Goal: Task Accomplishment & Management: Use online tool/utility

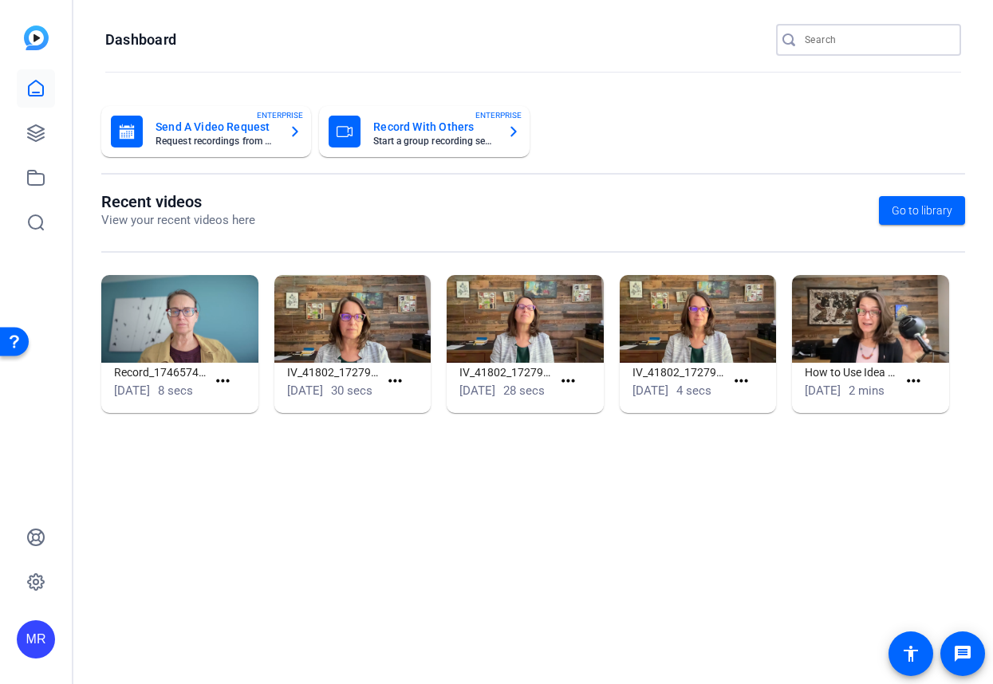
click at [903, 42] on input "Search" at bounding box center [877, 39] width 144 height 19
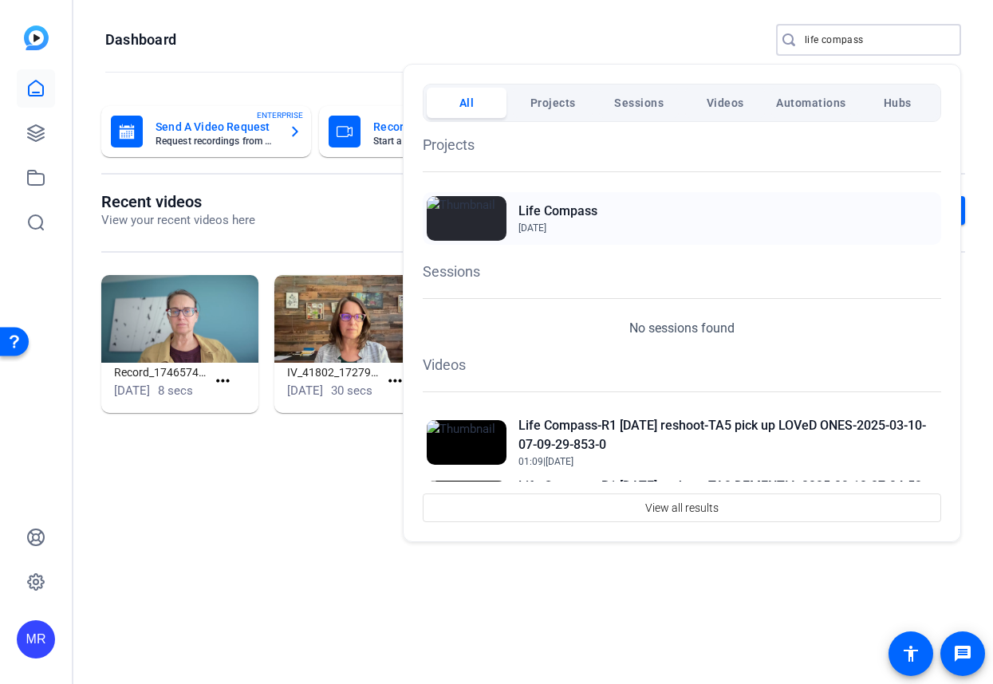
type input "life compass"
click at [554, 207] on h2 "Life Compass" at bounding box center [557, 211] width 79 height 19
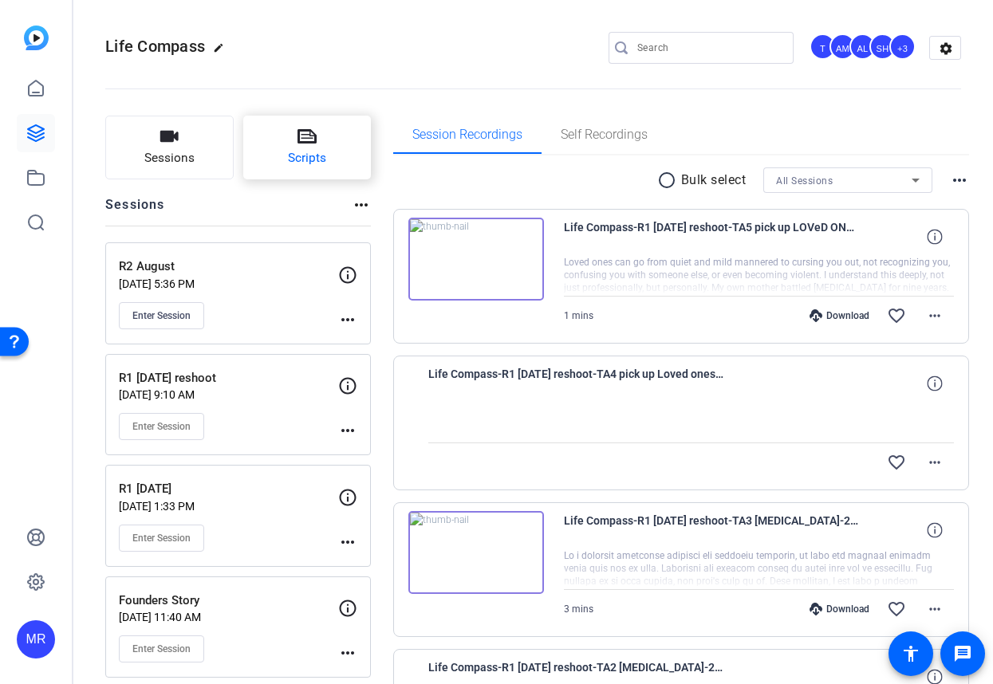
click at [290, 166] on span "Scripts" at bounding box center [307, 158] width 38 height 18
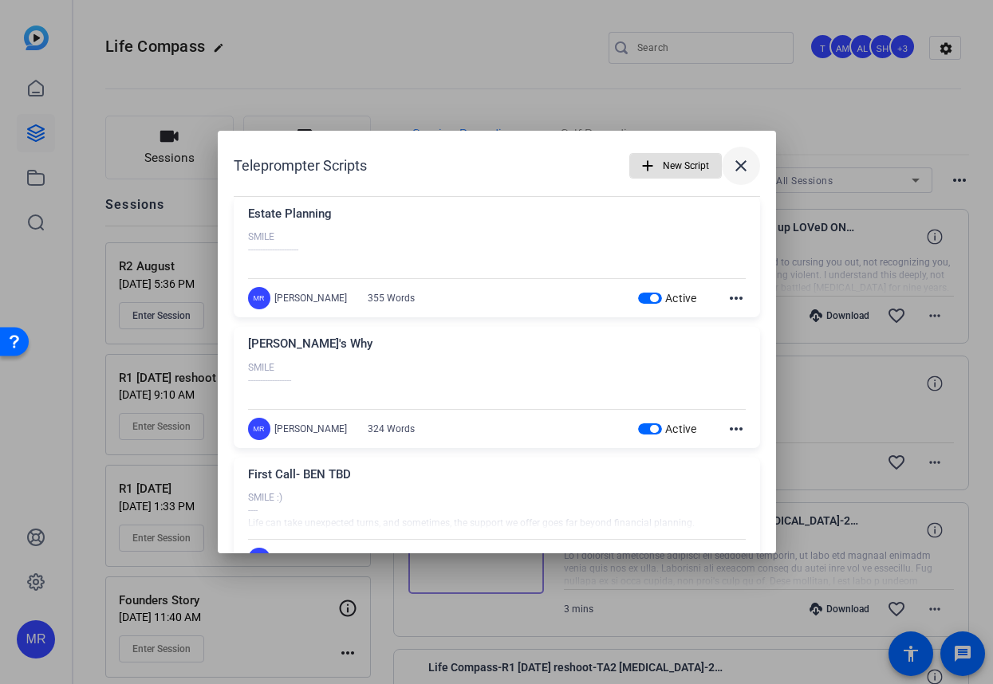
click at [738, 167] on mat-icon "close" at bounding box center [740, 165] width 19 height 19
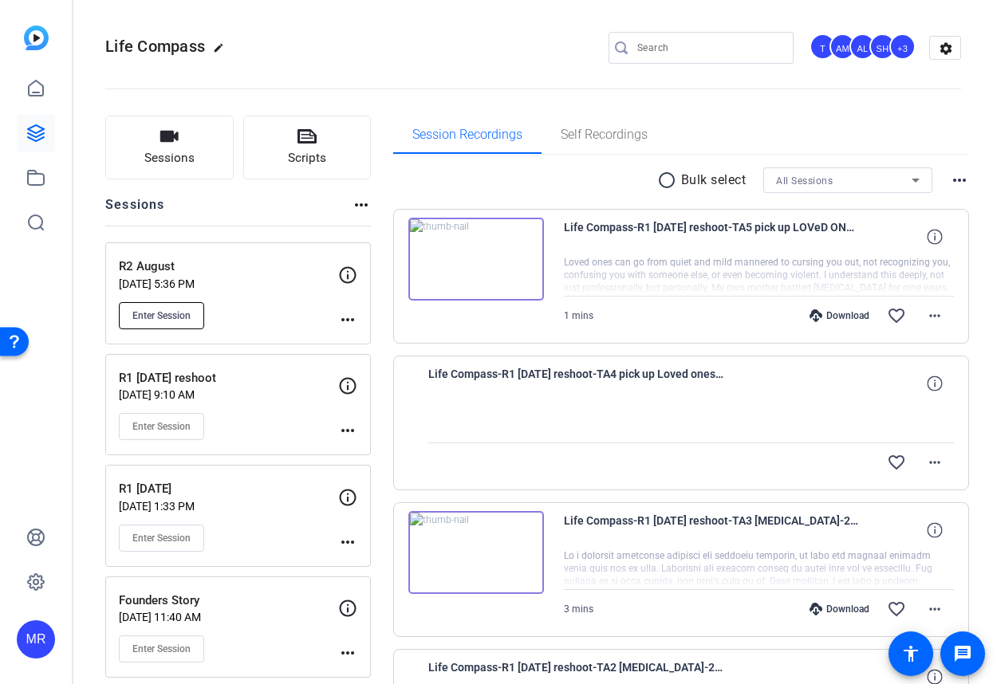
click at [172, 321] on span "Enter Session" at bounding box center [161, 315] width 58 height 13
click at [499, 563] on img at bounding box center [476, 552] width 136 height 83
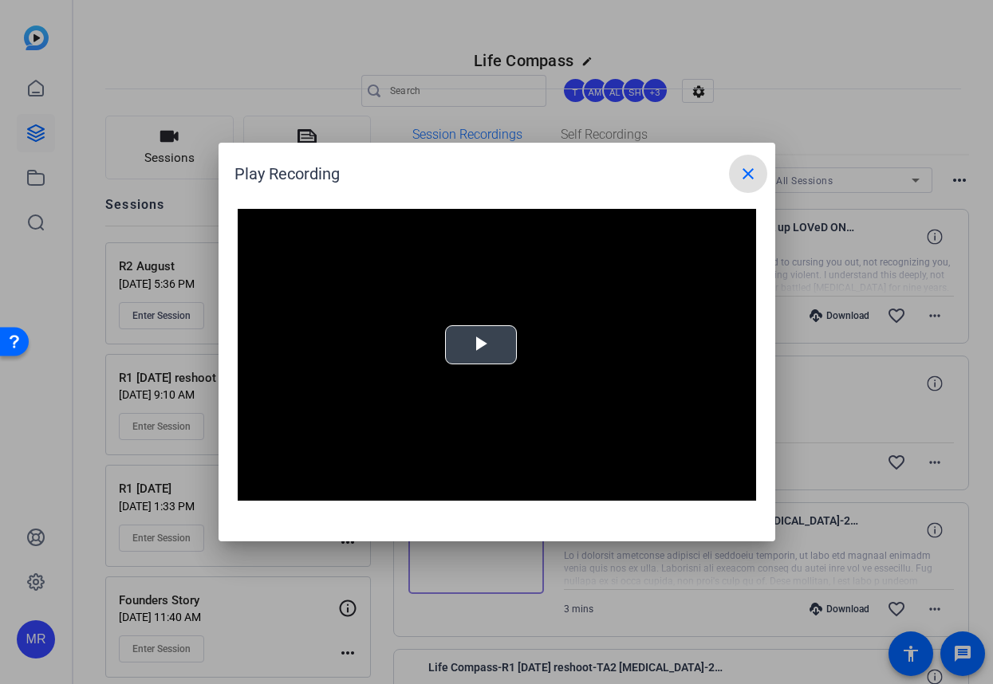
click at [489, 344] on video "Video Player" at bounding box center [497, 355] width 518 height 292
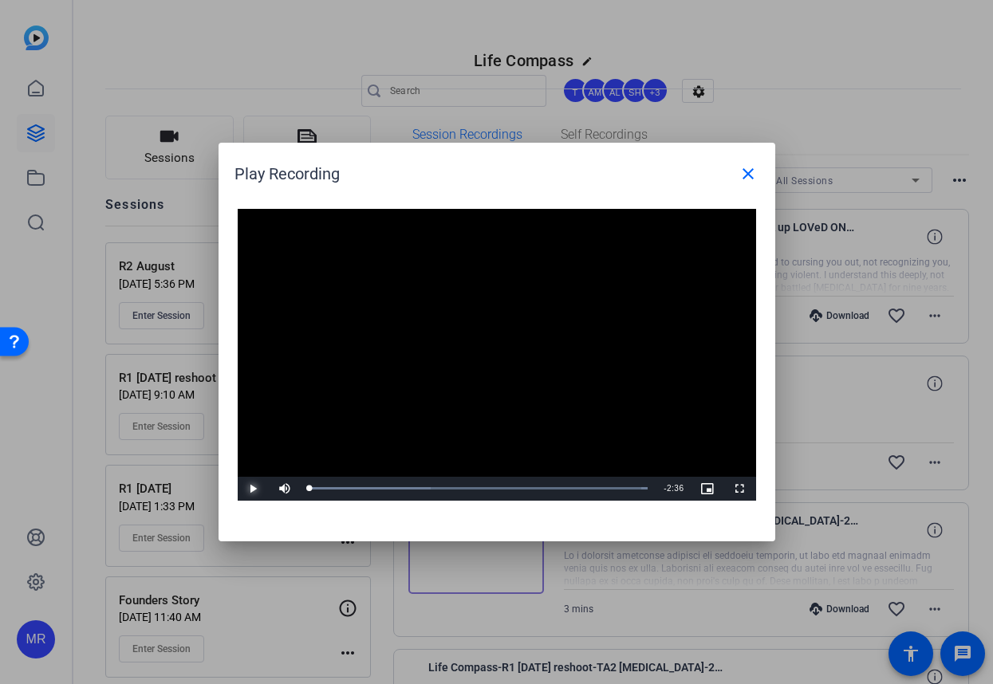
click at [258, 489] on span "Video Player" at bounding box center [254, 489] width 32 height 0
click at [406, 490] on div "Loaded : 100.00% 0:38 0:01" at bounding box center [478, 488] width 339 height 4
click at [505, 489] on div "1:30" at bounding box center [505, 488] width 1 height 4
click at [745, 167] on mat-icon "close" at bounding box center [747, 173] width 19 height 19
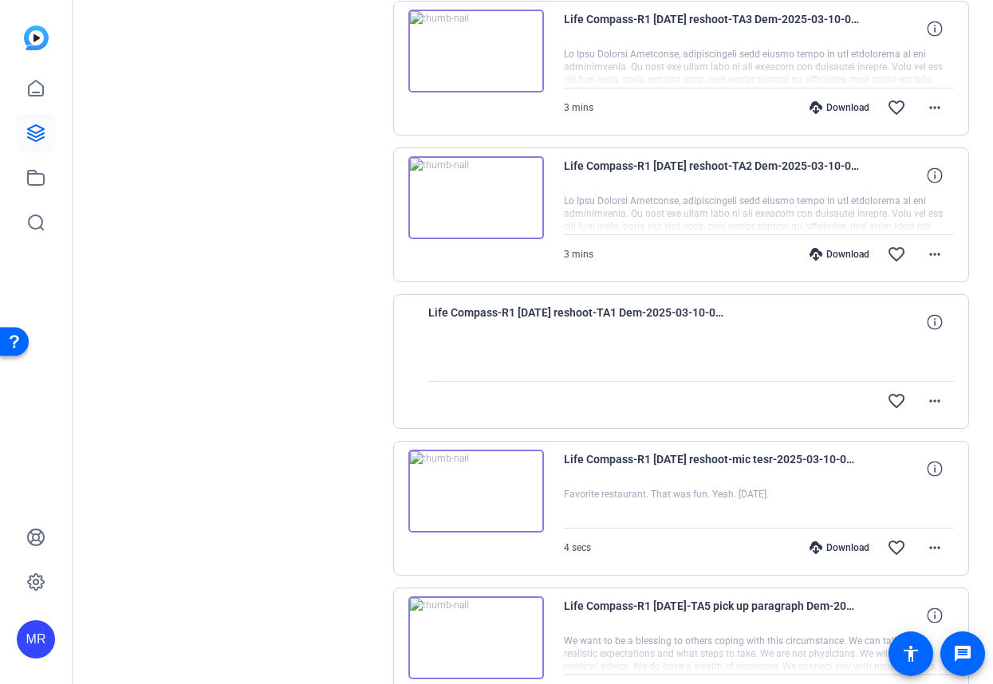
scroll to position [1080, 0]
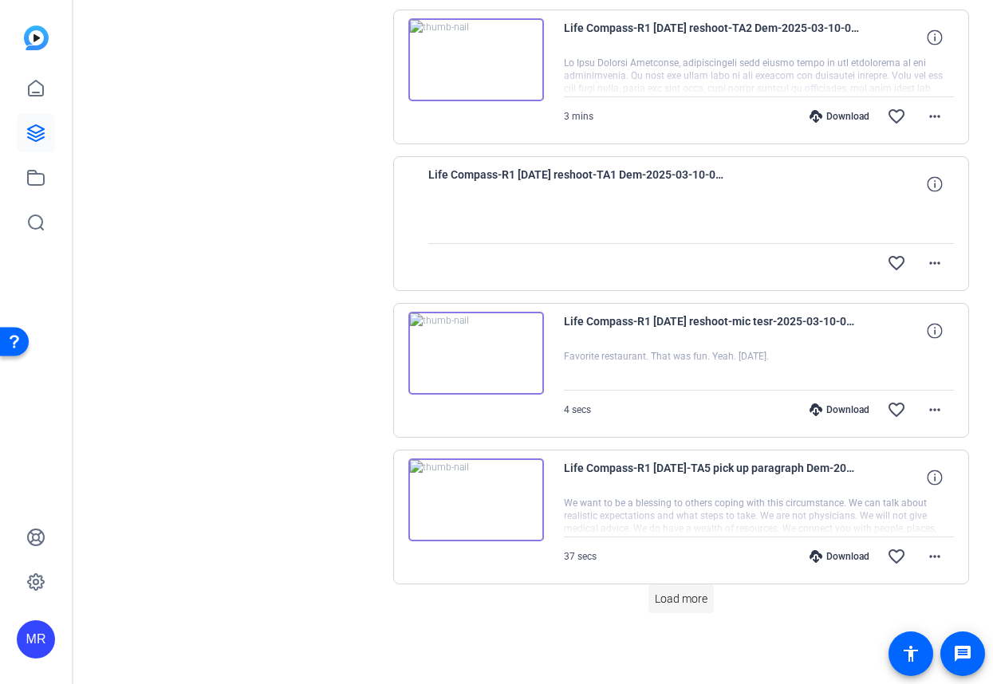
click at [674, 594] on span "Load more" at bounding box center [681, 599] width 53 height 17
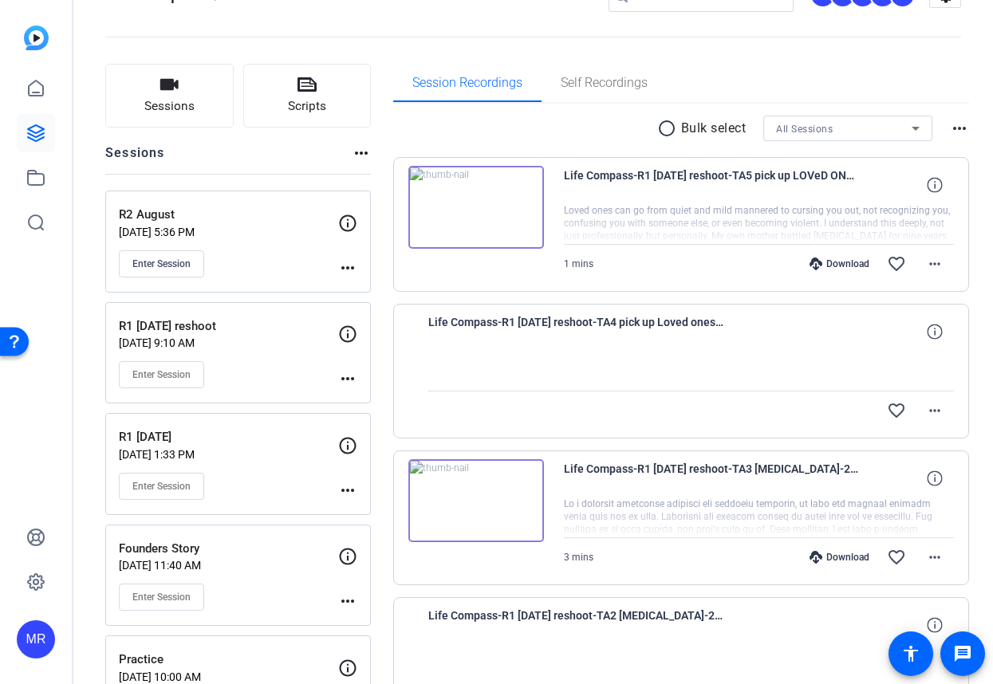
scroll to position [80, 0]
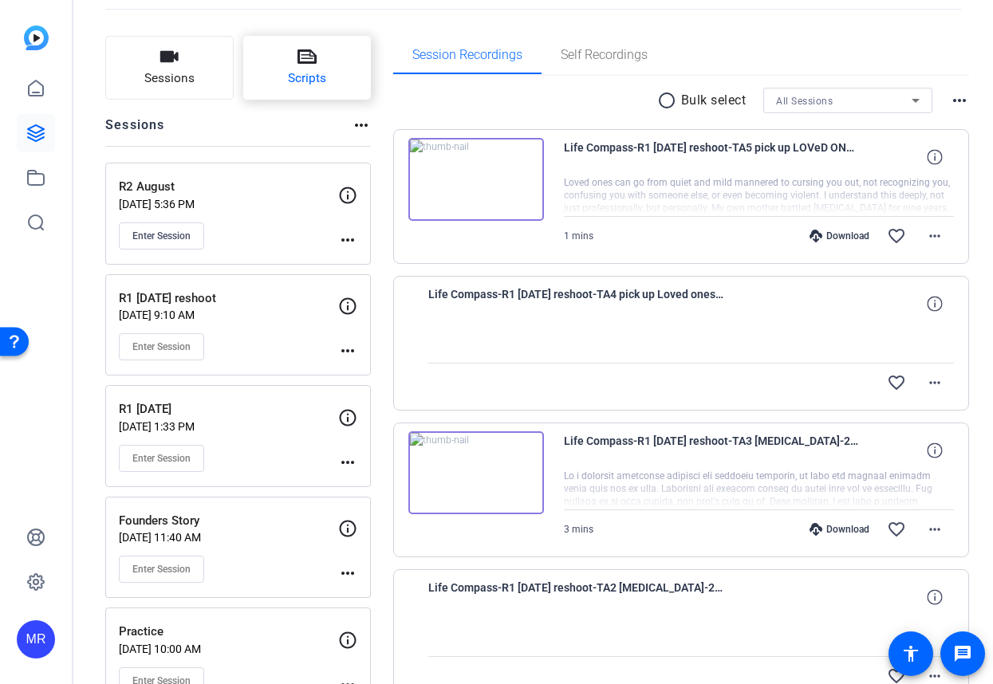
click at [306, 69] on span "Scripts" at bounding box center [307, 78] width 38 height 18
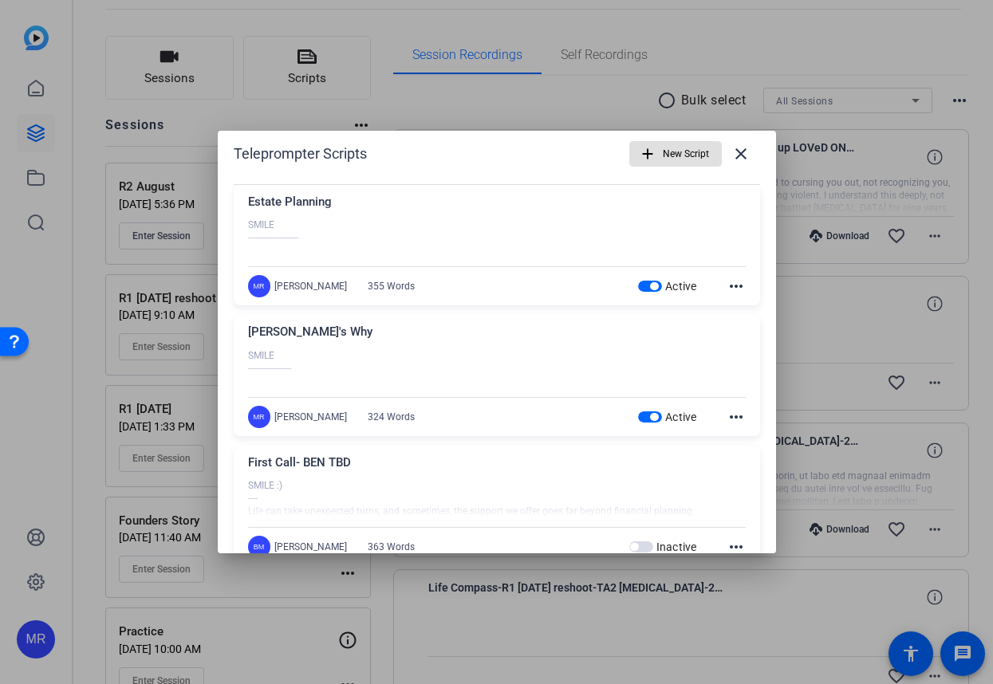
scroll to position [0, 0]
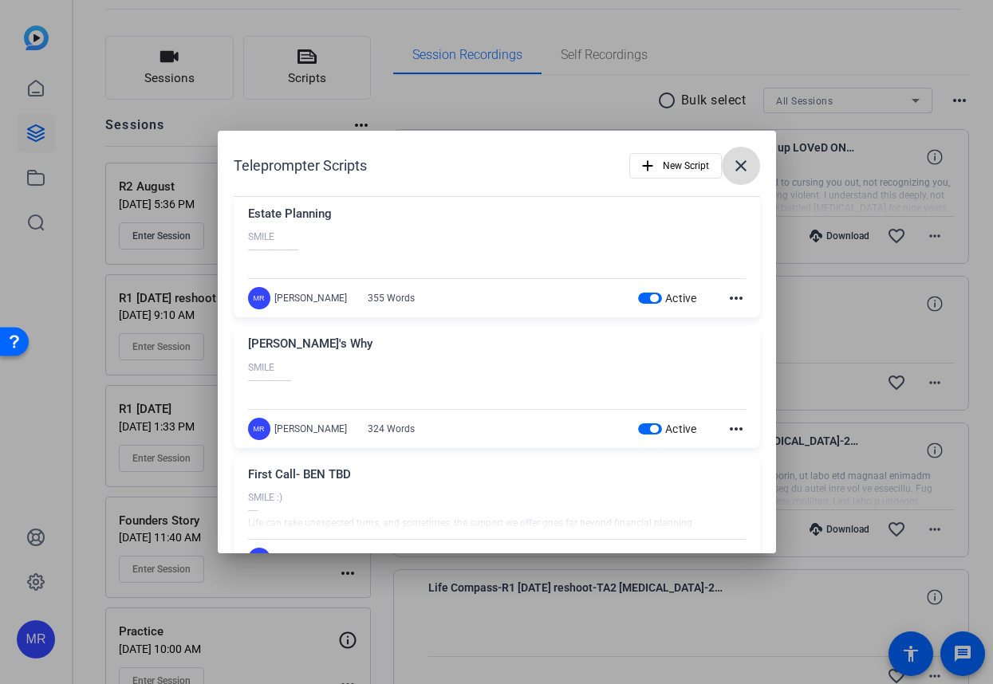
click at [734, 169] on mat-icon "close" at bounding box center [740, 165] width 19 height 19
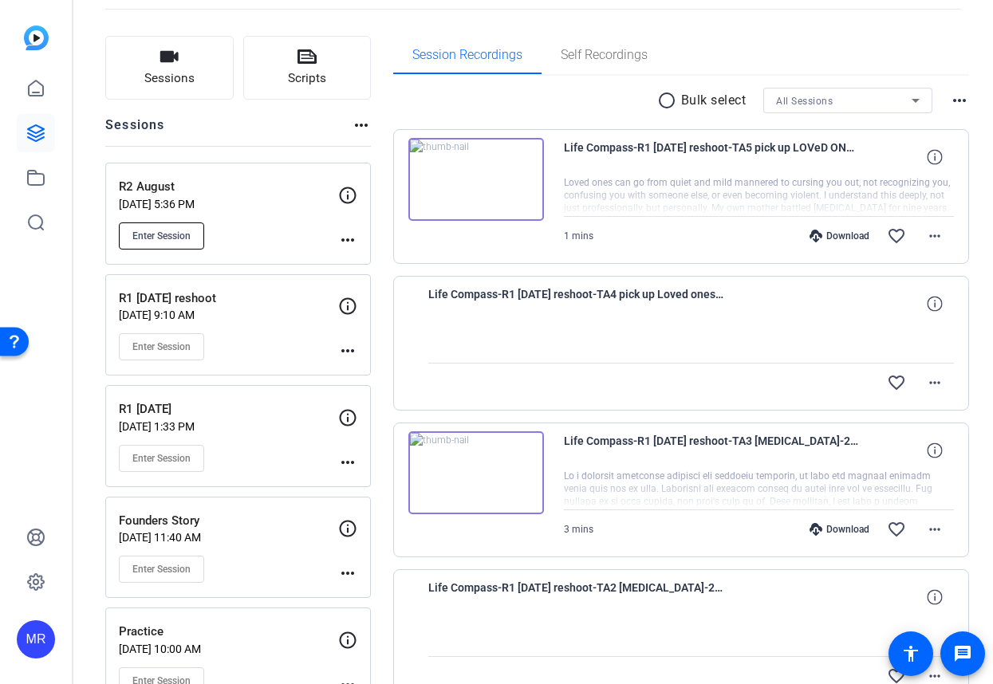
click at [178, 238] on span "Enter Session" at bounding box center [161, 236] width 58 height 13
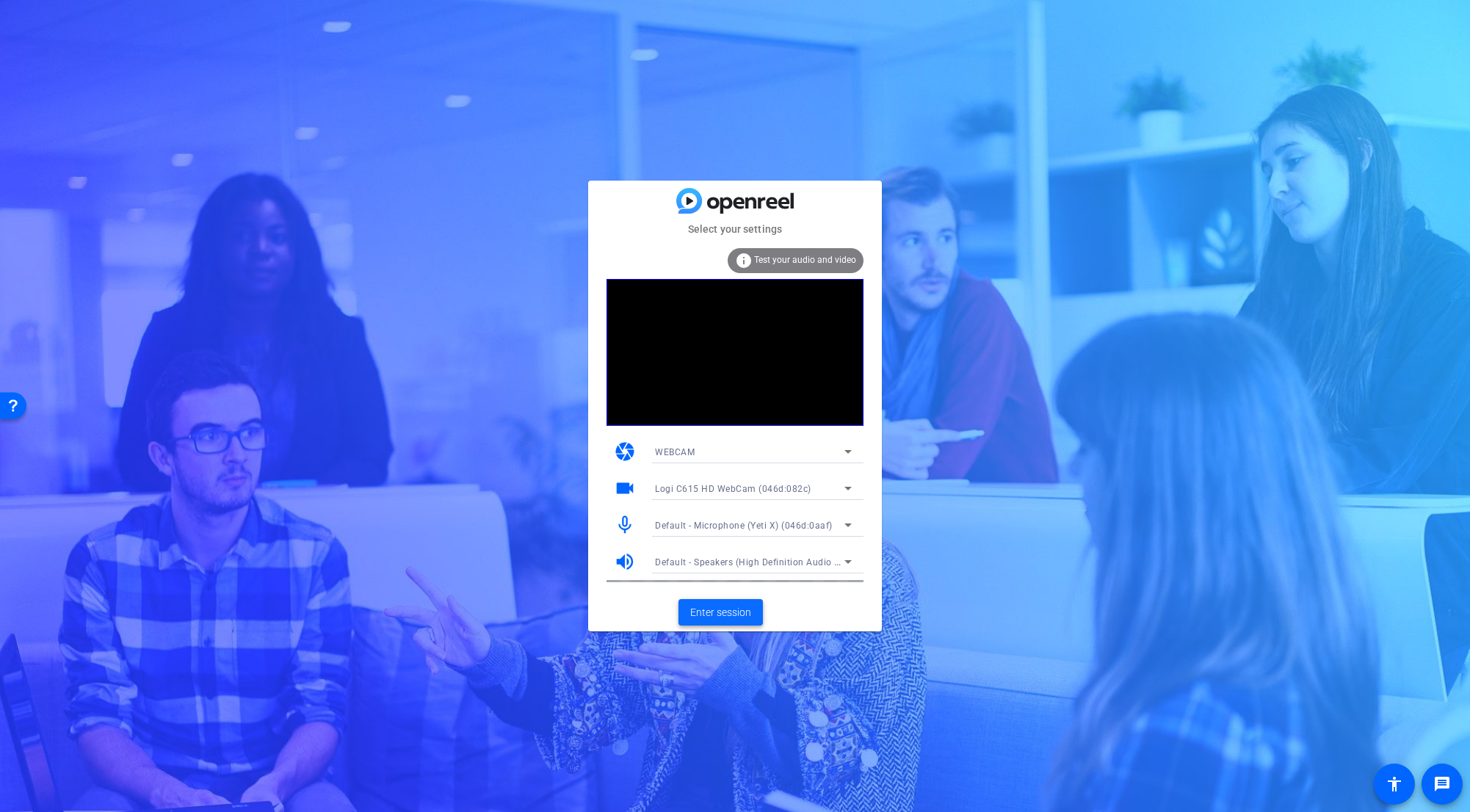
click at [729, 619] on span "Enter session" at bounding box center [721, 612] width 61 height 16
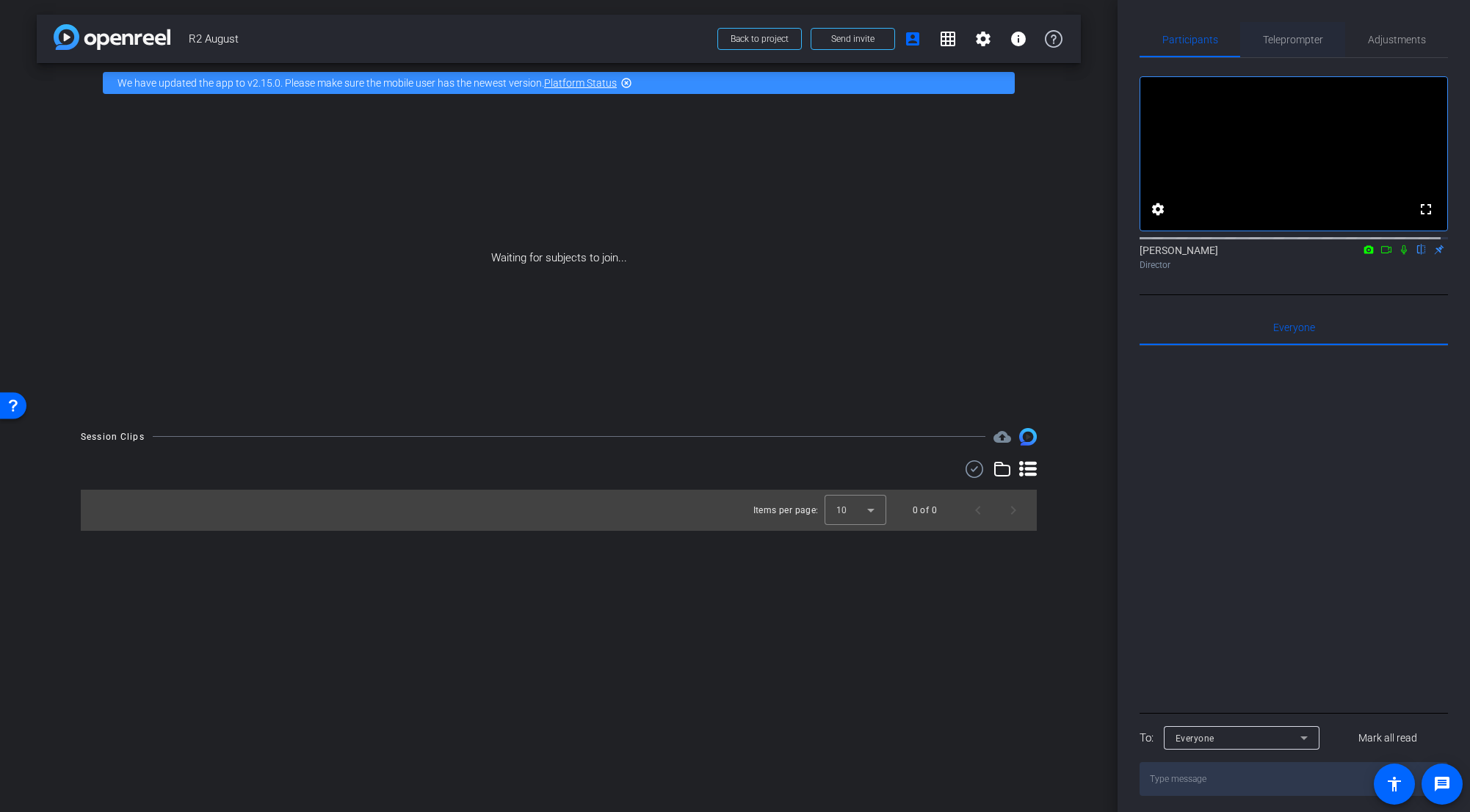
click at [914, 30] on span "Teleprompter" at bounding box center [1292, 40] width 60 height 35
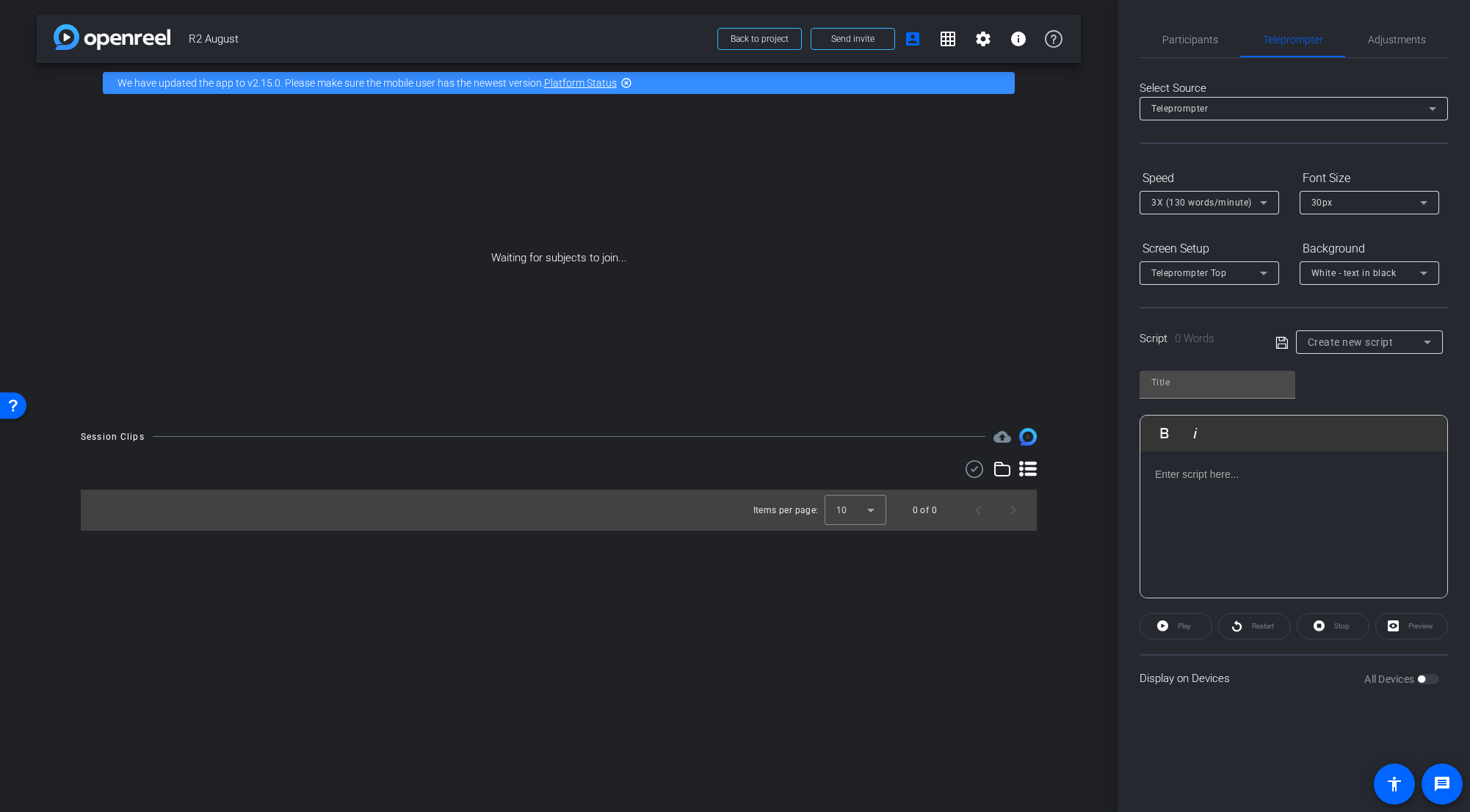
click at [914, 273] on span "White - text in black" at bounding box center [1354, 273] width 85 height 10
click at [914, 328] on div "Black - text in white" at bounding box center [1355, 330] width 87 height 17
click at [914, 266] on div "Teleprompter Top" at bounding box center [1206, 273] width 109 height 18
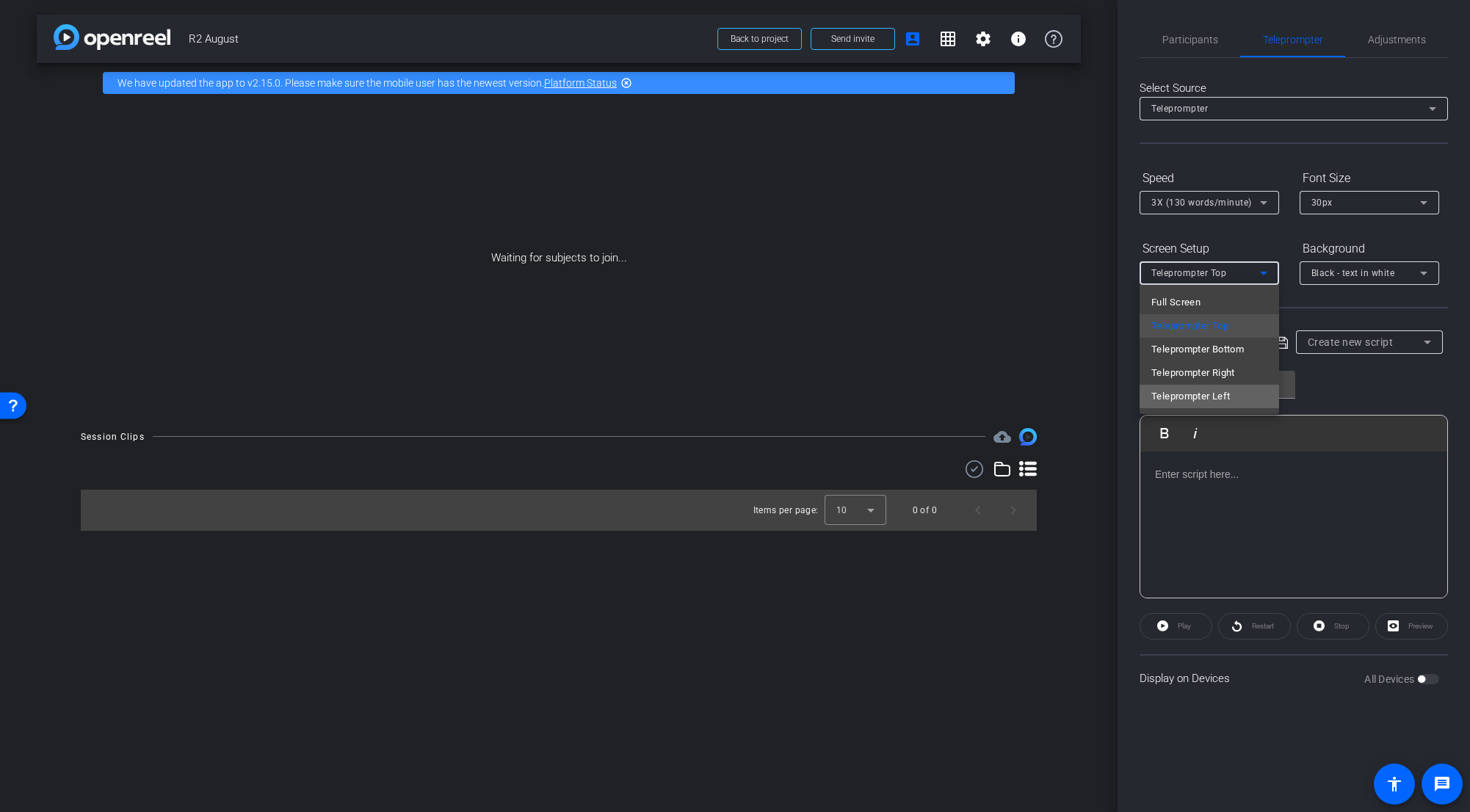
click at [914, 397] on span "Teleprompter Left" at bounding box center [1190, 396] width 78 height 17
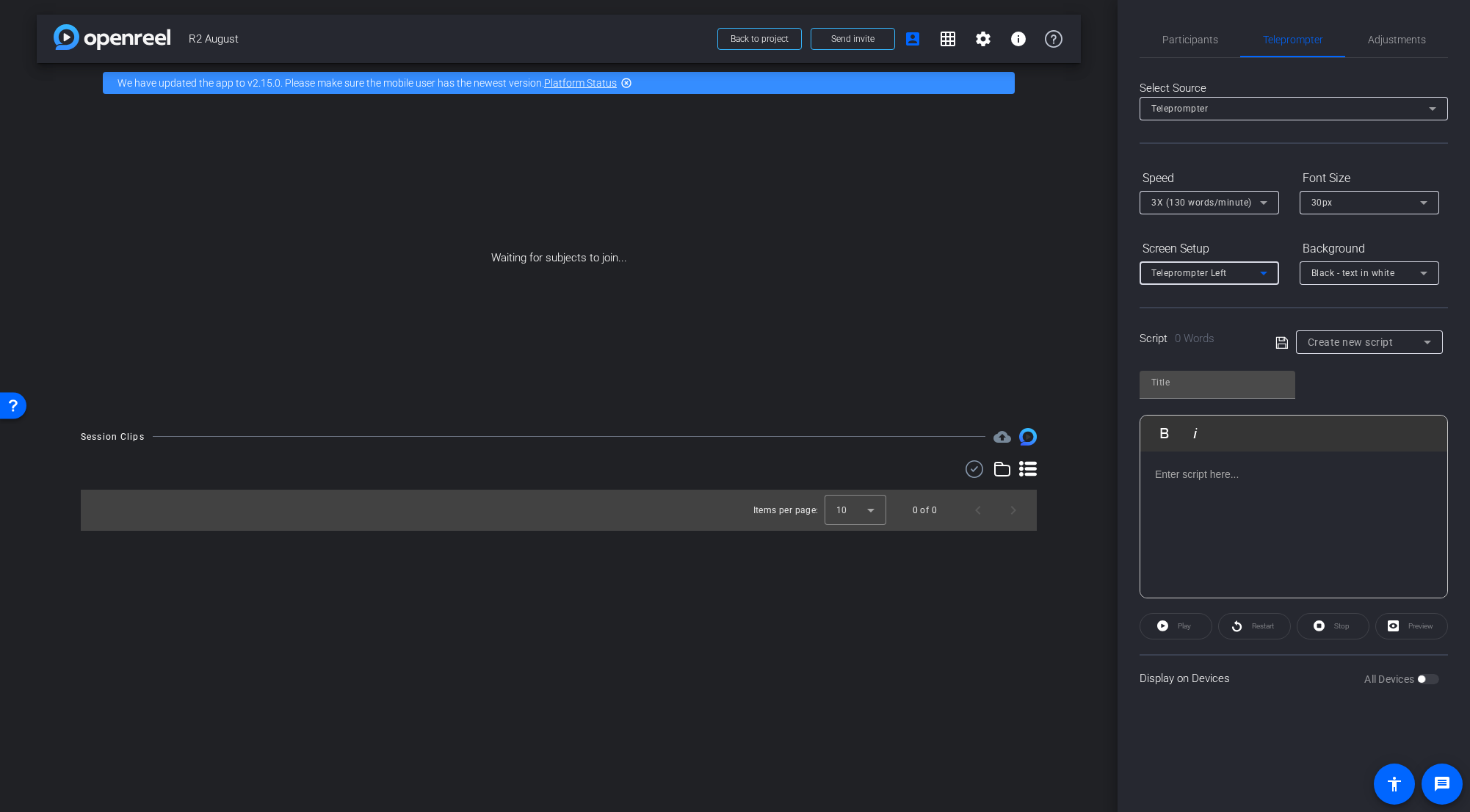
click at [914, 208] on div "3X (130 words/minute)" at bounding box center [1206, 203] width 109 height 18
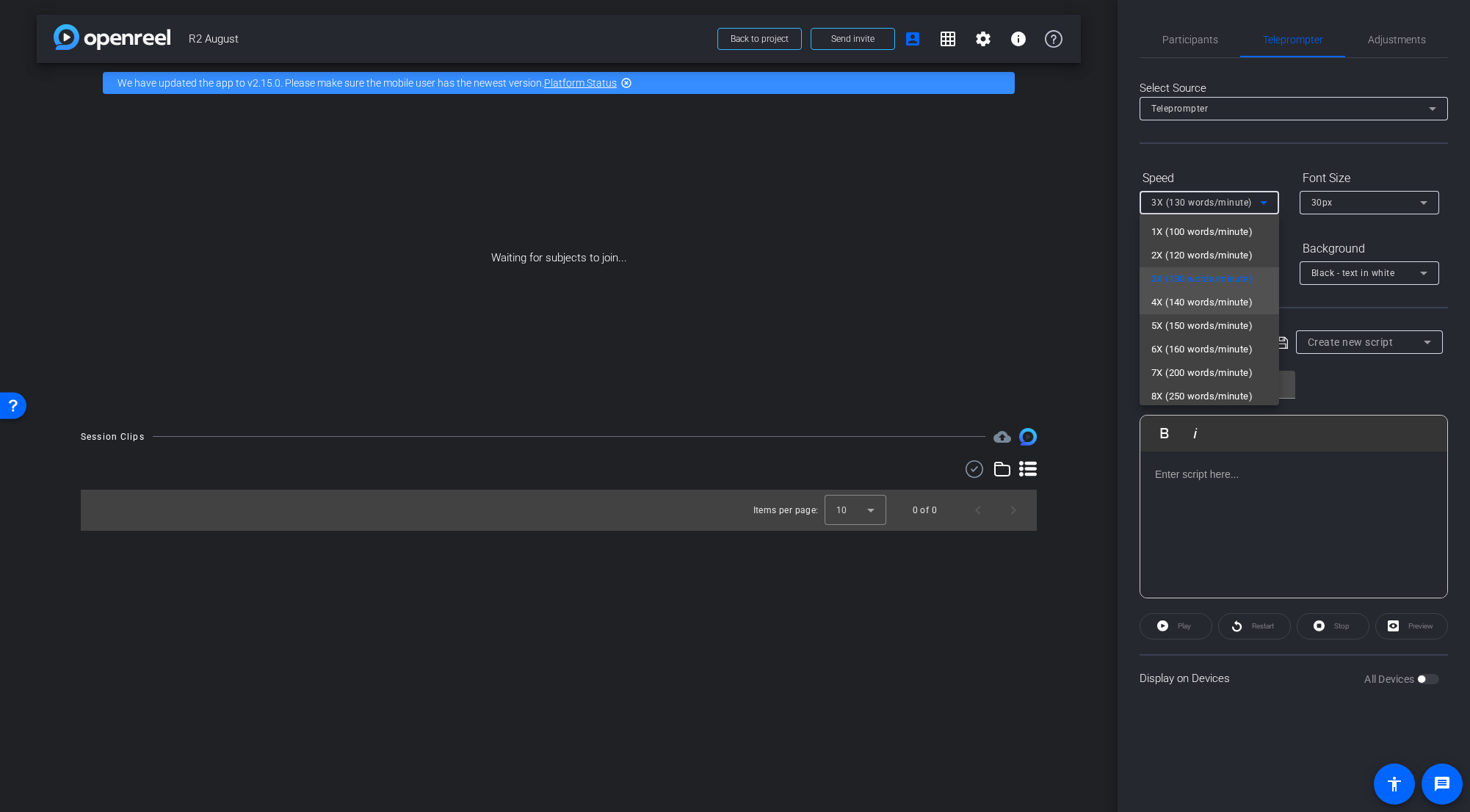
click at [914, 309] on span "4X (140 words/minute)" at bounding box center [1202, 302] width 101 height 17
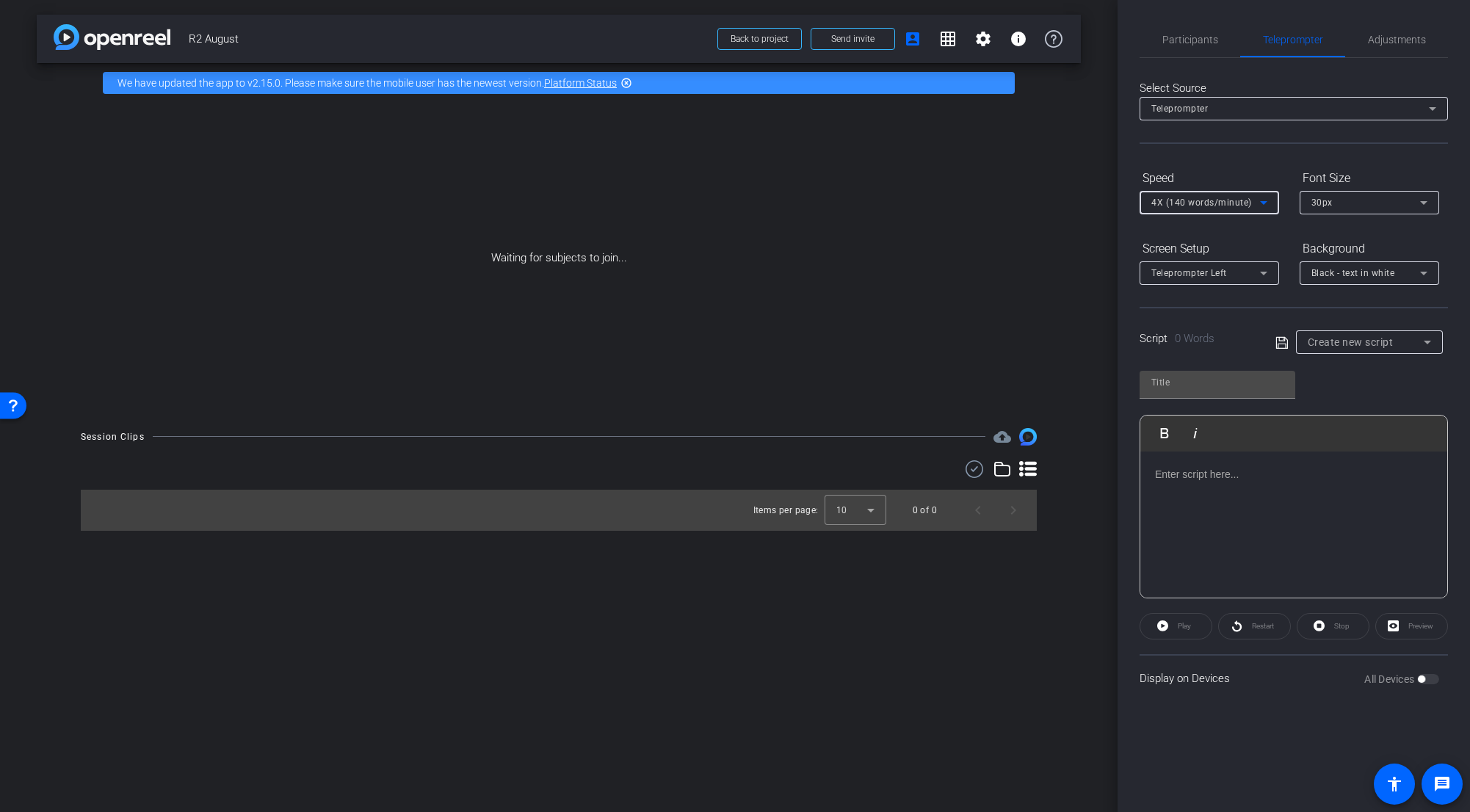
click at [914, 344] on div "Create new script" at bounding box center [1366, 342] width 116 height 17
click at [914, 389] on mat-option "Jacob's Why" at bounding box center [1369, 395] width 146 height 24
type input "Jacob's Why"
click at [843, 41] on span "Send invite" at bounding box center [853, 39] width 43 height 12
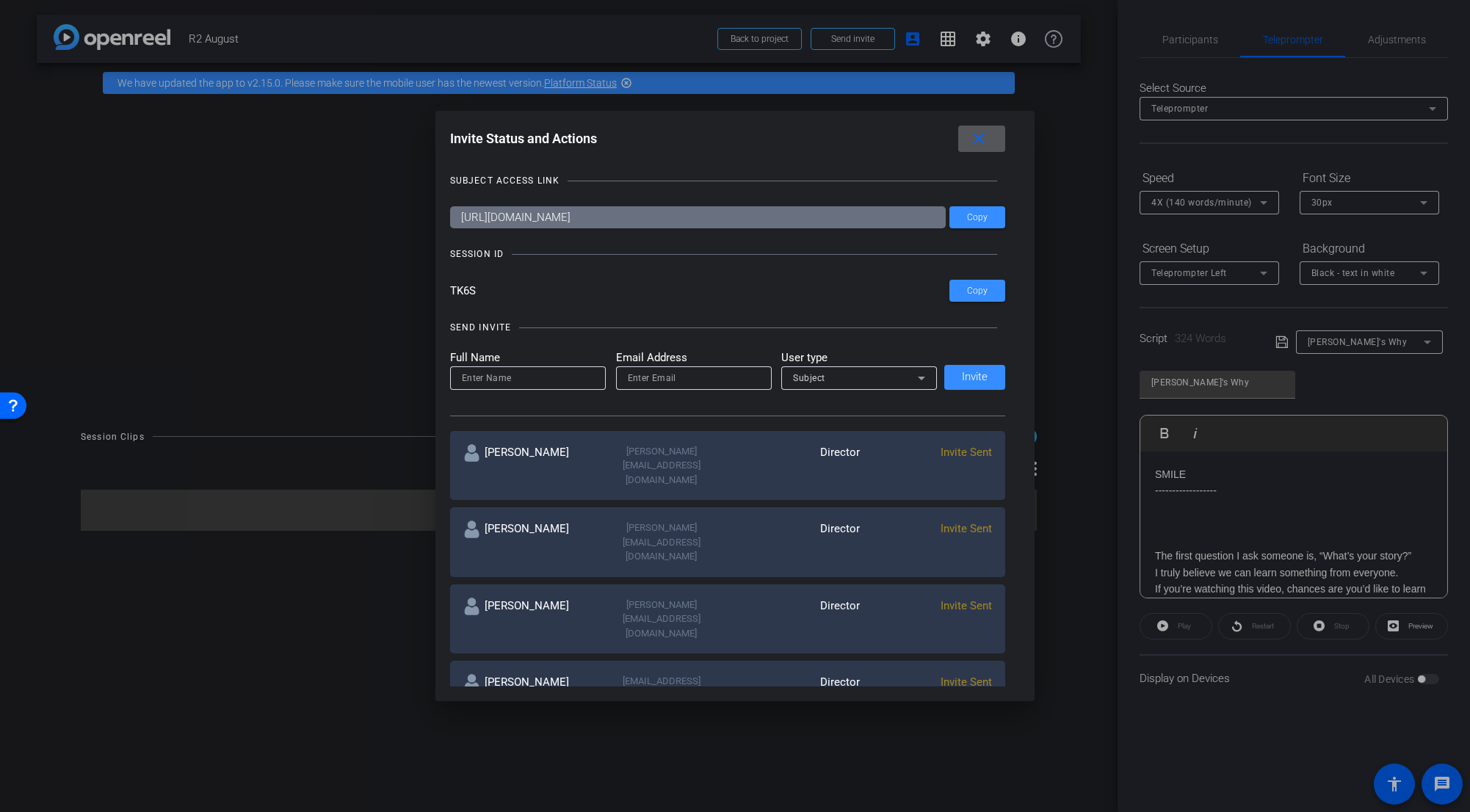
click at [914, 145] on mat-icon "close" at bounding box center [979, 139] width 18 height 18
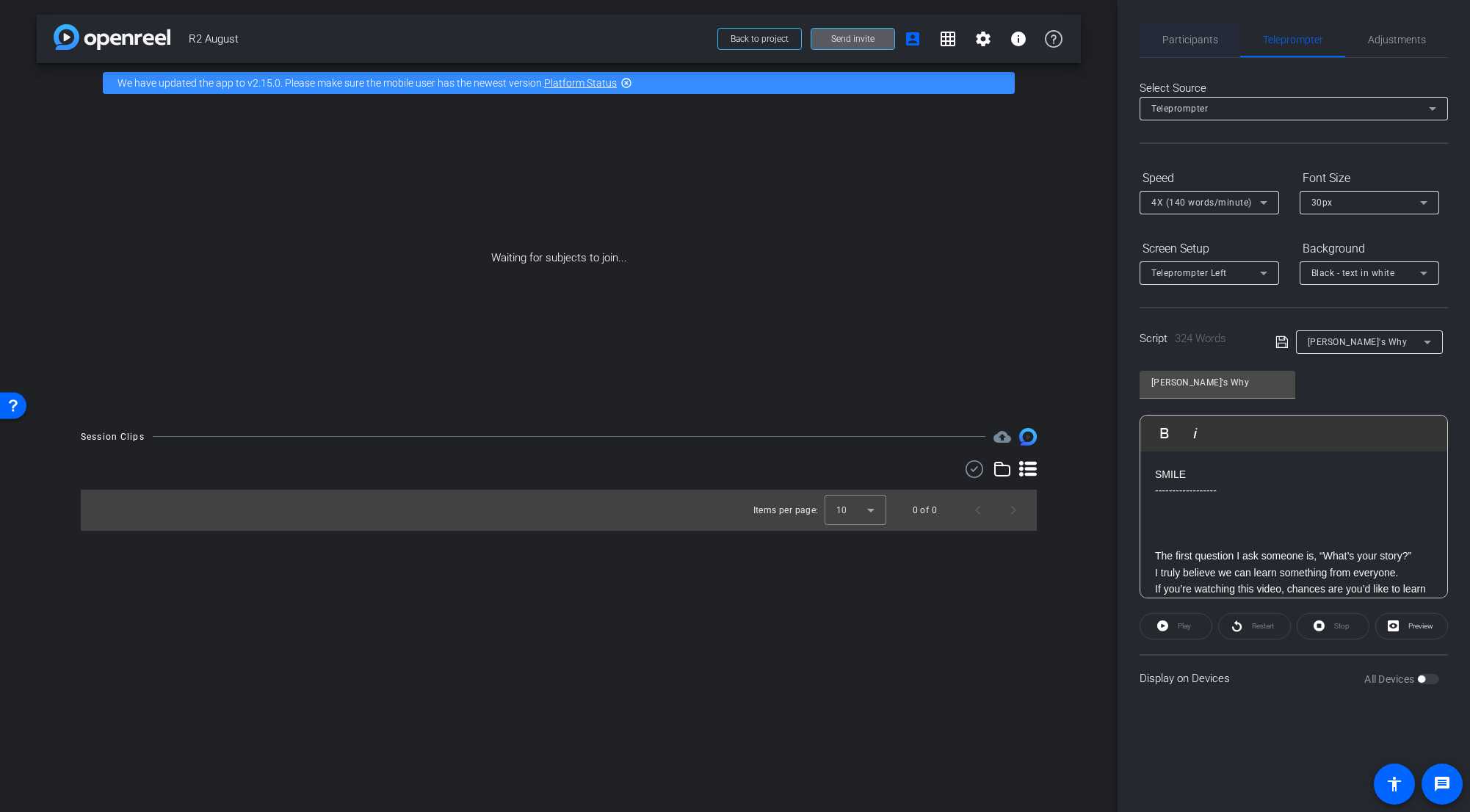
click at [914, 39] on span "Participants" at bounding box center [1190, 39] width 56 height 10
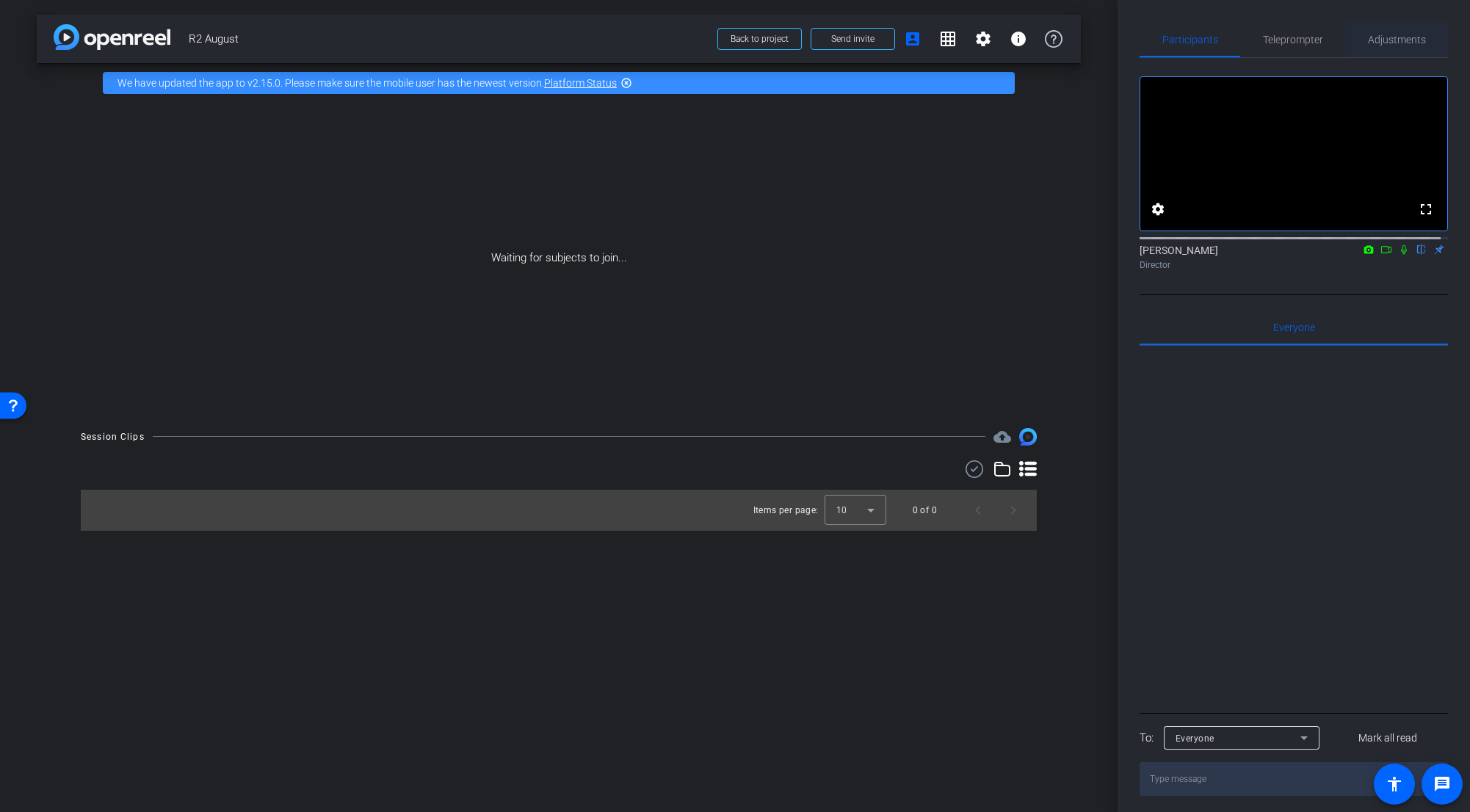
click at [914, 46] on span "Adjustments" at bounding box center [1396, 40] width 58 height 35
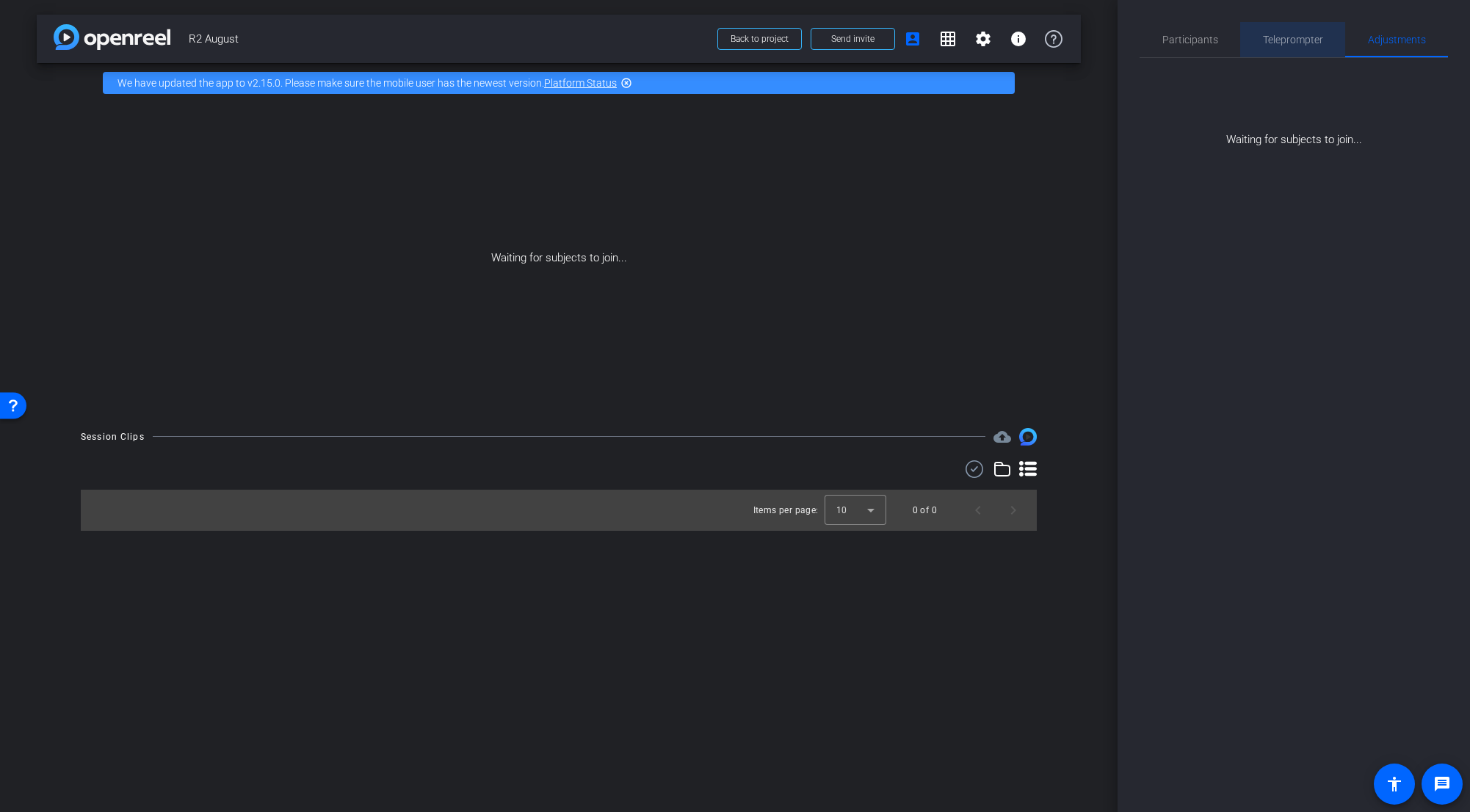
click at [914, 39] on span "Teleprompter" at bounding box center [1292, 39] width 60 height 10
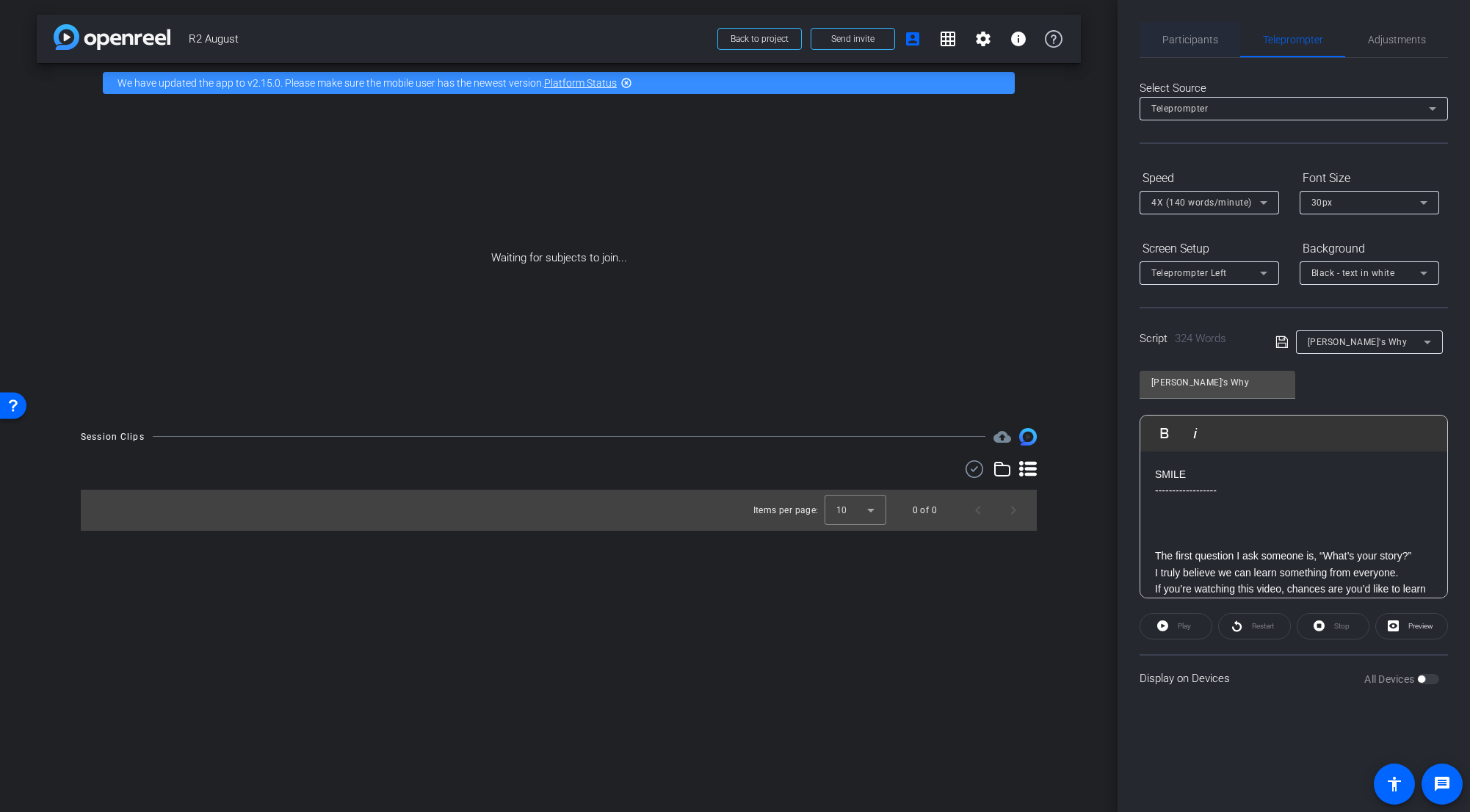
click at [914, 40] on span "Participants" at bounding box center [1190, 39] width 56 height 10
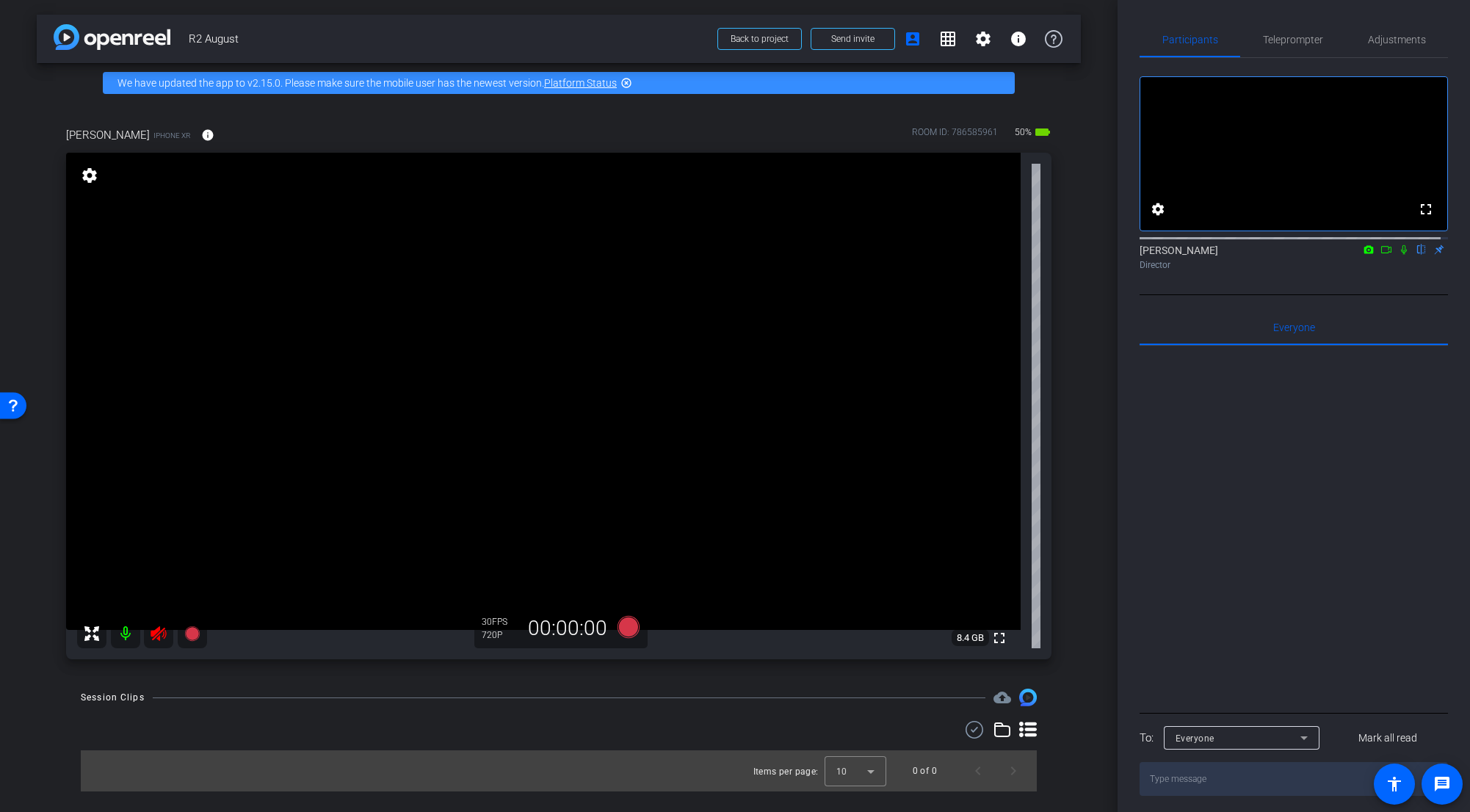
click at [161, 629] on icon at bounding box center [158, 633] width 18 height 17
click at [914, 31] on span "Adjustments" at bounding box center [1396, 40] width 58 height 35
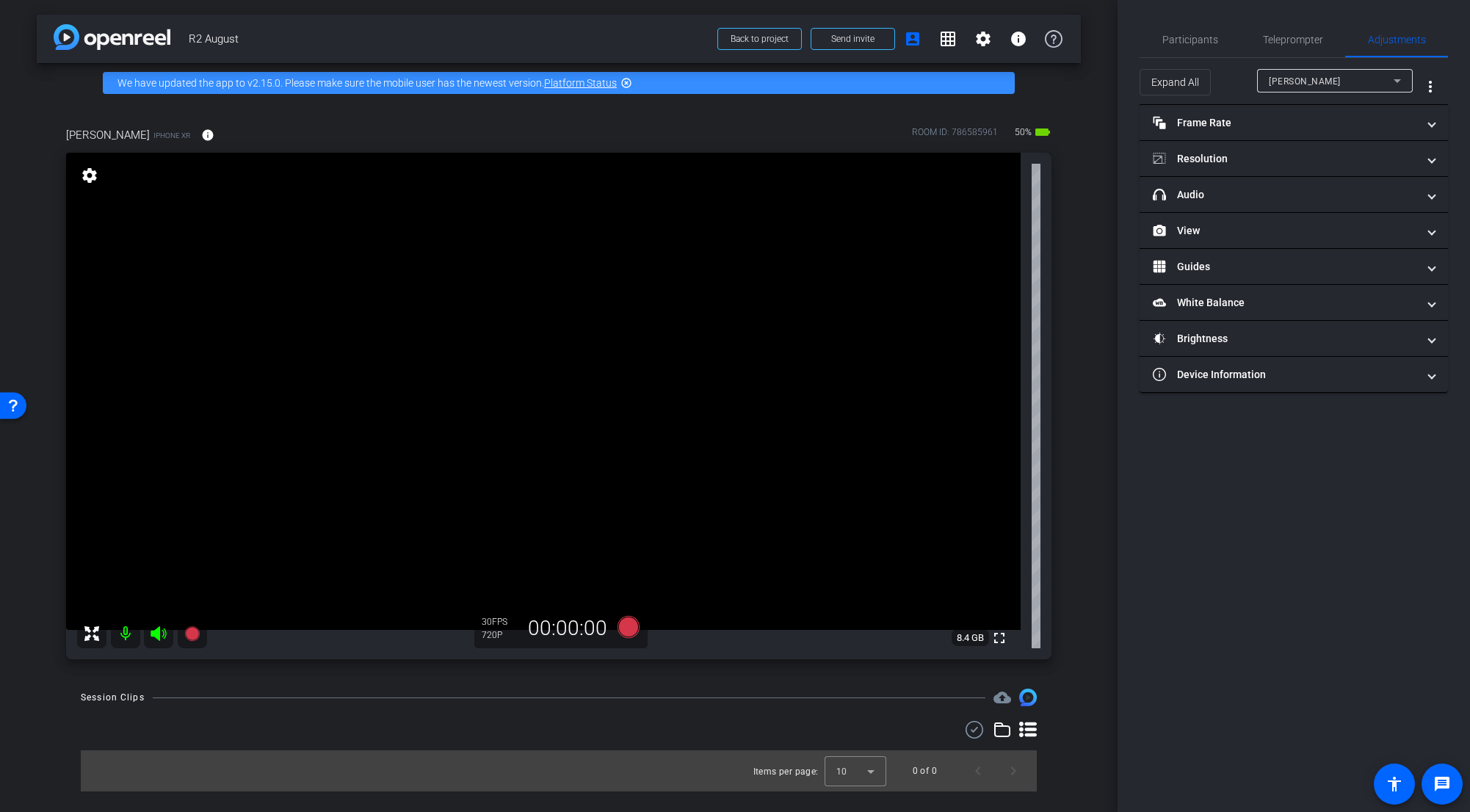
click at [665, 309] on video at bounding box center [543, 391] width 955 height 477
click at [914, 201] on mat-panel-title "headphone icon Audio" at bounding box center [1285, 194] width 264 height 16
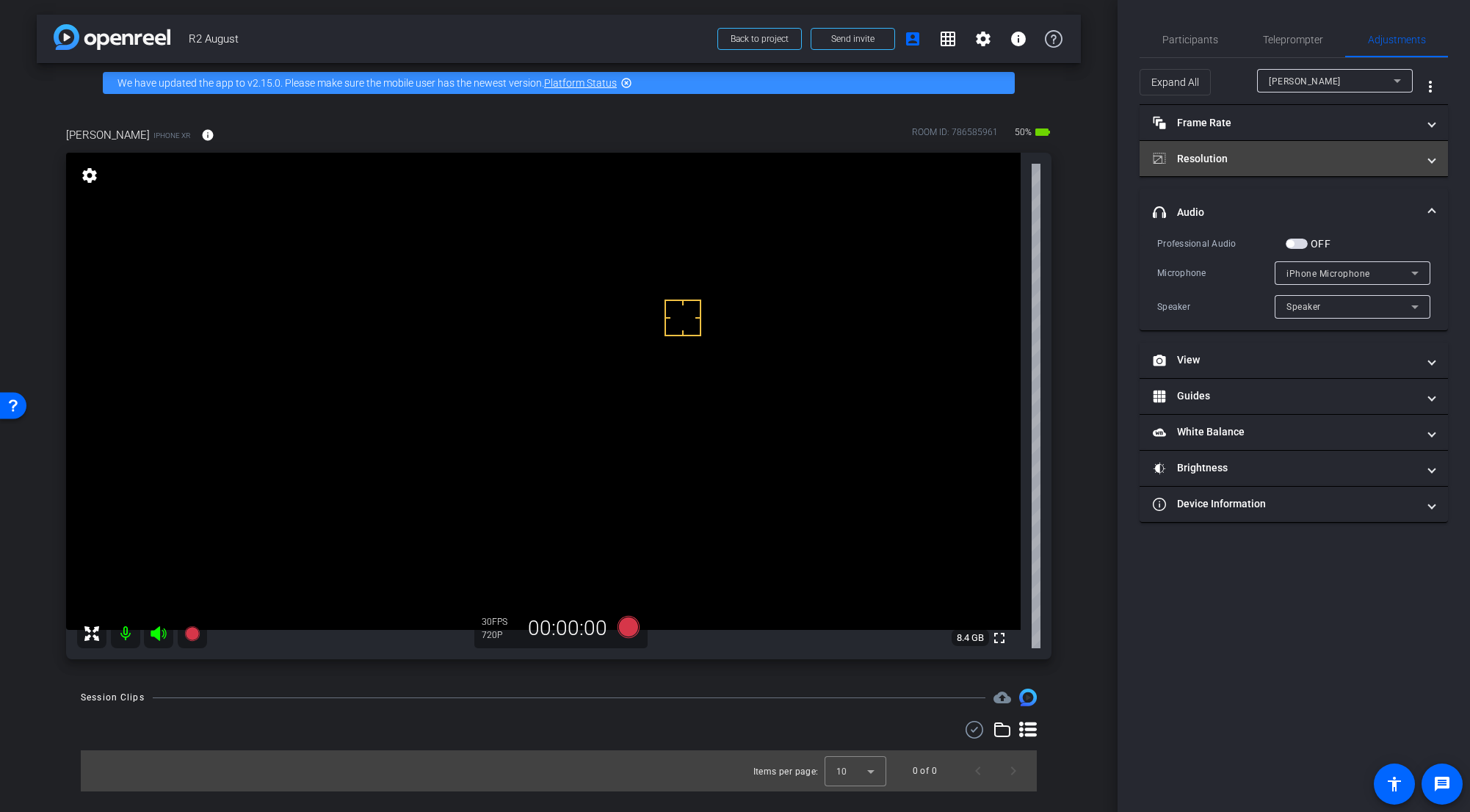
click at [914, 154] on mat-panel-title "Resolution" at bounding box center [1285, 158] width 264 height 16
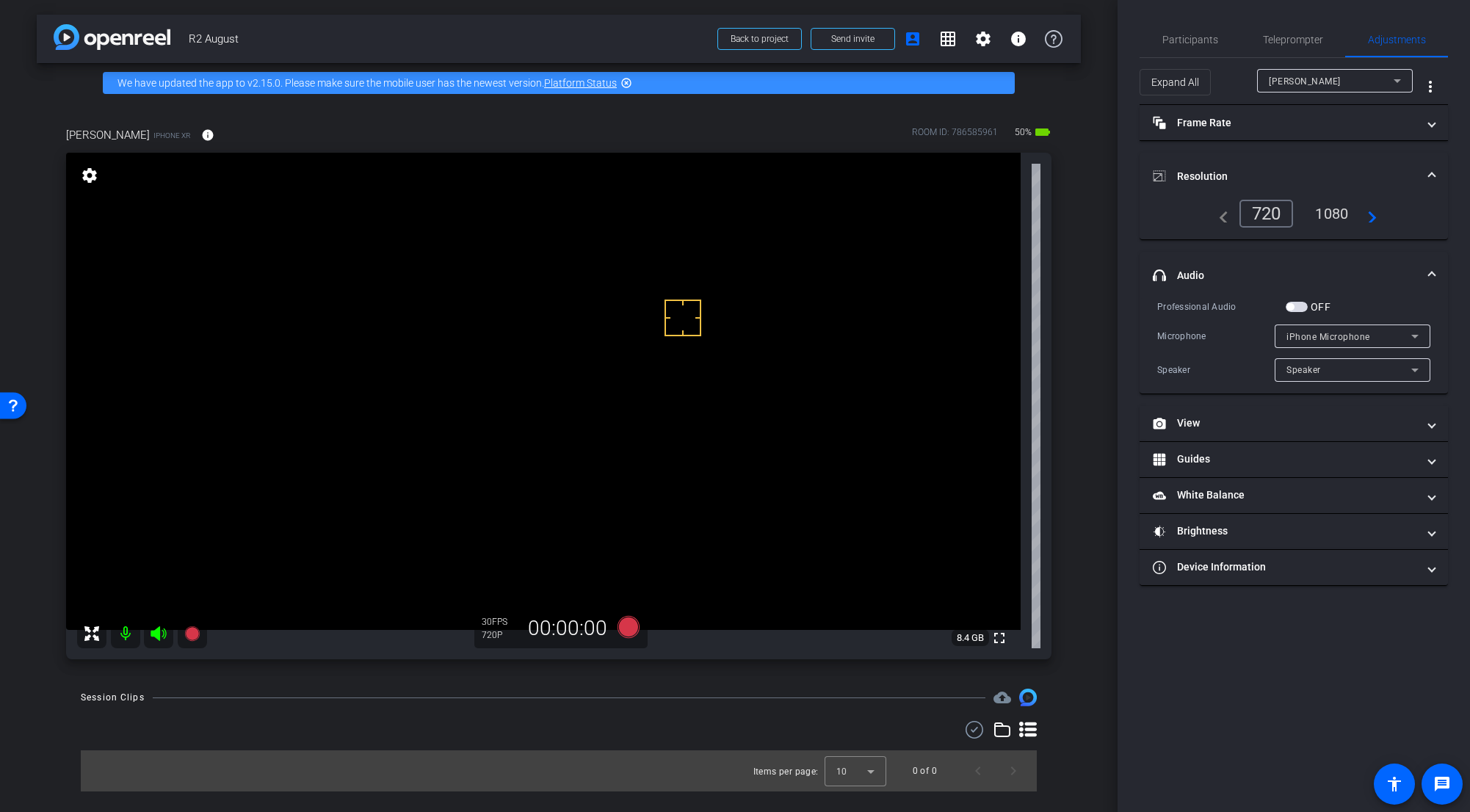
click at [914, 208] on div "1080" at bounding box center [1332, 213] width 55 height 25
drag, startPoint x: 390, startPoint y: 290, endPoint x: 969, endPoint y: 319, distance: 579.7
click at [914, 319] on video at bounding box center [543, 391] width 955 height 477
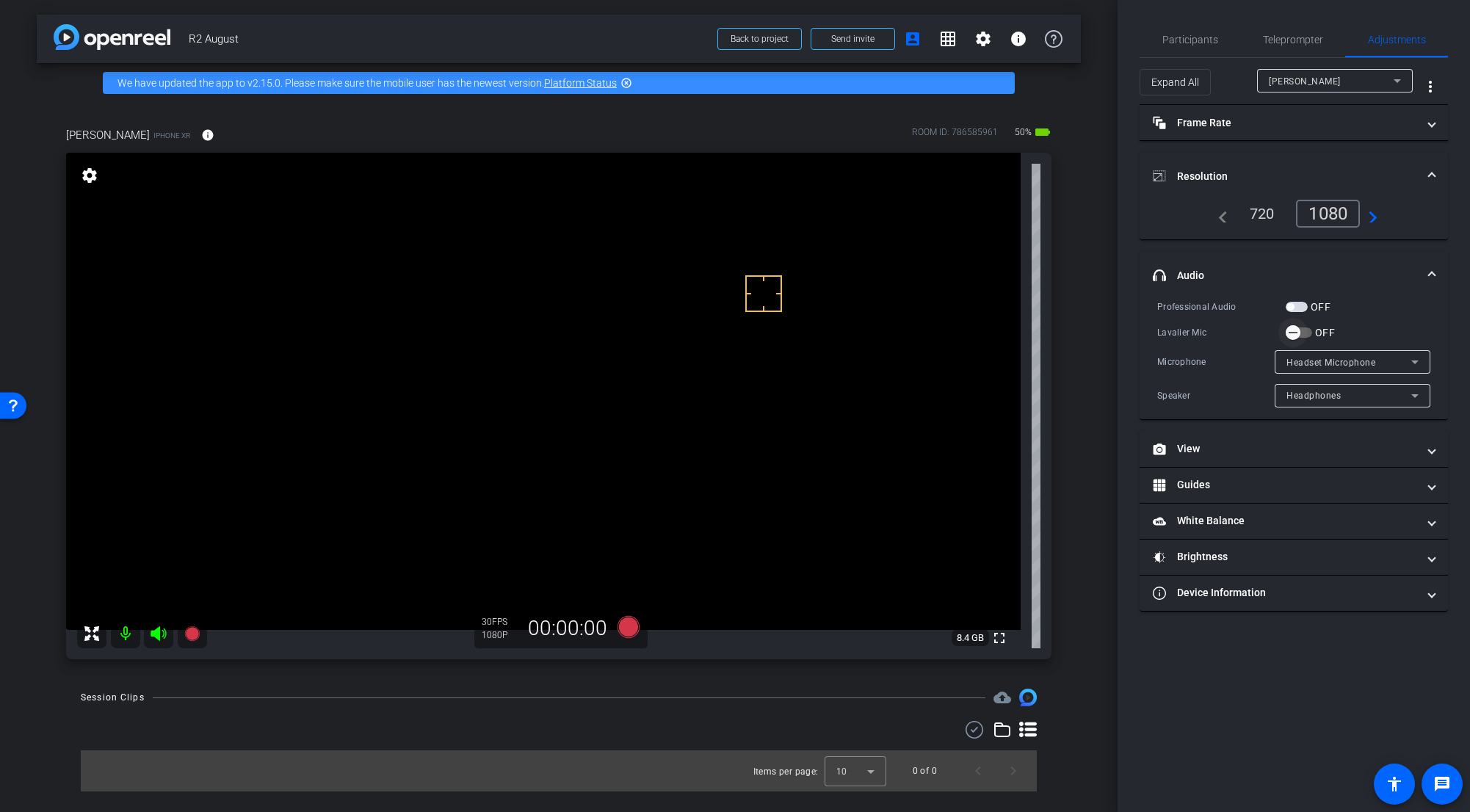
click at [914, 332] on icon "button" at bounding box center [1293, 333] width 9 height 2
click at [629, 628] on icon at bounding box center [629, 627] width 22 height 22
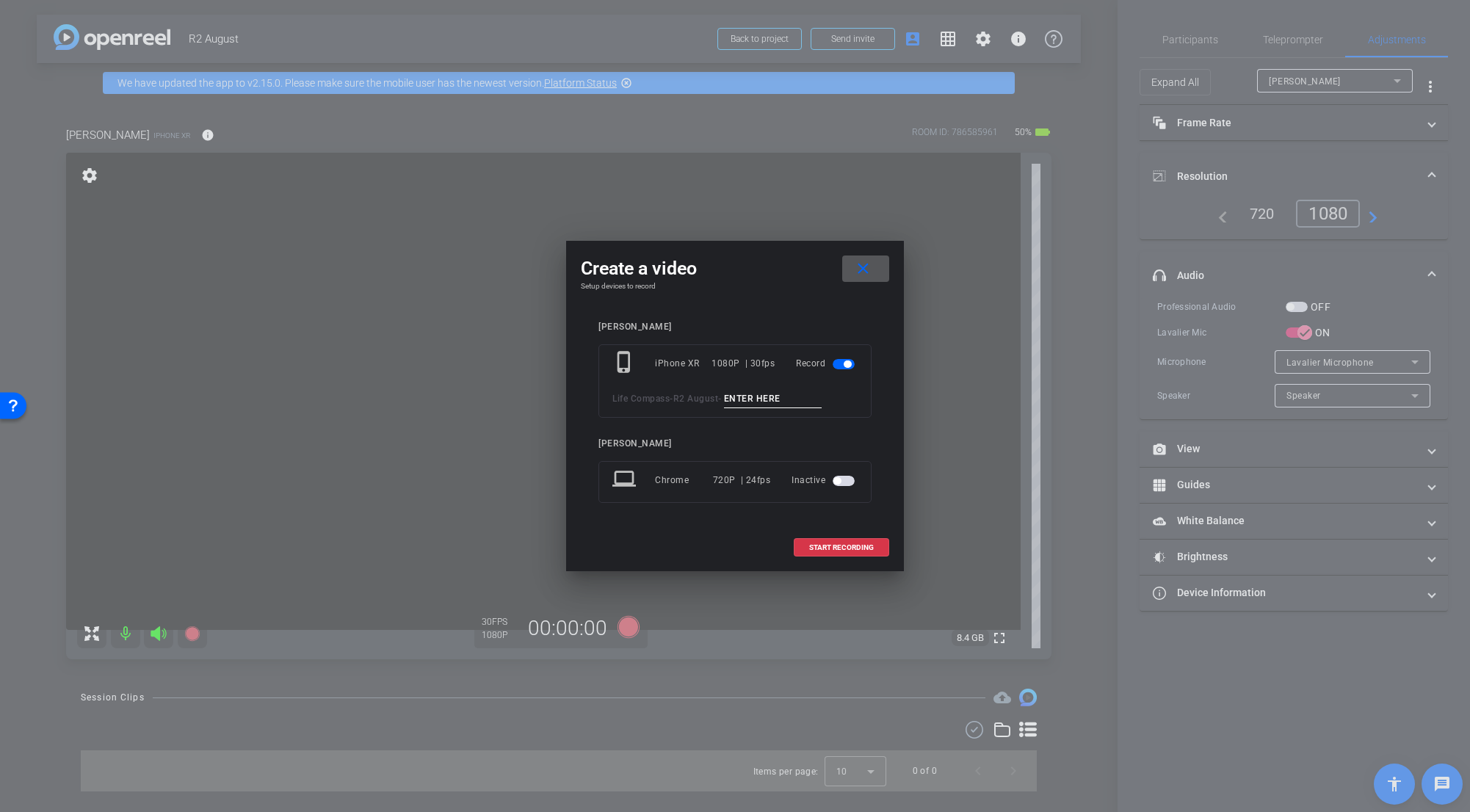
click at [784, 401] on input at bounding box center [773, 399] width 99 height 18
type input "Mic Test"
click at [853, 546] on span "START RECORDING" at bounding box center [842, 548] width 64 height 7
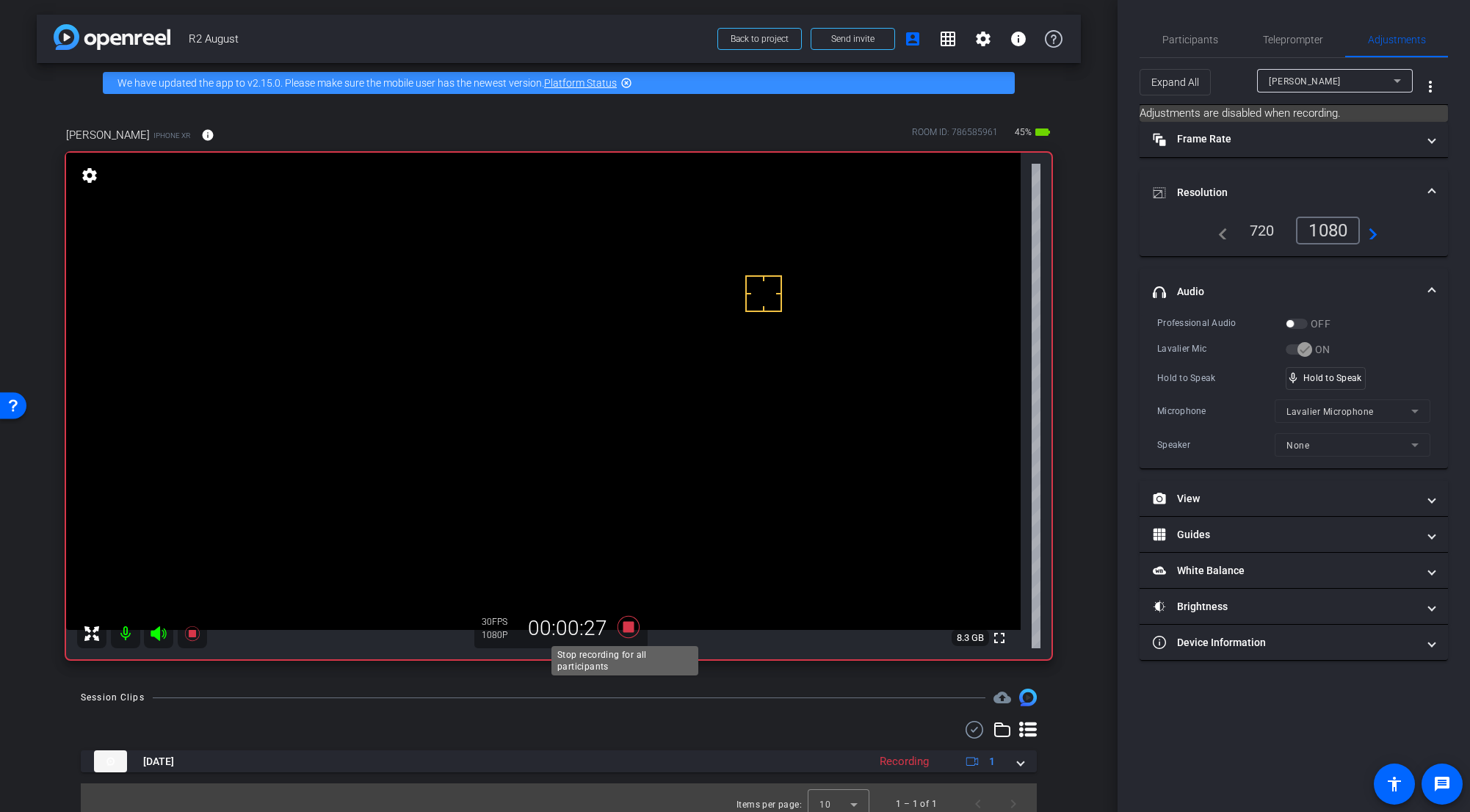
click at [624, 629] on icon at bounding box center [629, 627] width 22 height 22
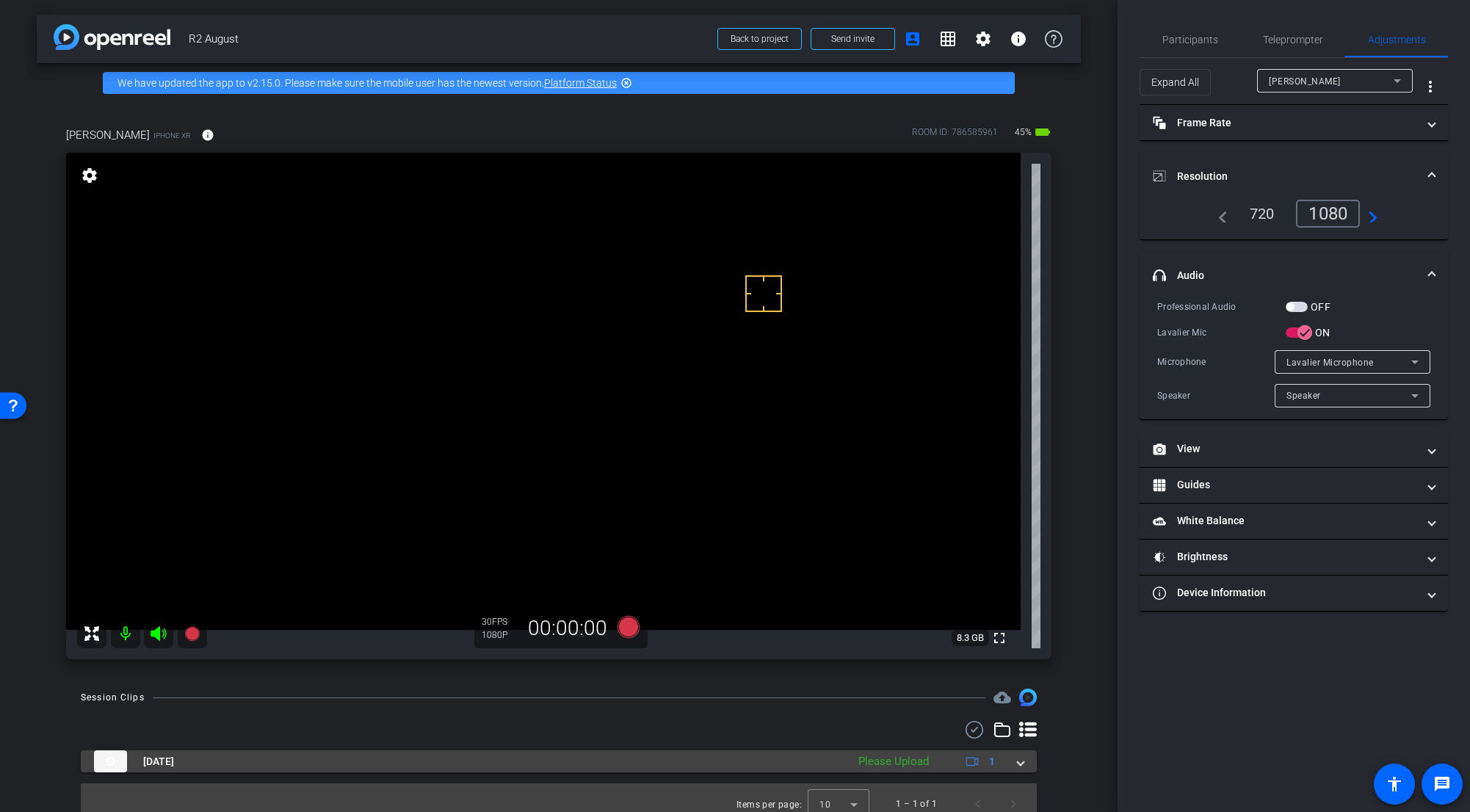
click at [914, 629] on span at bounding box center [1021, 761] width 6 height 16
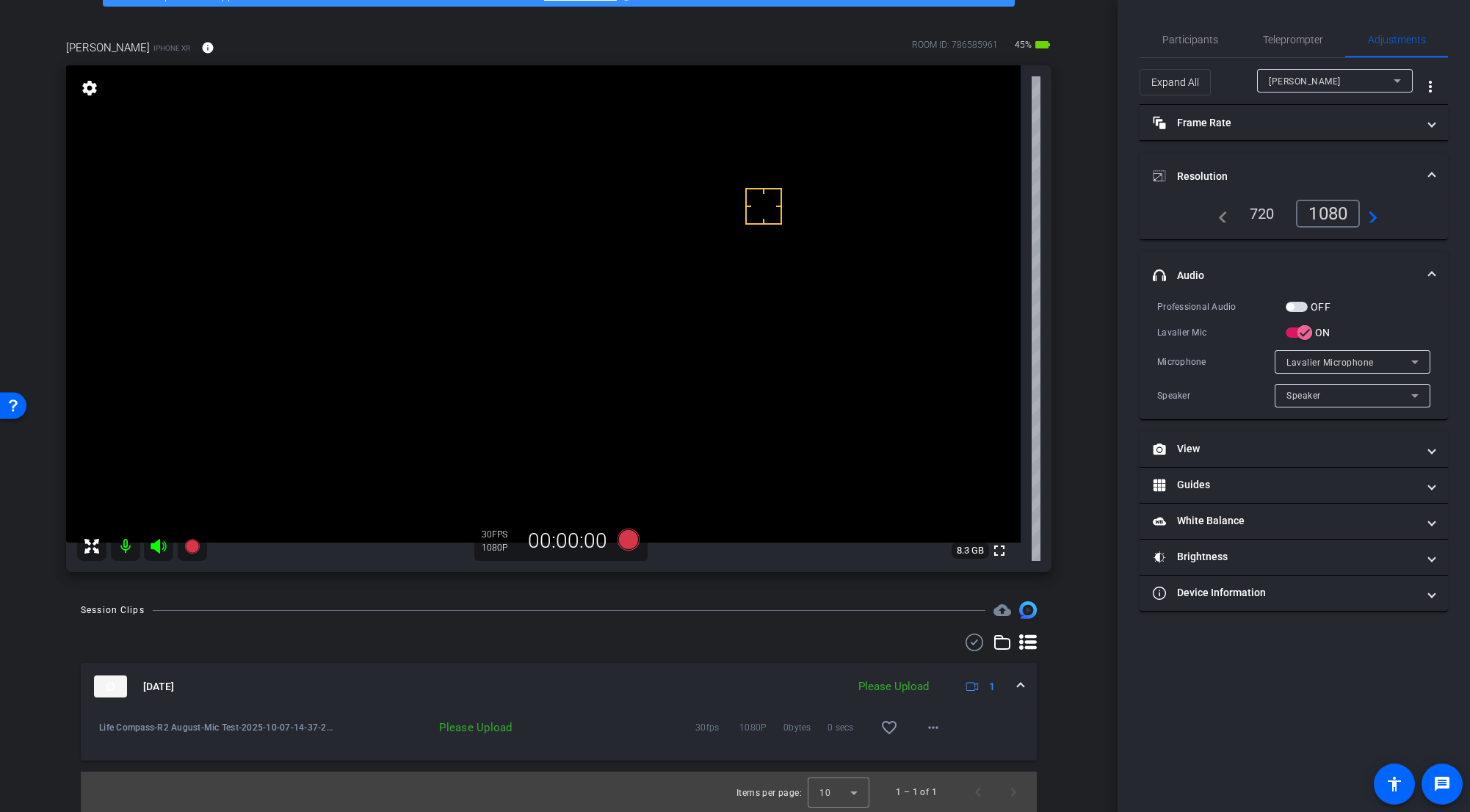
scroll to position [88, 0]
click at [914, 629] on span at bounding box center [933, 726] width 35 height 35
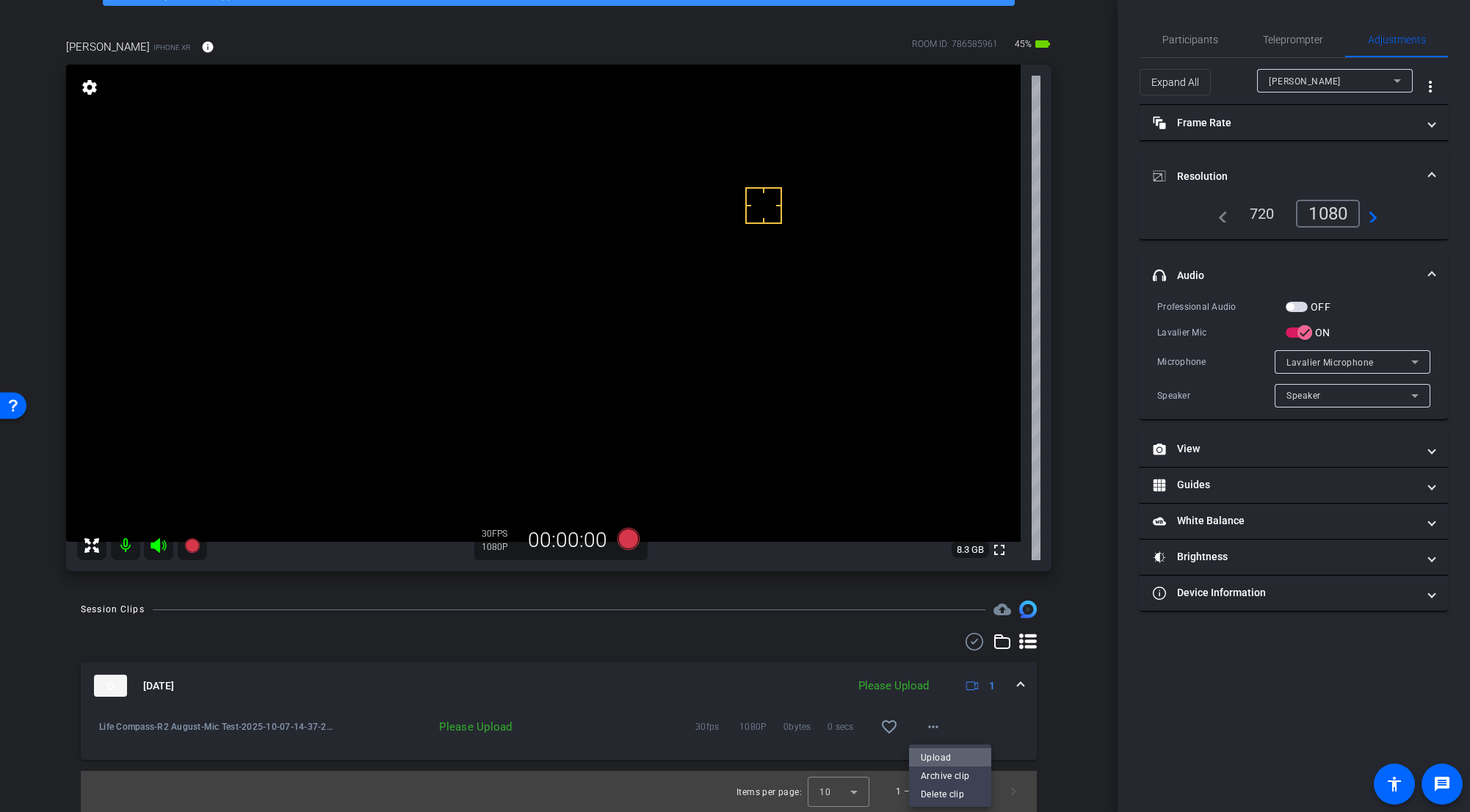
click at [914, 629] on span "Upload" at bounding box center [951, 757] width 59 height 17
click at [914, 629] on span at bounding box center [1021, 686] width 6 height 16
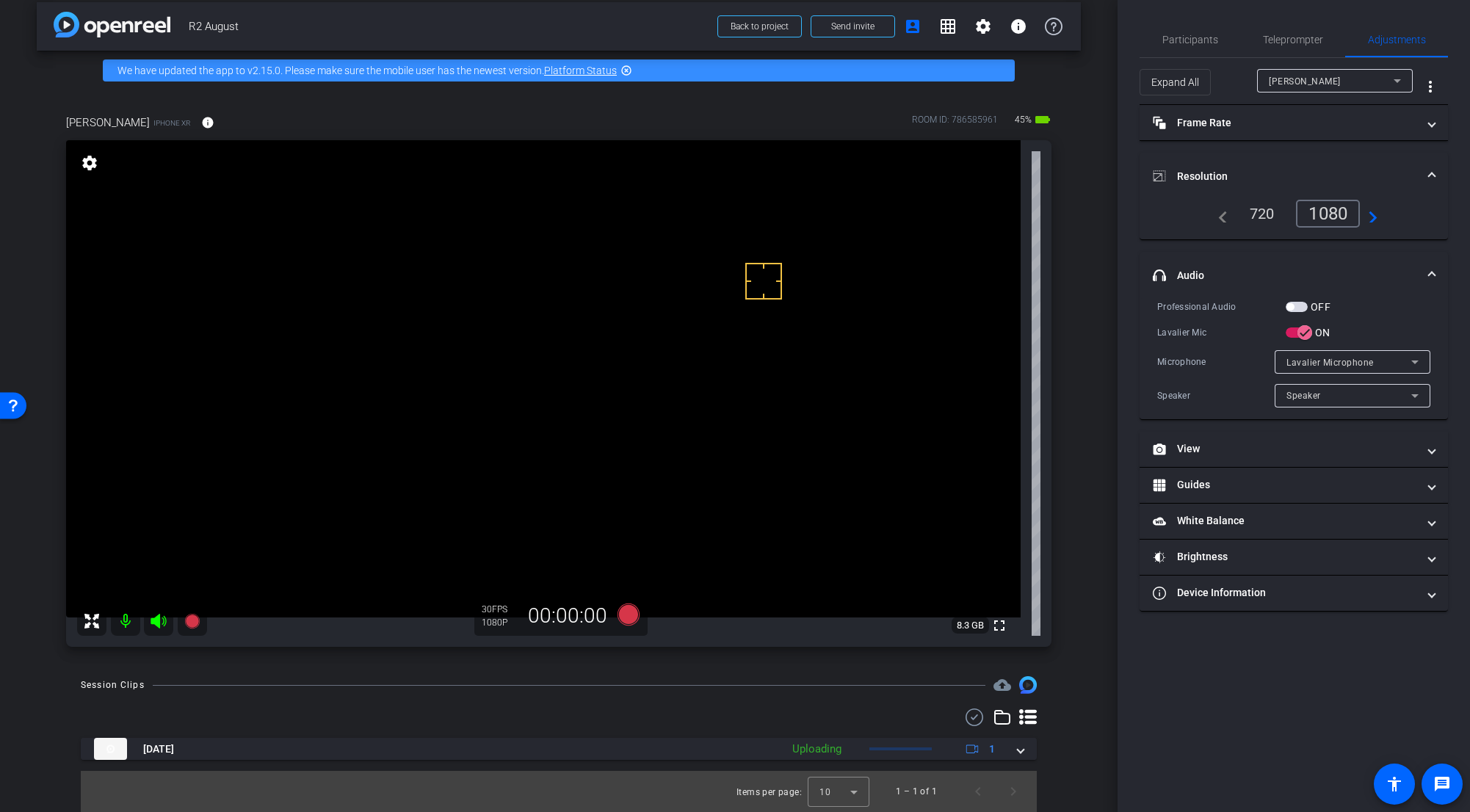
scroll to position [13, 0]
click at [914, 38] on span "Teleprompter" at bounding box center [1292, 39] width 60 height 10
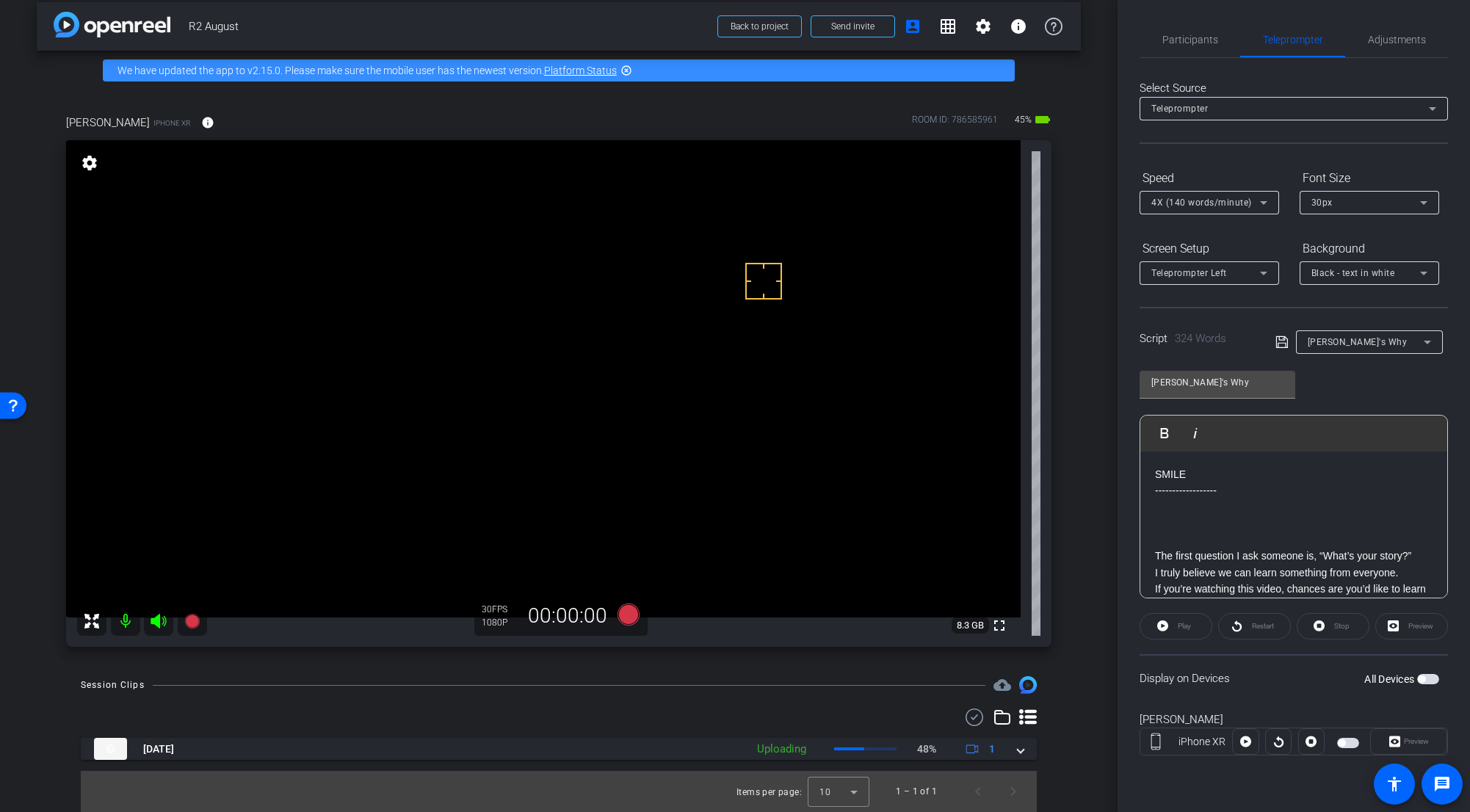
click at [914, 535] on p at bounding box center [1293, 539] width 277 height 17
click at [914, 38] on span "Adjustments" at bounding box center [1396, 39] width 58 height 10
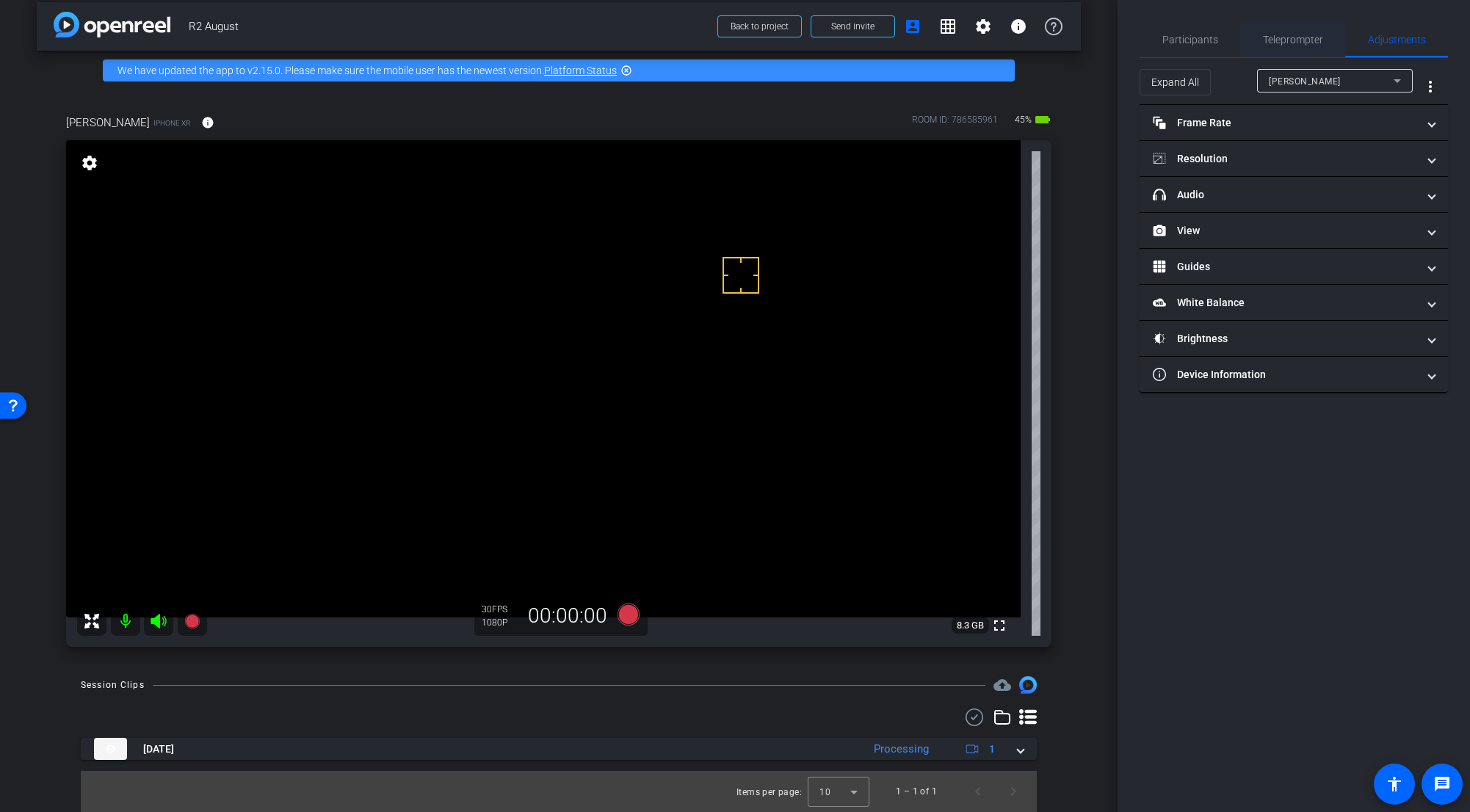
click at [914, 36] on span "Teleprompter" at bounding box center [1292, 39] width 60 height 10
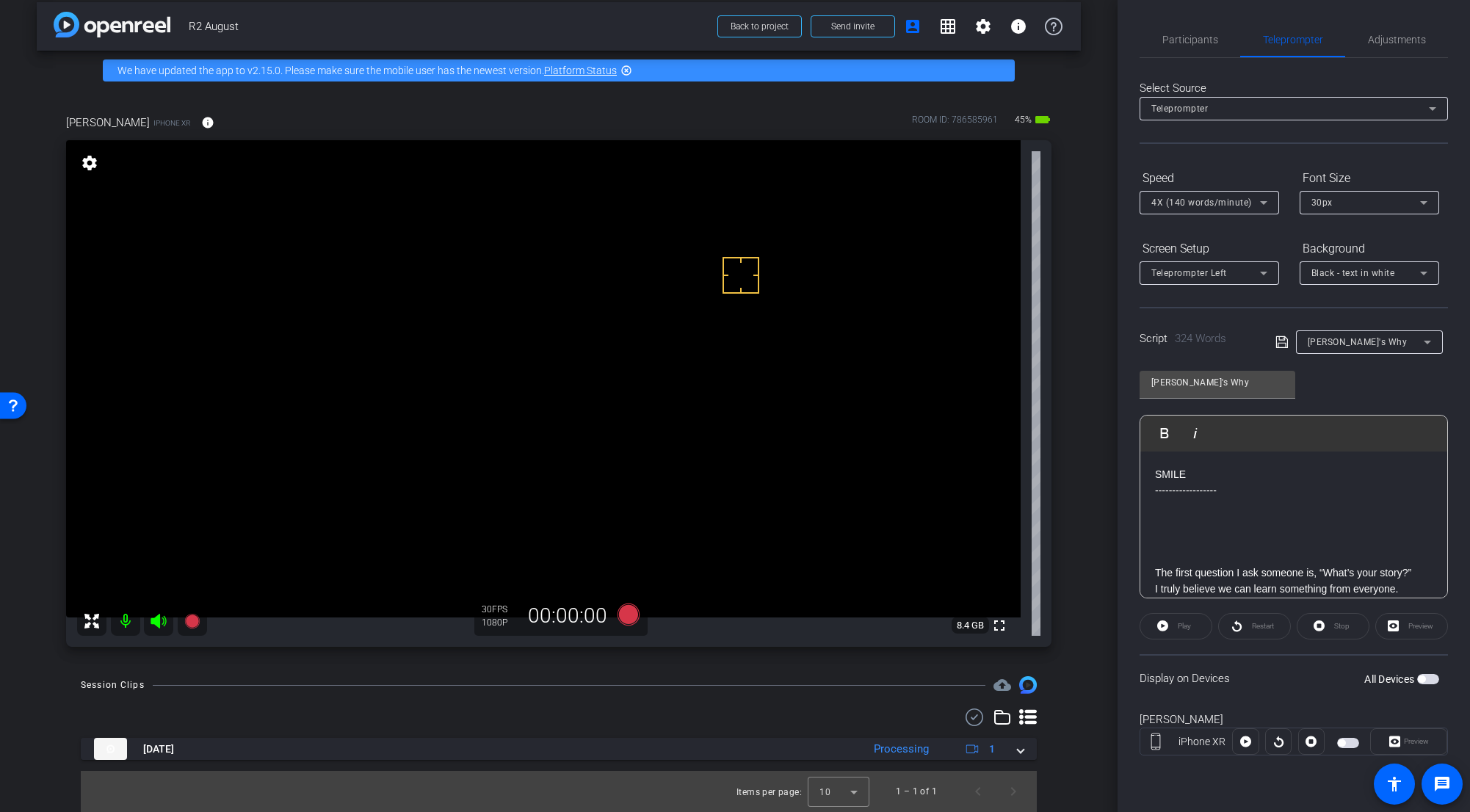
click at [914, 539] on p at bounding box center [1293, 539] width 277 height 17
click at [914, 629] on span "button" at bounding box center [1422, 679] width 7 height 7
click at [914, 629] on span "Preview" at bounding box center [1415, 741] width 29 height 20
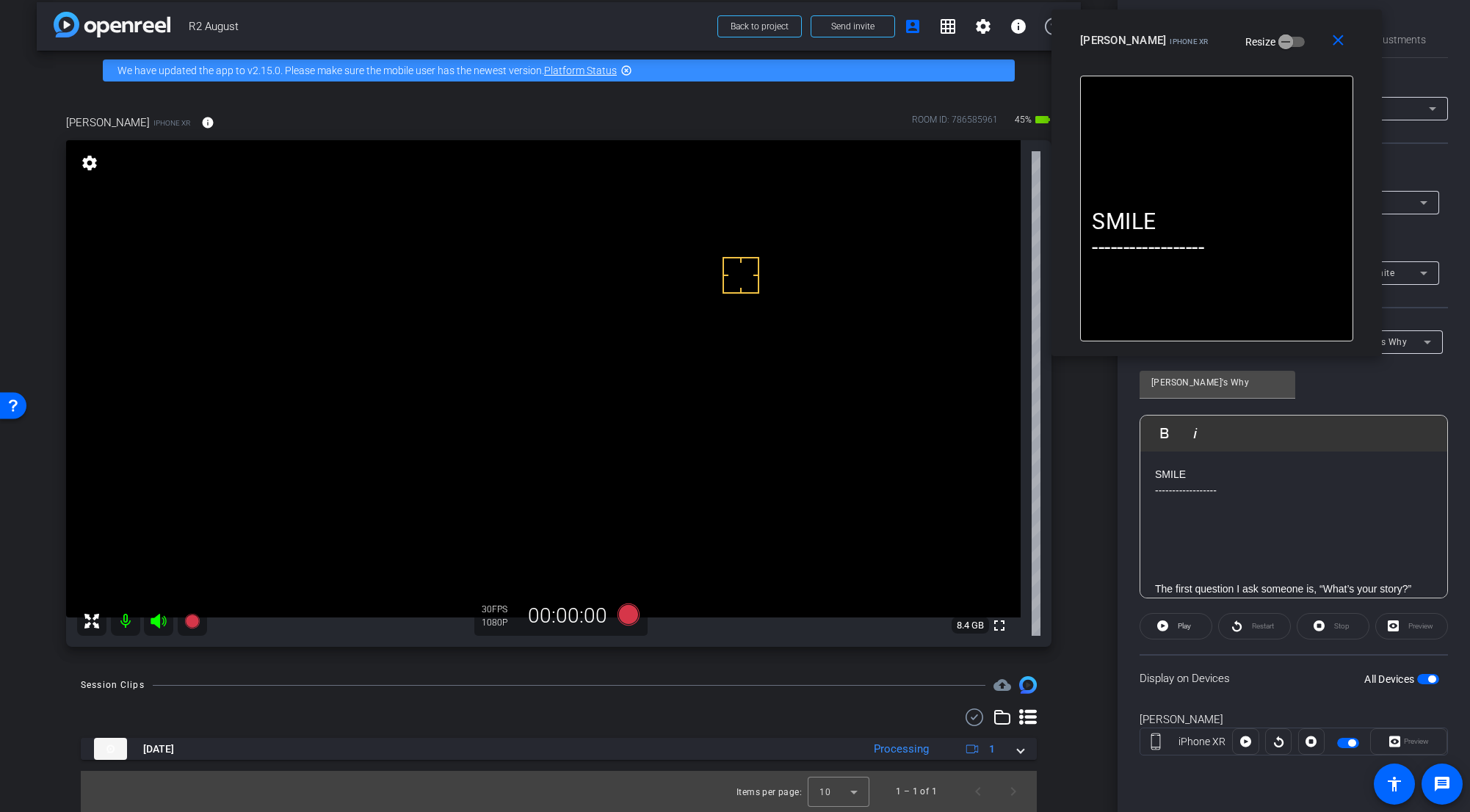
drag, startPoint x: 678, startPoint y: 255, endPoint x: 1157, endPoint y: 34, distance: 527.5
click at [914, 30] on div "Jacob Y iPhone XR" at bounding box center [1145, 39] width 129 height 17
click at [914, 629] on span at bounding box center [1175, 626] width 71 height 35
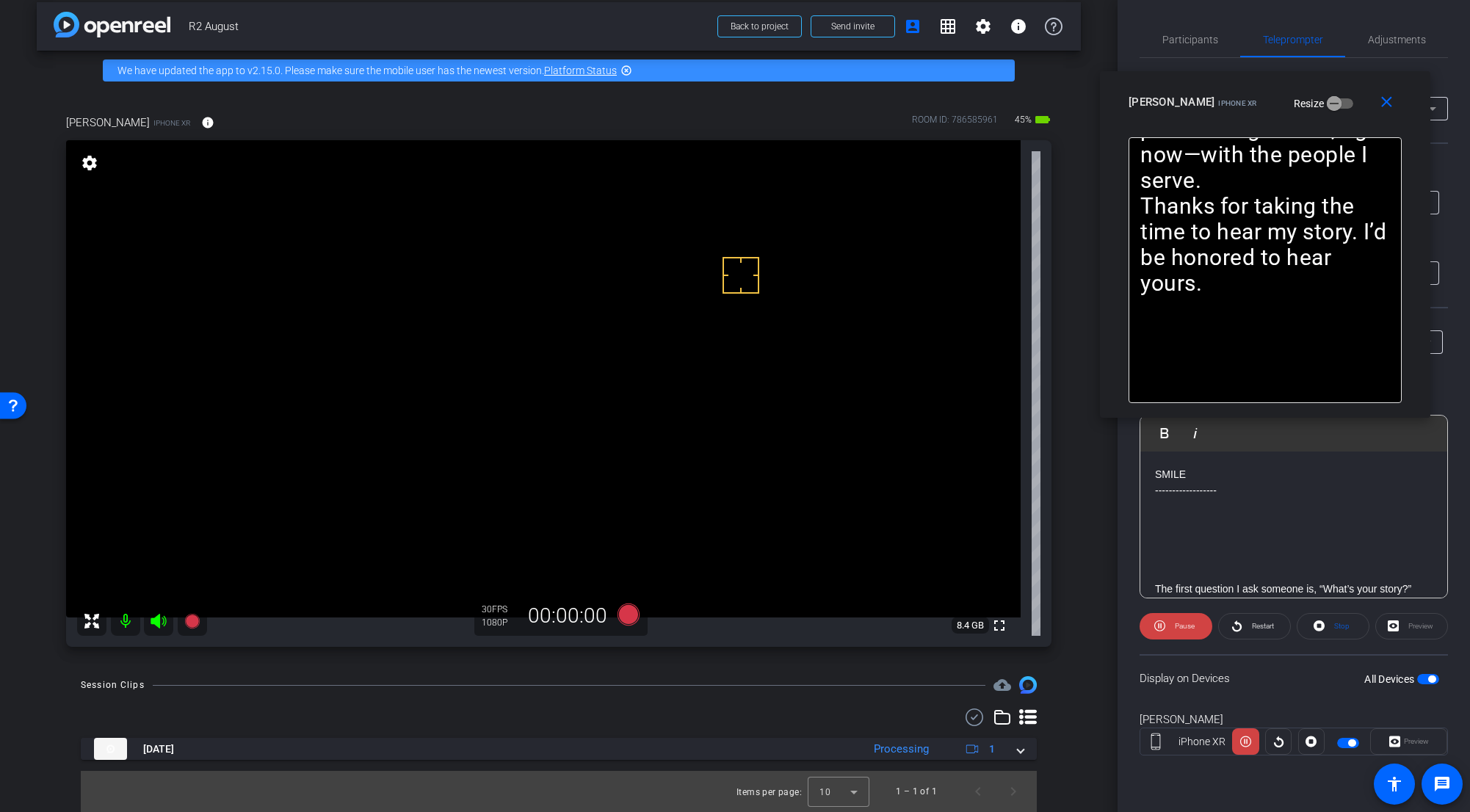
drag, startPoint x: 1295, startPoint y: 67, endPoint x: 1342, endPoint y: 132, distance: 80.2
click at [914, 131] on div "close Jacob Y iPhone XR Resize" at bounding box center [1265, 104] width 331 height 66
click at [914, 629] on openreel-capture-teleprompter "Speed 4X (140 words/minute) Font Size 30px Screen Setup Teleprompter Left Backg…" at bounding box center [1293, 473] width 309 height 615
click at [914, 629] on span "Restart" at bounding box center [1263, 625] width 22 height 8
click at [914, 629] on icon at bounding box center [1160, 626] width 11 height 18
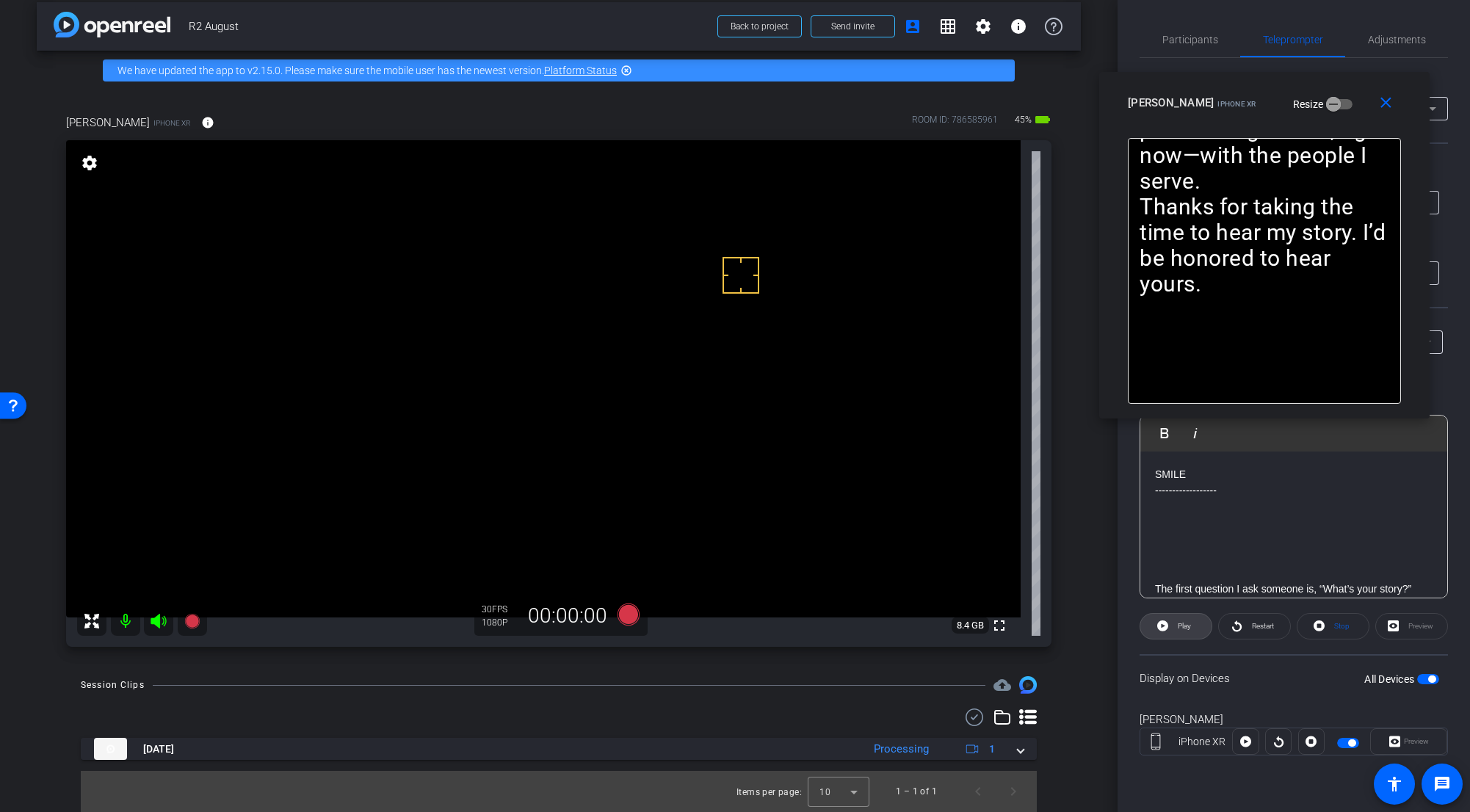
click at [914, 629] on icon at bounding box center [1163, 626] width 11 height 11
click at [914, 625] on span "Restart" at bounding box center [1263, 625] width 22 height 8
click at [914, 626] on icon at bounding box center [1160, 626] width 11 height 18
click at [914, 624] on icon at bounding box center [1163, 626] width 11 height 11
click at [914, 623] on span "Pause" at bounding box center [1184, 626] width 24 height 20
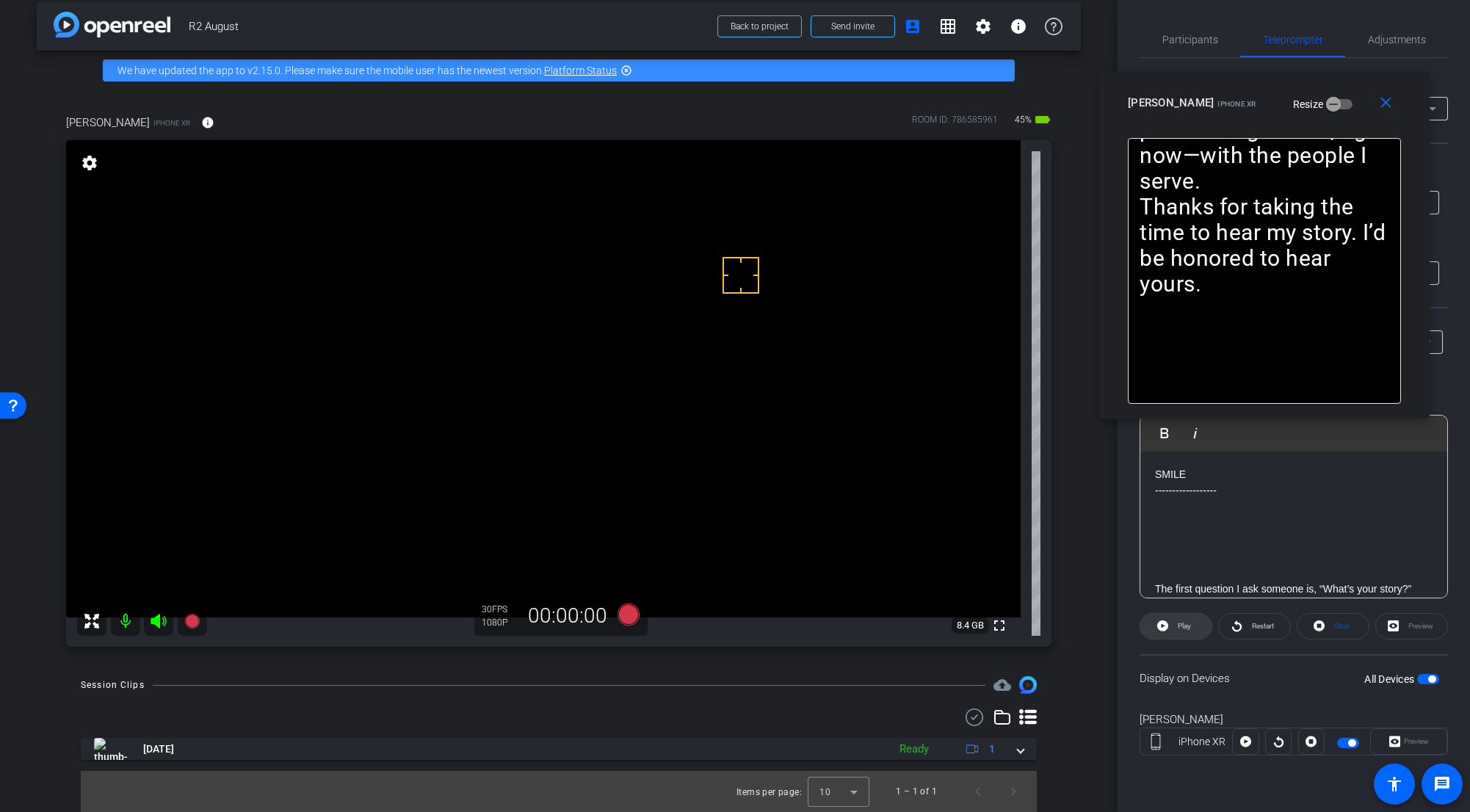
click at [914, 623] on span "Play" at bounding box center [1183, 626] width 17 height 20
click at [914, 625] on span "Pause" at bounding box center [1185, 625] width 20 height 8
click at [914, 103] on mat-icon "close" at bounding box center [1386, 103] width 18 height 18
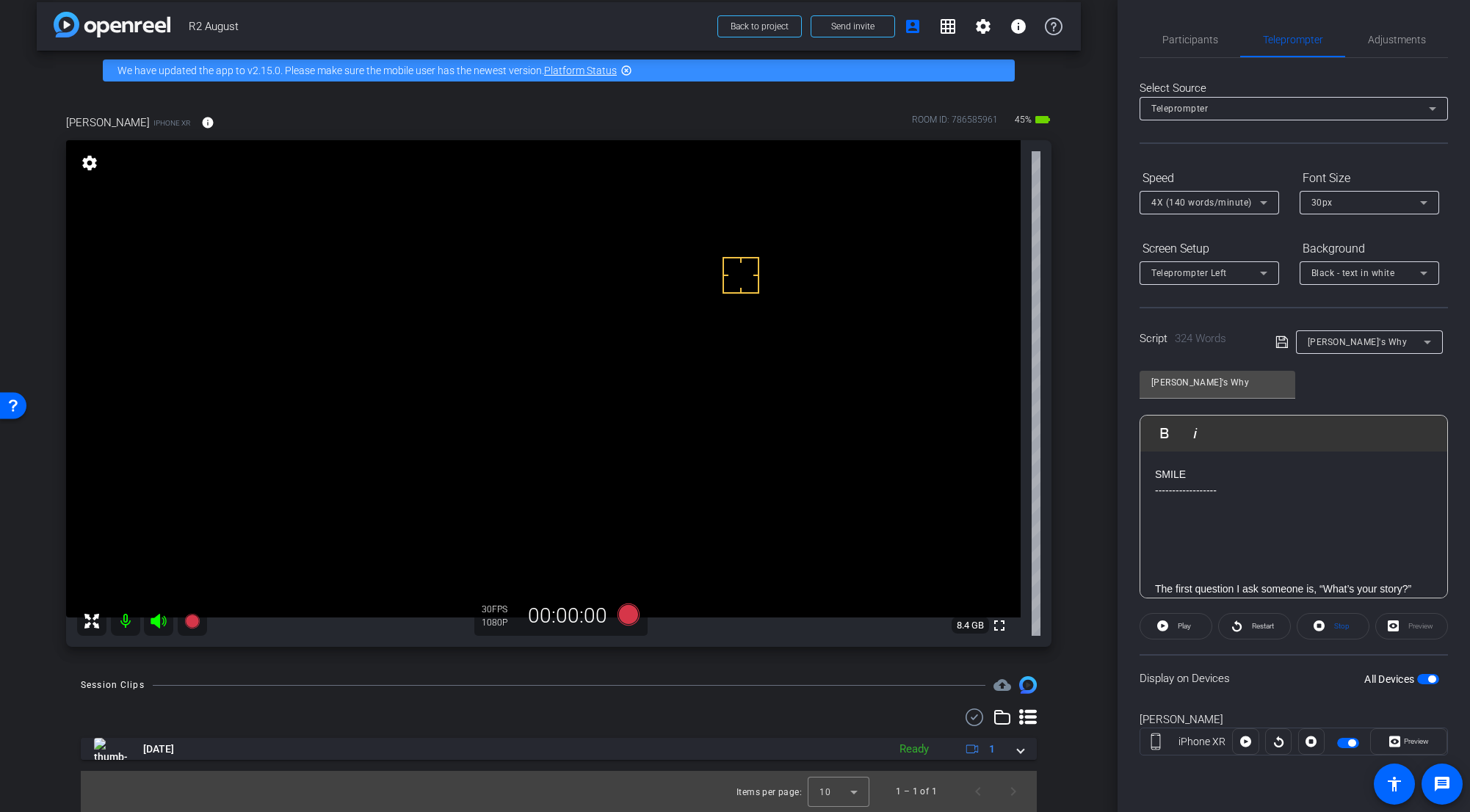
click at [914, 277] on div "Teleprompter Left" at bounding box center [1206, 273] width 109 height 18
click at [914, 306] on div at bounding box center [735, 406] width 1470 height 812
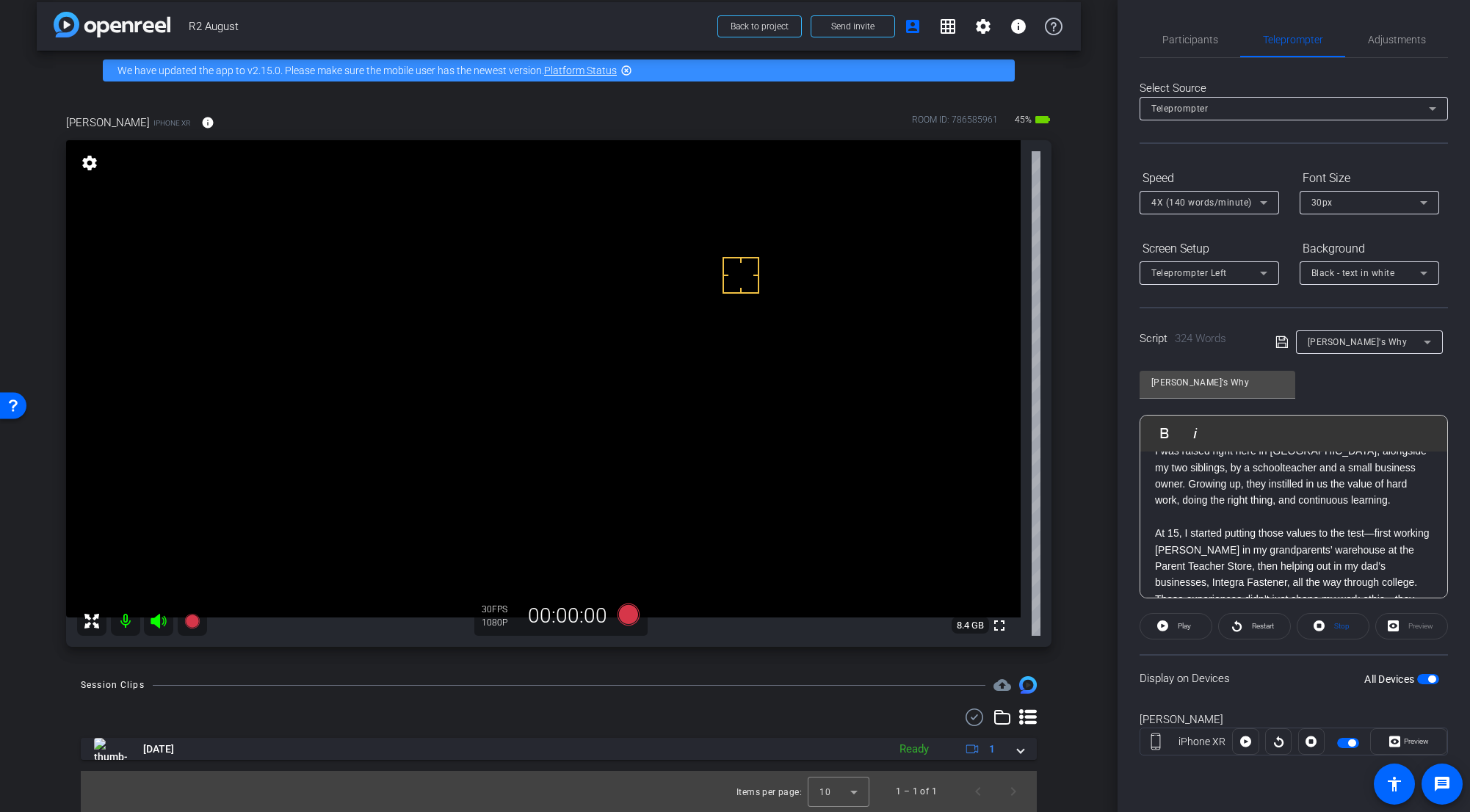
scroll to position [146, 0]
drag, startPoint x: 1270, startPoint y: 521, endPoint x: 1336, endPoint y: 522, distance: 66.0
click at [914, 522] on p "I was raised right here in Bowling Green, alongside my two siblings, by a schoo…" at bounding box center [1293, 550] width 277 height 66
click at [914, 552] on p "I was raised right here in Bowling Green, alongside my two siblings, by a schoo…" at bounding box center [1293, 550] width 277 height 66
drag, startPoint x: 1270, startPoint y: 524, endPoint x: 1336, endPoint y: 525, distance: 66.0
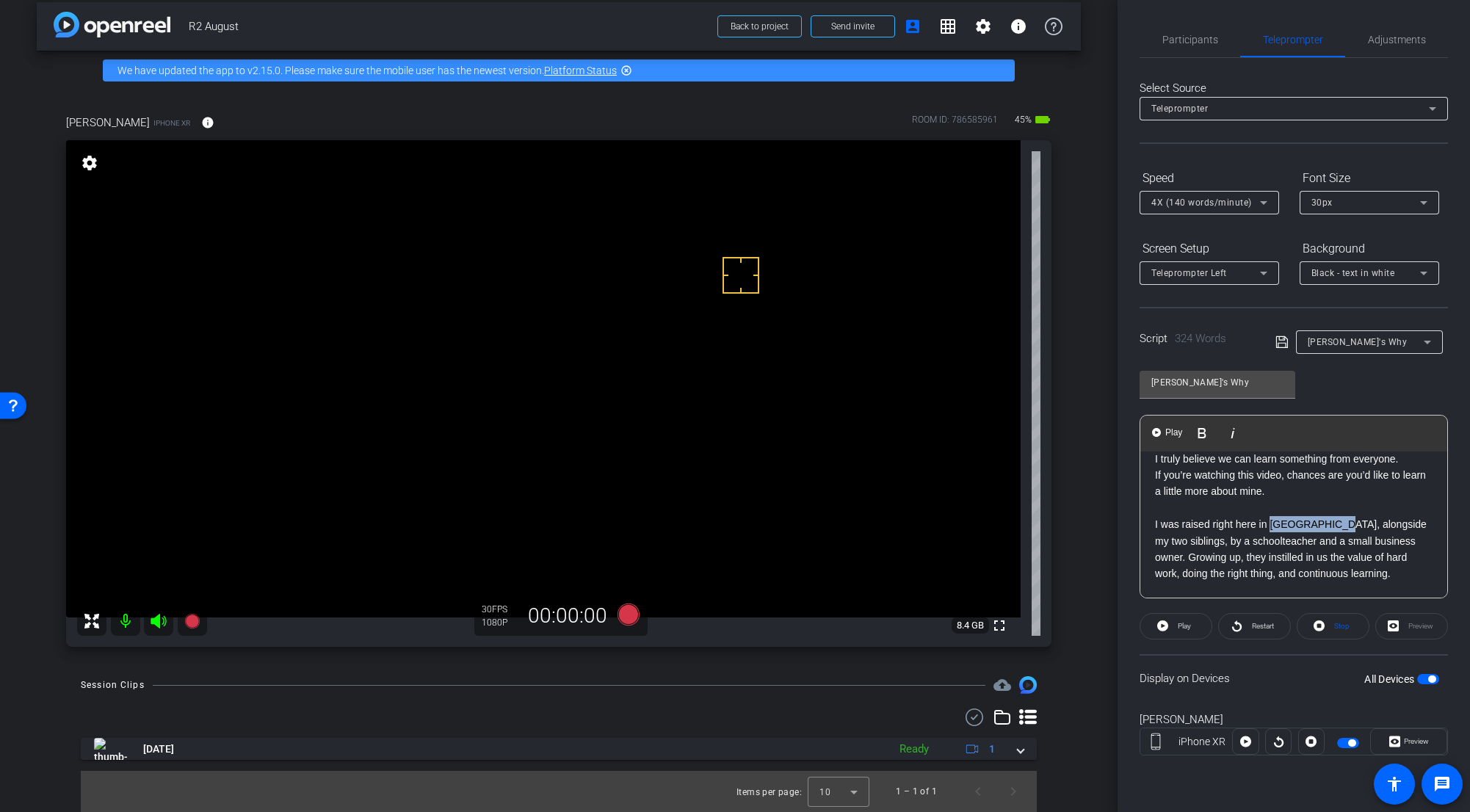
click at [914, 525] on p "I was raised right here in Bowling Green, alongside my two siblings, by a schoo…" at bounding box center [1293, 550] width 277 height 66
click at [914, 526] on p "I was raised right here in Bowling Green, alongside my two siblings, by a schoo…" at bounding box center [1293, 550] width 277 height 66
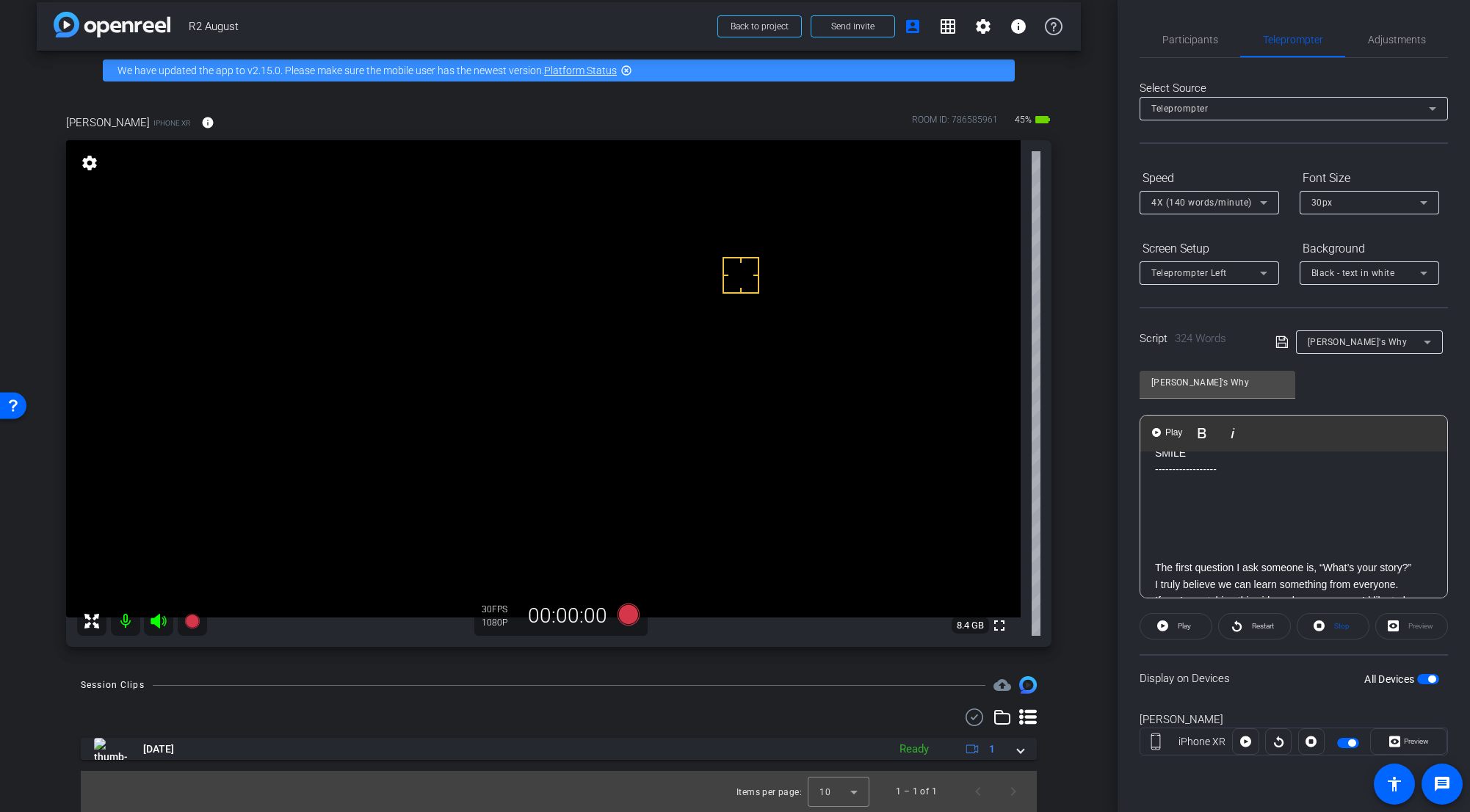
scroll to position [0, 0]
click at [914, 629] on span "Preview" at bounding box center [1415, 741] width 29 height 20
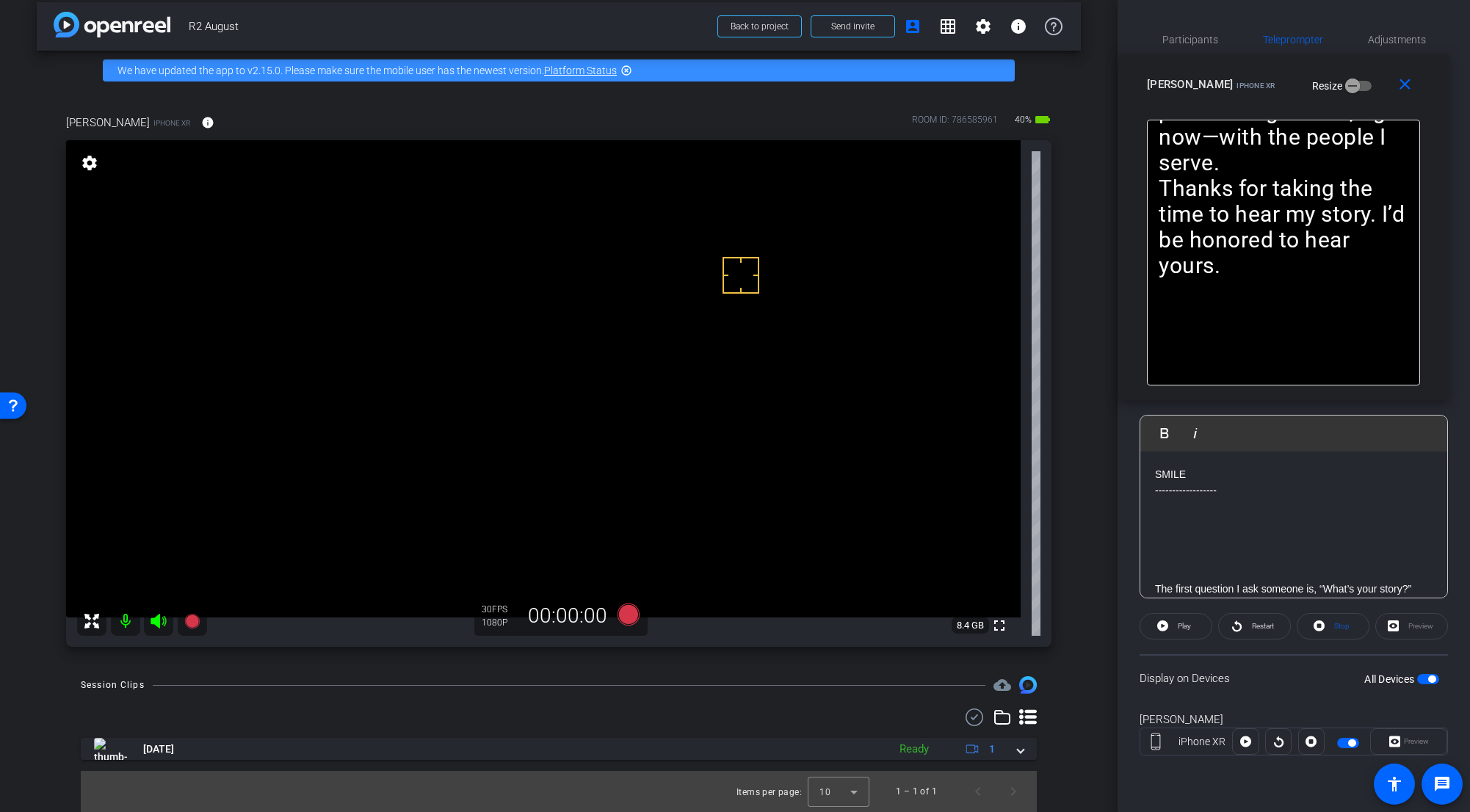
drag, startPoint x: 812, startPoint y: 275, endPoint x: 1375, endPoint y: 118, distance: 584.5
click at [914, 98] on div "Jacob Y iPhone XR Resize" at bounding box center [1289, 84] width 285 height 27
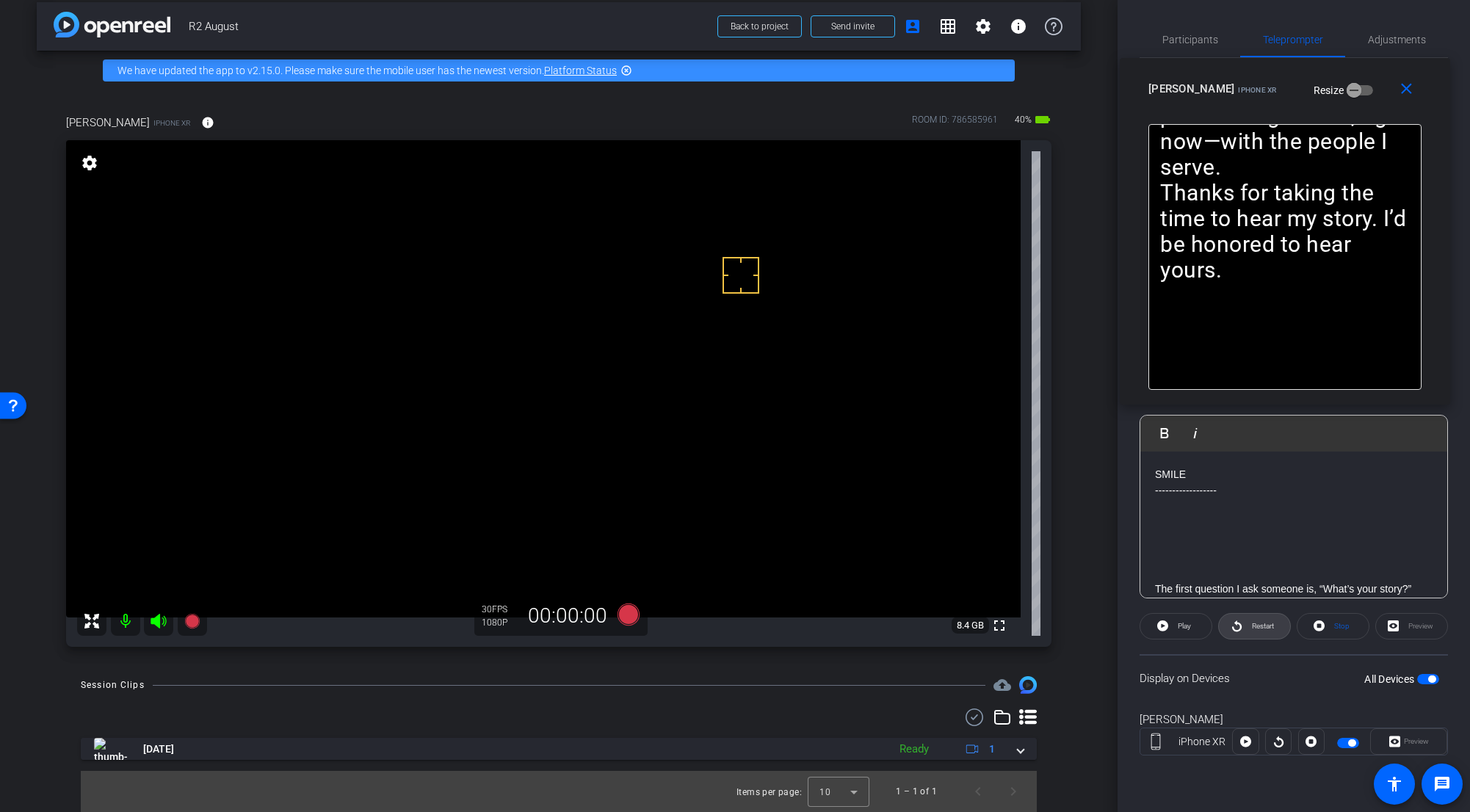
drag, startPoint x: 1255, startPoint y: 630, endPoint x: 1259, endPoint y: 642, distance: 12.6
click at [914, 629] on span "Restart" at bounding box center [1263, 625] width 22 height 8
click at [914, 629] on span "Pause" at bounding box center [1184, 626] width 24 height 20
click at [914, 85] on mat-icon "close" at bounding box center [1406, 89] width 18 height 18
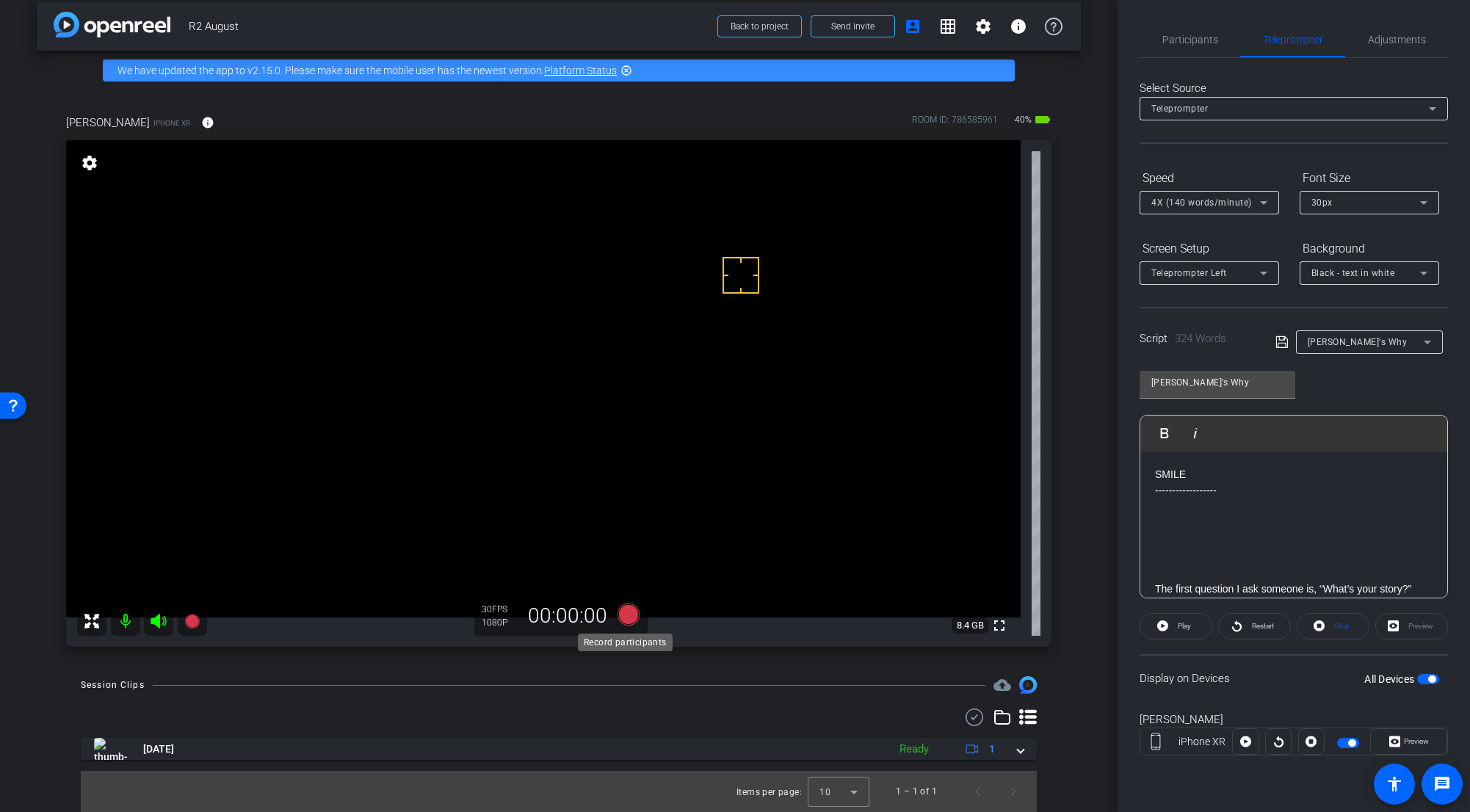
click at [627, 617] on icon at bounding box center [629, 614] width 22 height 22
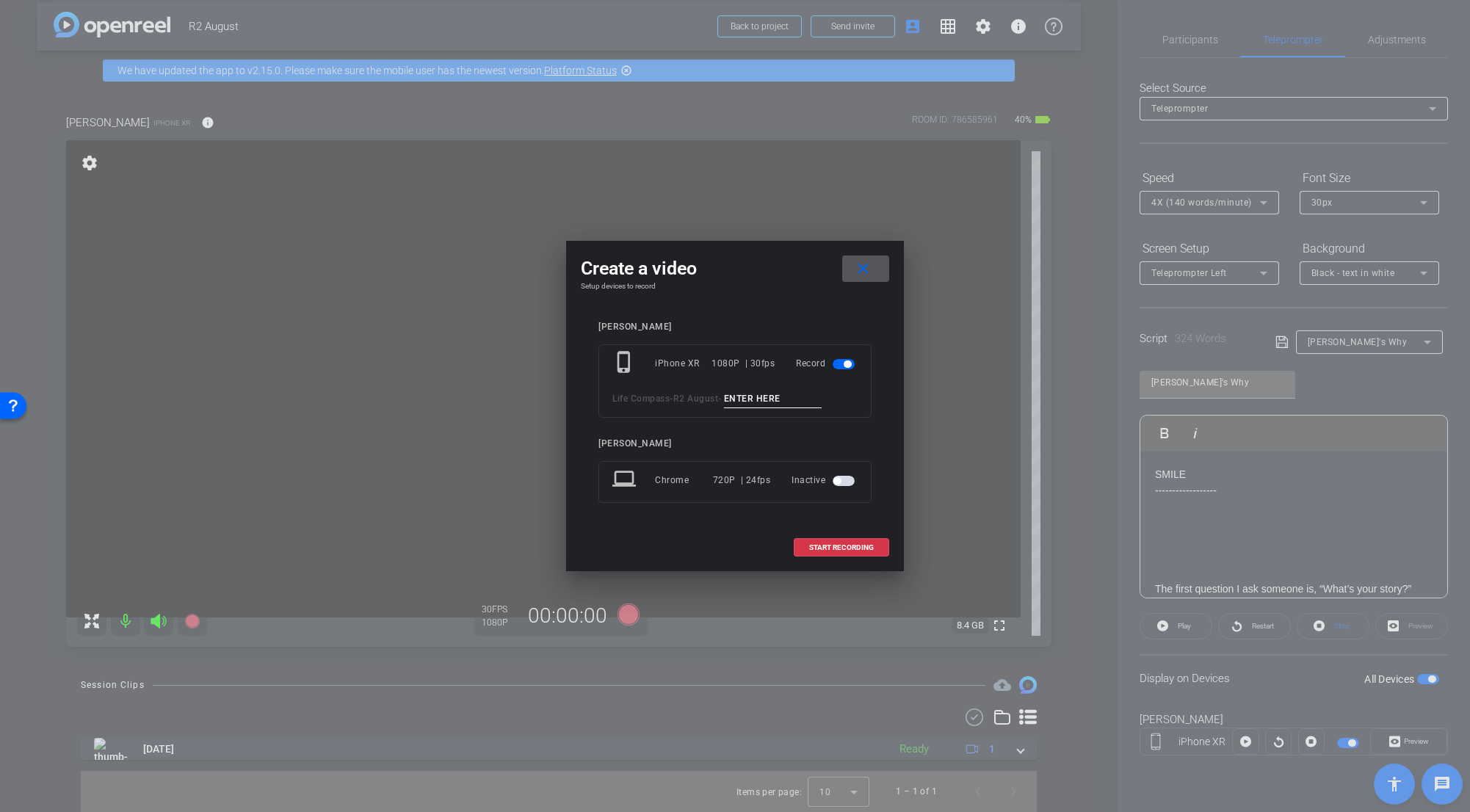
click at [749, 392] on input at bounding box center [773, 399] width 99 height 18
click at [752, 398] on input "Why_Tk_1" at bounding box center [773, 399] width 99 height 18
type input "Why_Tk_1"
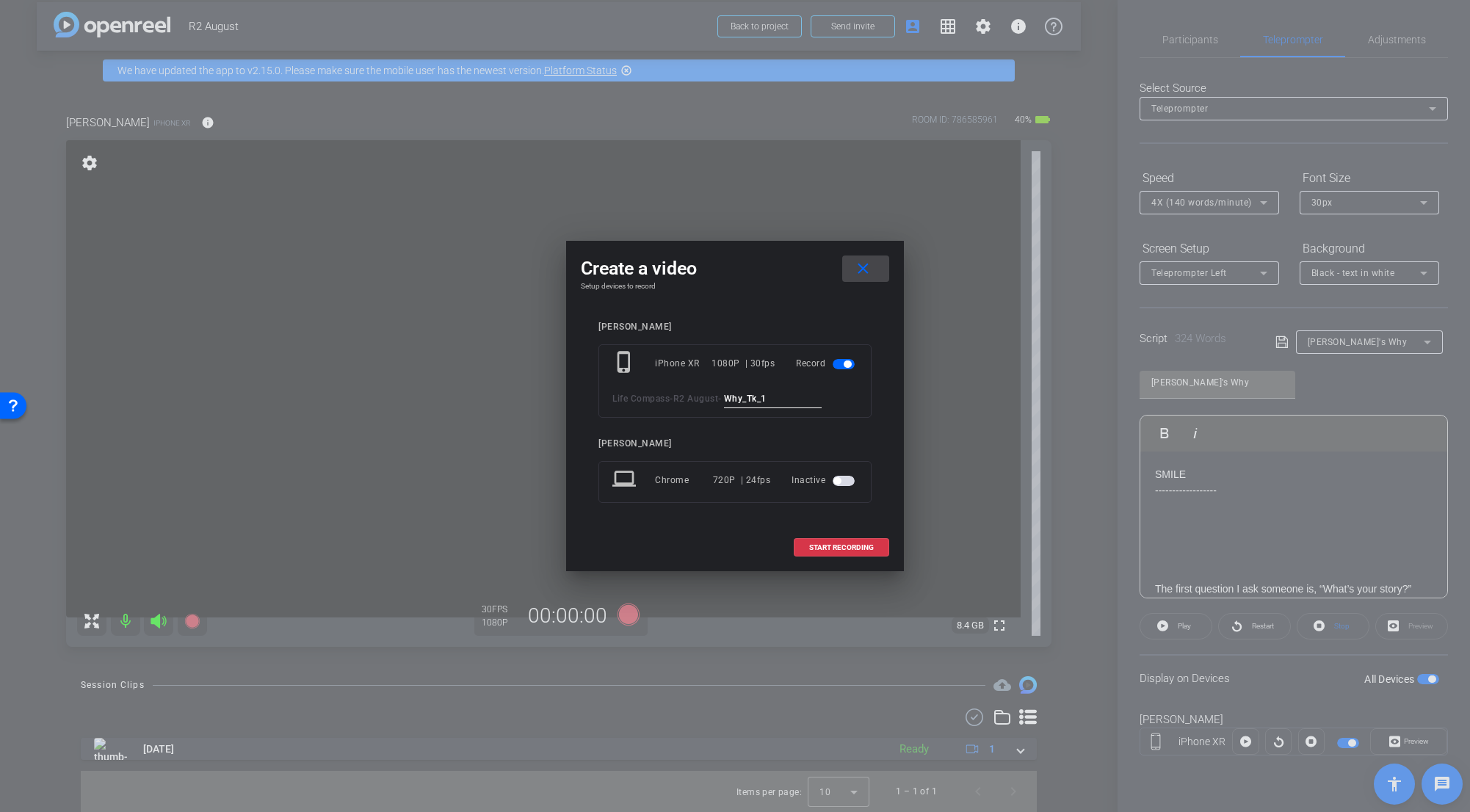
click at [849, 273] on span at bounding box center [866, 269] width 47 height 35
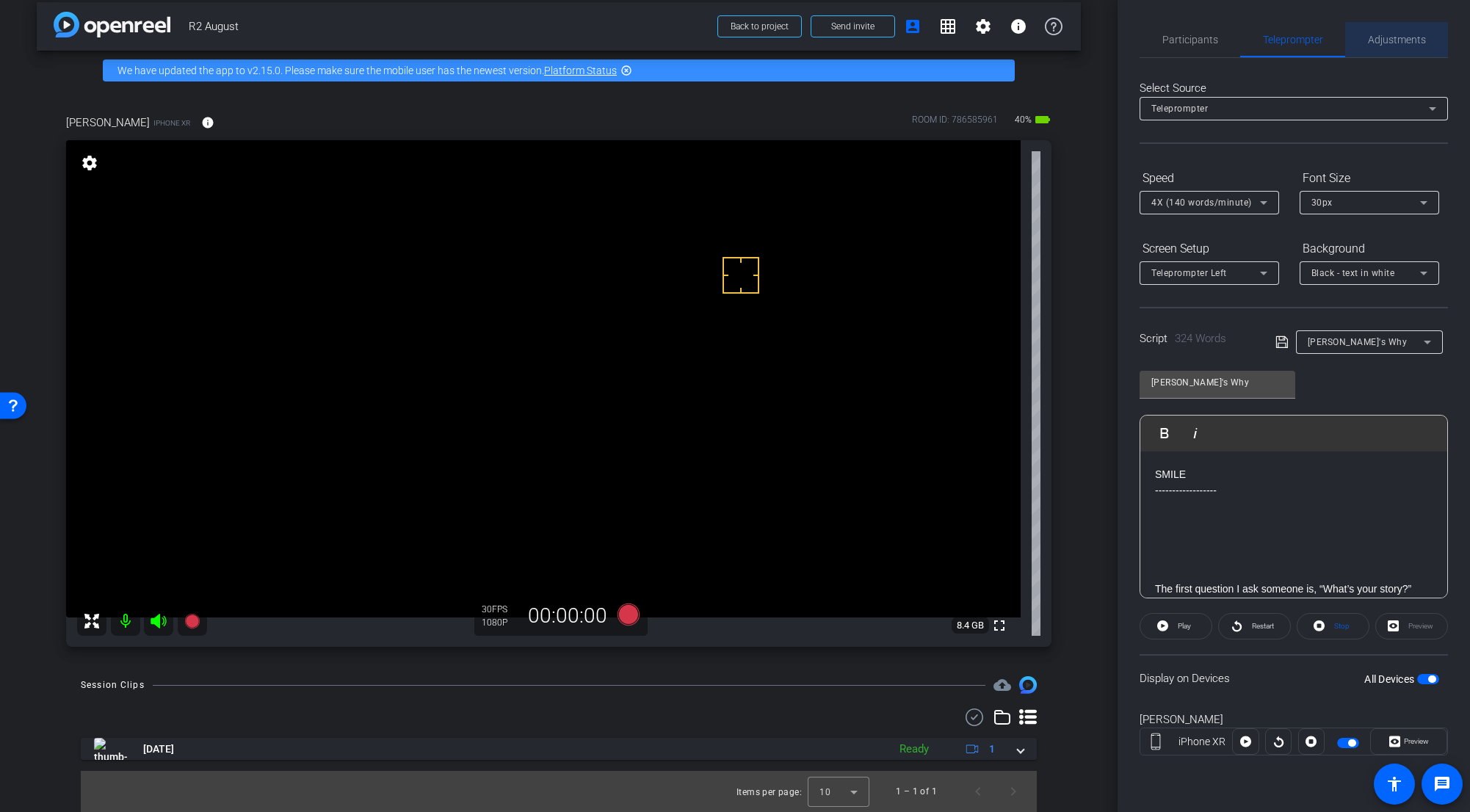
click at [914, 39] on span "Adjustments" at bounding box center [1396, 39] width 58 height 10
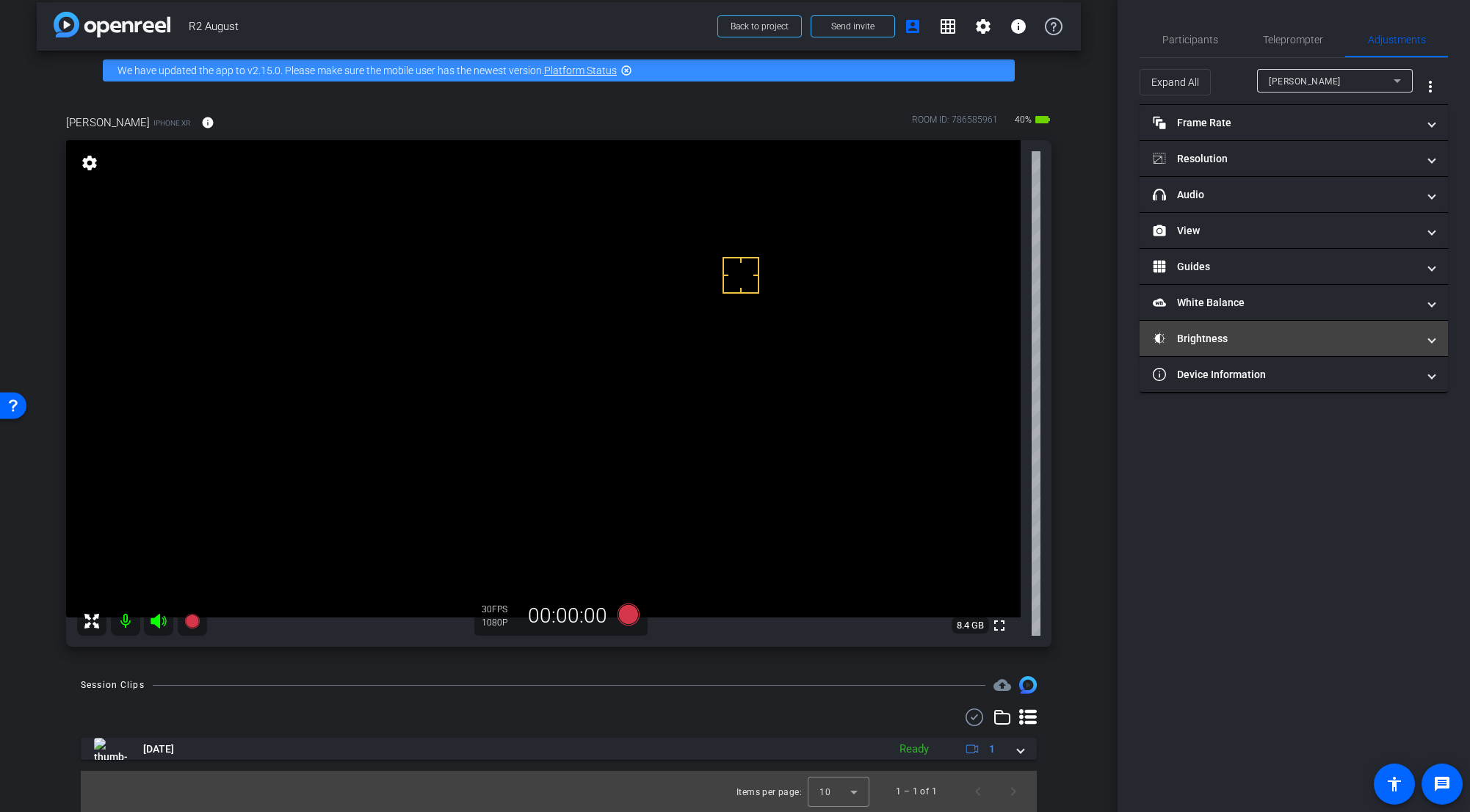
click at [914, 343] on mat-panel-title "Brightness" at bounding box center [1285, 339] width 264 height 16
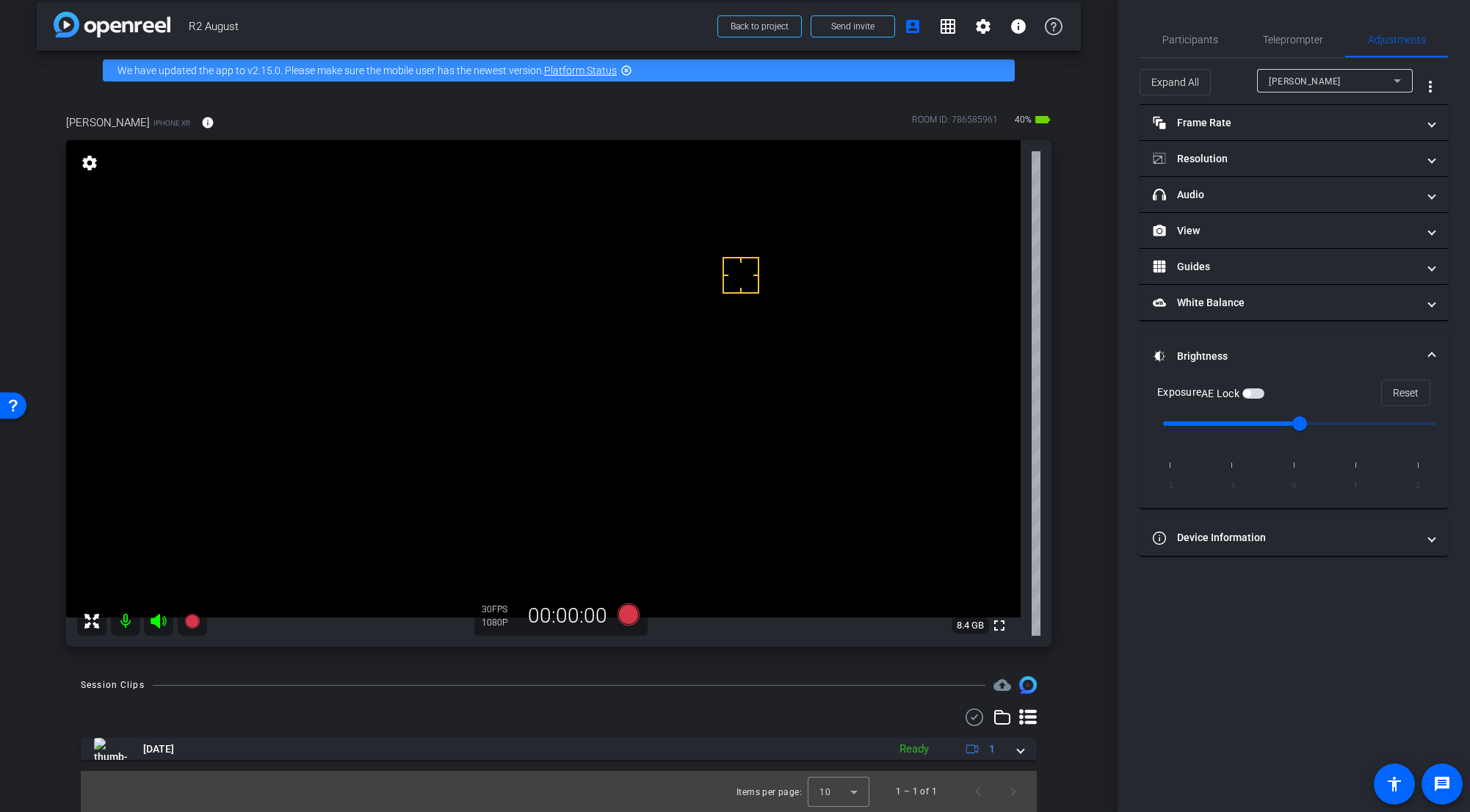
click at [914, 389] on span "button" at bounding box center [1247, 393] width 7 height 7
click at [914, 51] on span "Teleprompter" at bounding box center [1292, 40] width 60 height 35
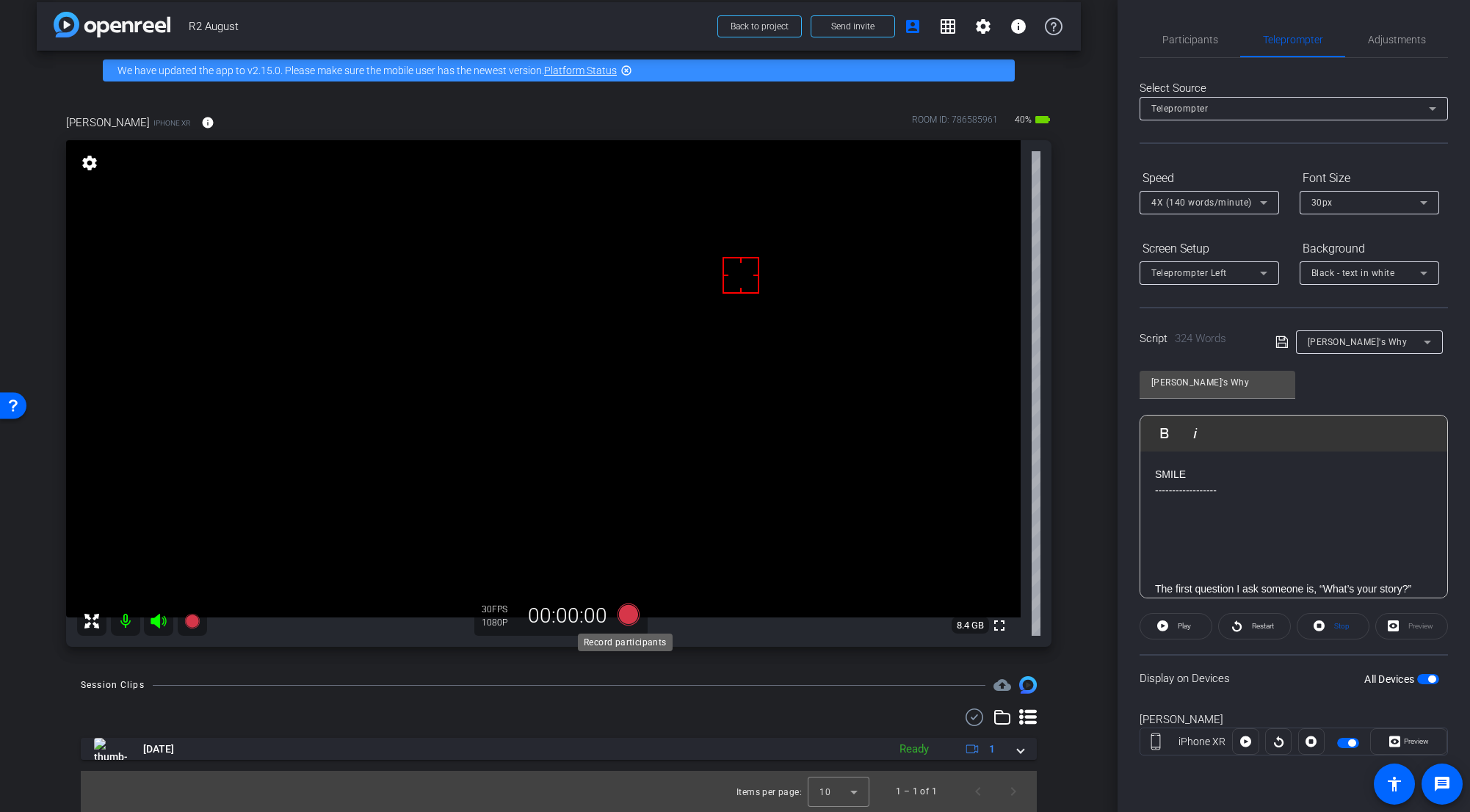
click at [627, 612] on icon at bounding box center [629, 614] width 22 height 22
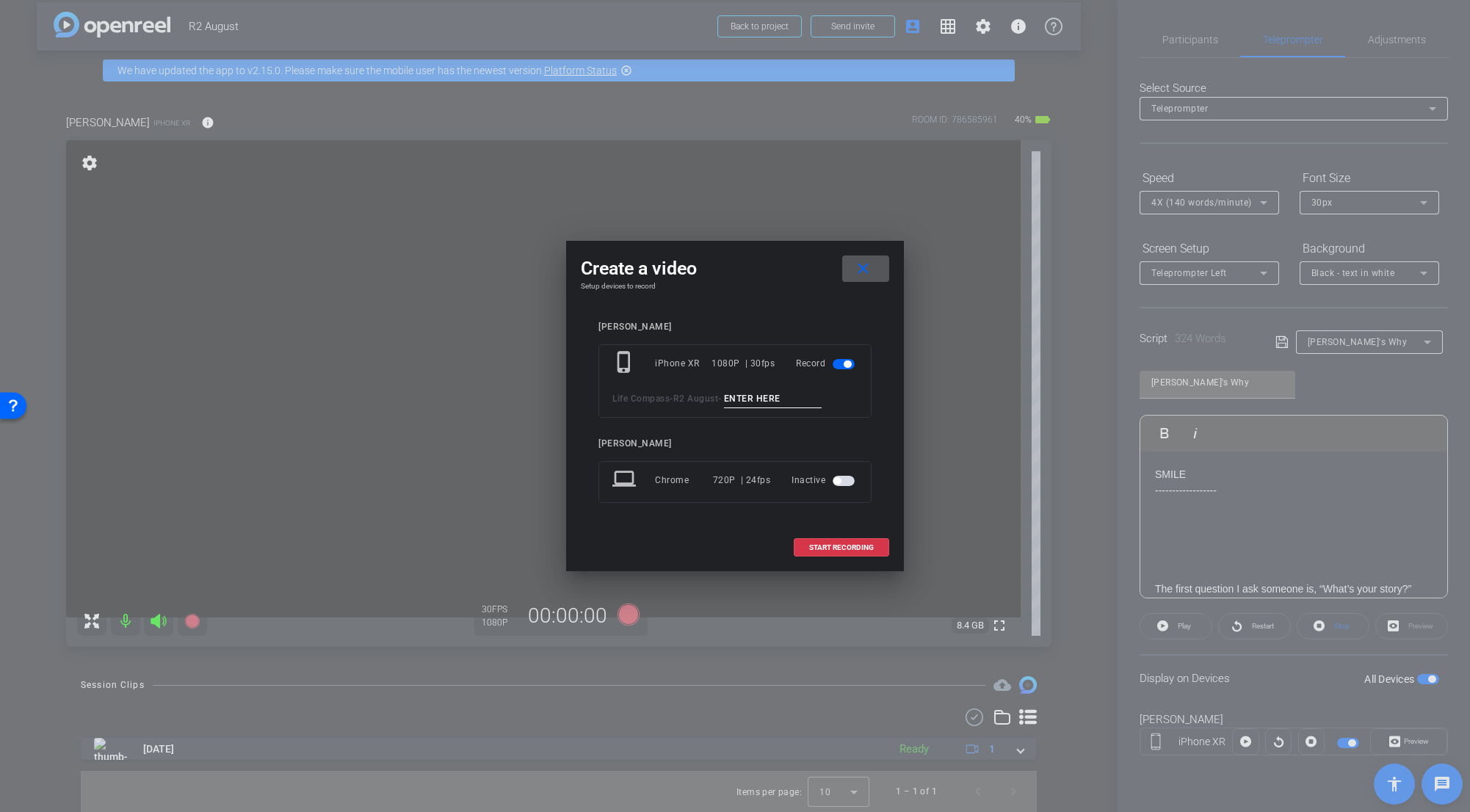
click at [769, 387] on div "phone_iphone iPhone XR 1080P | 30fps Record Life Compass - R2 August -" at bounding box center [735, 381] width 274 height 74
click at [768, 397] on input at bounding box center [773, 399] width 99 height 18
paste input "Why_Tk_1"
type input "Why_Tk_1"
click at [853, 551] on span "START RECORDING" at bounding box center [842, 548] width 64 height 7
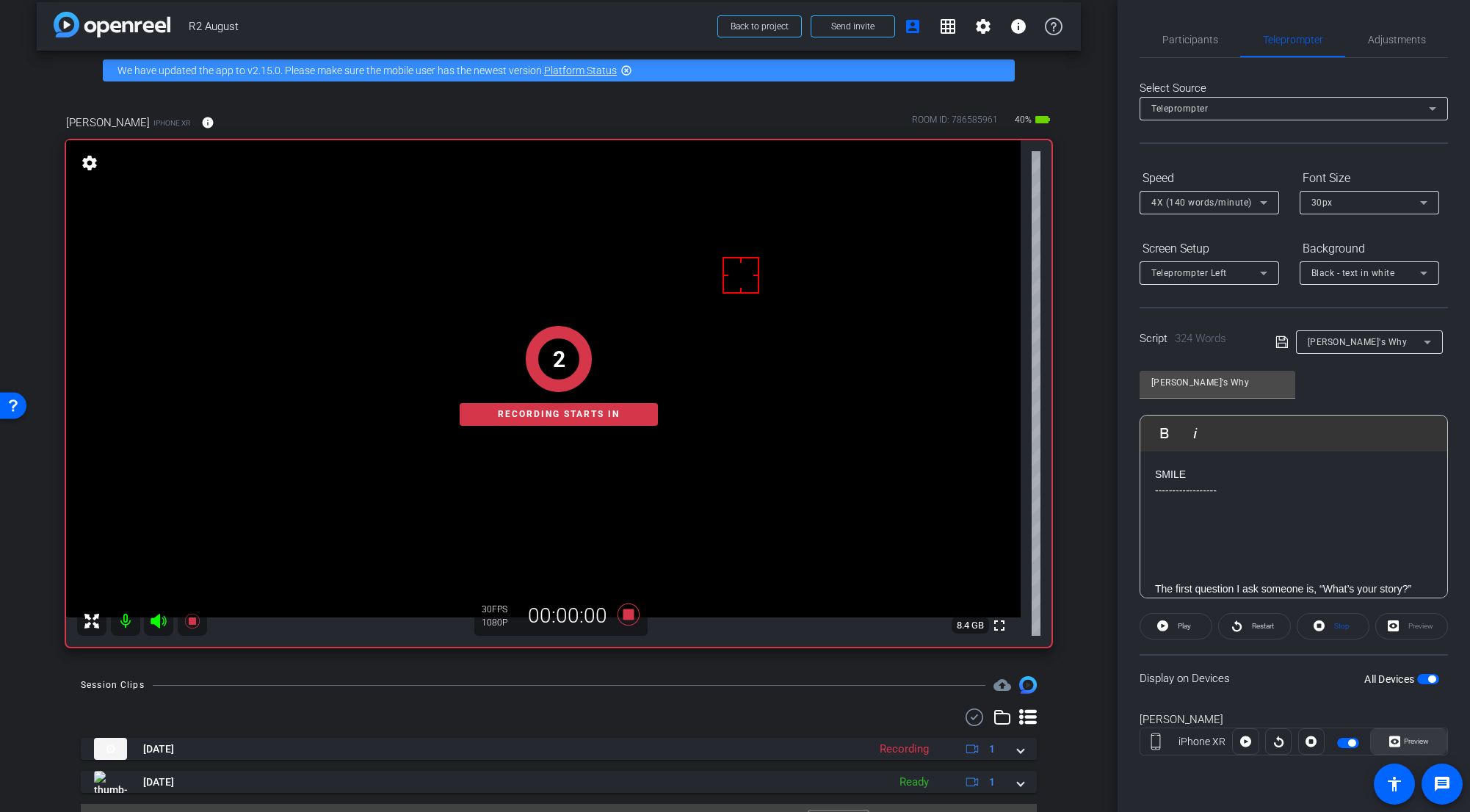
click at [914, 629] on span "Preview" at bounding box center [1417, 741] width 25 height 8
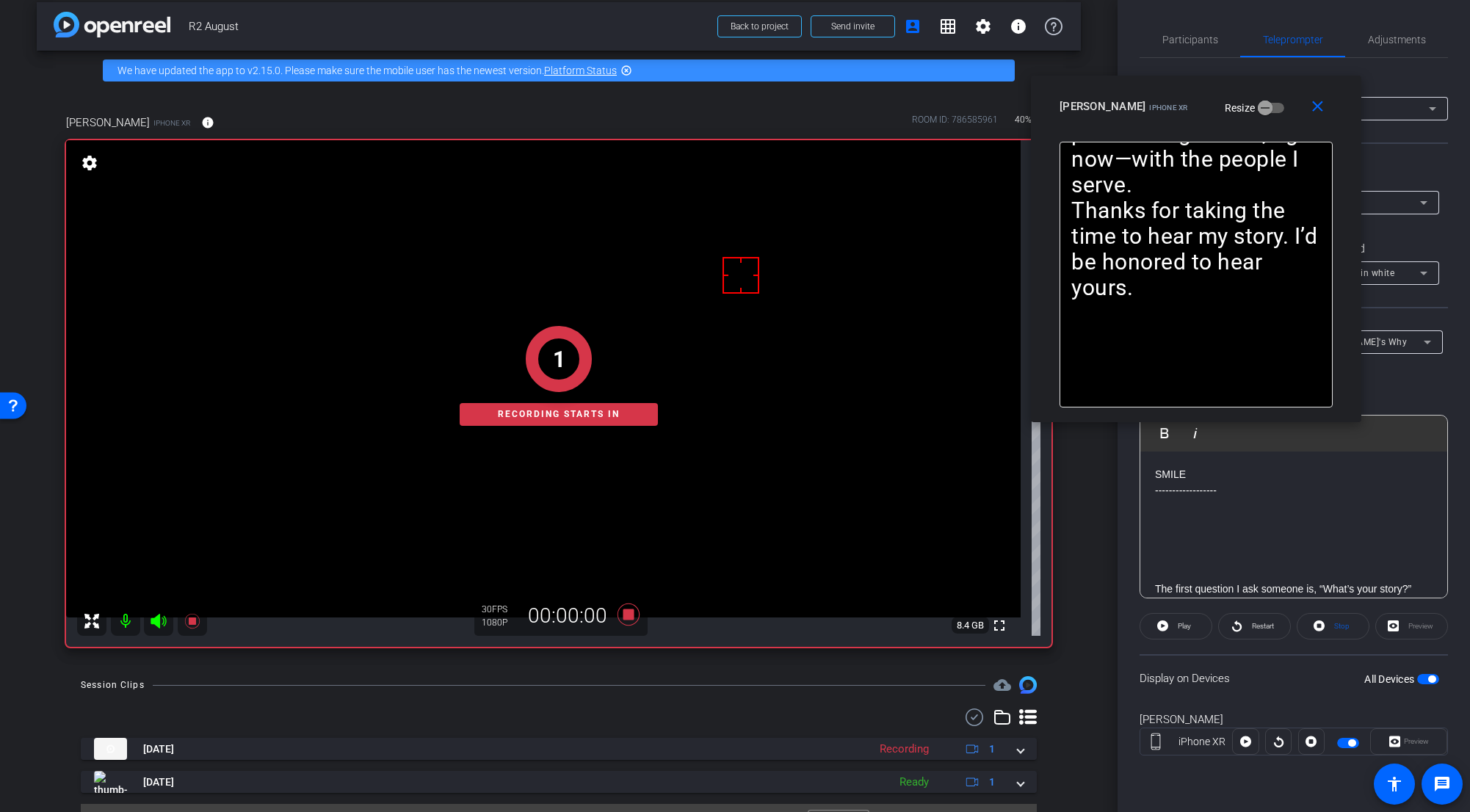
drag, startPoint x: 809, startPoint y: 273, endPoint x: 1313, endPoint y: 82, distance: 539.0
click at [914, 93] on div "Jacob Y iPhone XR Resize" at bounding box center [1202, 106] width 285 height 27
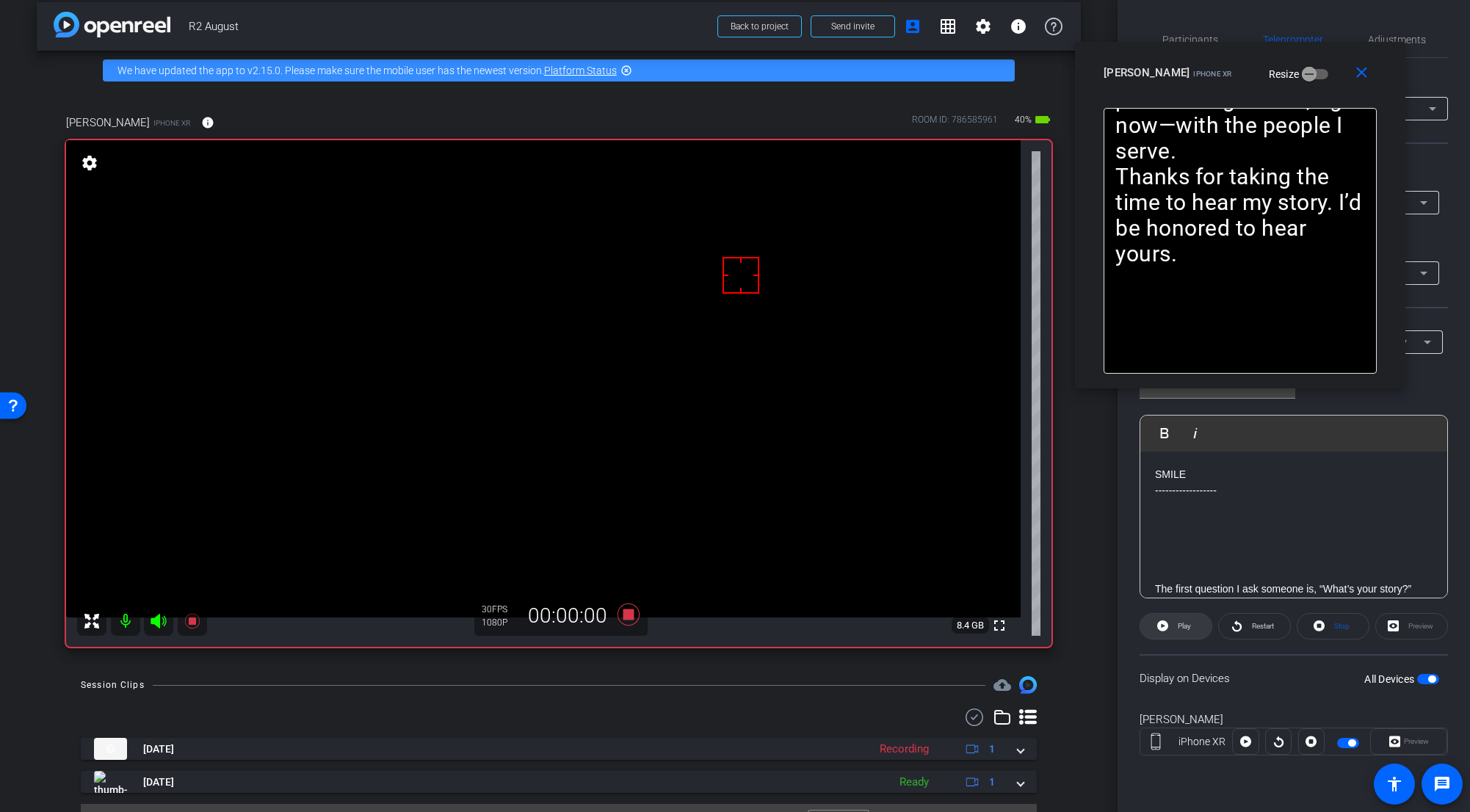
click at [914, 629] on span "Play" at bounding box center [1183, 626] width 17 height 20
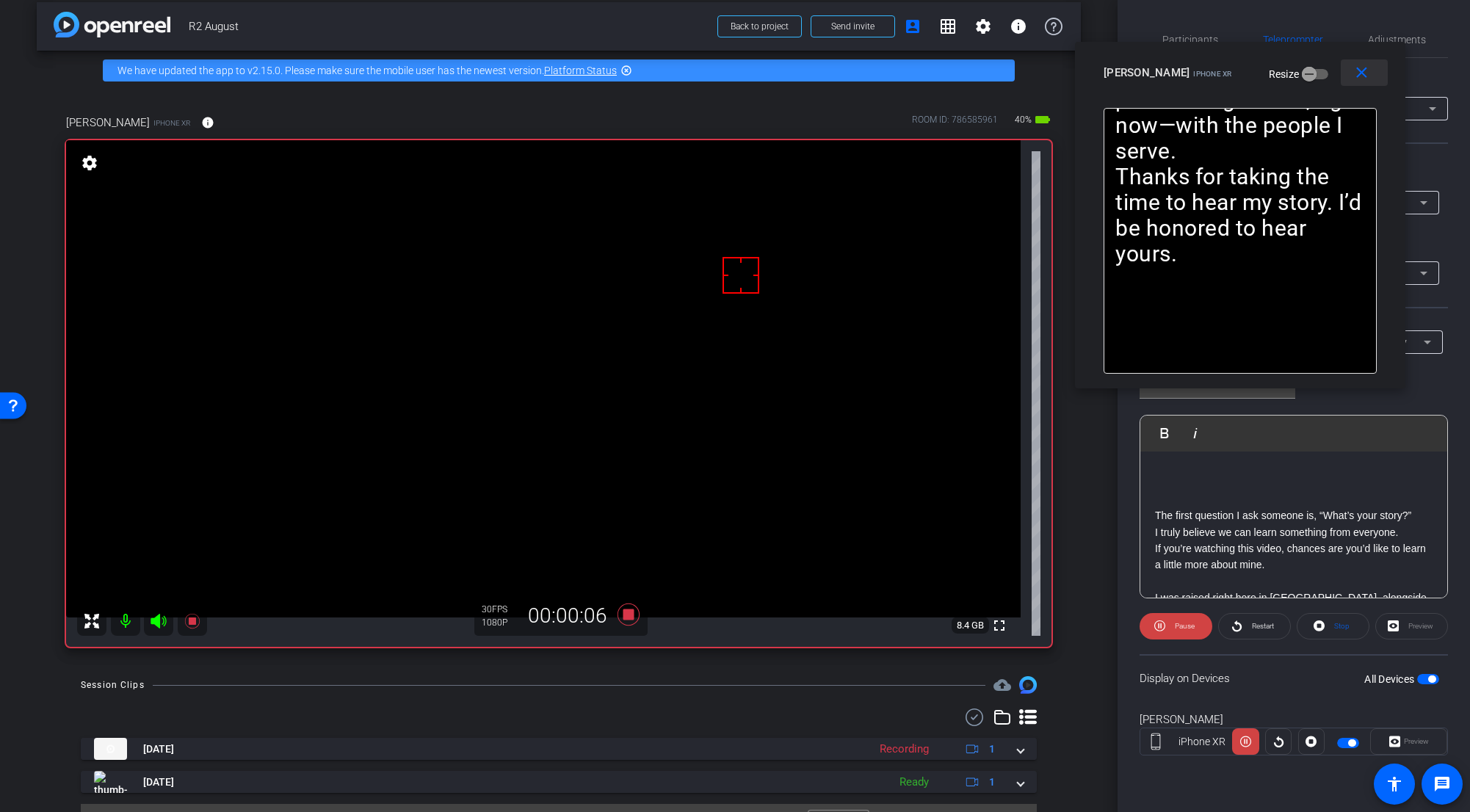
click at [914, 82] on mat-icon "close" at bounding box center [1362, 73] width 18 height 18
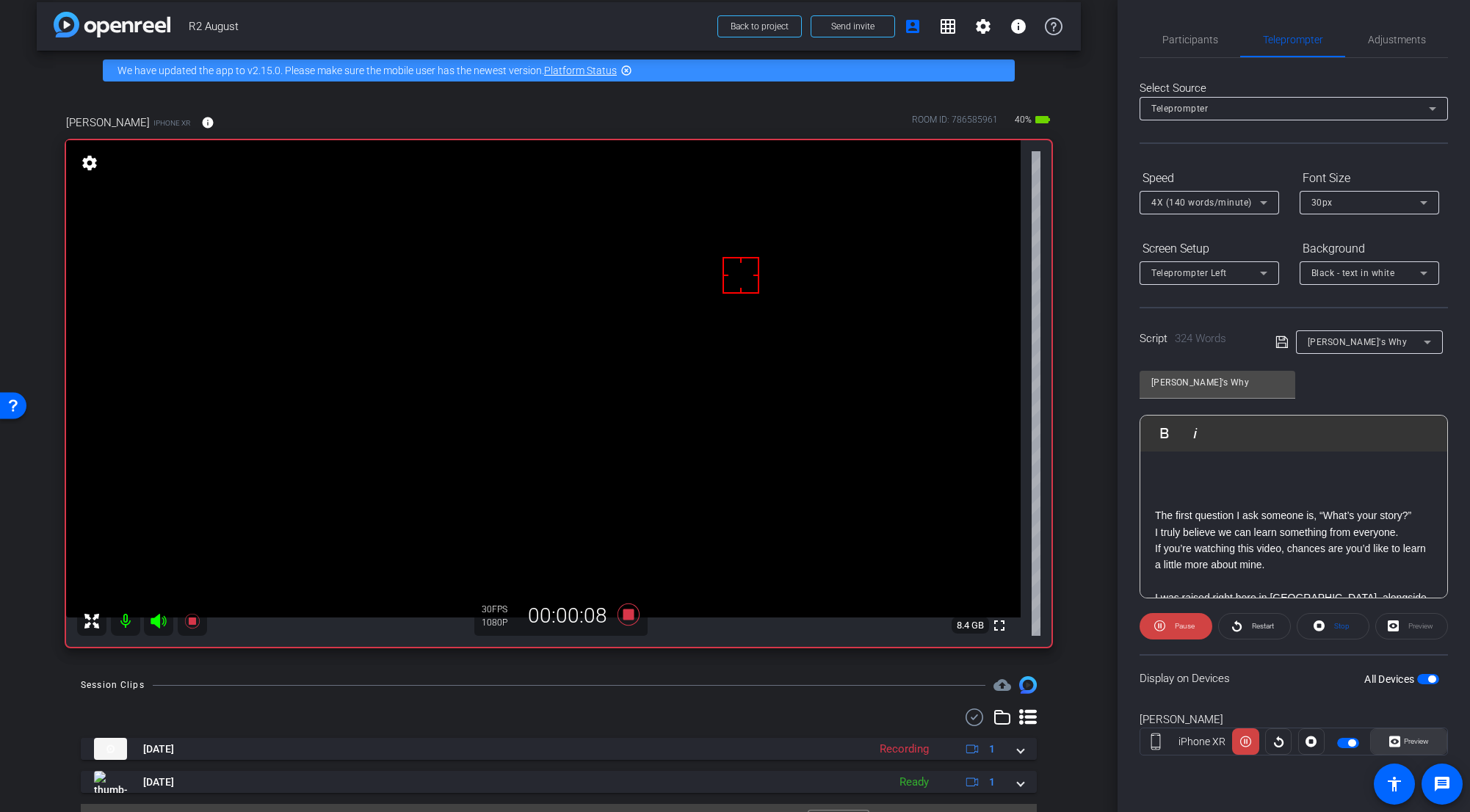
click at [914, 629] on span "Preview" at bounding box center [1415, 741] width 29 height 20
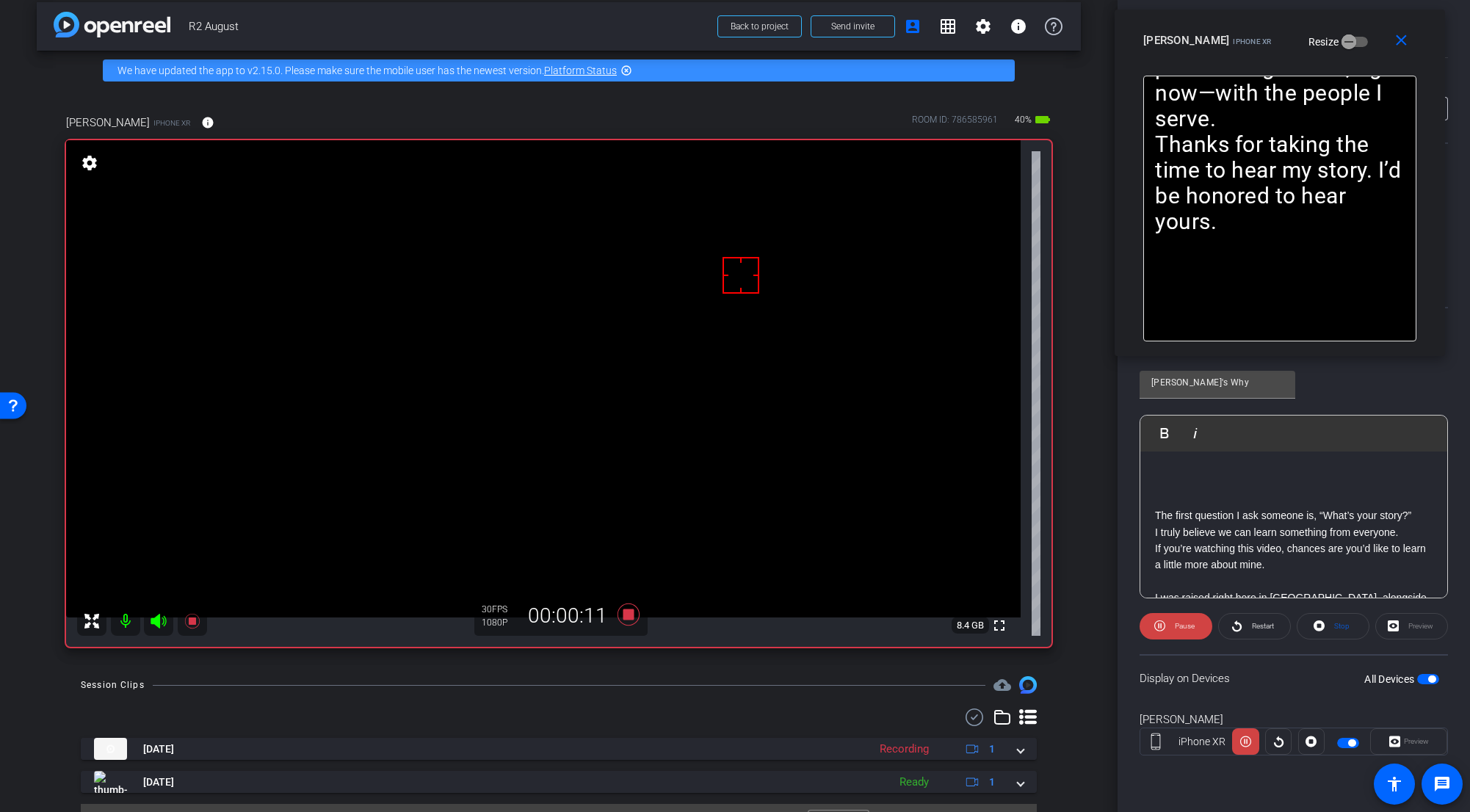
drag, startPoint x: 774, startPoint y: 249, endPoint x: 1317, endPoint y: 27, distance: 586.6
click at [914, 27] on div "close Jacob Y iPhone XR Resize" at bounding box center [1279, 42] width 331 height 66
click at [914, 41] on mat-icon "close" at bounding box center [1400, 41] width 18 height 18
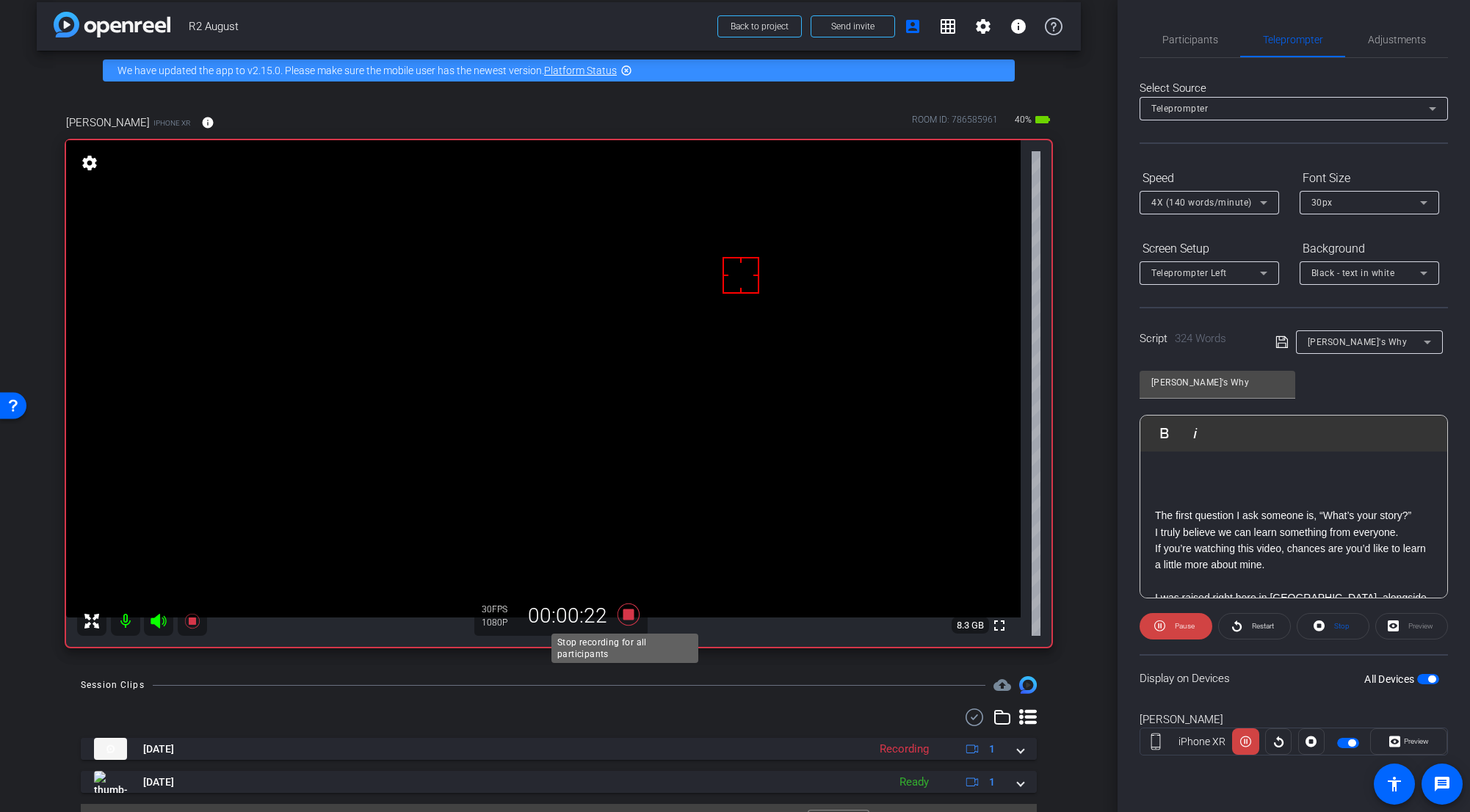
click at [624, 615] on icon at bounding box center [629, 614] width 22 height 22
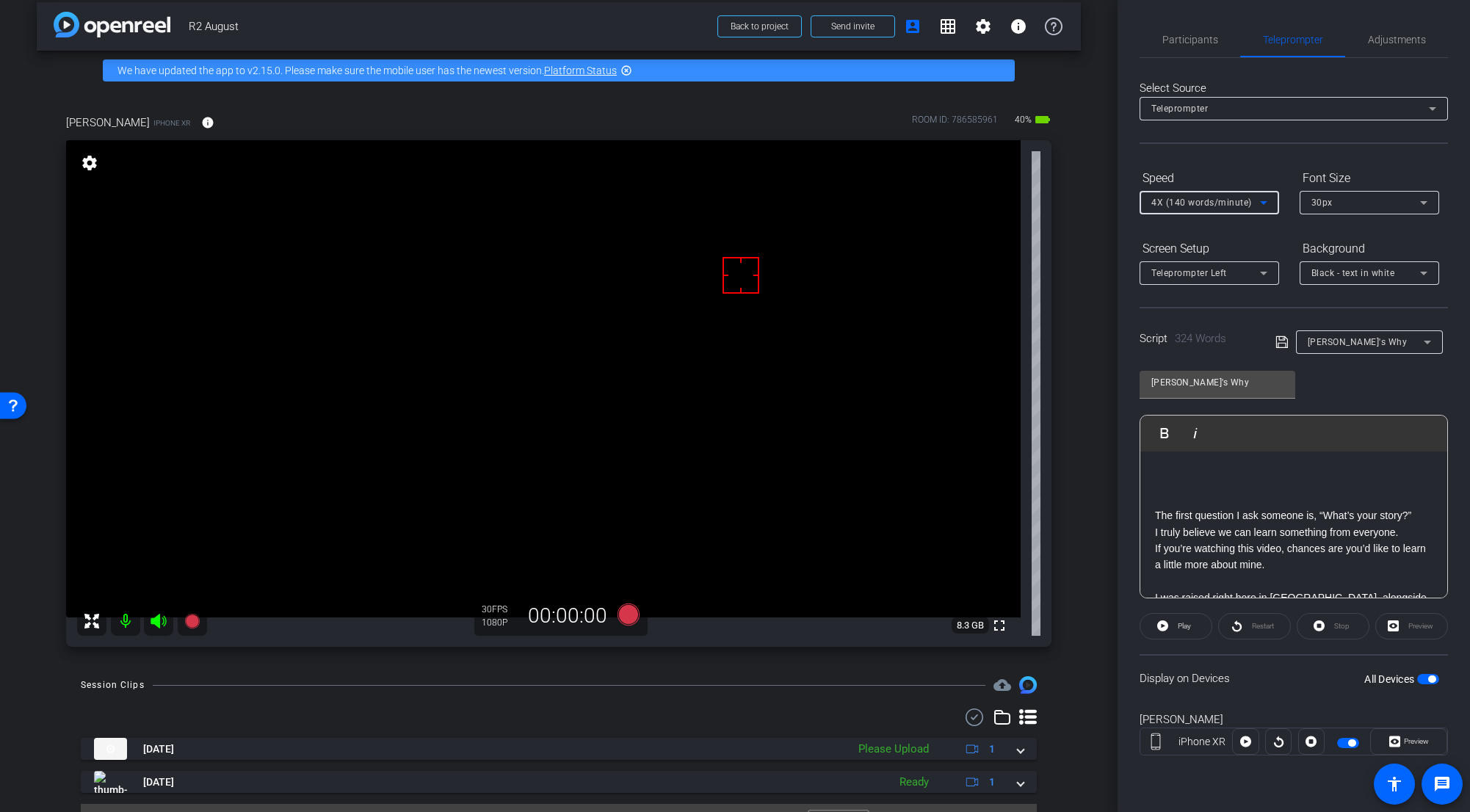
click at [914, 204] on span "4X (140 words/minute)" at bounding box center [1201, 202] width 100 height 10
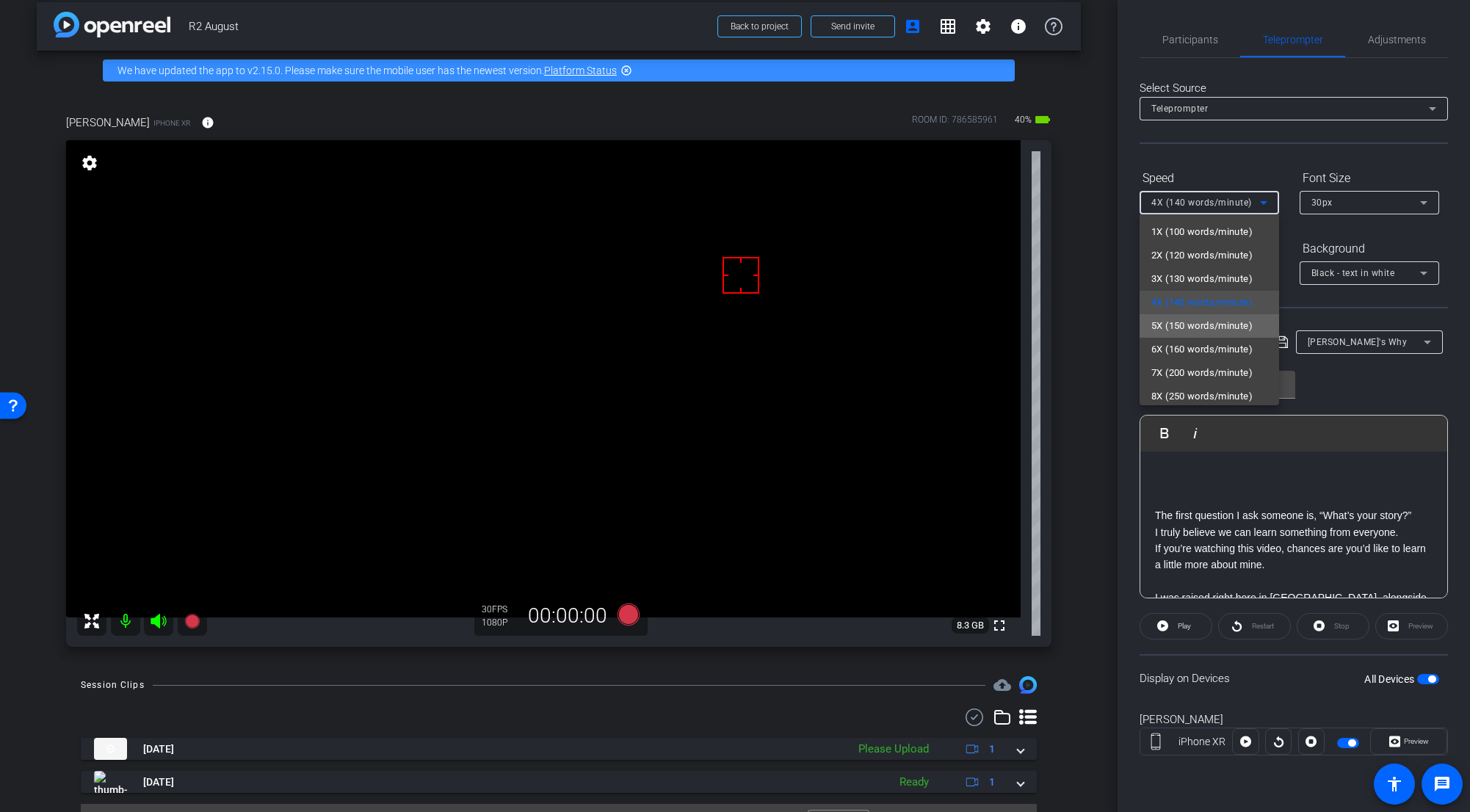
click at [914, 333] on span "5X (150 words/minute)" at bounding box center [1202, 325] width 101 height 17
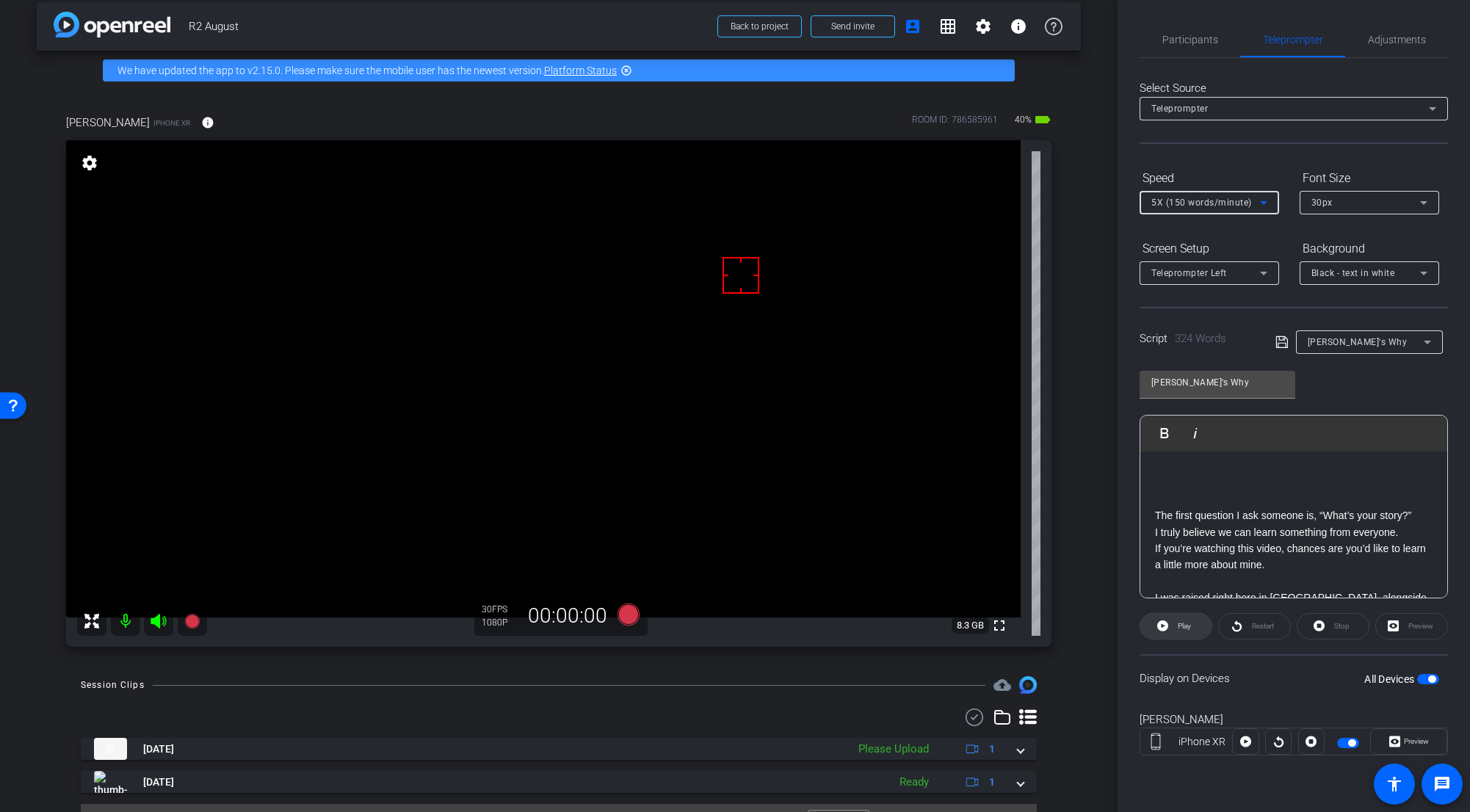
click at [914, 629] on span "Play" at bounding box center [1184, 625] width 13 height 8
click at [914, 629] on span "Preview" at bounding box center [1415, 741] width 29 height 20
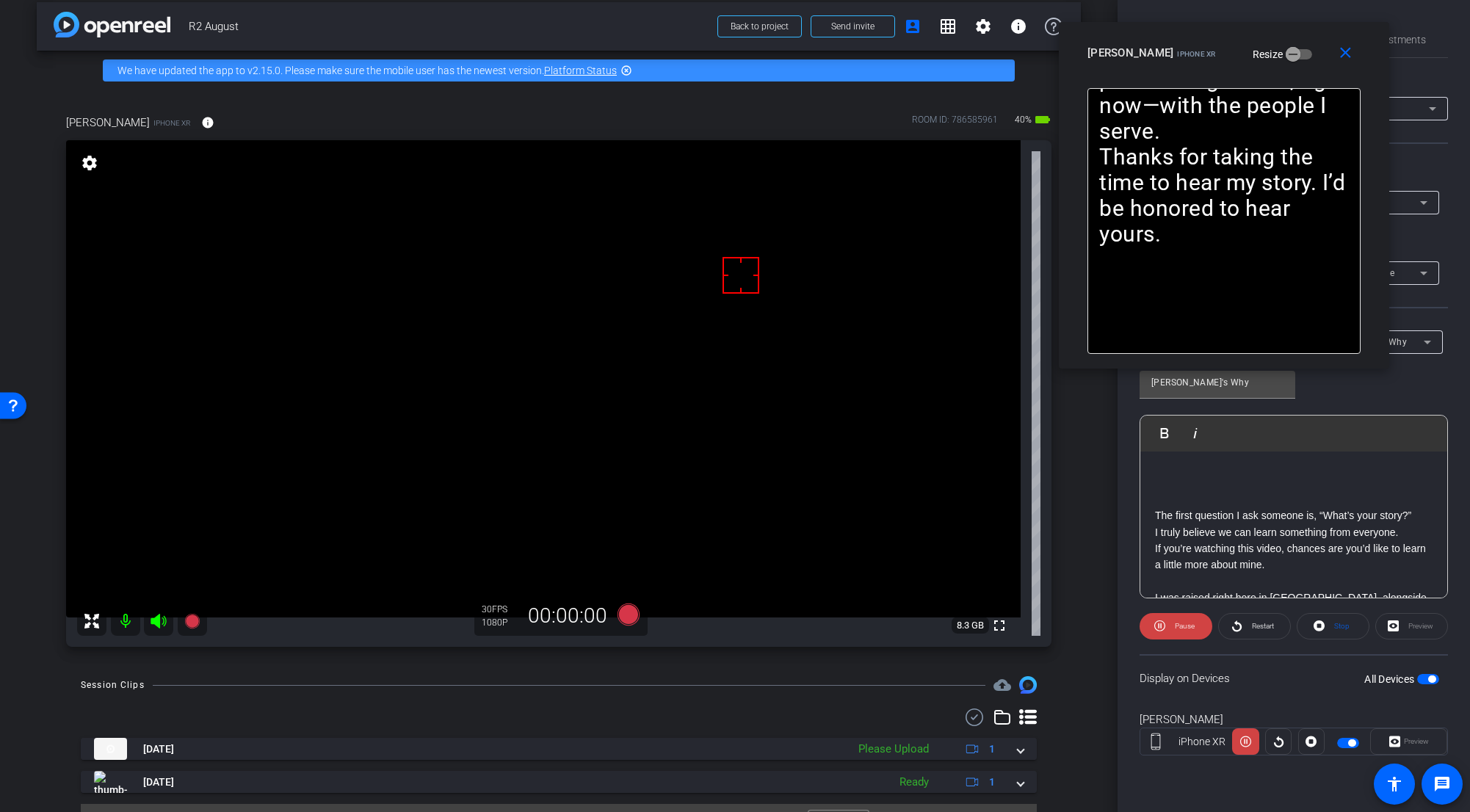
drag, startPoint x: 788, startPoint y: 251, endPoint x: 1270, endPoint y: 93, distance: 507.2
click at [914, 43] on div "close Jacob Y iPhone XR Resize" at bounding box center [1224, 55] width 331 height 66
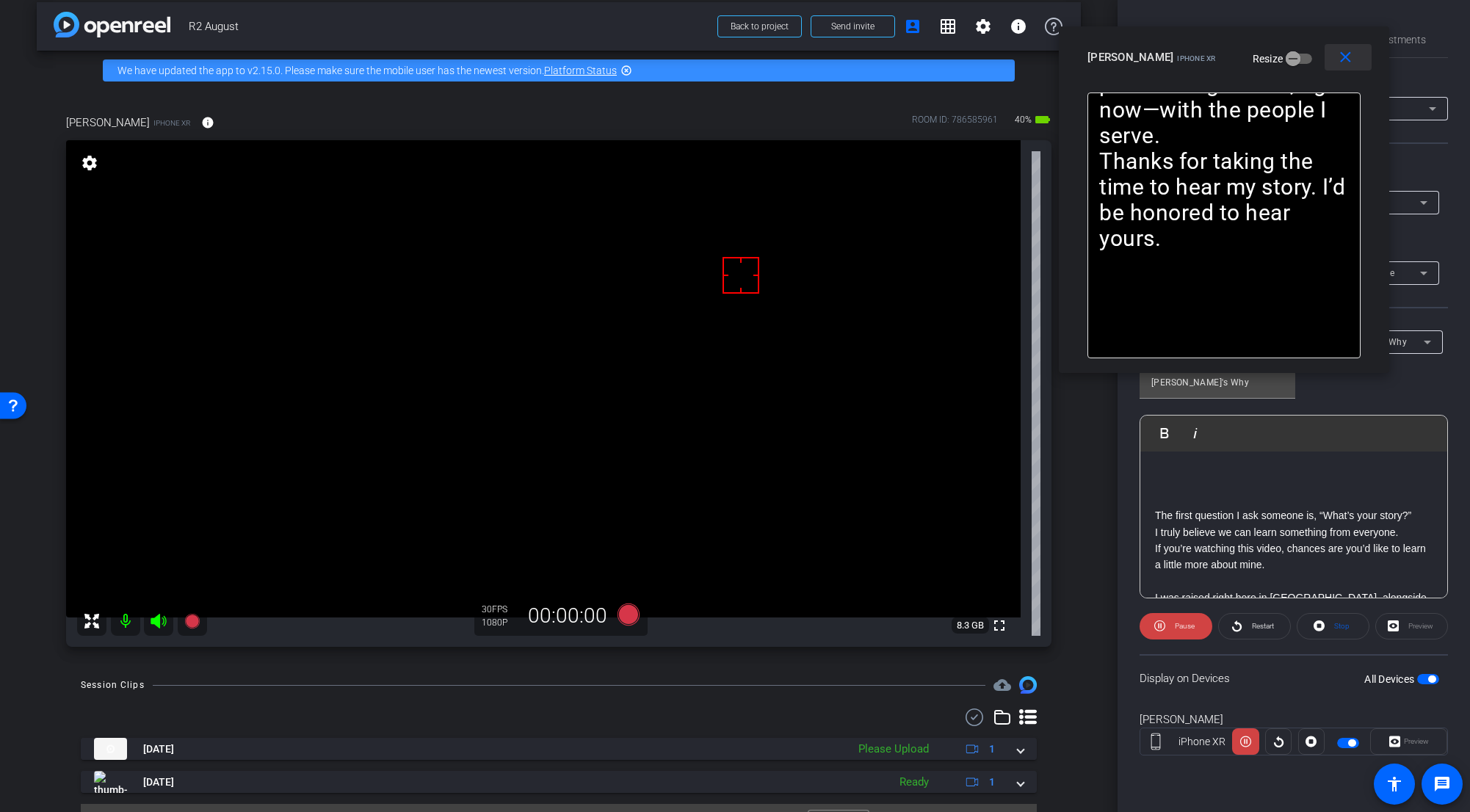
click at [914, 59] on mat-icon "close" at bounding box center [1346, 58] width 18 height 18
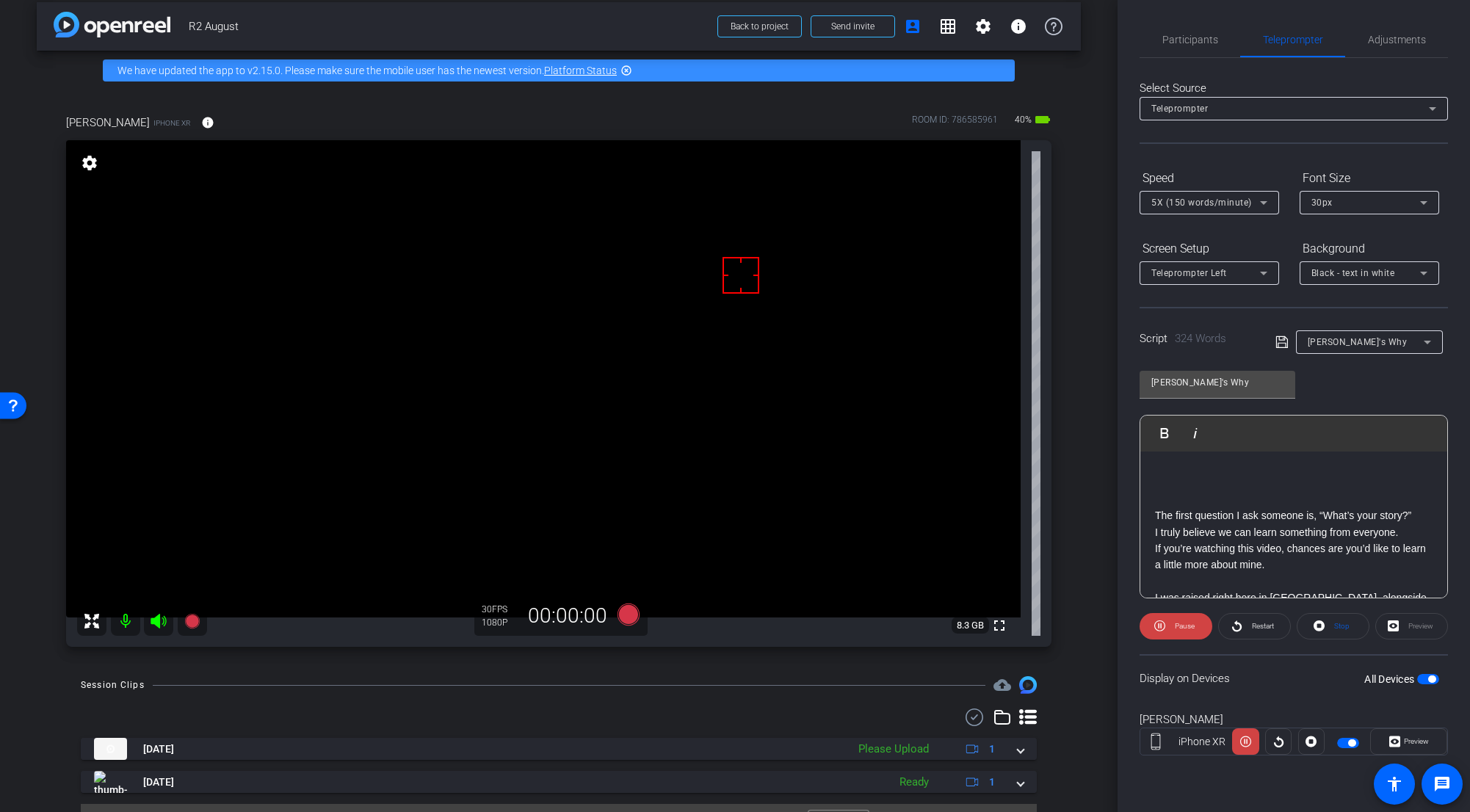
scroll to position [146, 0]
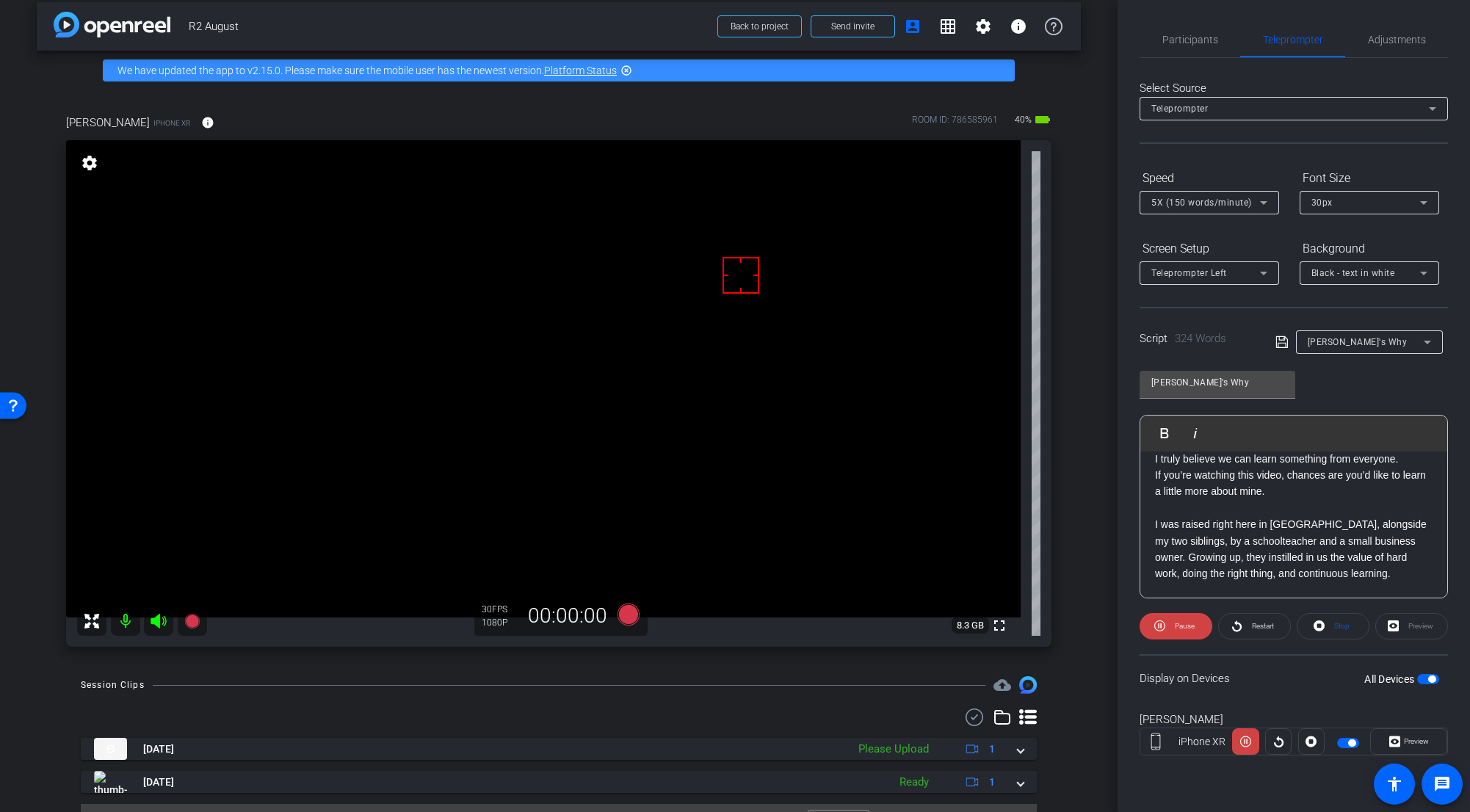
click at [914, 509] on p at bounding box center [1293, 508] width 277 height 17
click at [914, 629] on span "button" at bounding box center [1432, 679] width 7 height 7
click at [914, 629] on span "button" at bounding box center [1429, 679] width 22 height 10
click at [914, 625] on span at bounding box center [1175, 626] width 73 height 35
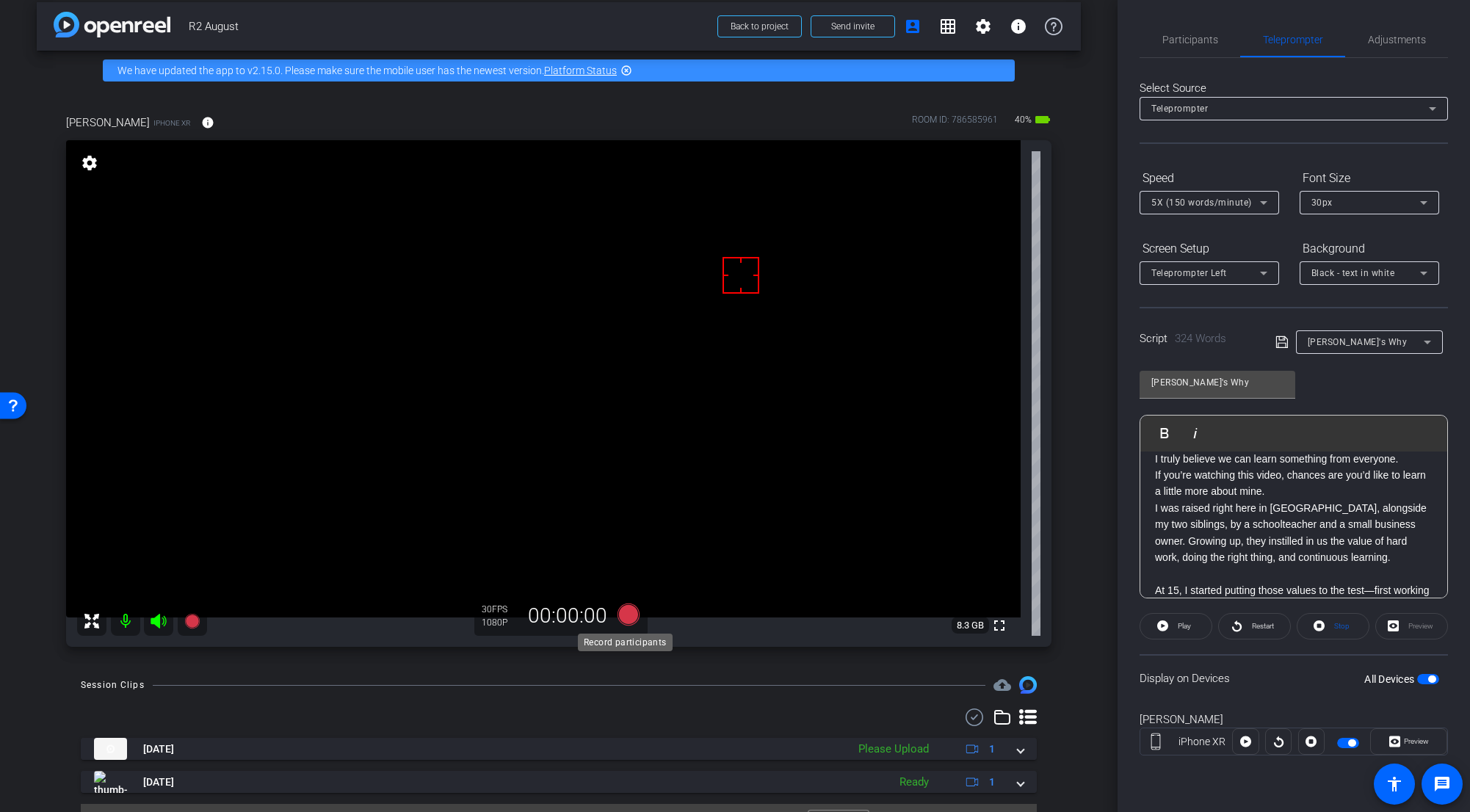
click at [622, 614] on icon at bounding box center [629, 614] width 22 height 22
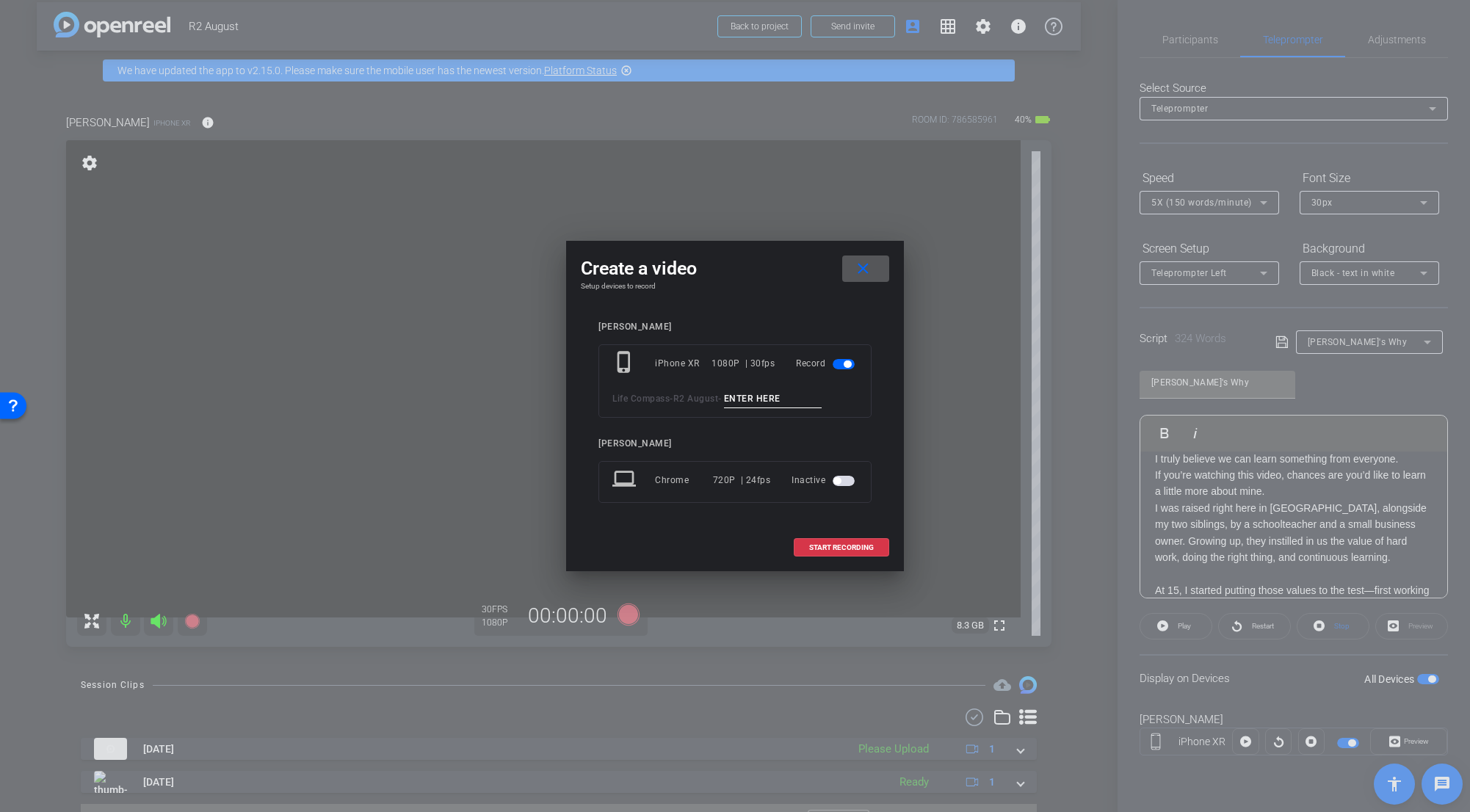
click at [741, 400] on input at bounding box center [773, 399] width 99 height 18
paste input "Why_Tk_1"
type input "Why_Tk_2"
click at [838, 545] on span "START RECORDING" at bounding box center [842, 548] width 64 height 7
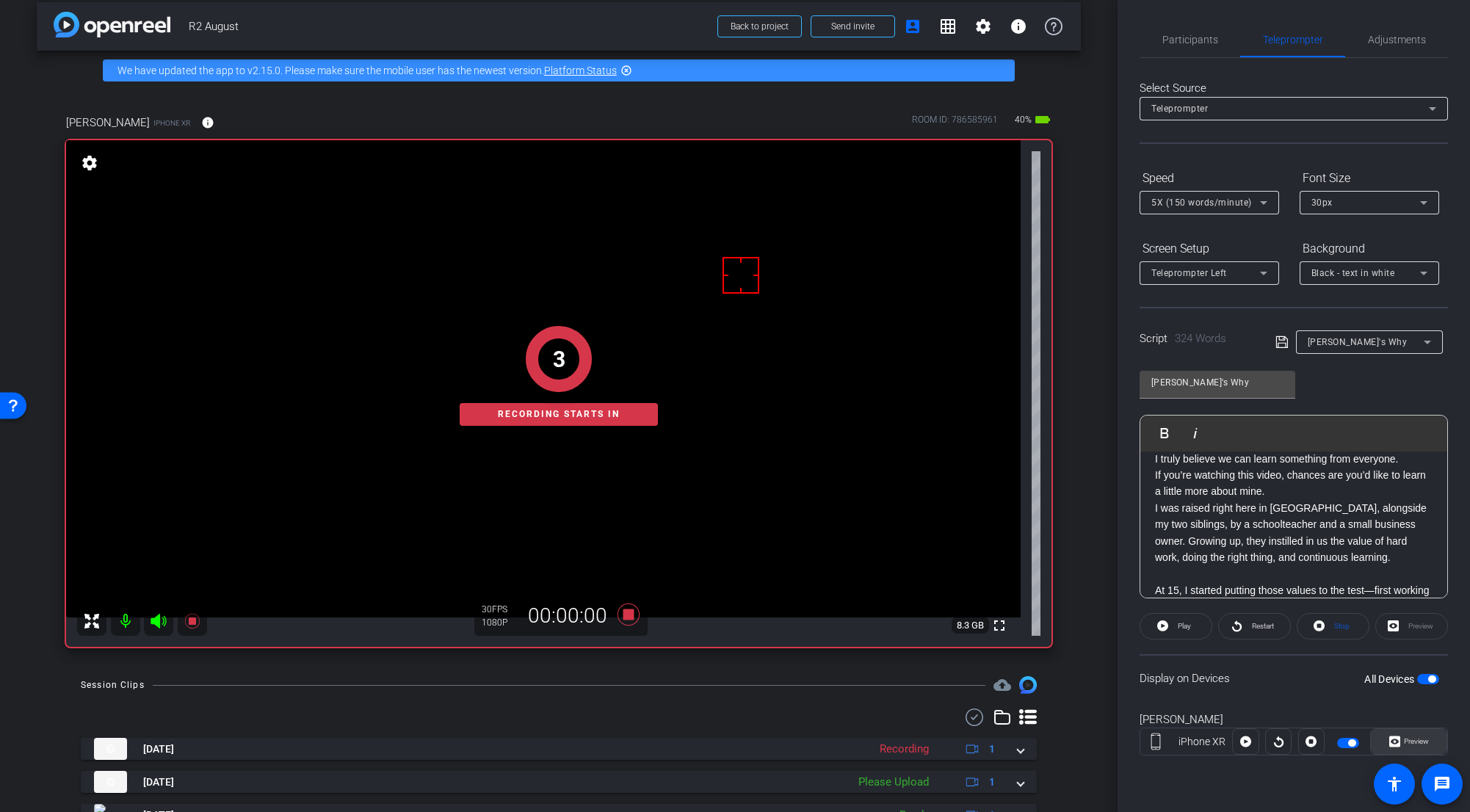
click at [914, 629] on span "Preview" at bounding box center [1415, 741] width 29 height 20
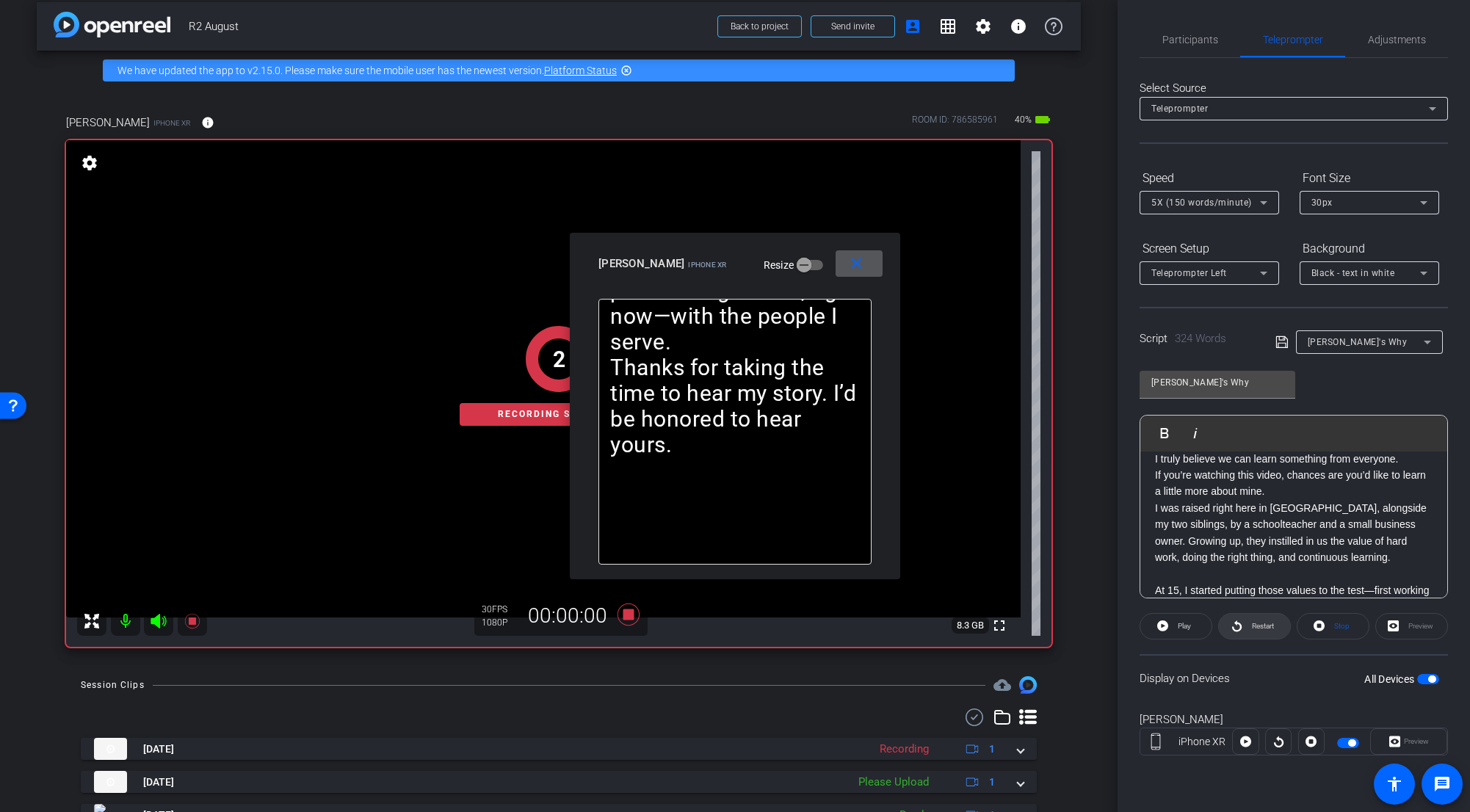
click at [914, 629] on span "Restart" at bounding box center [1262, 626] width 26 height 20
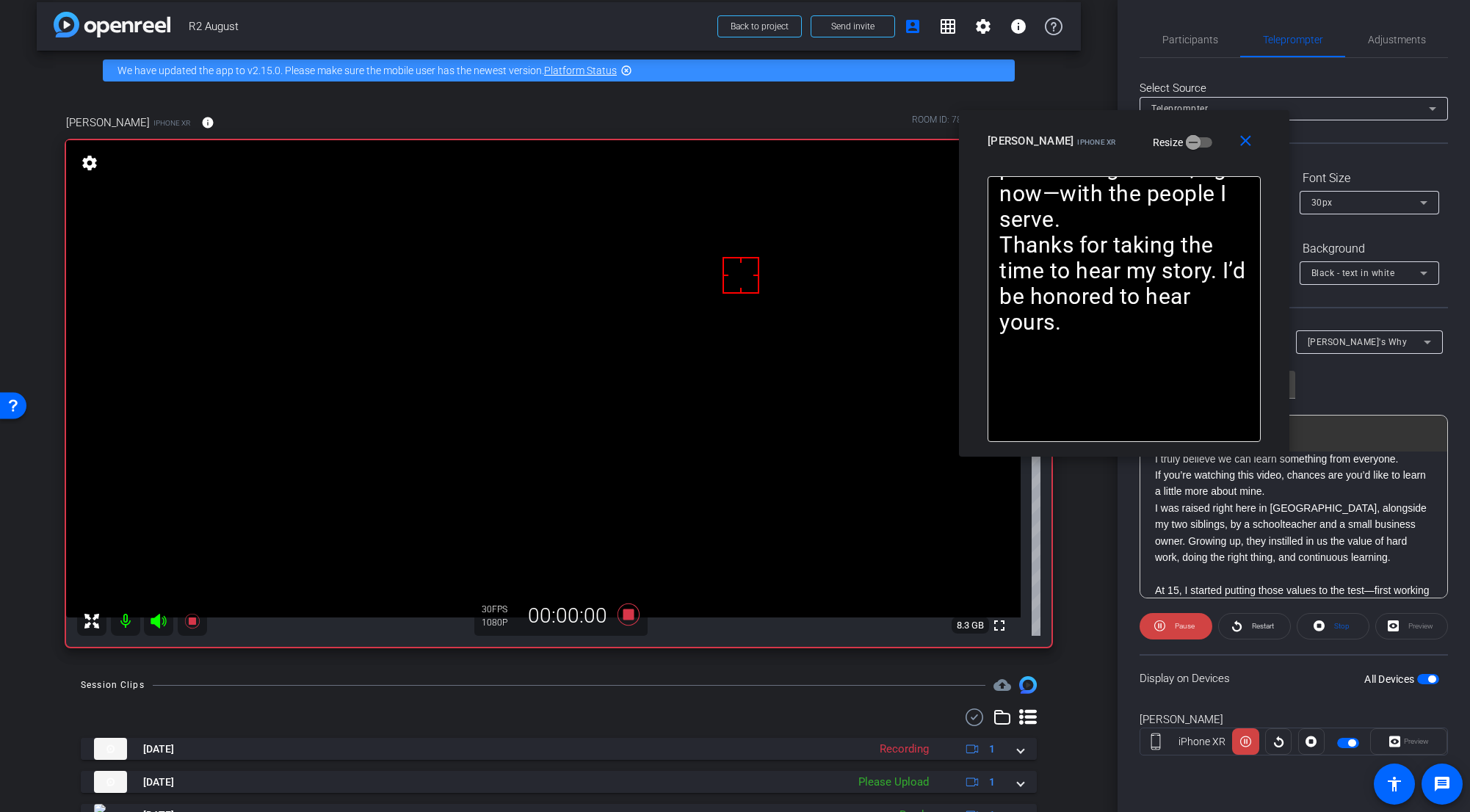
drag, startPoint x: 791, startPoint y: 253, endPoint x: 1180, endPoint y: 131, distance: 407.7
click at [914, 131] on div "Jacob Y iPhone XR Resize" at bounding box center [1129, 141] width 285 height 27
click at [914, 139] on mat-icon "close" at bounding box center [1246, 142] width 18 height 18
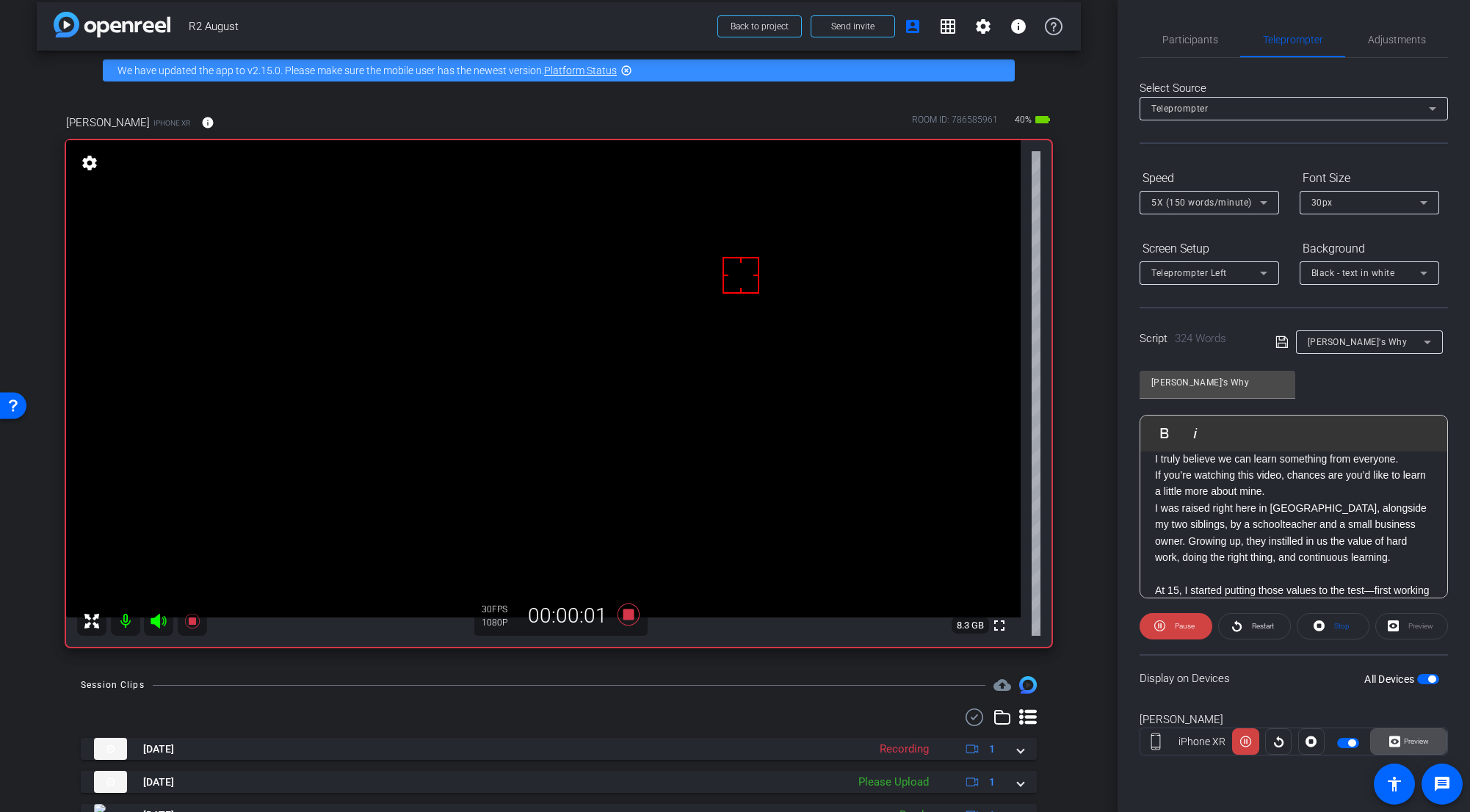
click at [914, 629] on icon at bounding box center [1395, 742] width 11 height 11
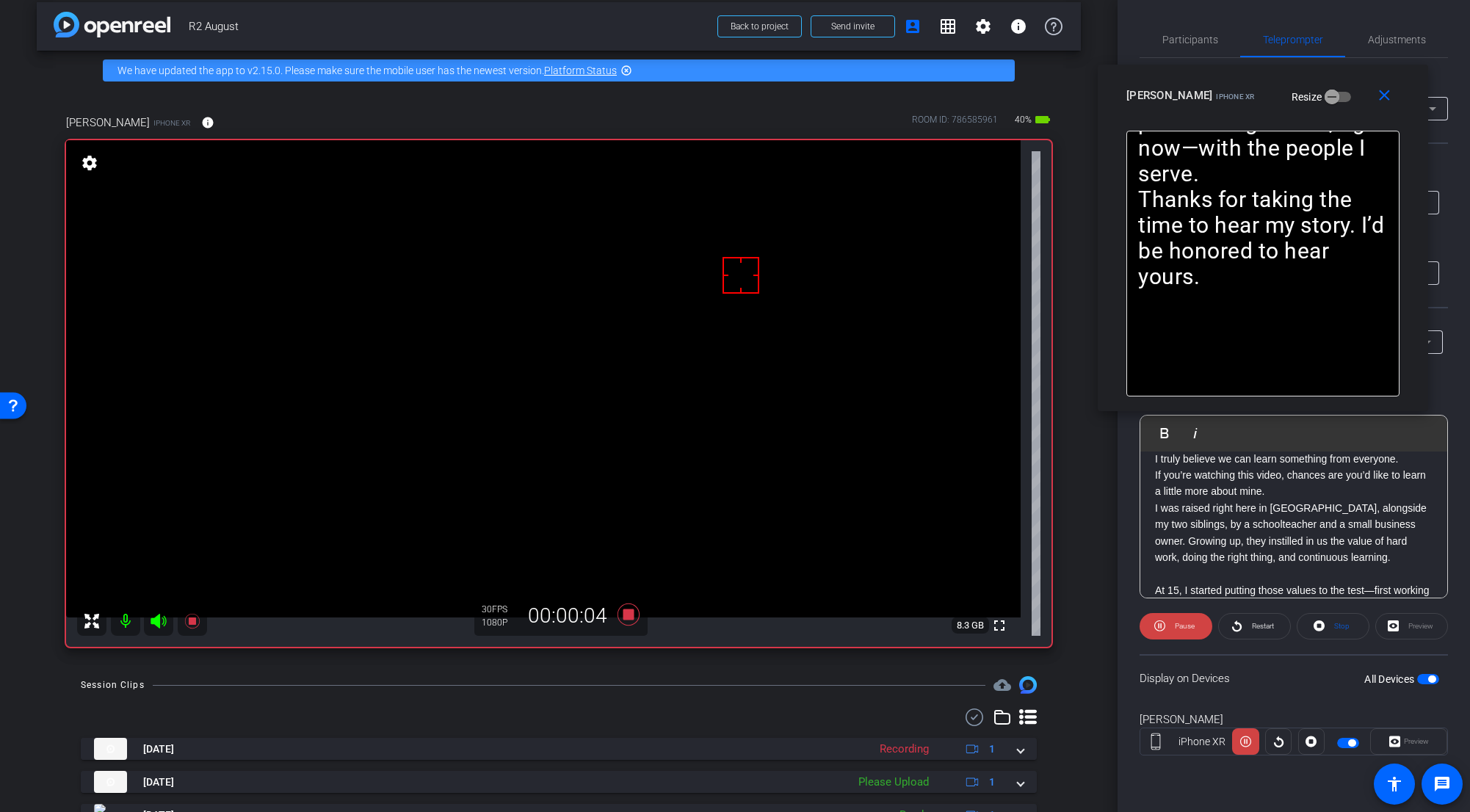
drag, startPoint x: 803, startPoint y: 268, endPoint x: 1331, endPoint y: 97, distance: 555.0
click at [914, 98] on div "Jacob Y iPhone XR Resize" at bounding box center [1268, 95] width 285 height 27
click at [914, 622] on icon at bounding box center [1160, 626] width 11 height 18
click at [914, 625] on icon at bounding box center [1163, 626] width 11 height 18
click at [914, 628] on span at bounding box center [1175, 626] width 73 height 35
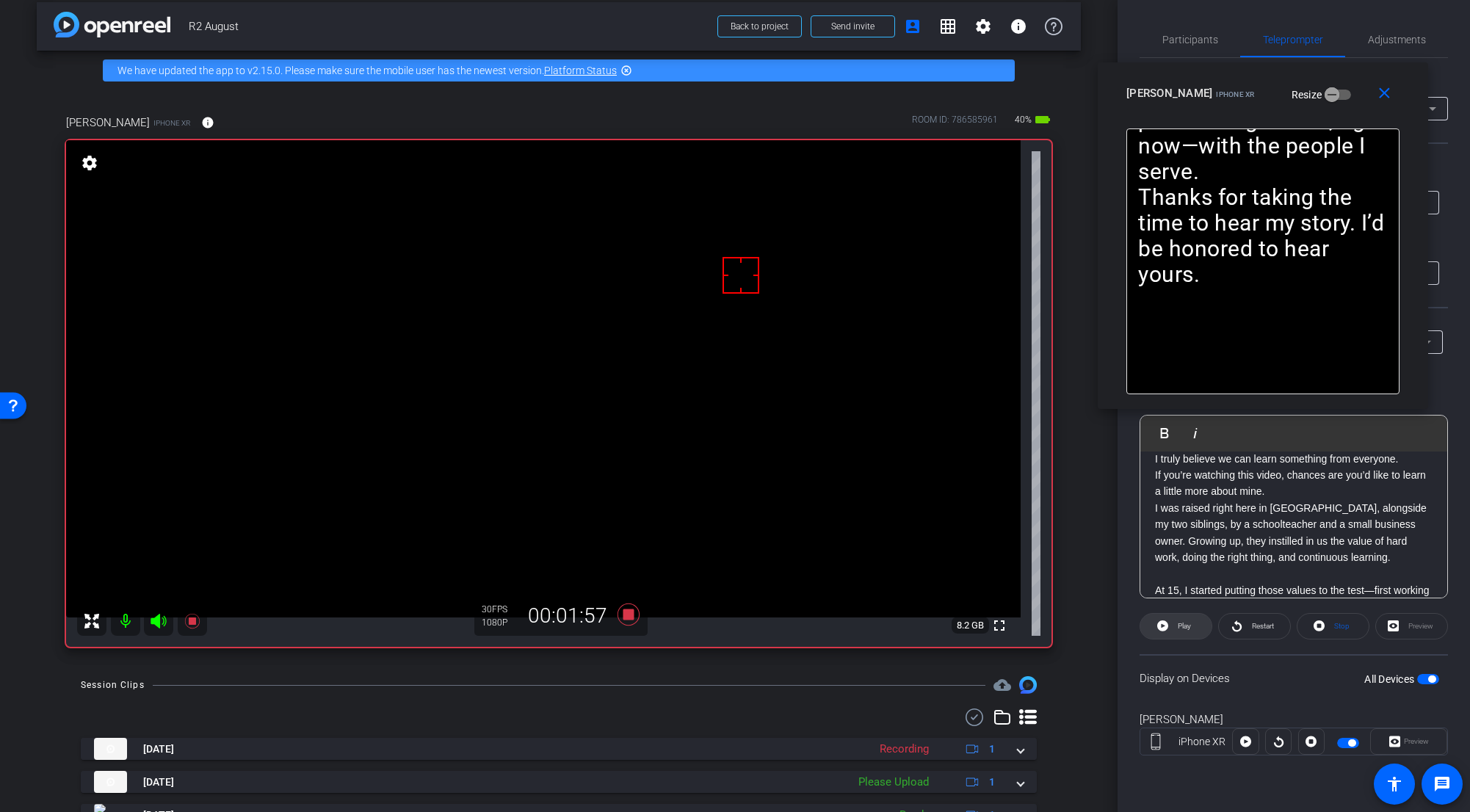
click at [914, 628] on icon at bounding box center [1163, 626] width 11 height 11
click at [914, 629] on span at bounding box center [1175, 626] width 73 height 35
click at [625, 614] on icon at bounding box center [629, 614] width 22 height 22
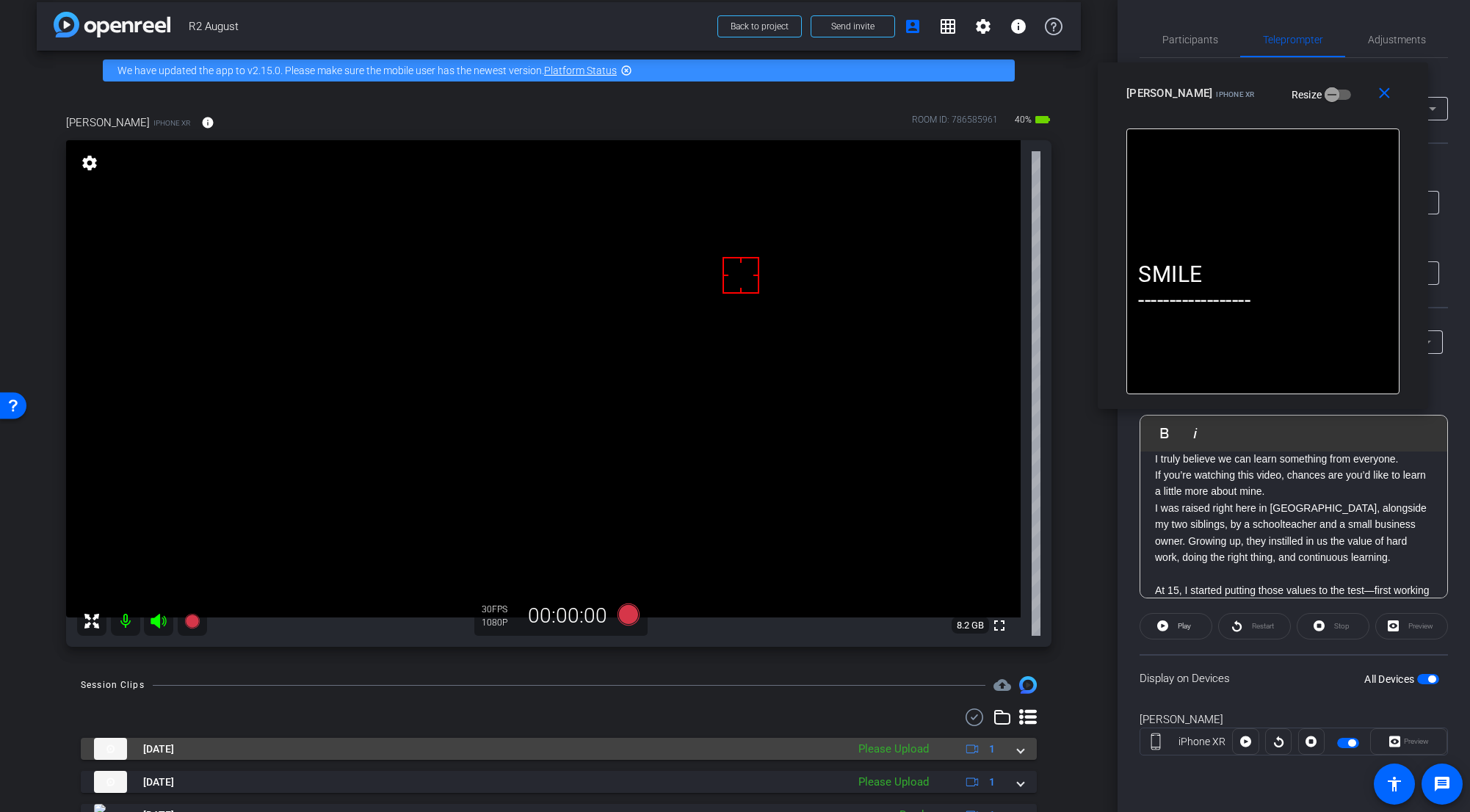
scroll to position [78, 0]
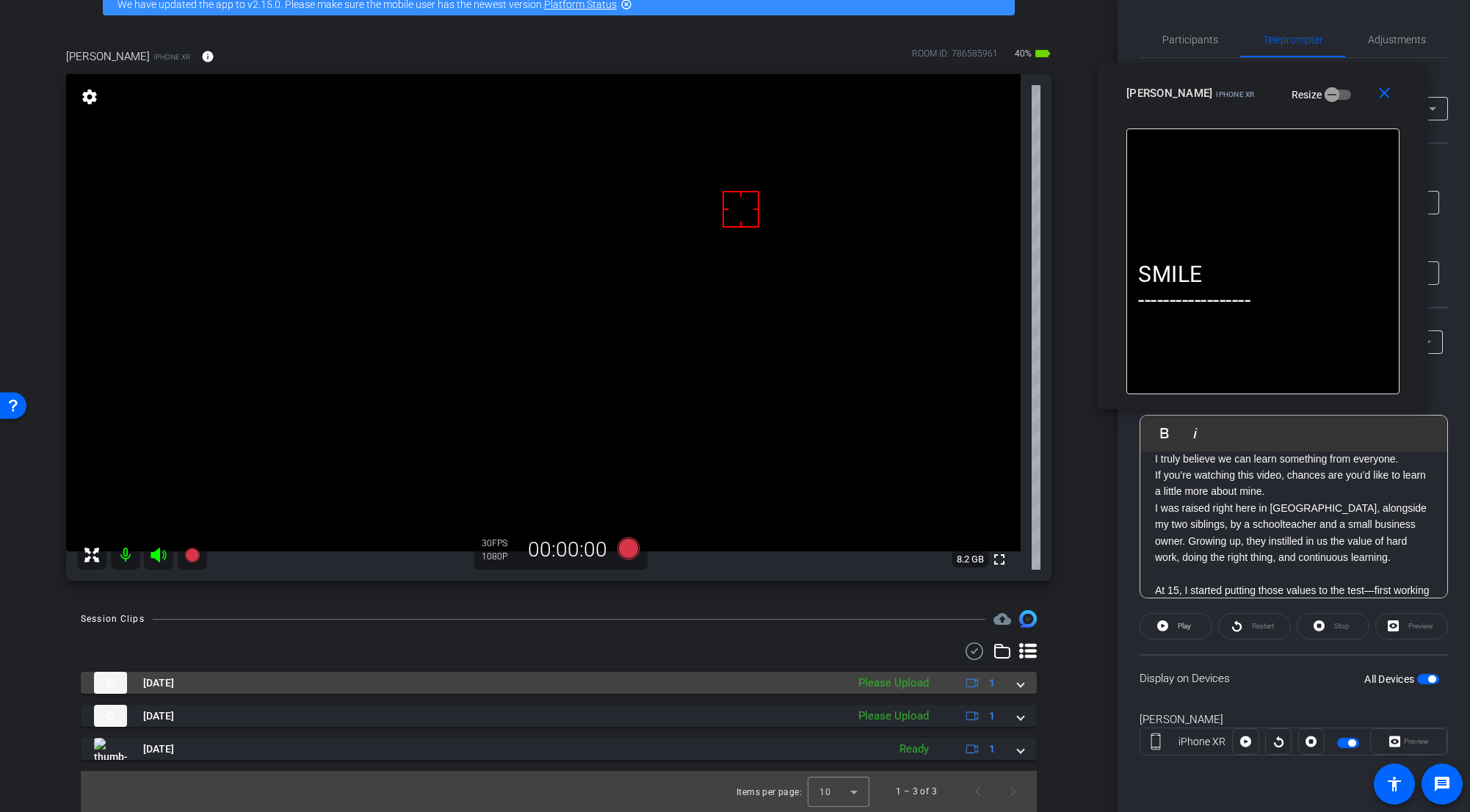
click at [914, 629] on span at bounding box center [1021, 683] width 6 height 16
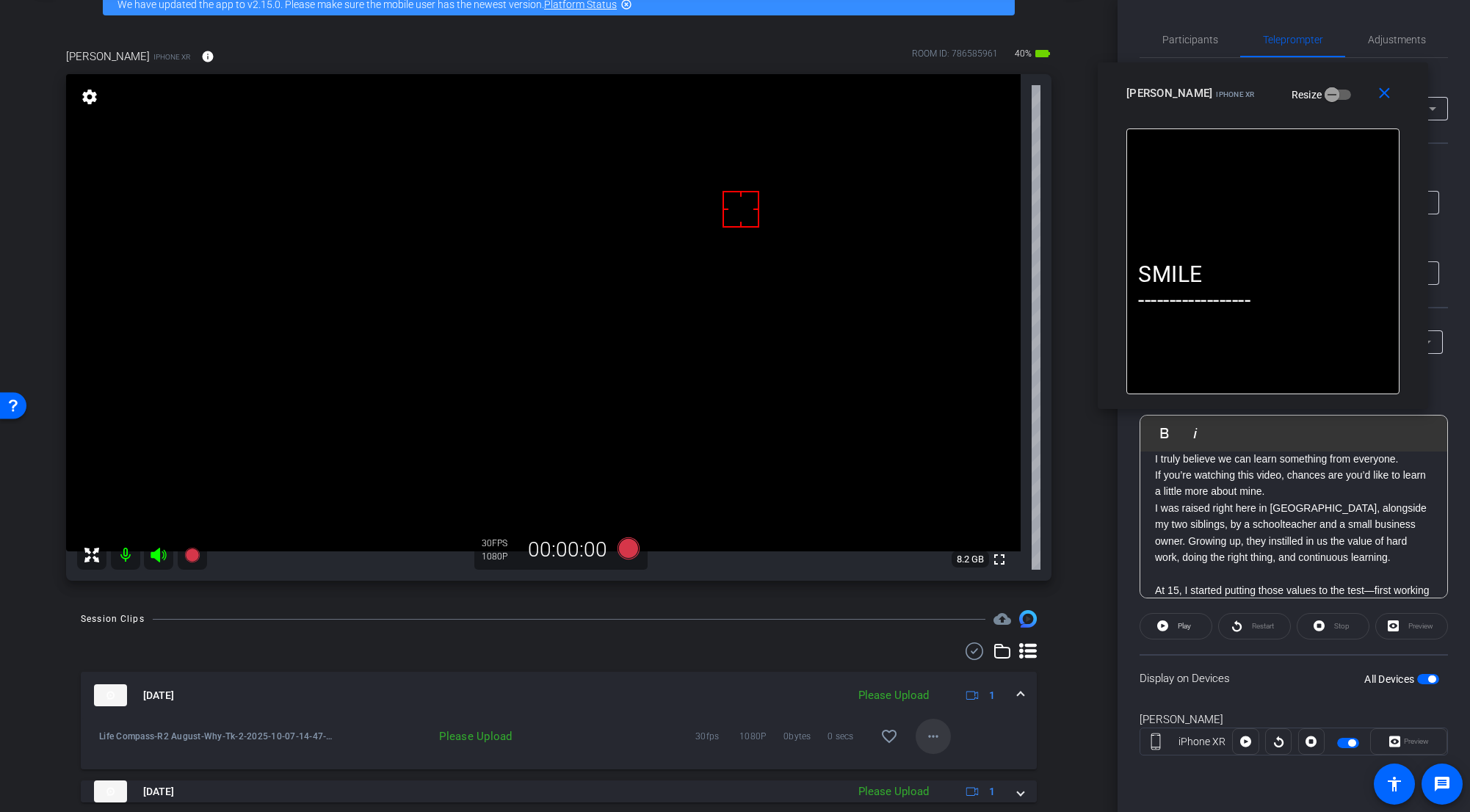
click at [914, 629] on mat-icon "more_horiz" at bounding box center [933, 736] width 18 height 17
click at [914, 629] on span "Upload" at bounding box center [951, 669] width 59 height 17
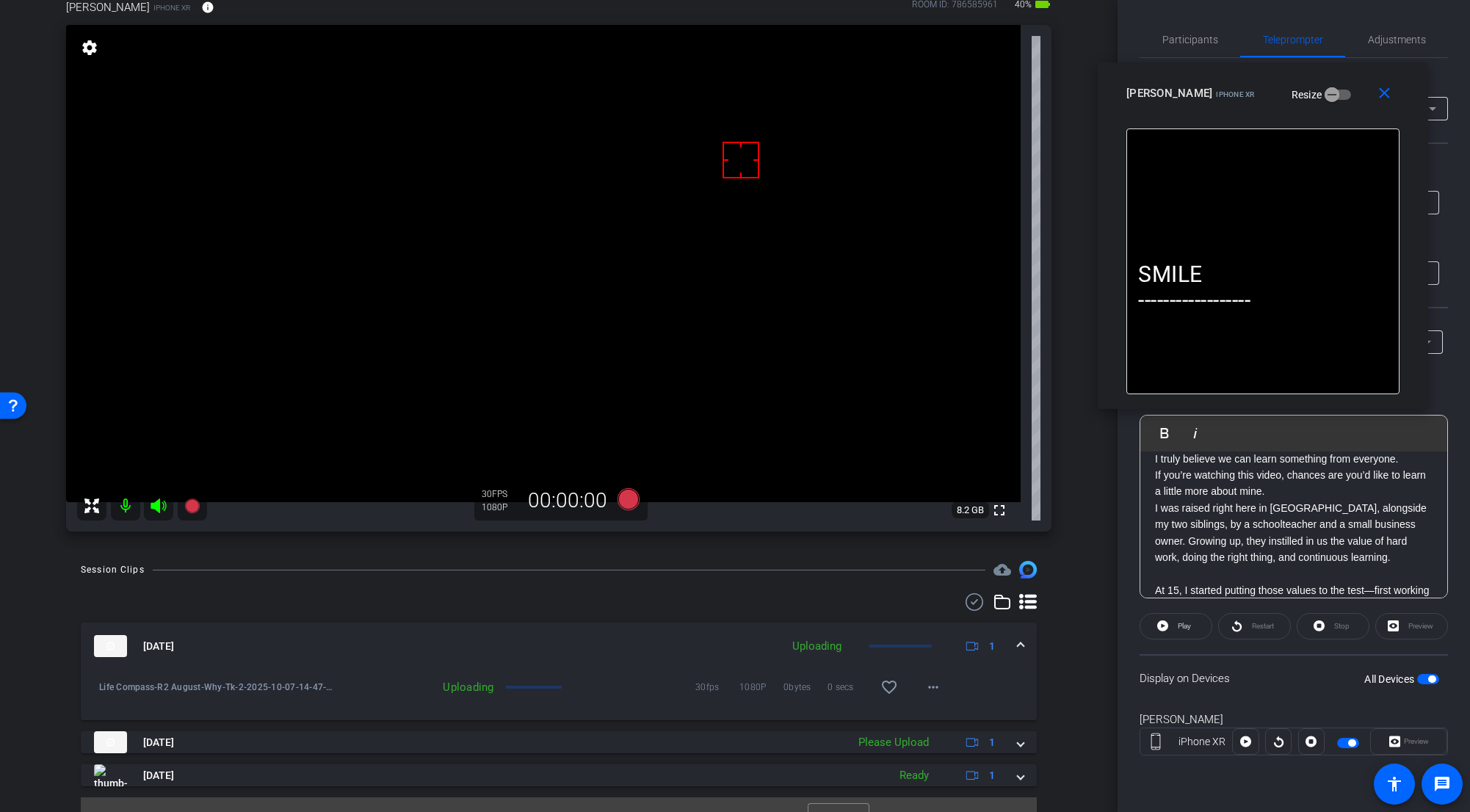
scroll to position [154, 0]
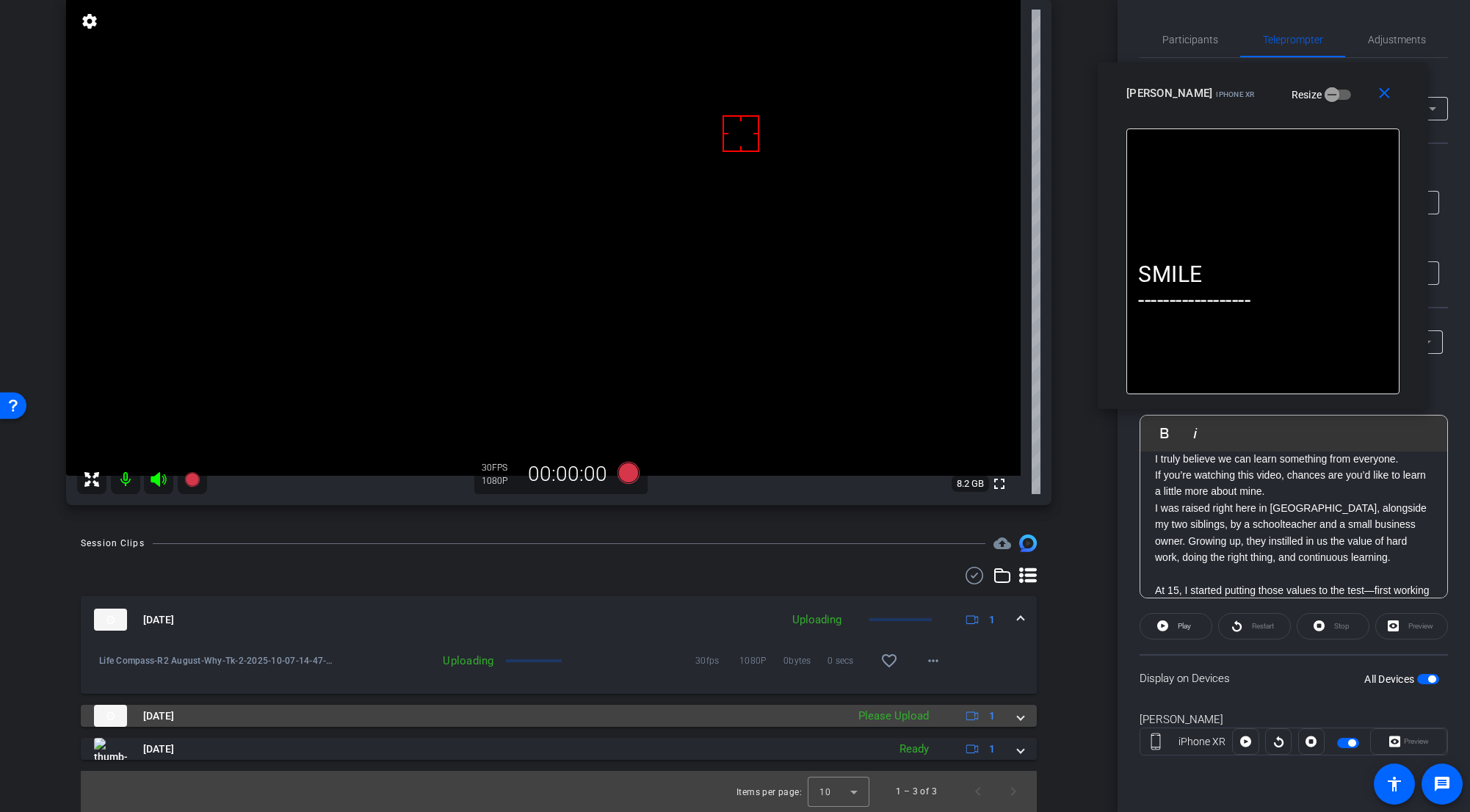
click at [914, 629] on div "Oct 7, 2025 Please Upload 1" at bounding box center [555, 715] width 924 height 22
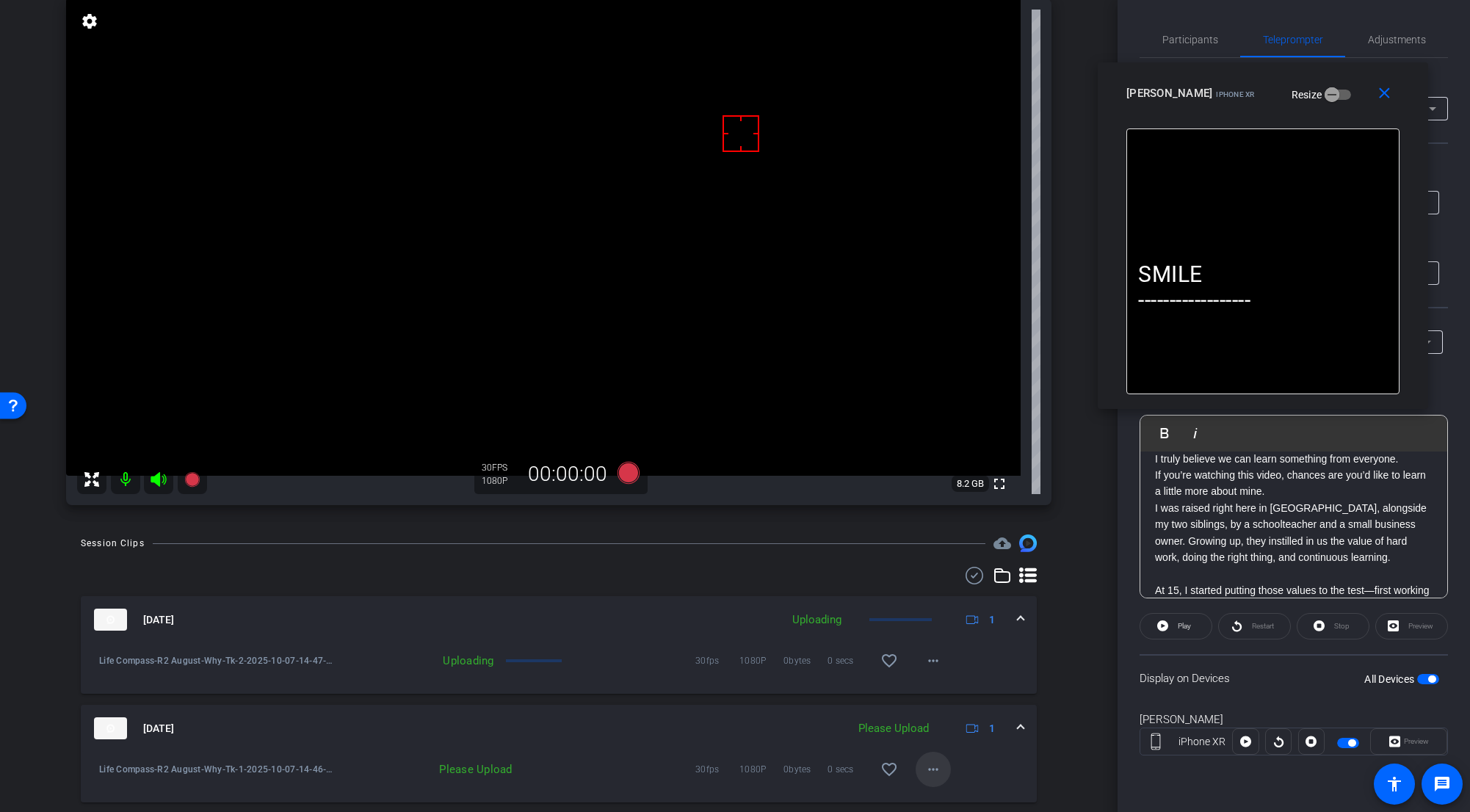
click at [914, 629] on mat-icon "more_horiz" at bounding box center [933, 769] width 18 height 17
click at [914, 629] on span "Upload" at bounding box center [951, 702] width 59 height 17
drag, startPoint x: 1012, startPoint y: 726, endPoint x: 1011, endPoint y: 710, distance: 16.0
click at [914, 629] on span at bounding box center [1021, 728] width 6 height 16
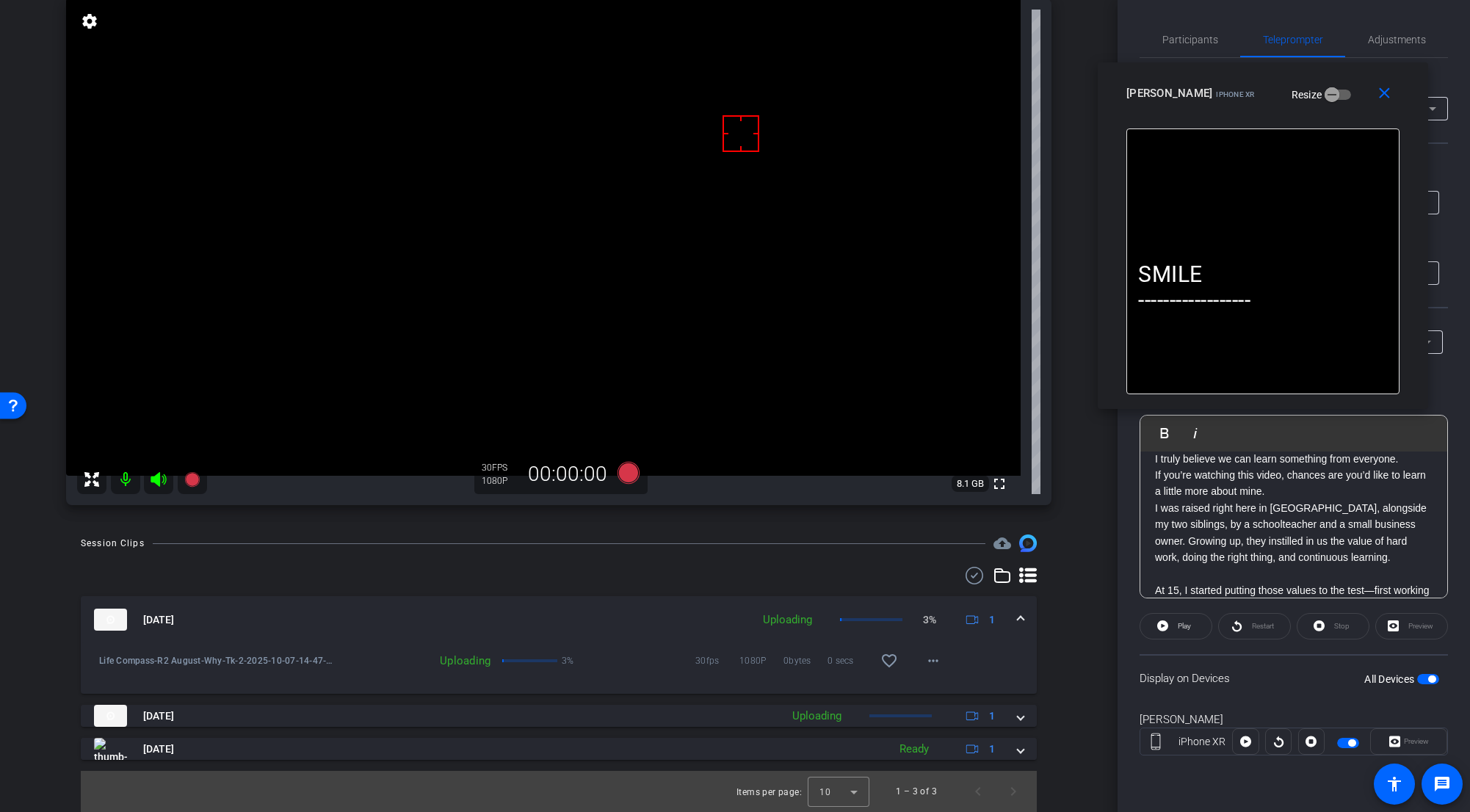
click at [914, 614] on span at bounding box center [1021, 620] width 6 height 16
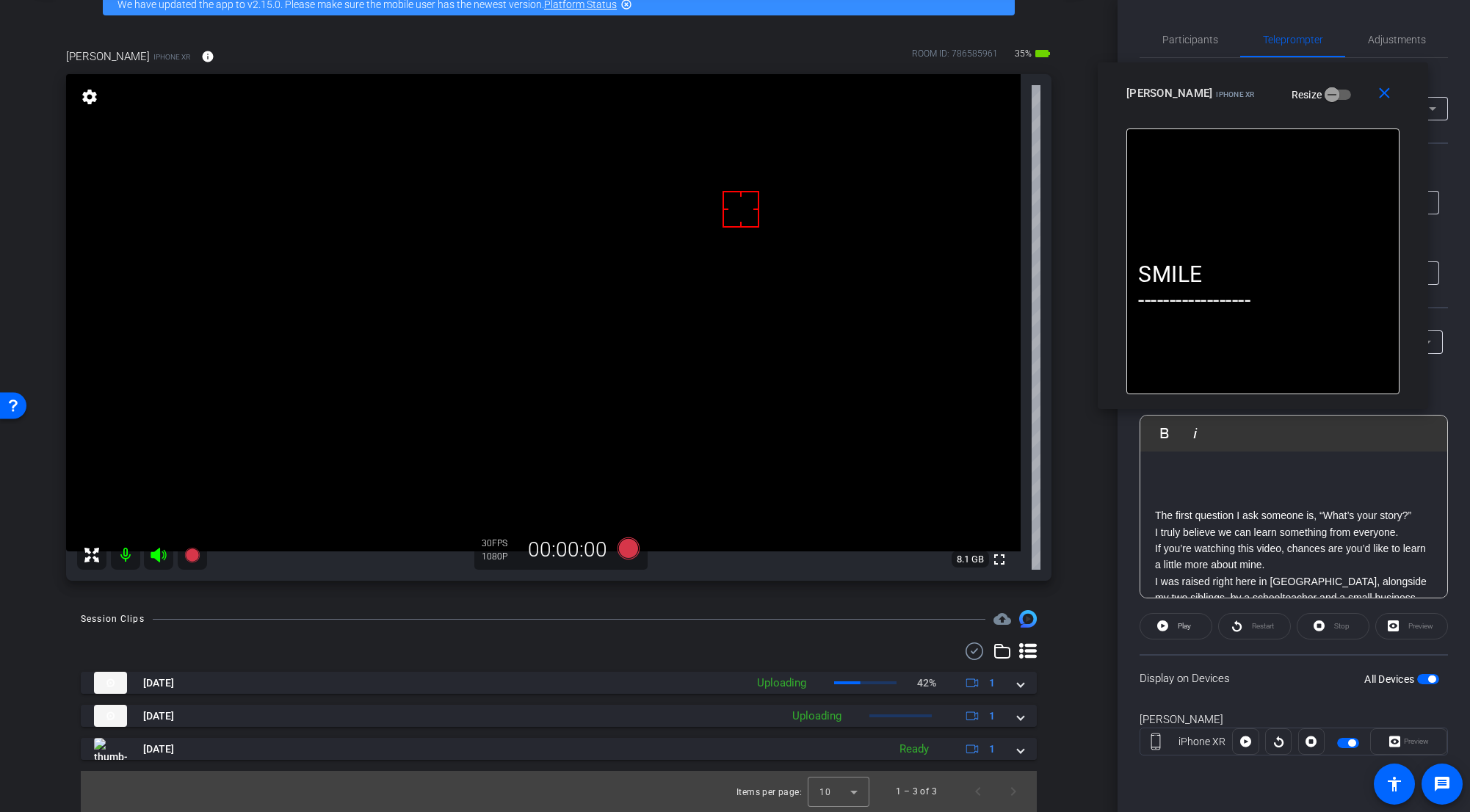
scroll to position [146, 0]
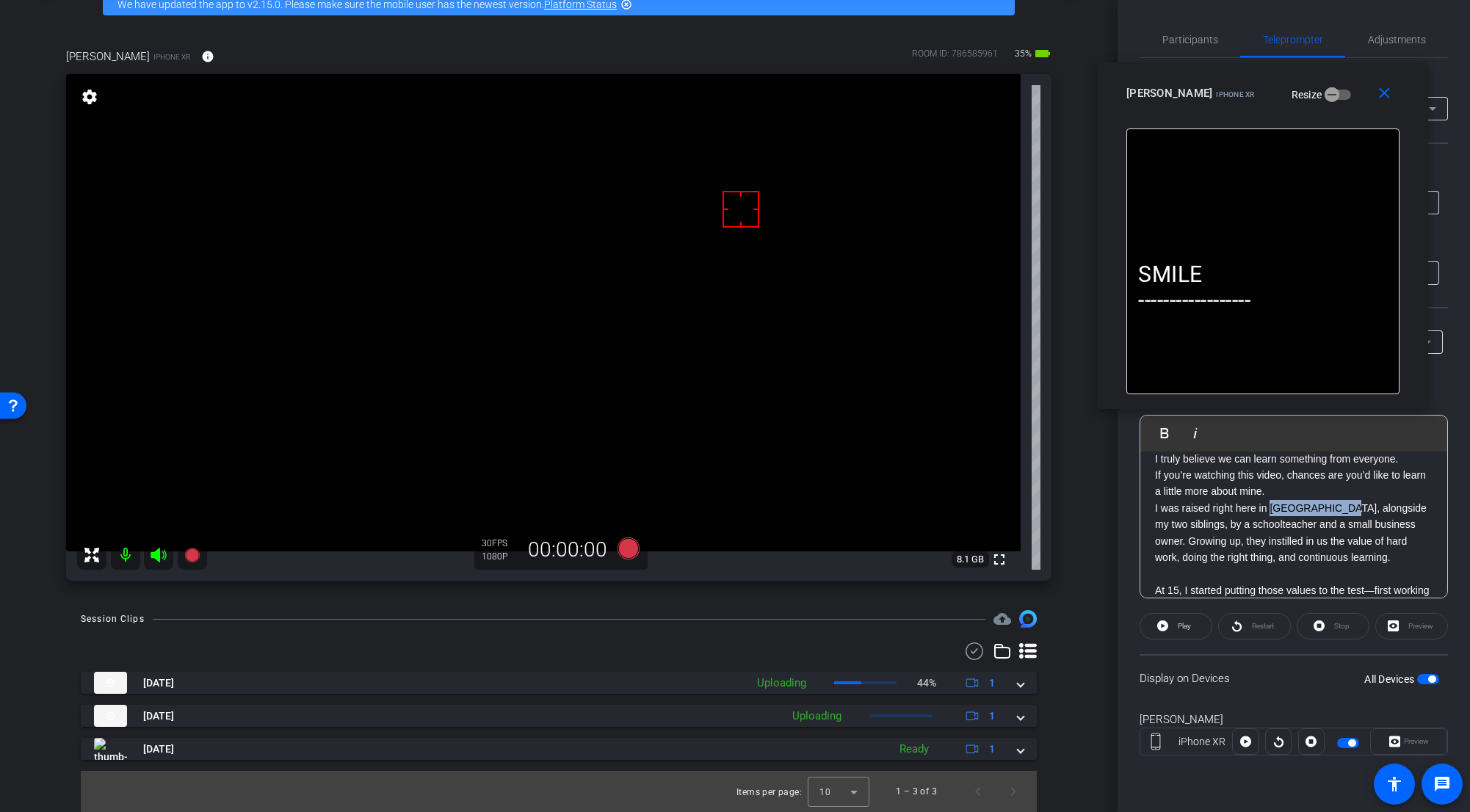
drag, startPoint x: 1269, startPoint y: 506, endPoint x: 1340, endPoint y: 513, distance: 71.3
click at [914, 513] on p "I was raised right here in Bowling Green, alongside my two siblings, by a schoo…" at bounding box center [1293, 533] width 277 height 66
click at [914, 556] on p "I was raised right here in Bowling Green, alongside my two siblings, by a schoo…" at bounding box center [1293, 533] width 277 height 66
click at [914, 549] on p "I was raised right here in Bowling Green, alongside my two siblings, by a schoo…" at bounding box center [1293, 533] width 277 height 66
click at [914, 574] on p at bounding box center [1293, 574] width 277 height 17
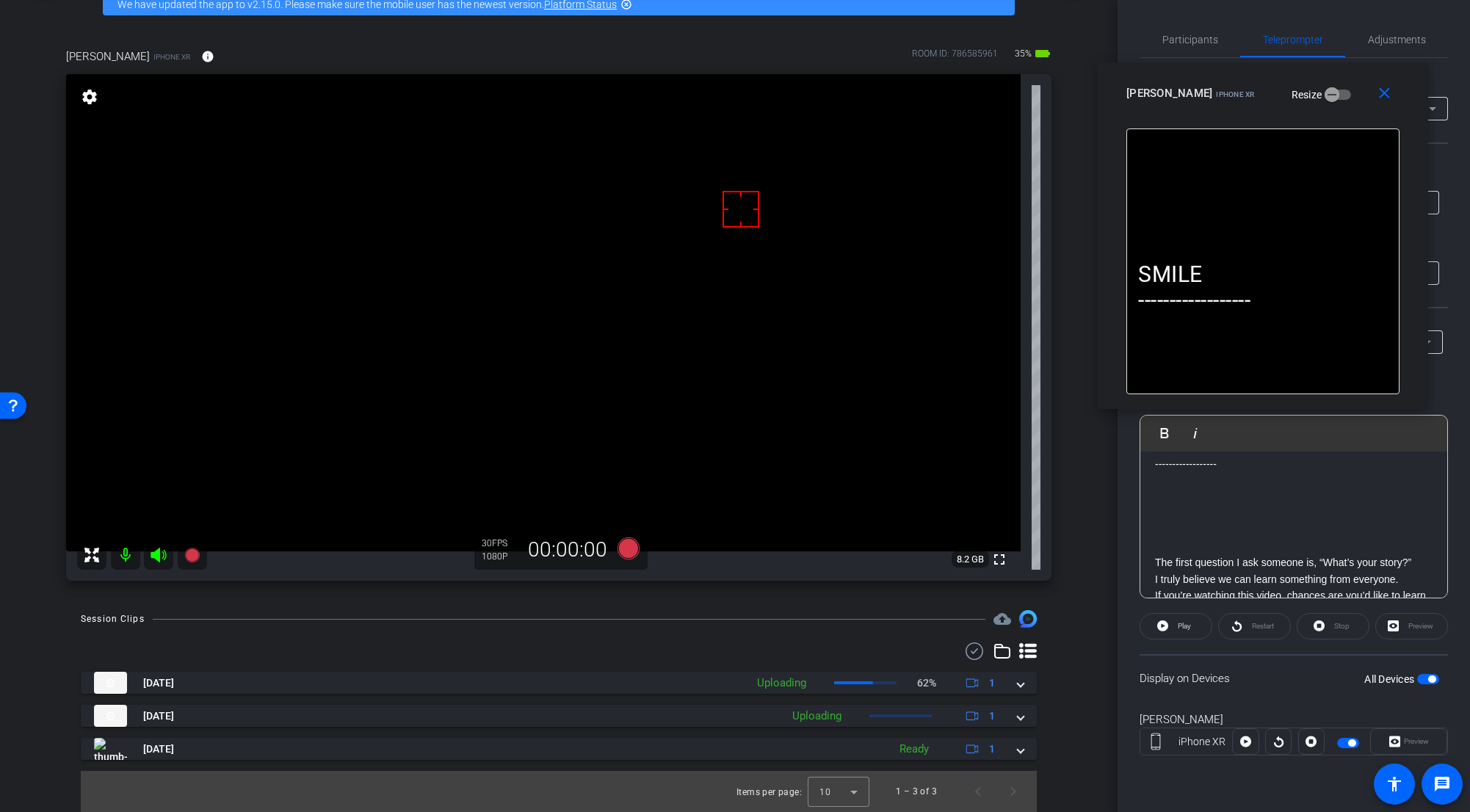
scroll to position [0, 0]
click at [633, 549] on icon at bounding box center [629, 549] width 22 height 22
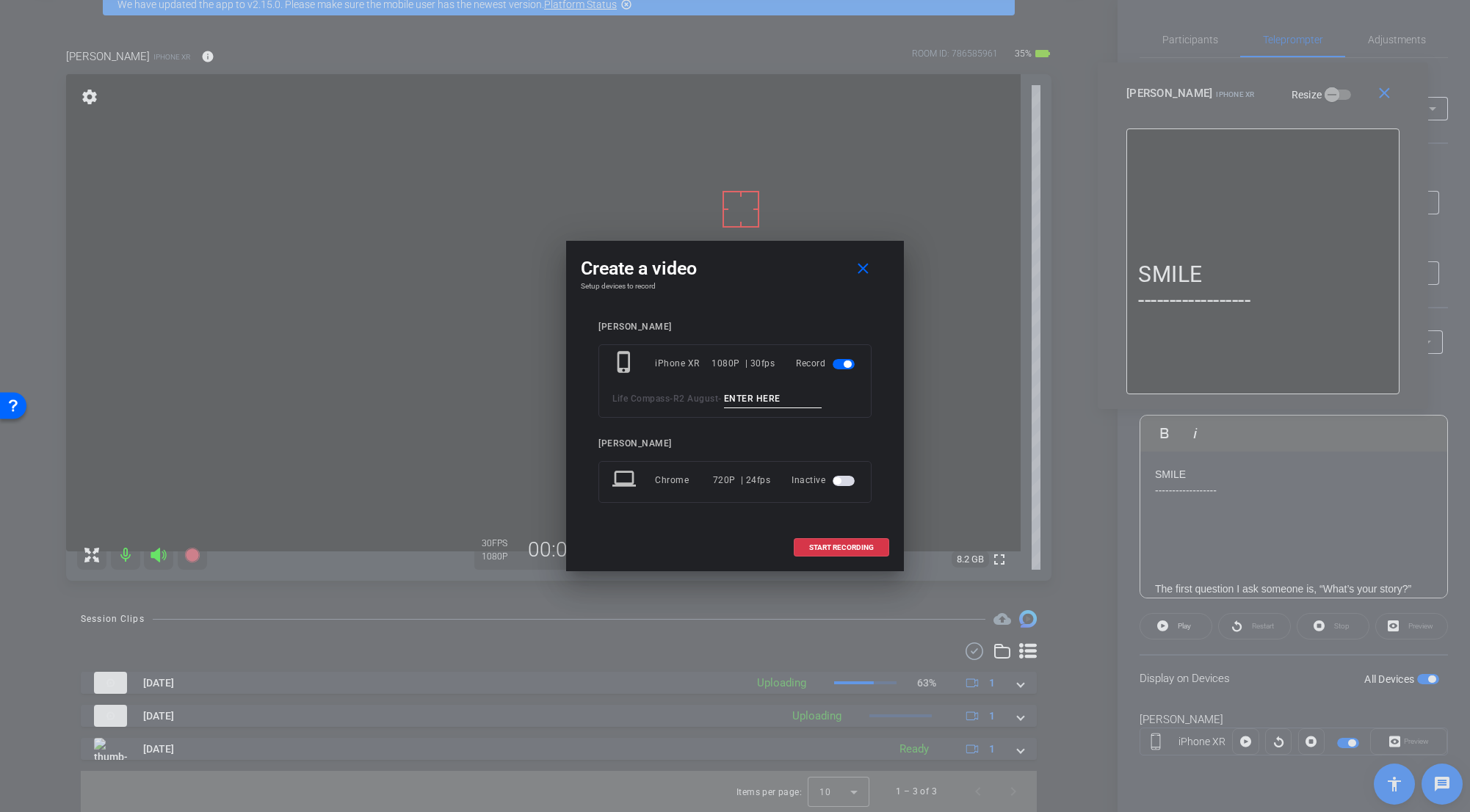
click at [744, 402] on input at bounding box center [773, 399] width 99 height 18
paste input "Why_Tk_1"
type input "Why_Tk_3"
click at [874, 556] on span at bounding box center [842, 548] width 94 height 35
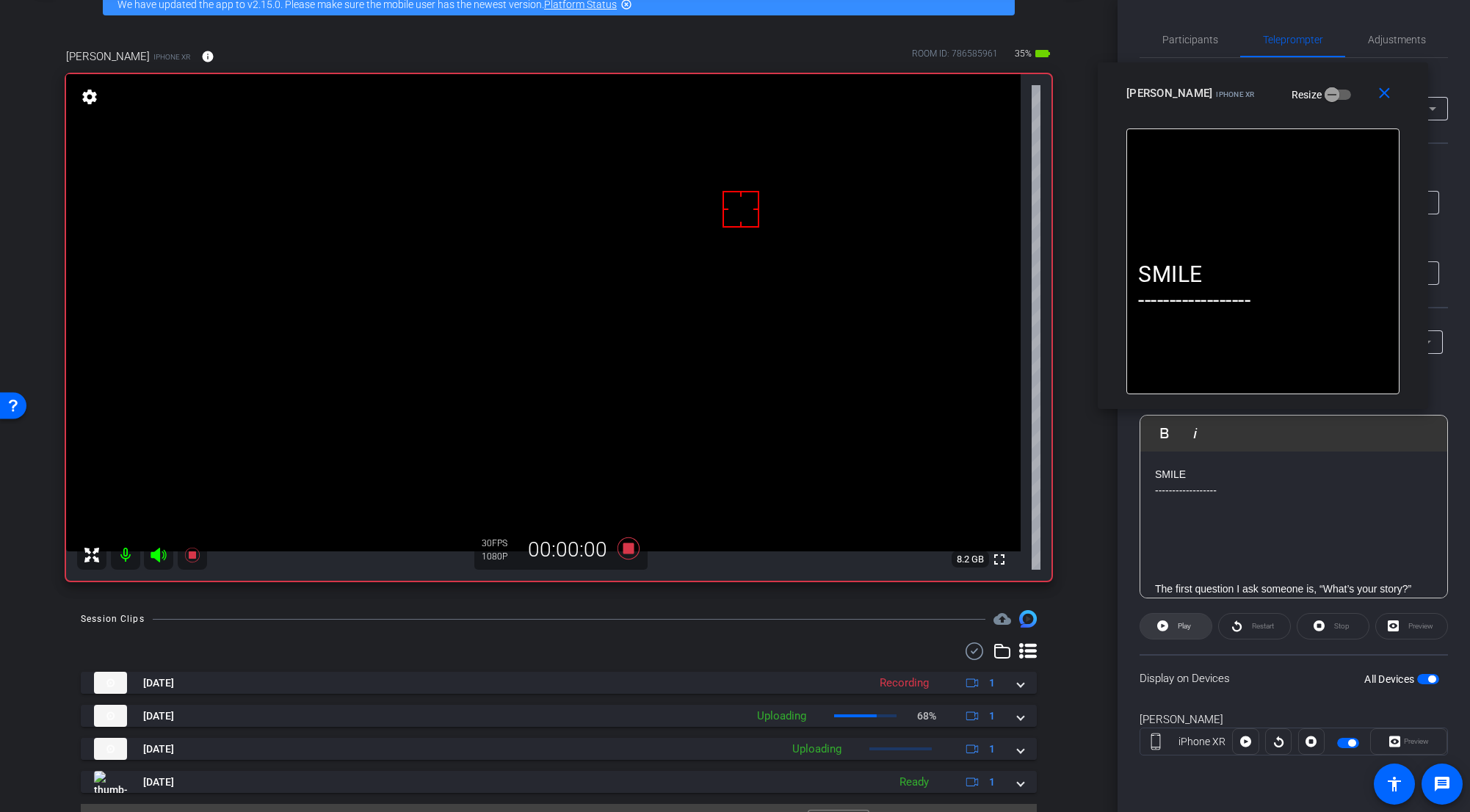
click at [914, 629] on span at bounding box center [1175, 626] width 71 height 35
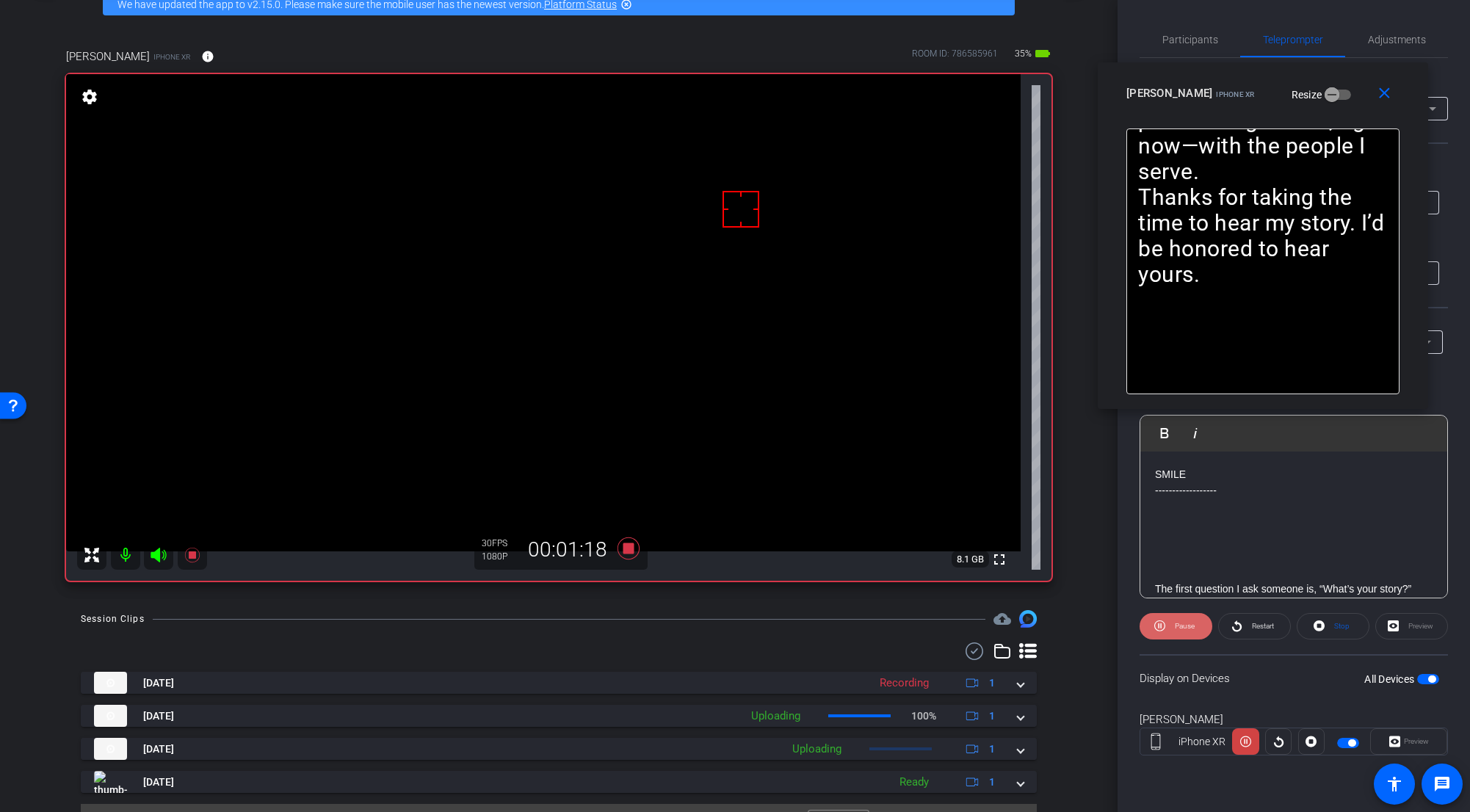
click at [914, 626] on span at bounding box center [1175, 626] width 73 height 35
click at [914, 626] on icon at bounding box center [1163, 626] width 11 height 11
click at [914, 626] on icon at bounding box center [1160, 626] width 11 height 18
click at [914, 629] on icon at bounding box center [1163, 626] width 11 height 18
click at [627, 548] on icon at bounding box center [629, 549] width 22 height 22
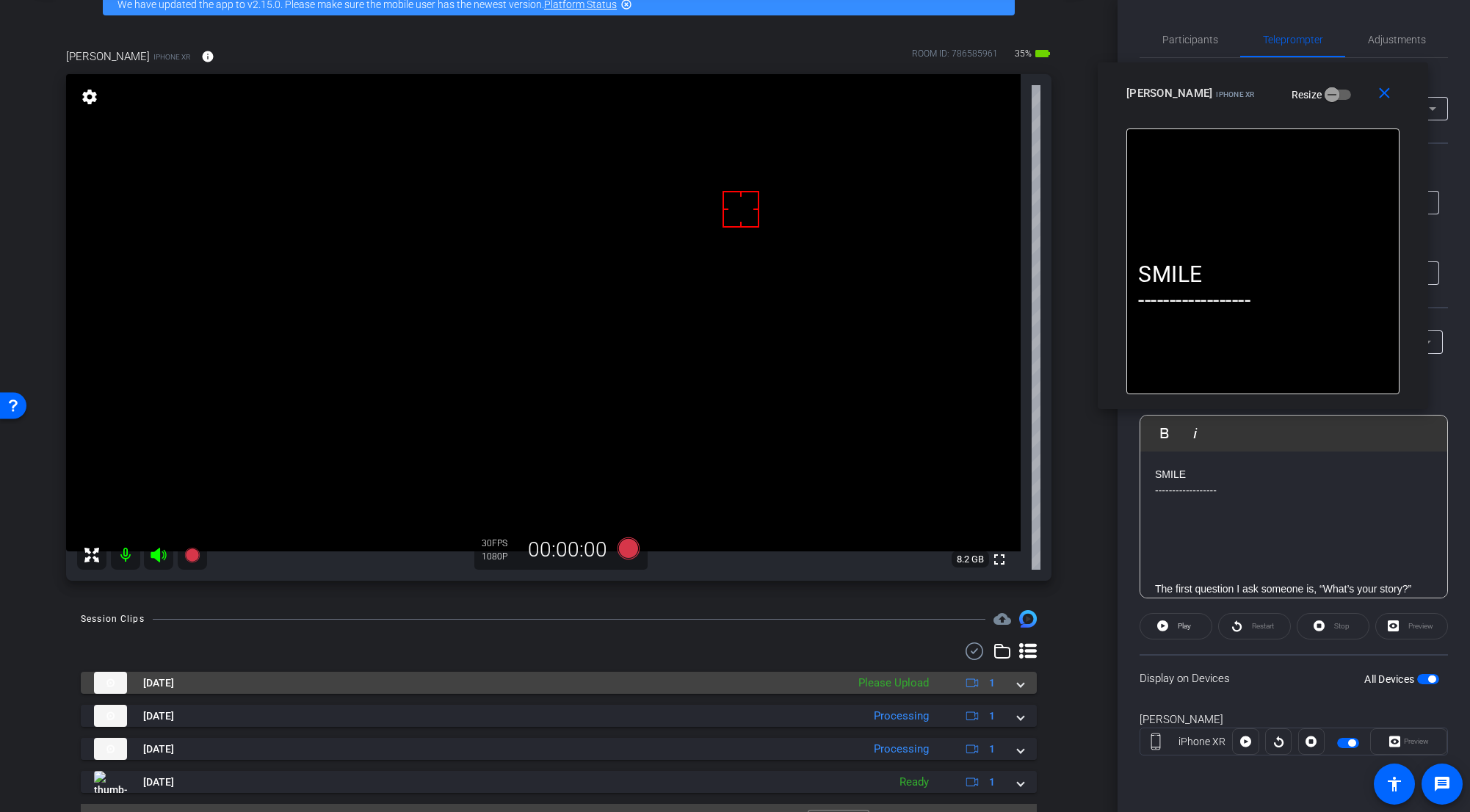
click at [914, 629] on div "Oct 7, 2025 Please Upload 1" at bounding box center [555, 683] width 924 height 22
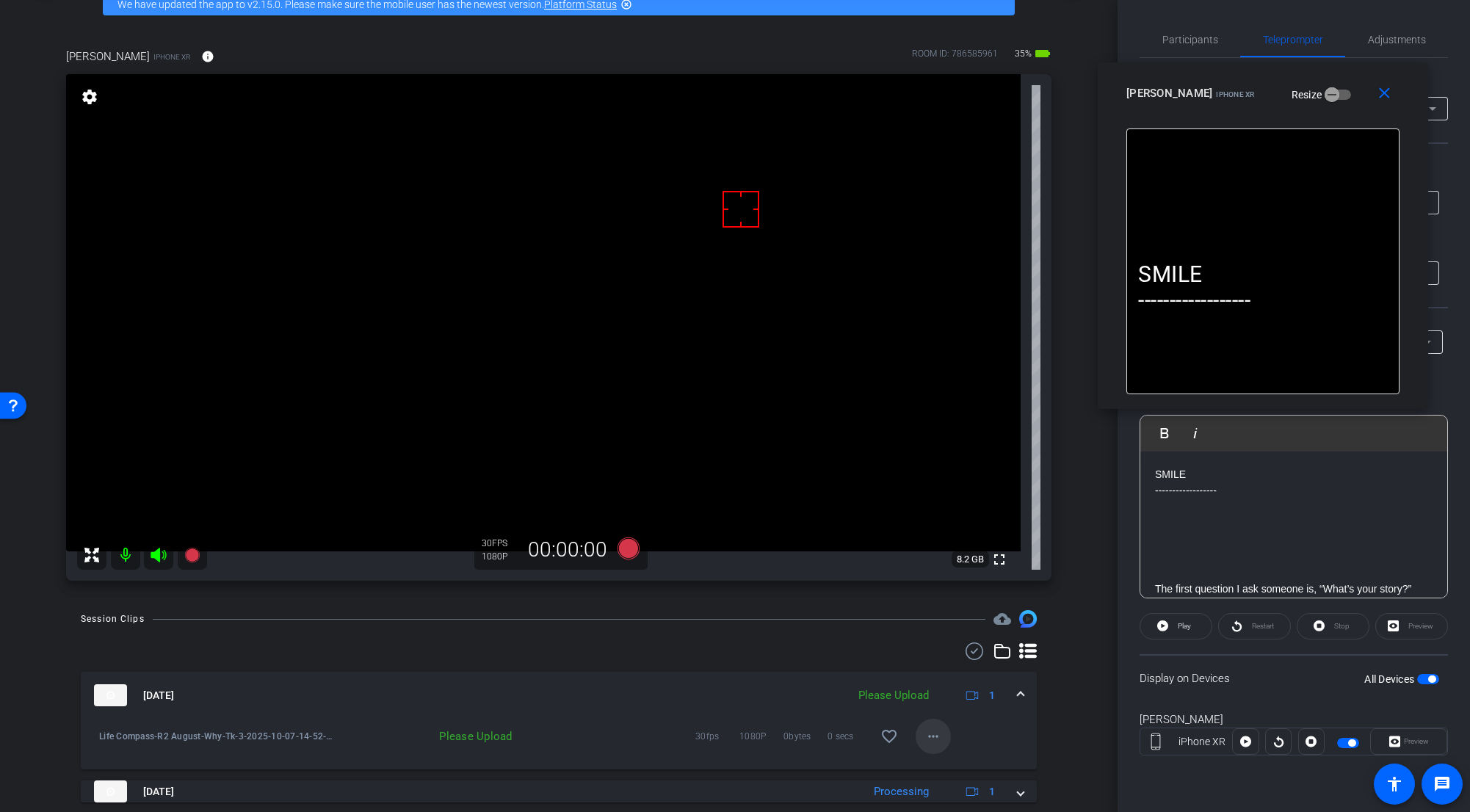
click at [914, 629] on mat-icon "more_horiz" at bounding box center [933, 736] width 18 height 17
click at [914, 629] on span "Upload" at bounding box center [951, 669] width 59 height 17
click at [914, 629] on mat-expansion-panel-header "Oct 7, 2025 Uploading 1" at bounding box center [559, 695] width 956 height 47
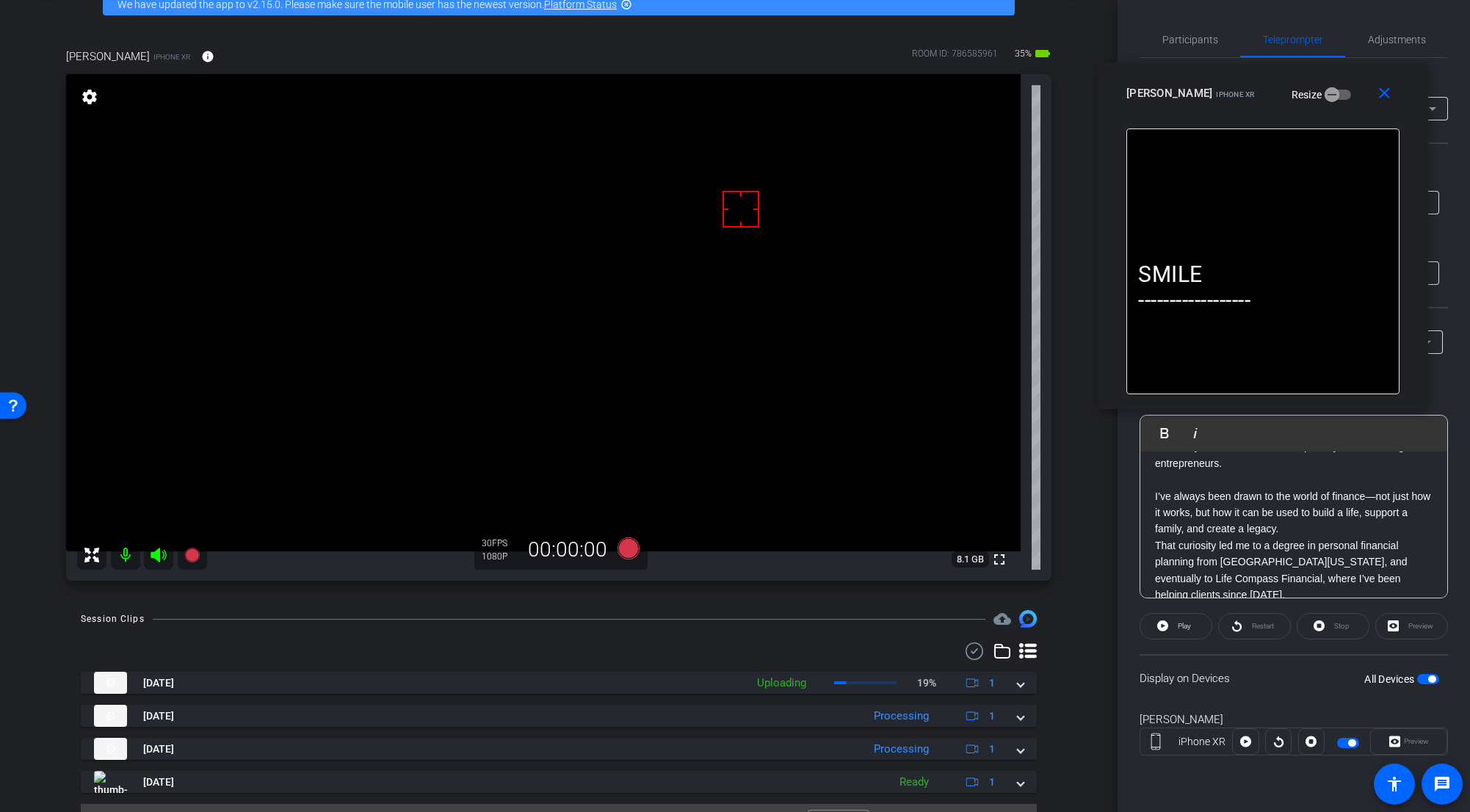
scroll to position [440, 0]
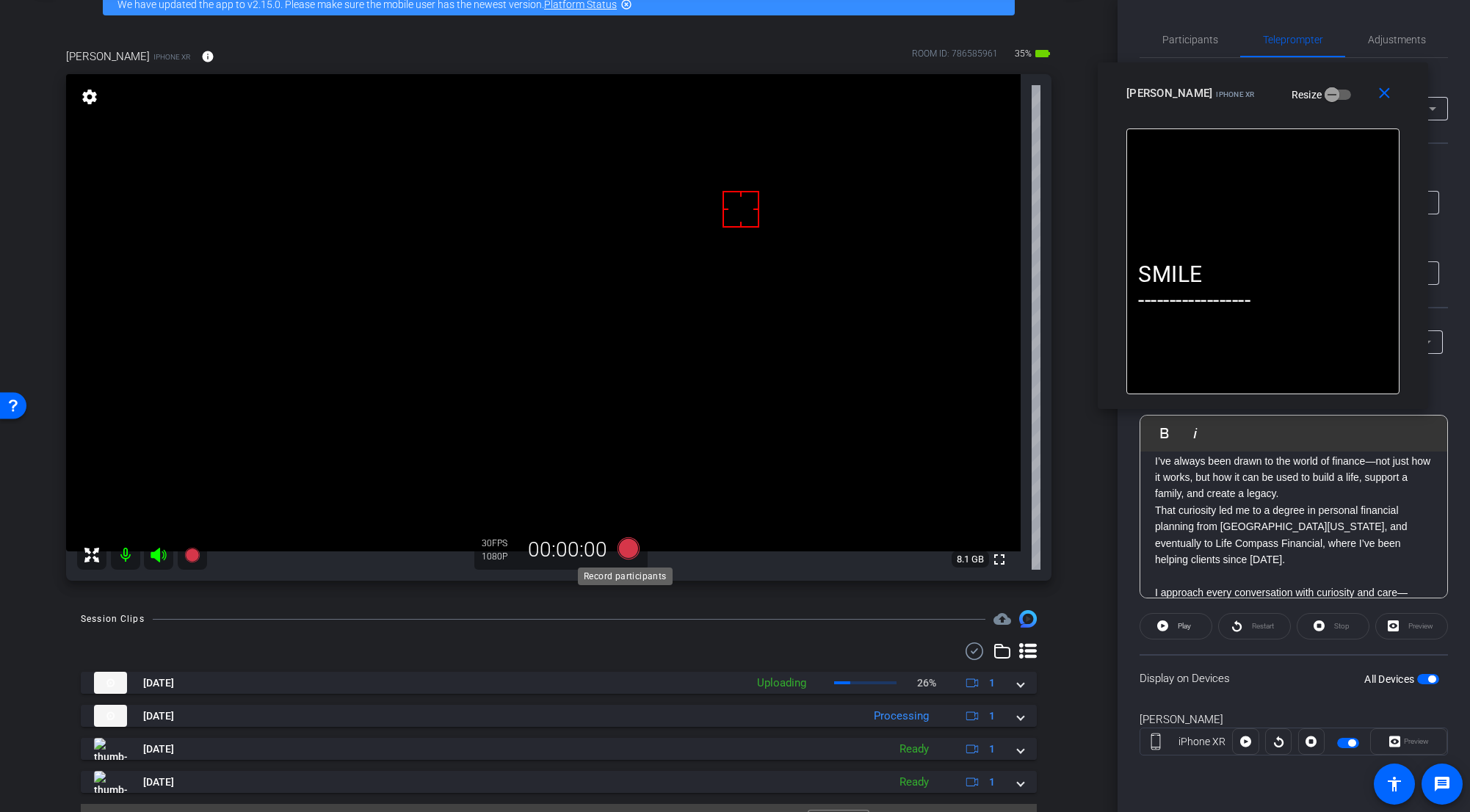
click at [624, 549] on icon at bounding box center [629, 549] width 22 height 22
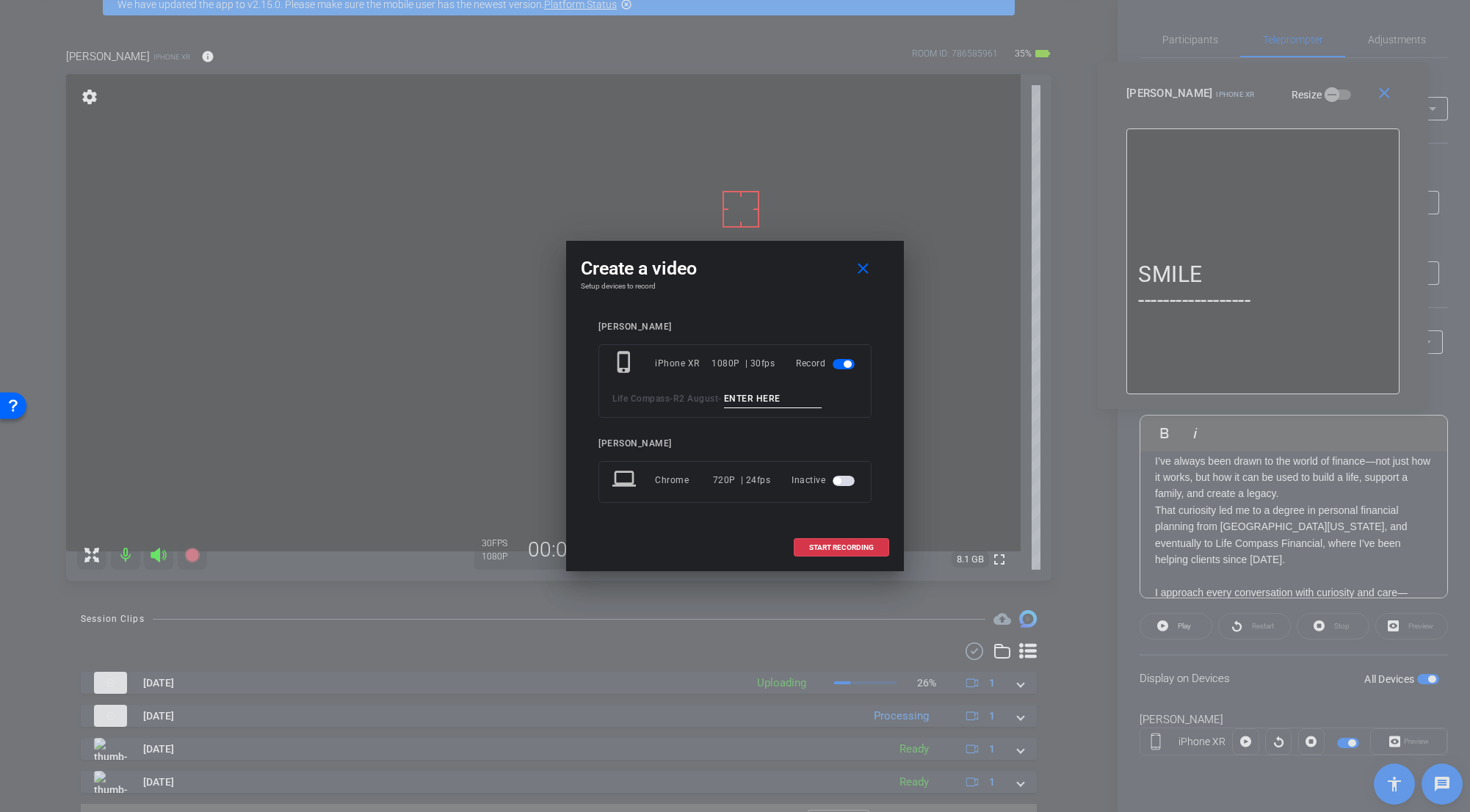
click at [759, 393] on input at bounding box center [773, 399] width 99 height 18
paste input "Why_Tk_1"
type input "Why_Tk_4"
click at [839, 548] on span "START RECORDING" at bounding box center [842, 548] width 64 height 7
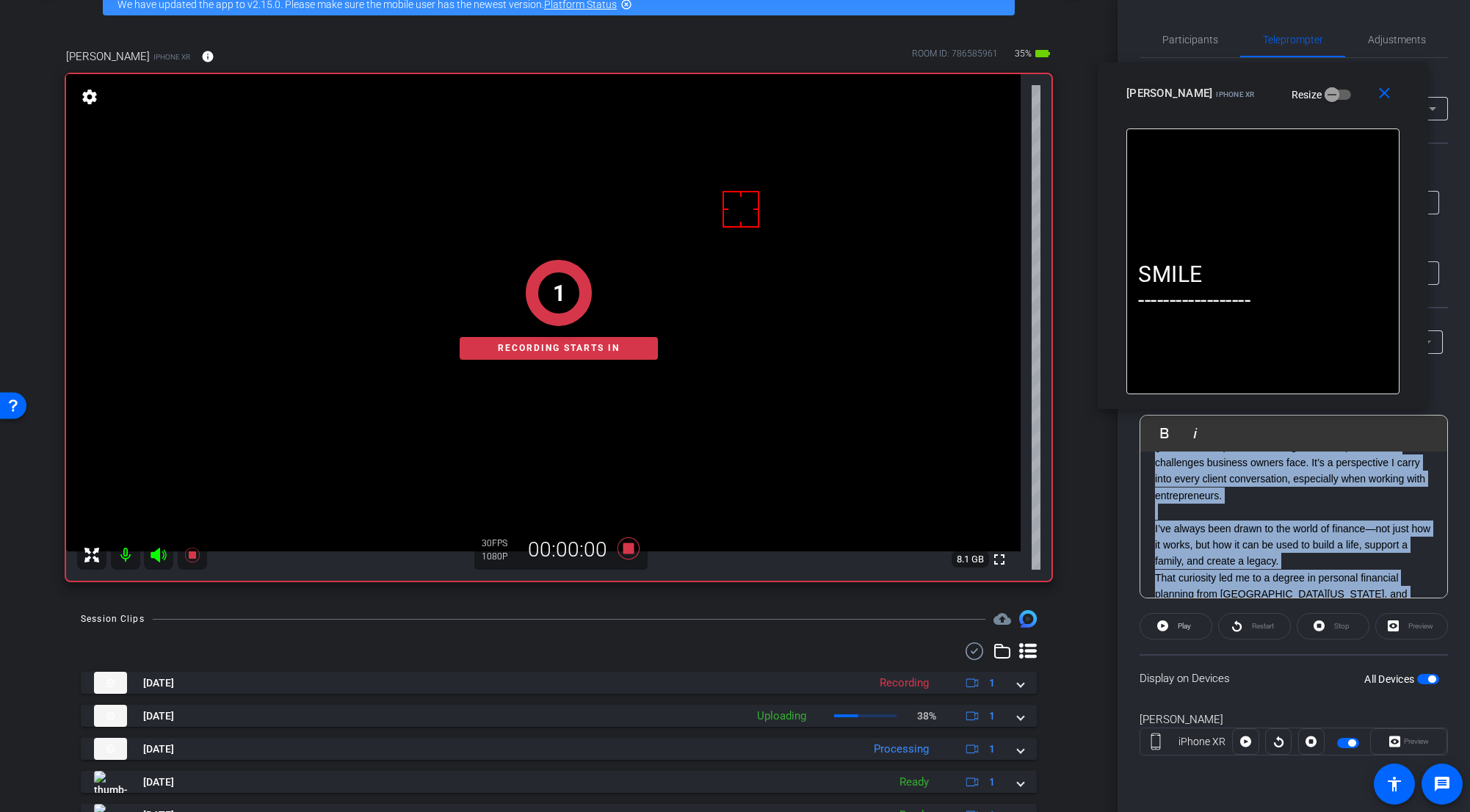
scroll to position [331, 0]
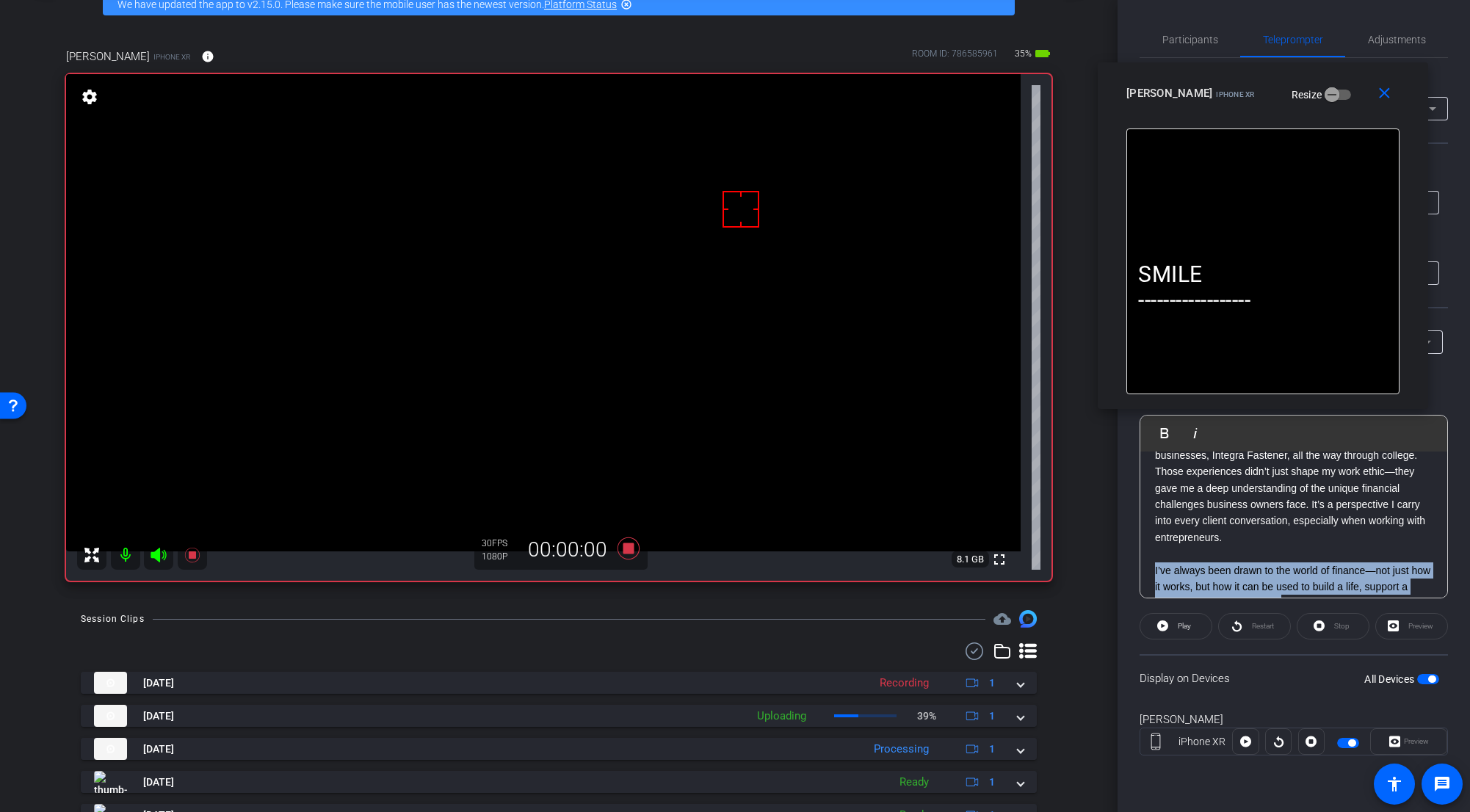
drag, startPoint x: 1208, startPoint y: 560, endPoint x: 1152, endPoint y: 565, distance: 56.2
click at [914, 565] on div "SMILE ------------------ The first question I ask someone is, “What’s your stor…" at bounding box center [1293, 563] width 307 height 884
click at [914, 629] on span "Play" at bounding box center [1183, 626] width 17 height 20
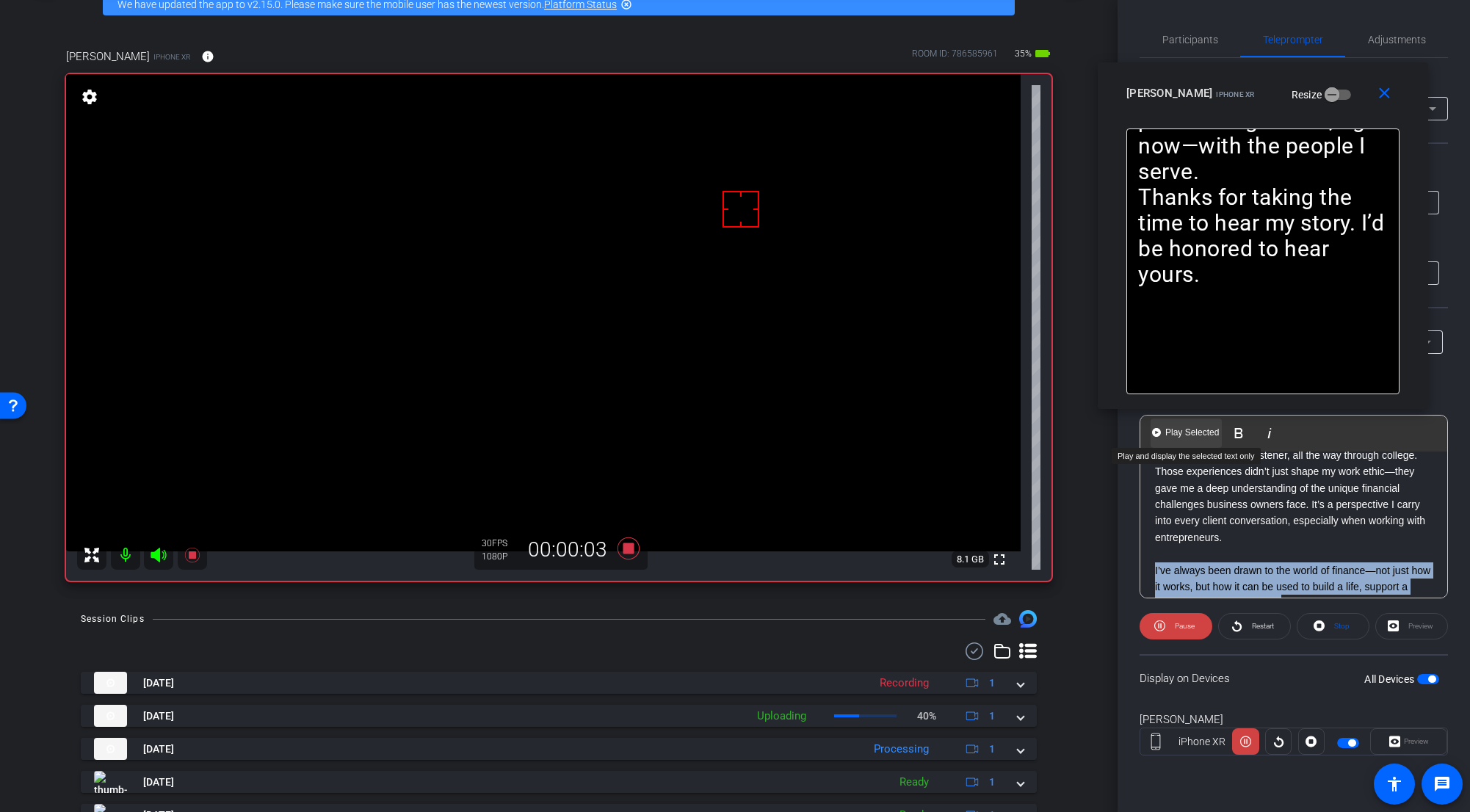
click at [914, 430] on span "Play Selected" at bounding box center [1192, 433] width 60 height 13
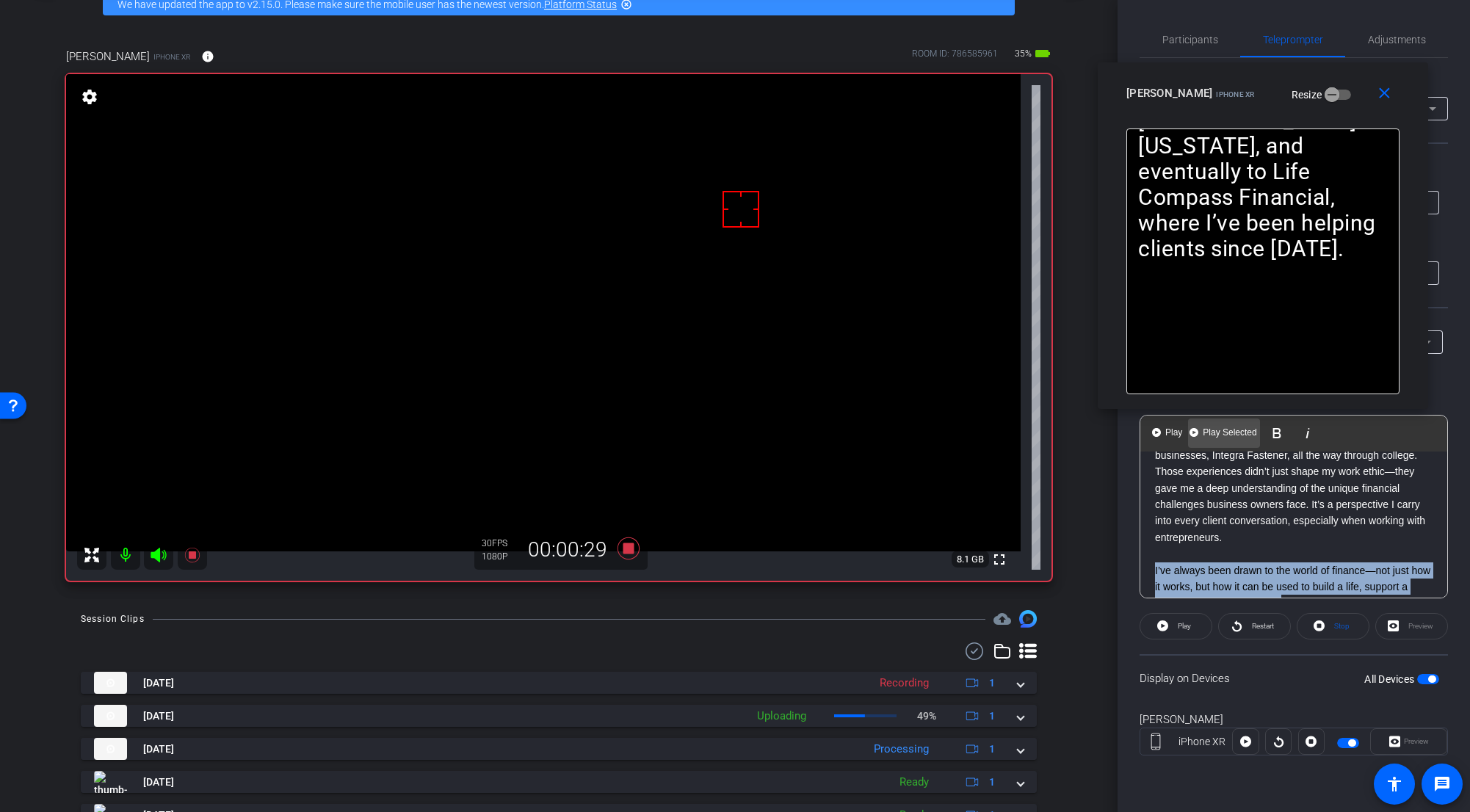
click at [914, 435] on span "Play Selected" at bounding box center [1230, 433] width 60 height 13
click at [622, 548] on icon at bounding box center [629, 549] width 22 height 22
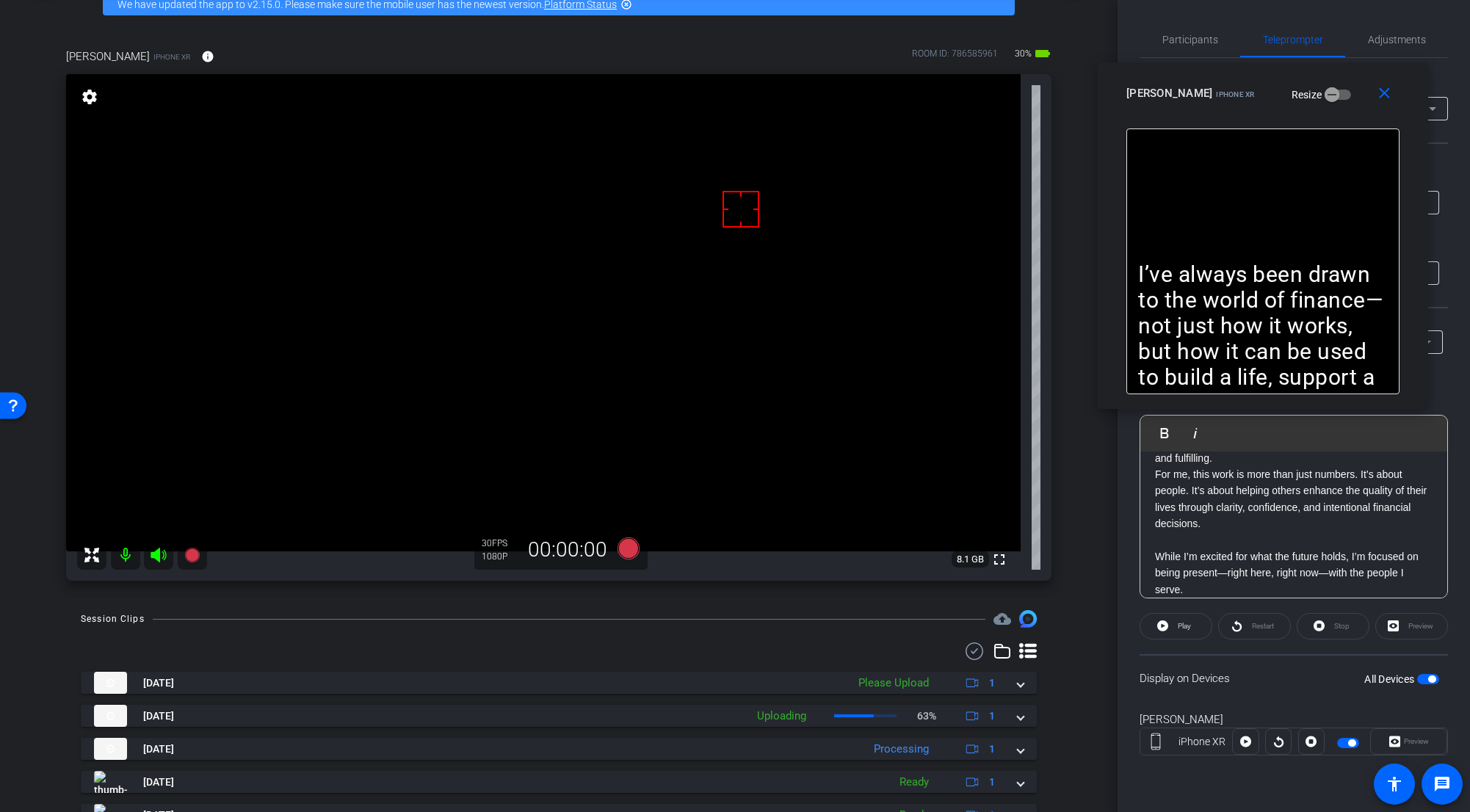
scroll to position [664, 0]
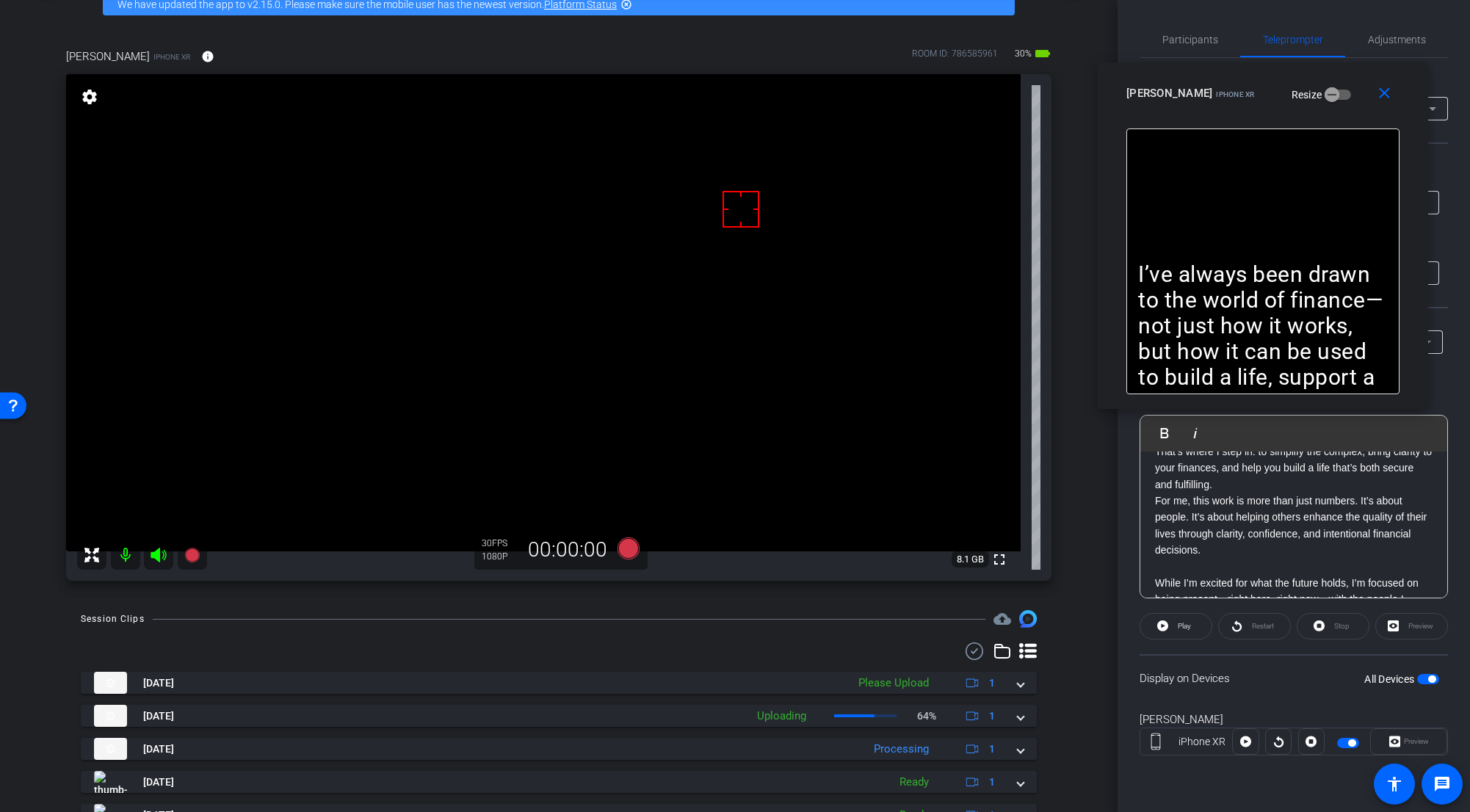
click at [914, 501] on div "SMILE ------------------ The first question I ask someone is, “What’s your stor…" at bounding box center [1293, 230] width 307 height 884
click at [914, 584] on div "SMILE ------------------ The first question I ask someone is, “What’s your stor…" at bounding box center [1293, 230] width 307 height 884
click at [914, 498] on div "SMILE ------------------ The first question I ask someone is, “What’s your stor…" at bounding box center [1293, 222] width 307 height 867
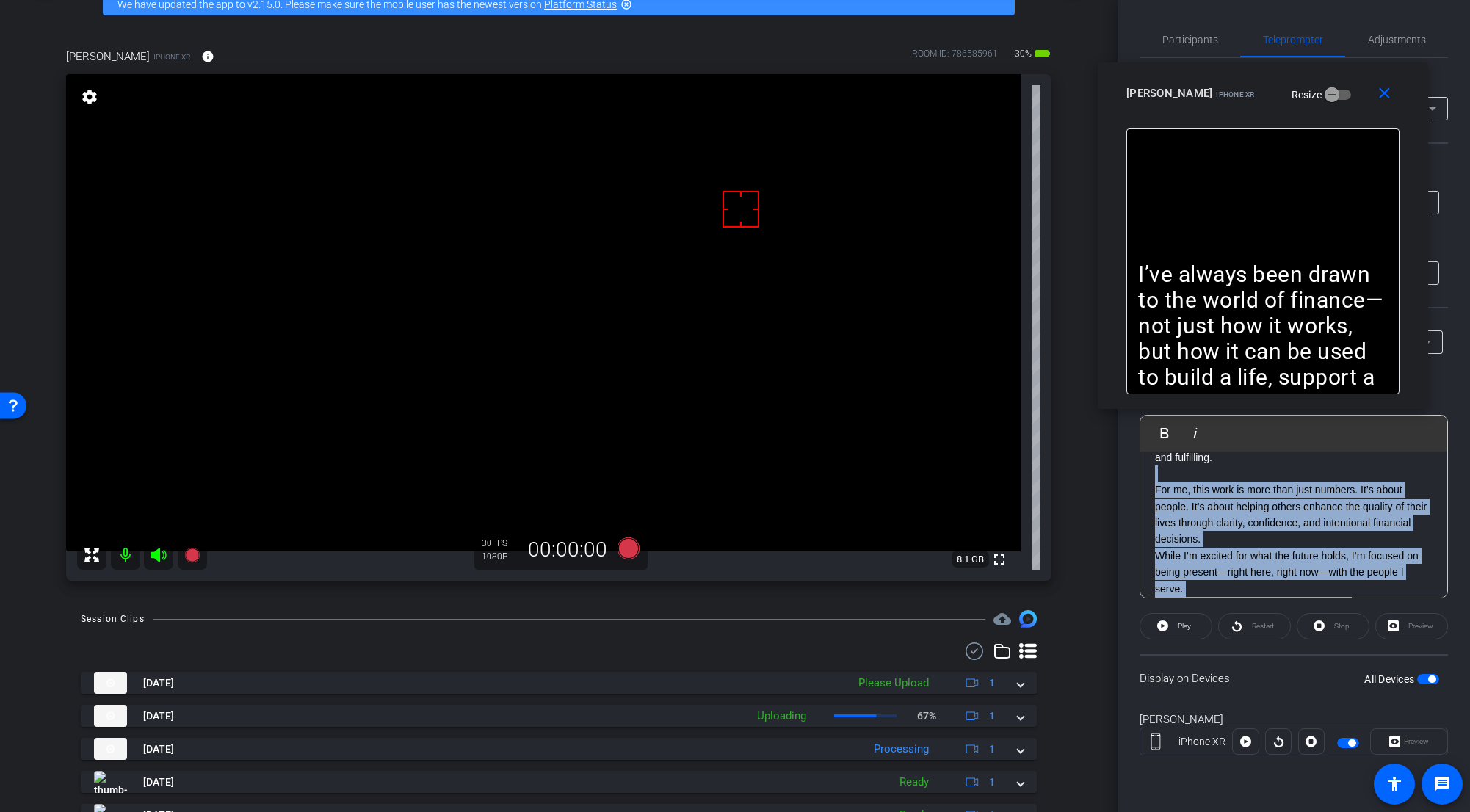
scroll to position [737, 0]
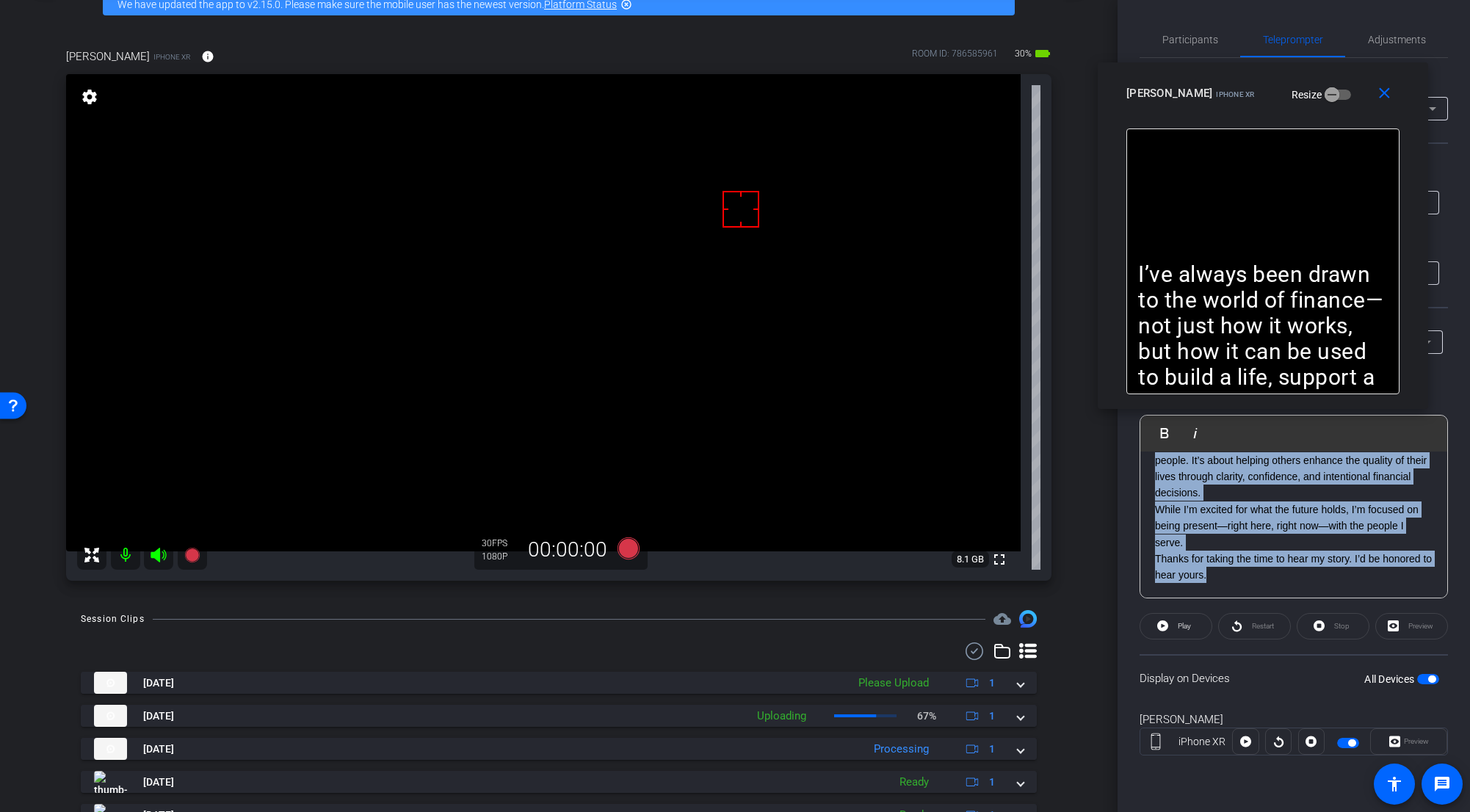
drag, startPoint x: 1172, startPoint y: 520, endPoint x: 1334, endPoint y: 580, distance: 172.8
click at [914, 580] on div "SMILE ------------------ The first question I ask someone is, “What’s your stor…" at bounding box center [1293, 157] width 307 height 884
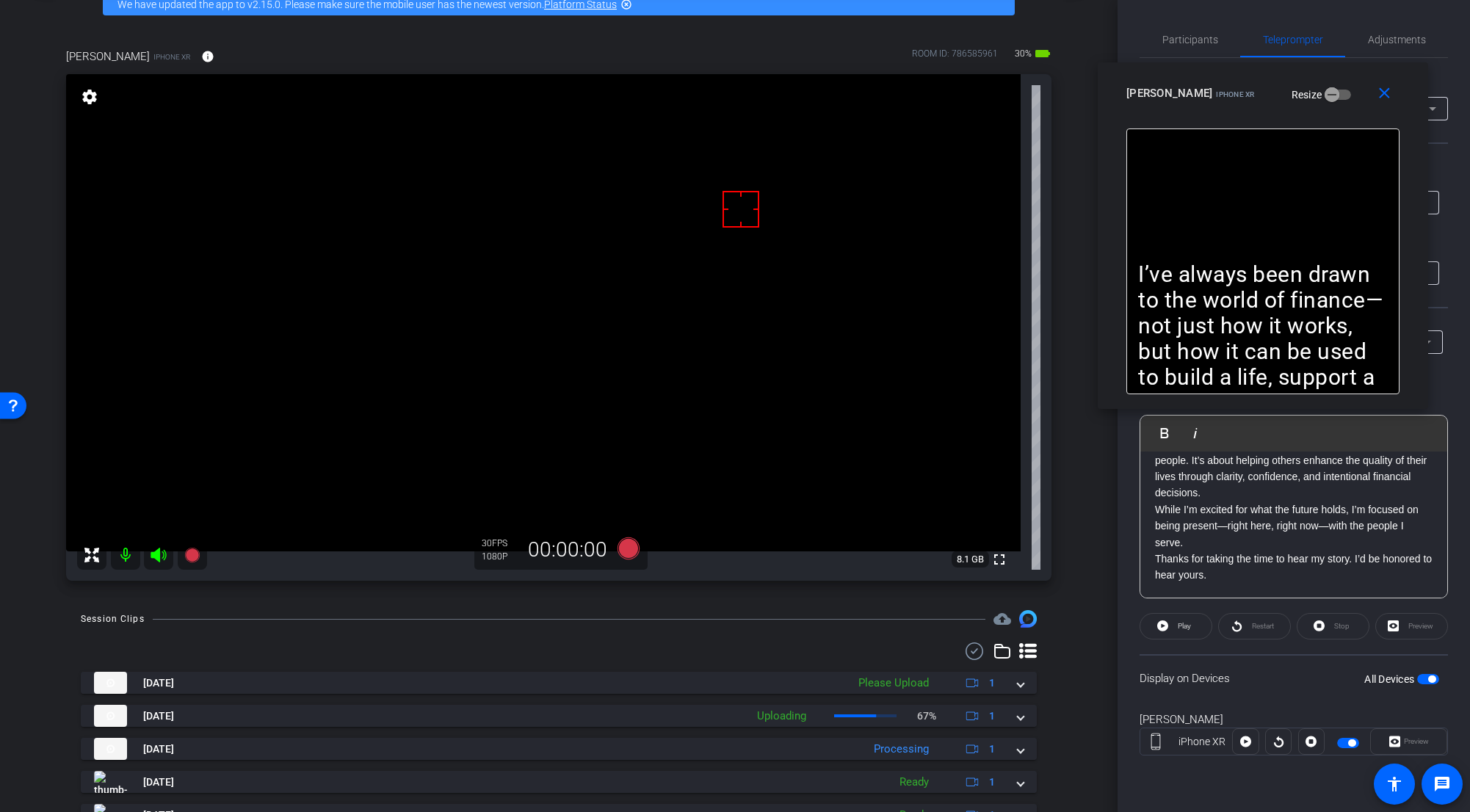
click at [914, 588] on div "SMILE ------------------ The first question I ask someone is, “What’s your stor…" at bounding box center [1293, 157] width 307 height 884
click at [633, 552] on icon at bounding box center [629, 549] width 22 height 22
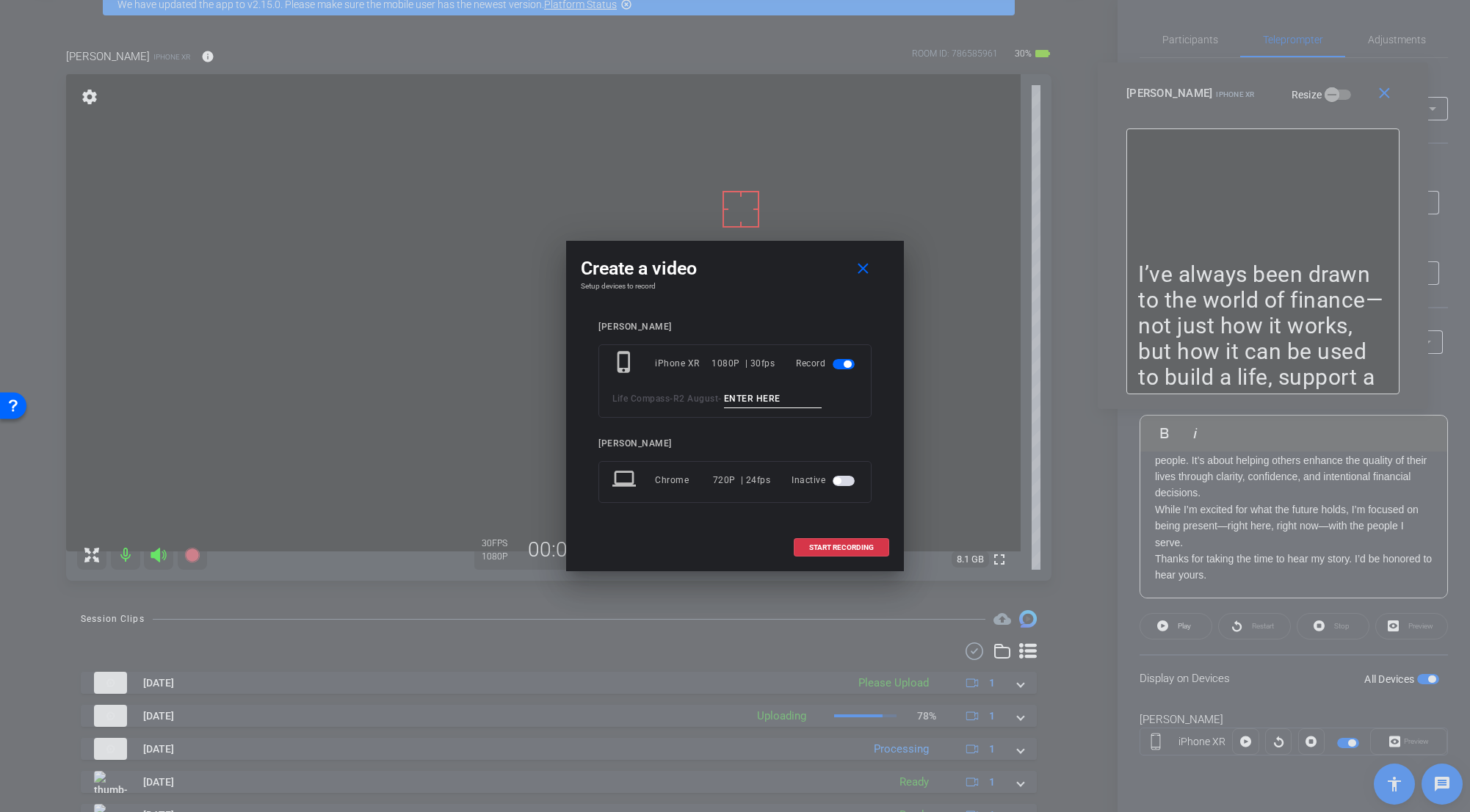
click at [787, 406] on input at bounding box center [773, 399] width 99 height 18
paste input "Why_Tk_1"
type input "Why_Tk_5"
click at [844, 545] on span "START RECORDING" at bounding box center [842, 548] width 64 height 7
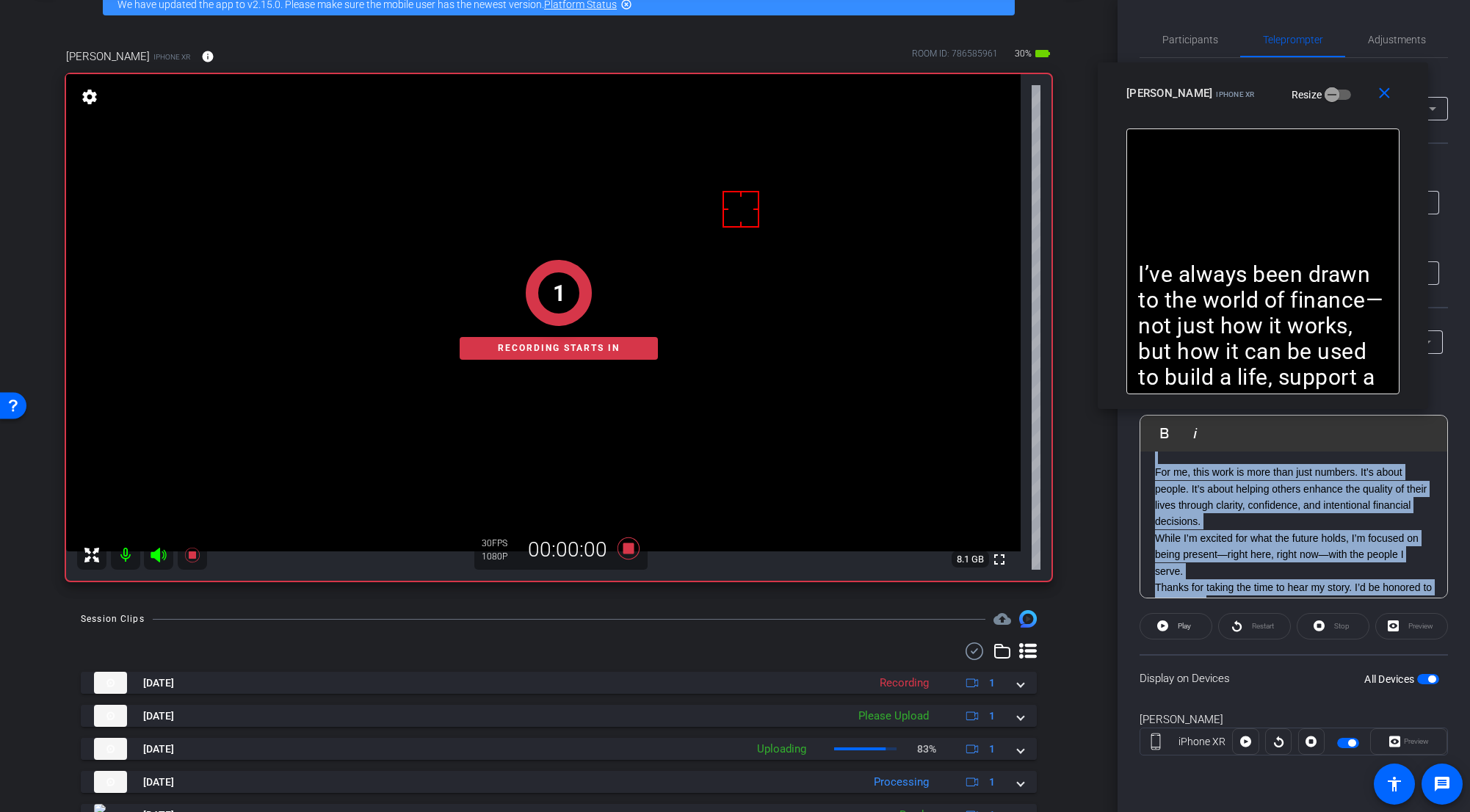
scroll to position [702, 0]
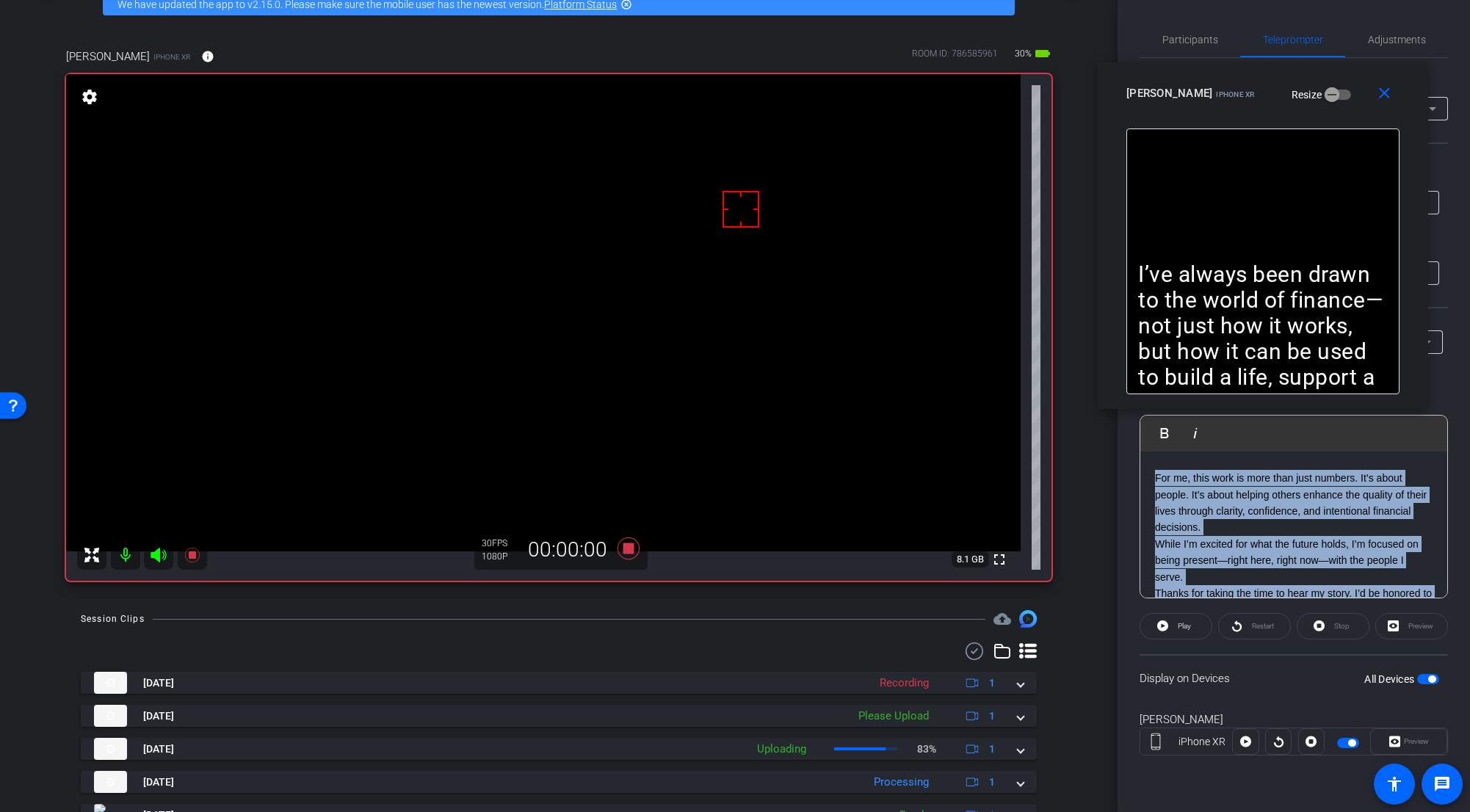
drag, startPoint x: 1231, startPoint y: 578, endPoint x: 1151, endPoint y: 483, distance: 124.2
click at [914, 483] on div "SMILE ------------------ The first question I ask someone is, “What’s your stor…" at bounding box center [1293, 191] width 307 height 884
click at [914, 629] on span "Play" at bounding box center [1183, 626] width 17 height 20
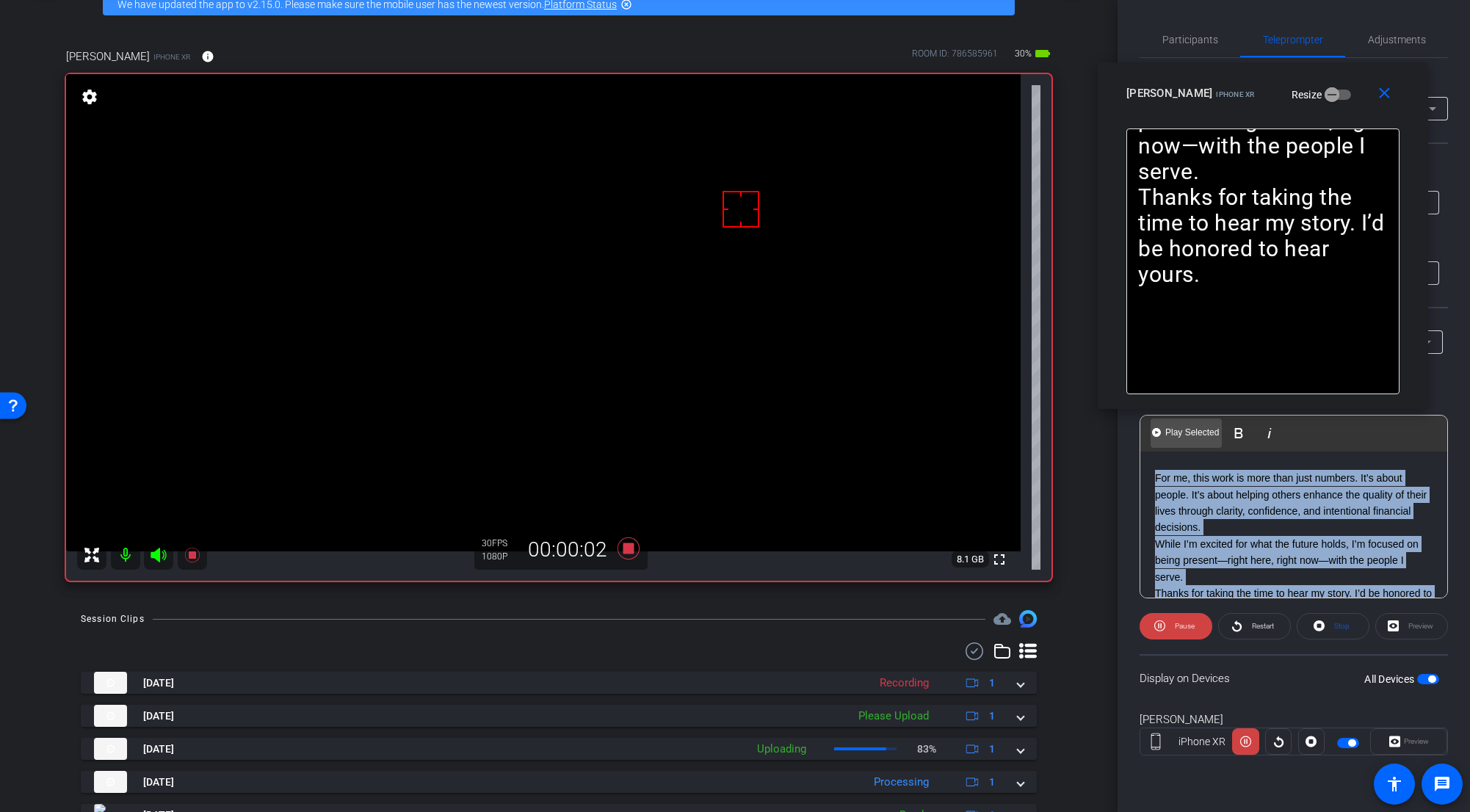
click at [914, 440] on Selected-1 "Play Selected Play and display the selected text only" at bounding box center [1185, 433] width 71 height 29
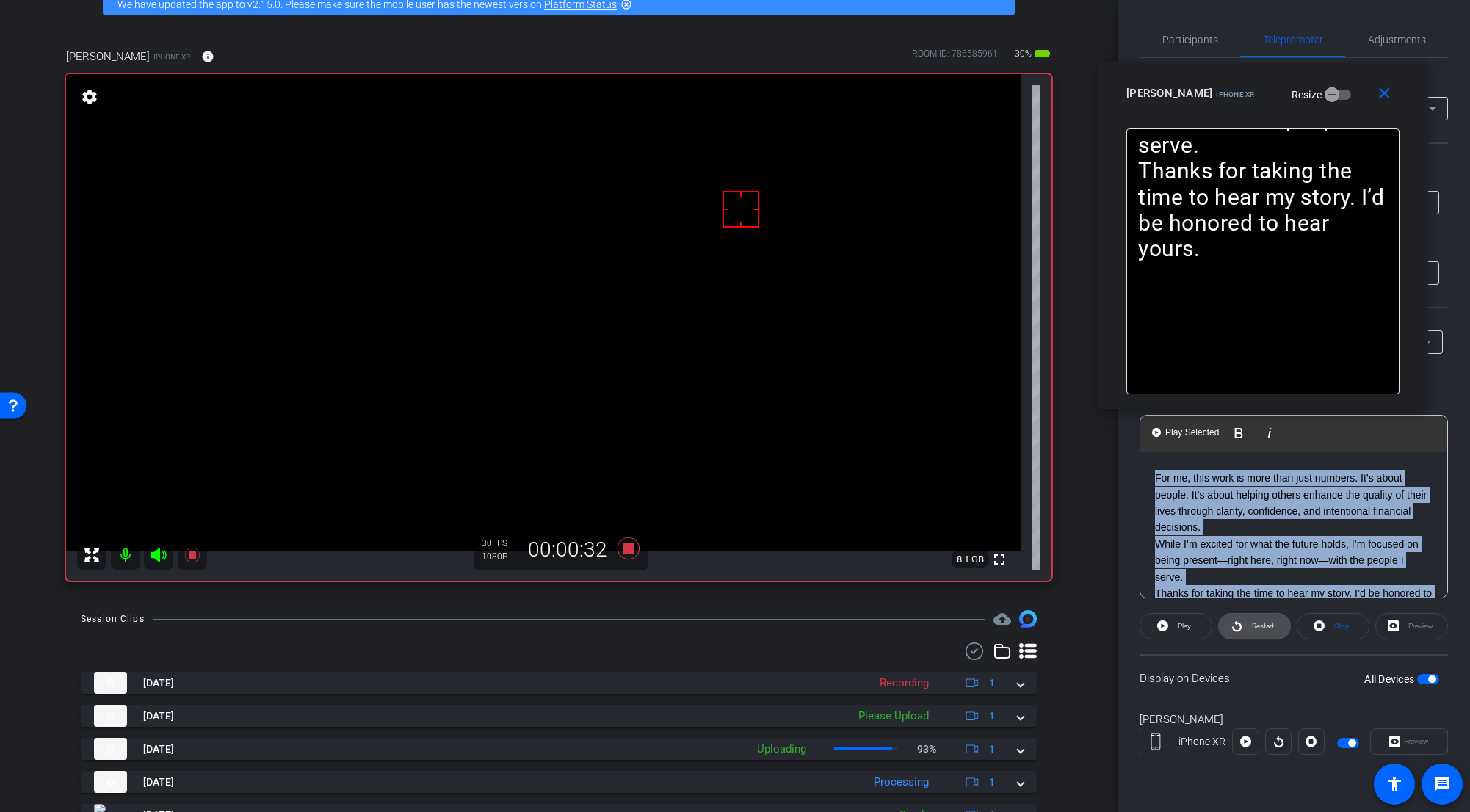
click at [914, 629] on span "Restart" at bounding box center [1262, 626] width 26 height 20
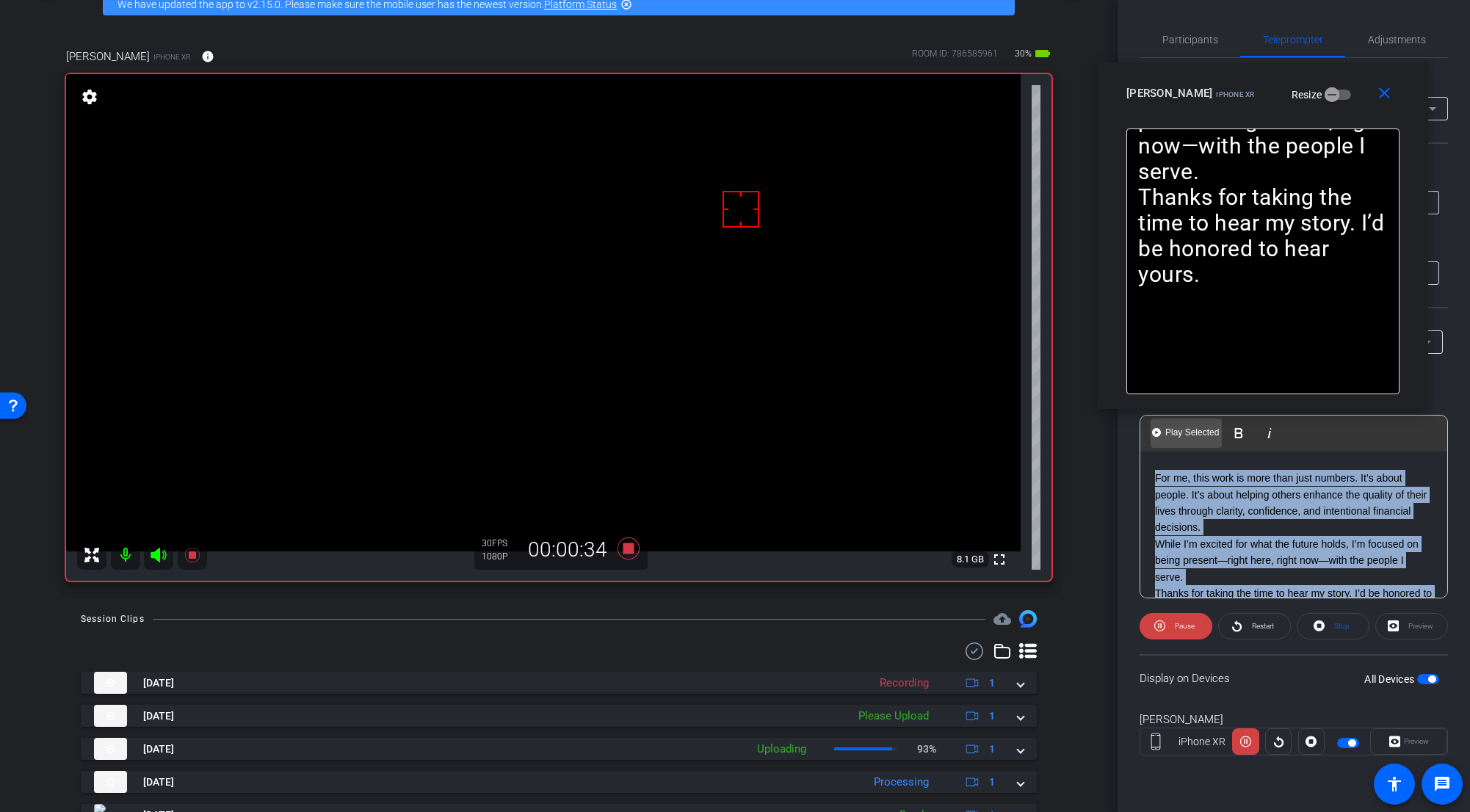
click at [914, 441] on Selected-1 "Play Selected Play and display the selected text only" at bounding box center [1185, 433] width 71 height 29
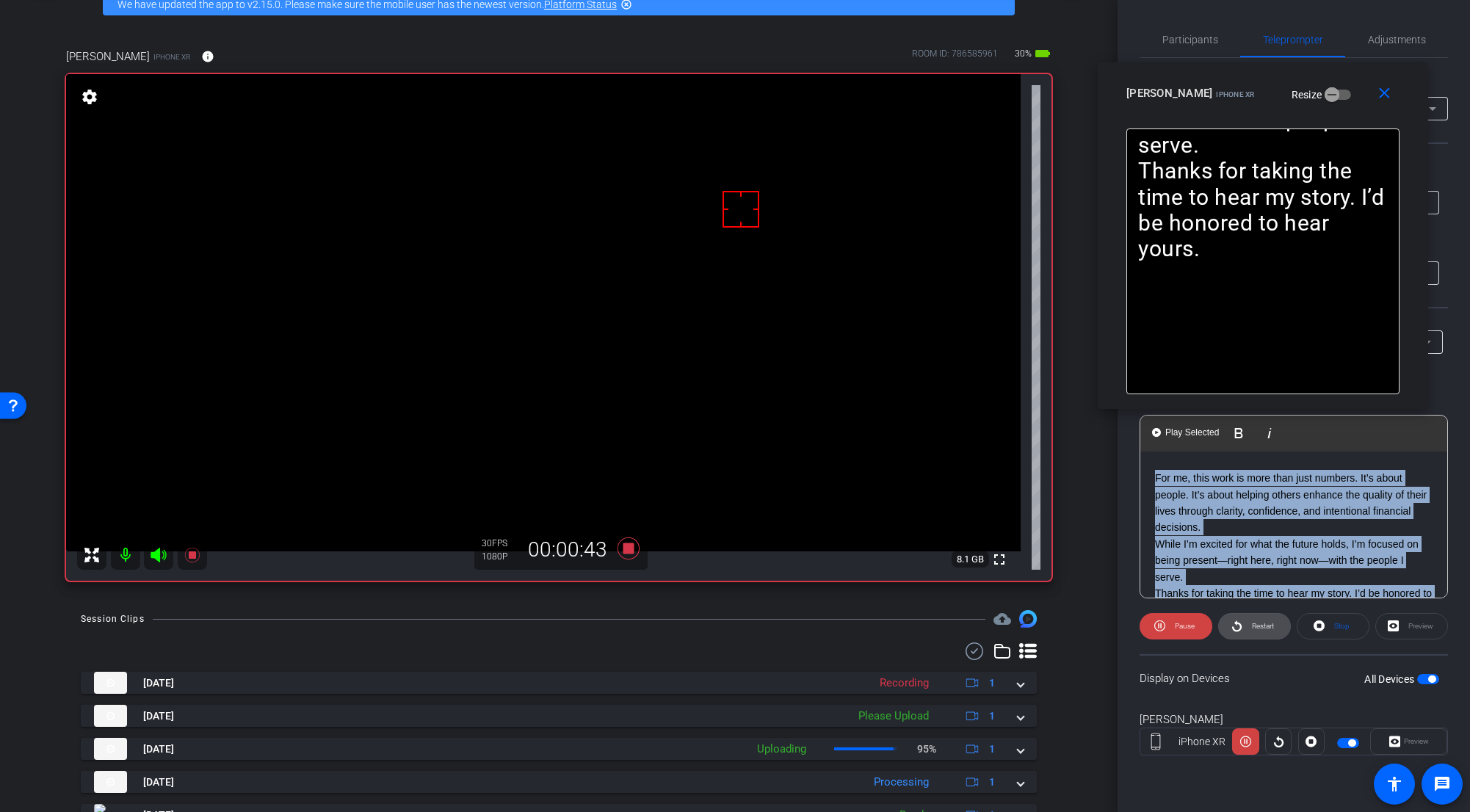
click at [914, 628] on span at bounding box center [1254, 626] width 71 height 35
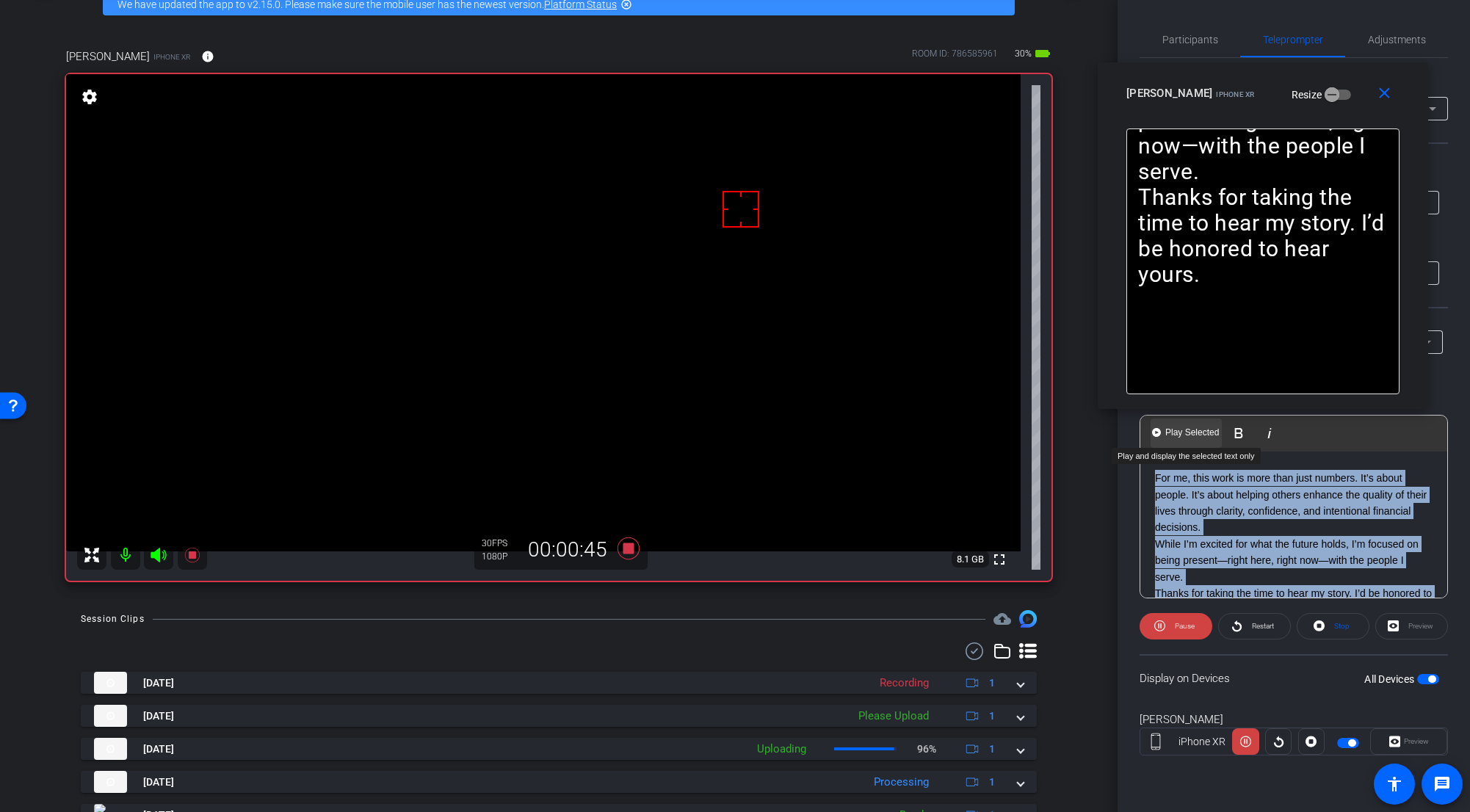
click at [914, 433] on span "Play Selected" at bounding box center [1192, 433] width 60 height 13
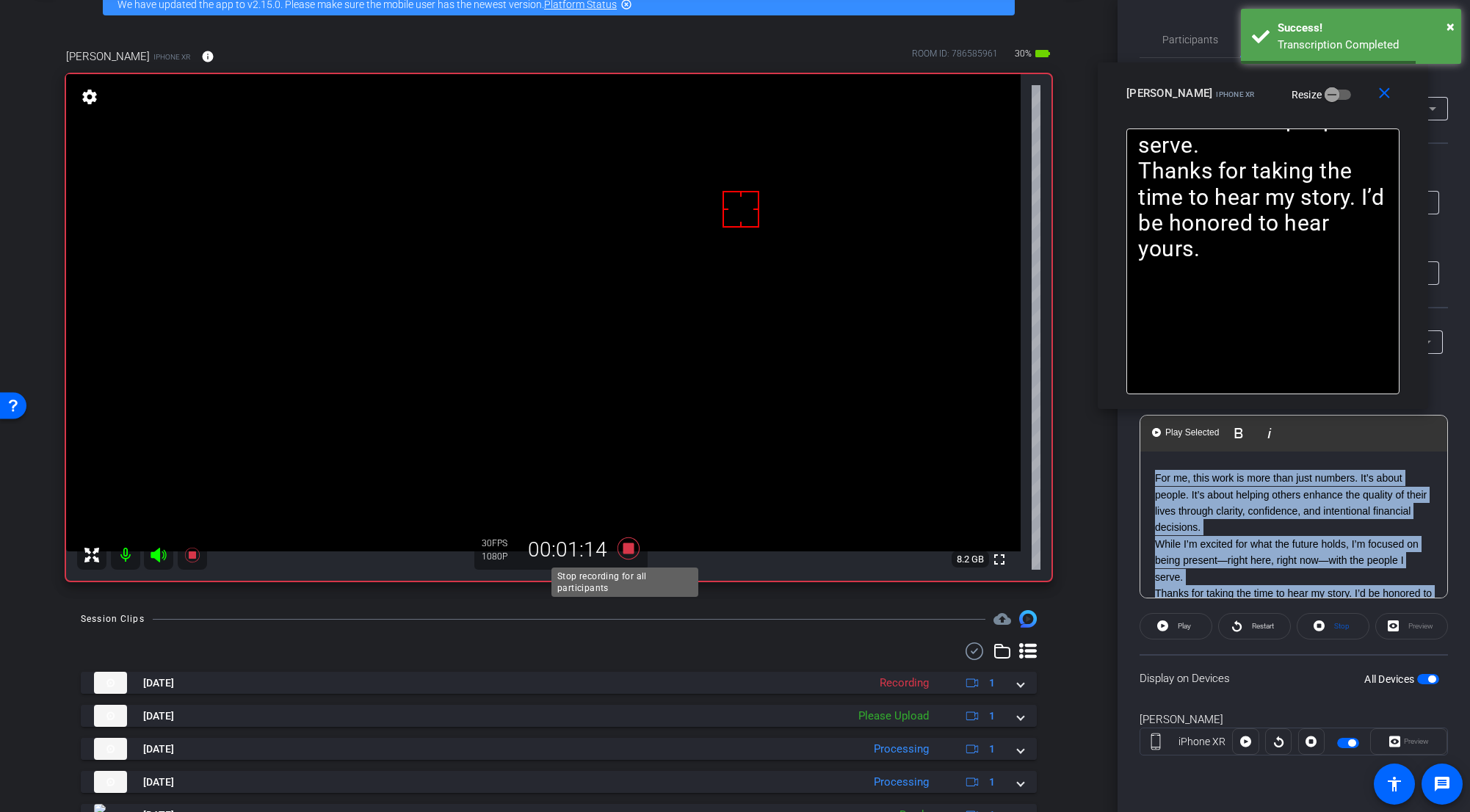
click at [626, 548] on icon at bounding box center [629, 549] width 22 height 22
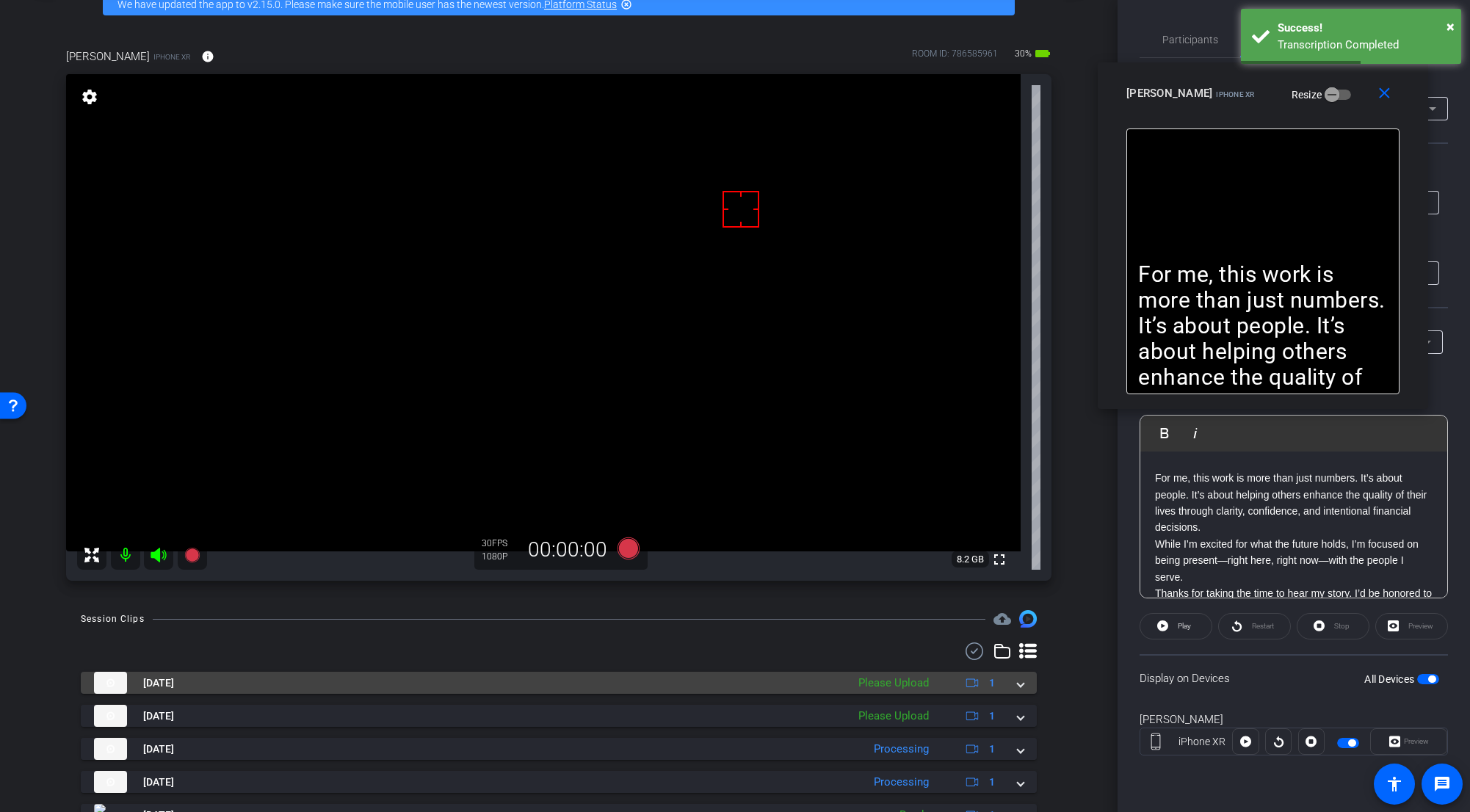
click at [914, 629] on span at bounding box center [1021, 683] width 6 height 16
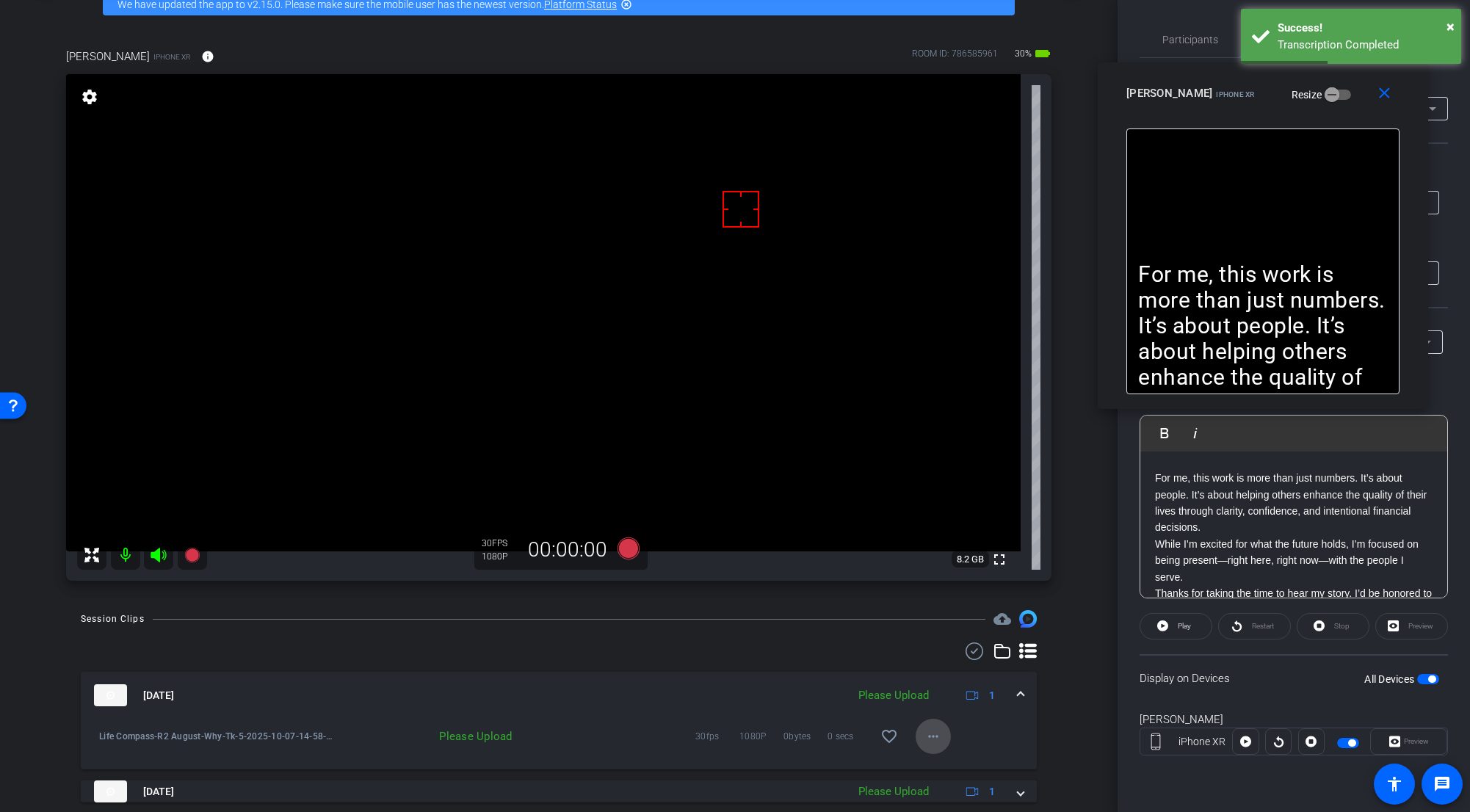
click at [914, 629] on span at bounding box center [933, 737] width 35 height 35
click at [914, 629] on span "Upload" at bounding box center [951, 669] width 59 height 17
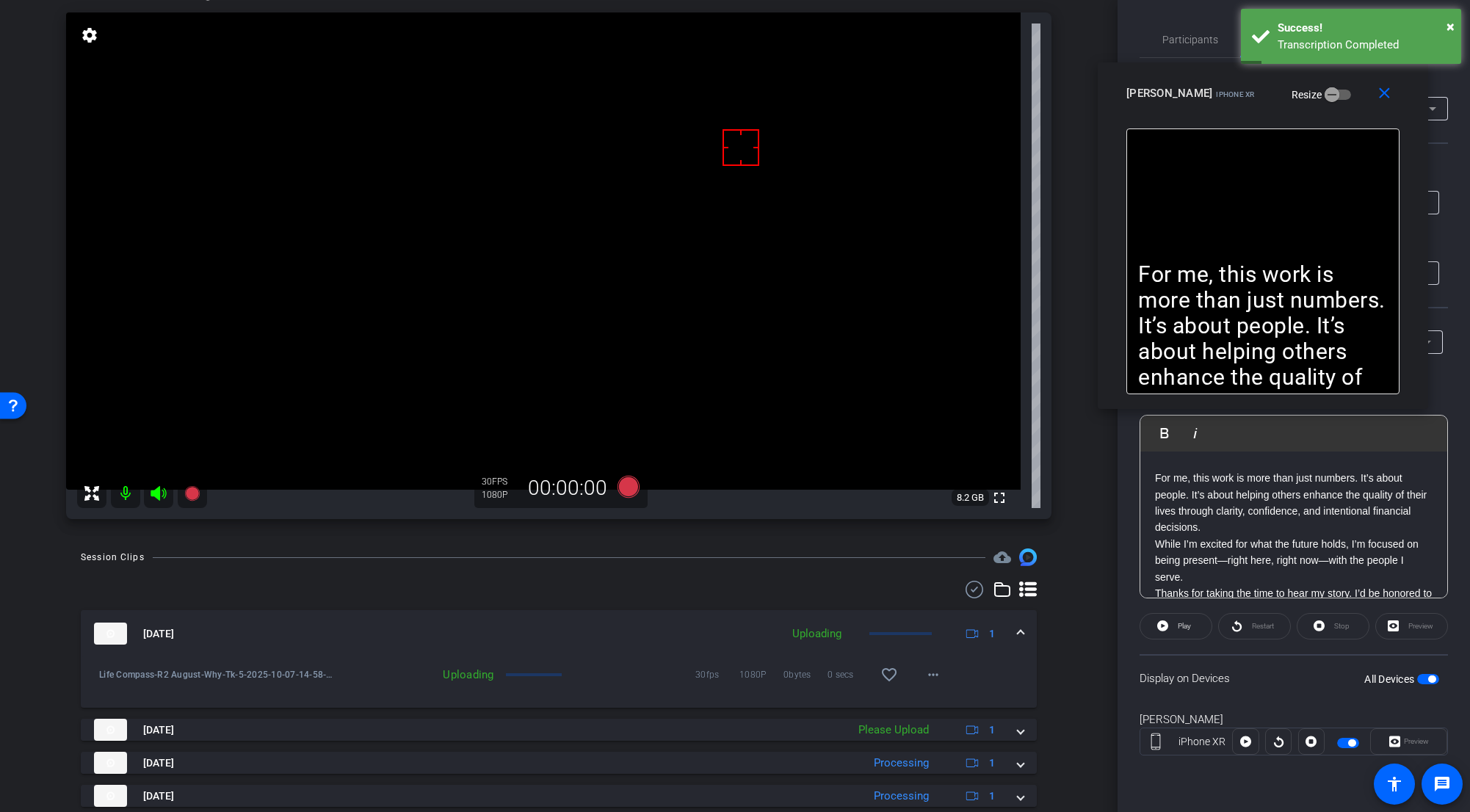
scroll to position [226, 0]
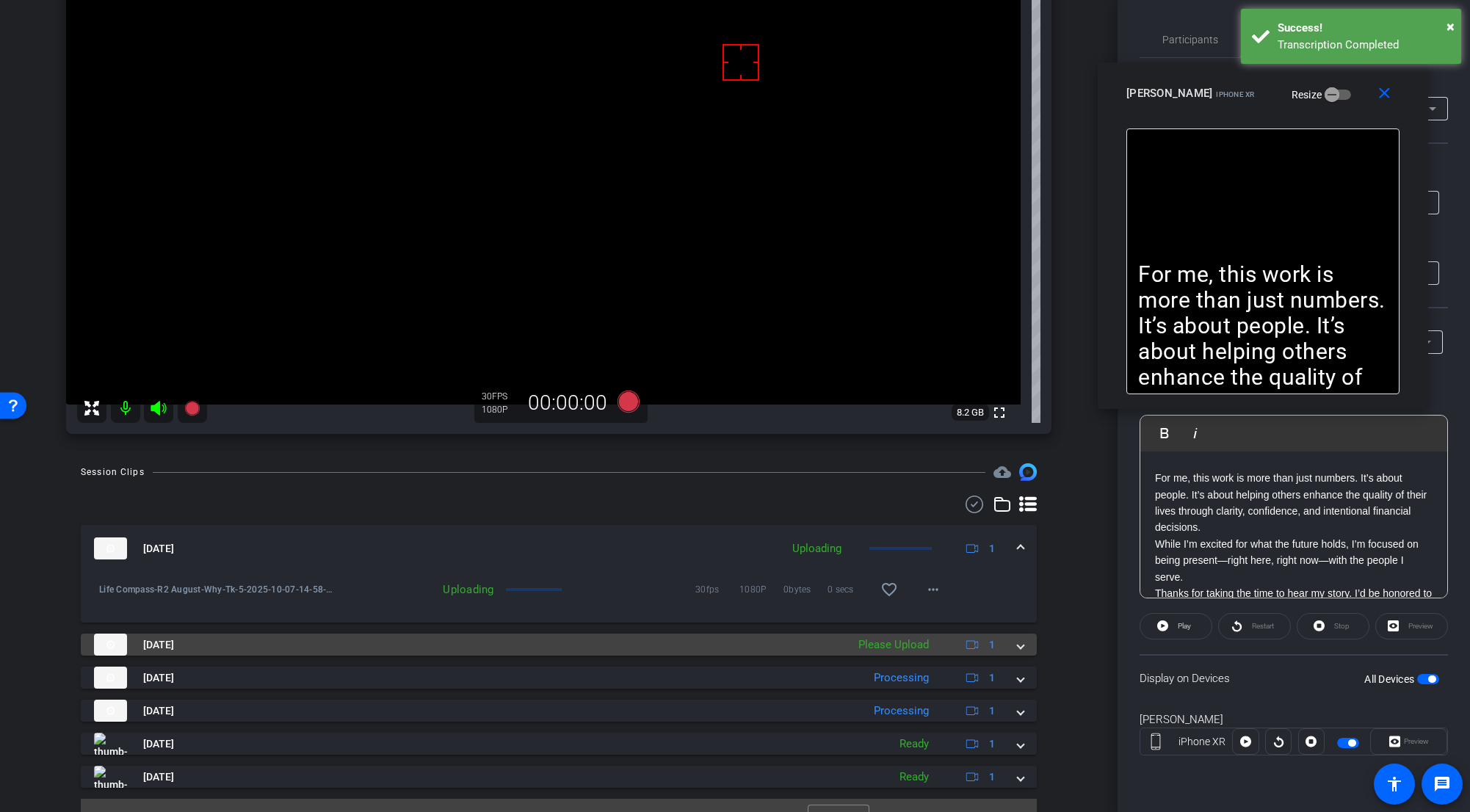
click at [914, 629] on div "Oct 7, 2025 Please Upload 1" at bounding box center [555, 644] width 924 height 22
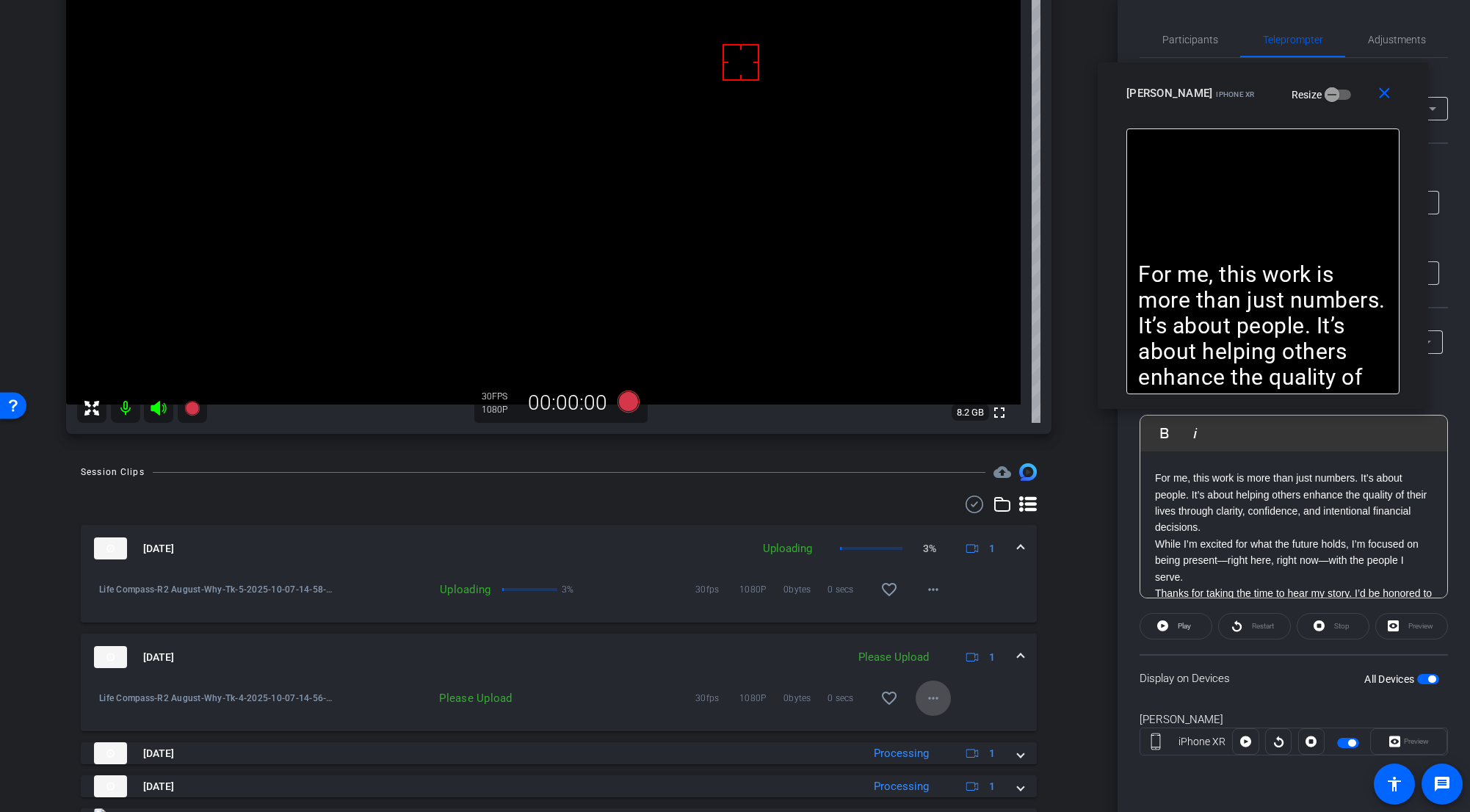
click at [914, 629] on mat-icon "more_horiz" at bounding box center [933, 698] width 18 height 17
drag, startPoint x: 949, startPoint y: 729, endPoint x: 957, endPoint y: 726, distance: 8.5
click at [914, 629] on span "Upload" at bounding box center [951, 728] width 59 height 17
click at [914, 629] on span at bounding box center [1021, 657] width 6 height 16
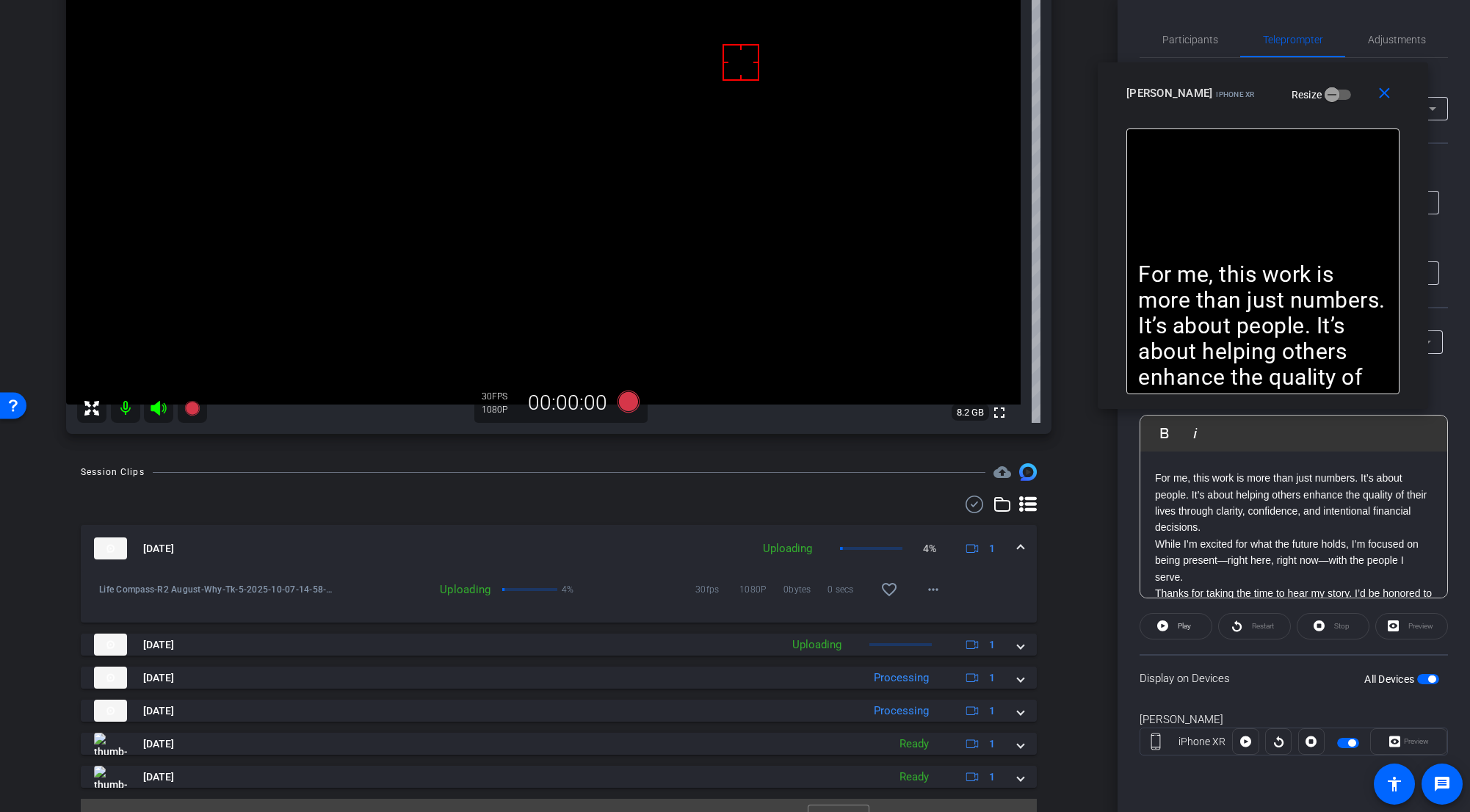
click at [914, 556] on mat-expansion-panel-header "Oct 7, 2025 Uploading 4% 1" at bounding box center [559, 548] width 956 height 47
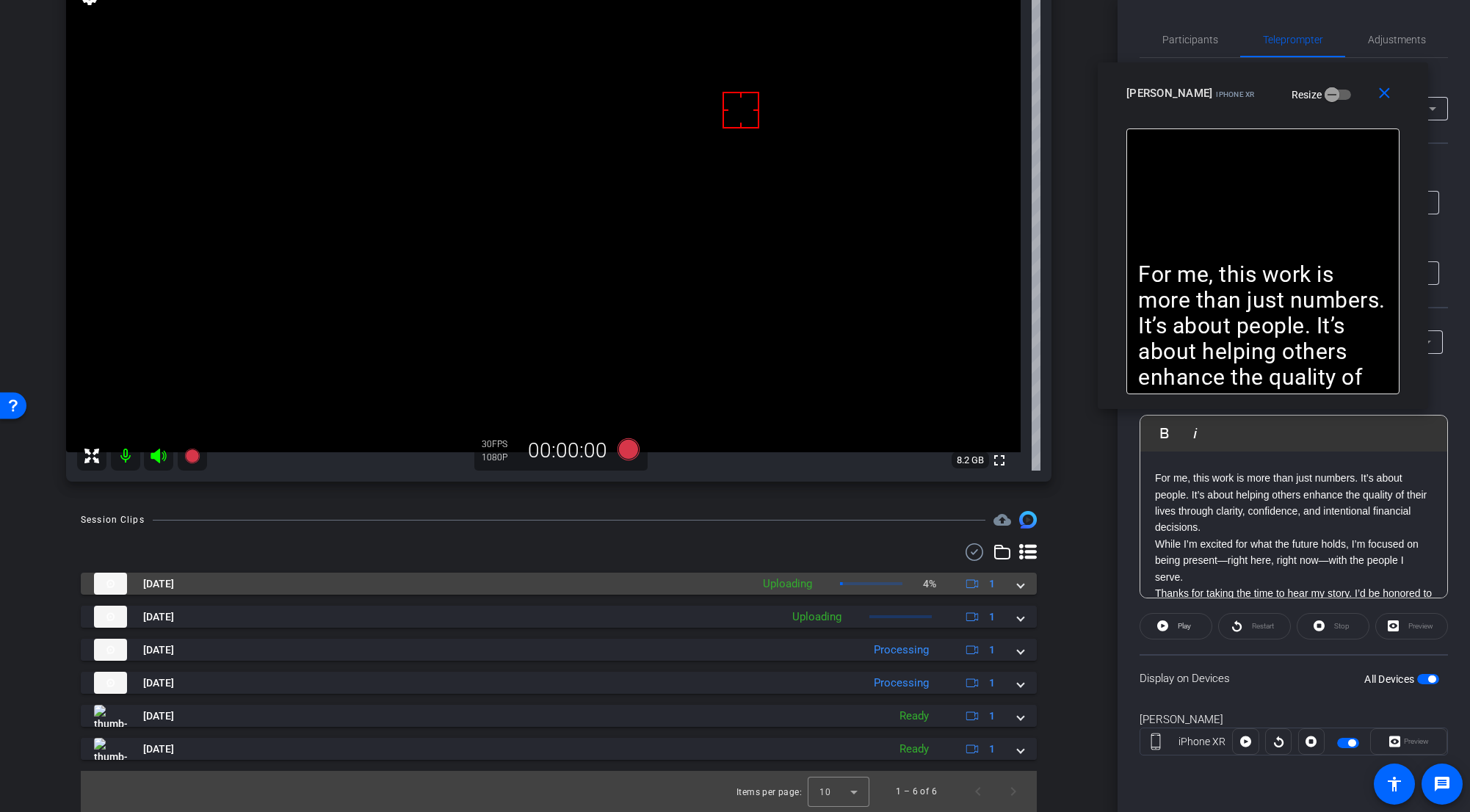
scroll to position [178, 0]
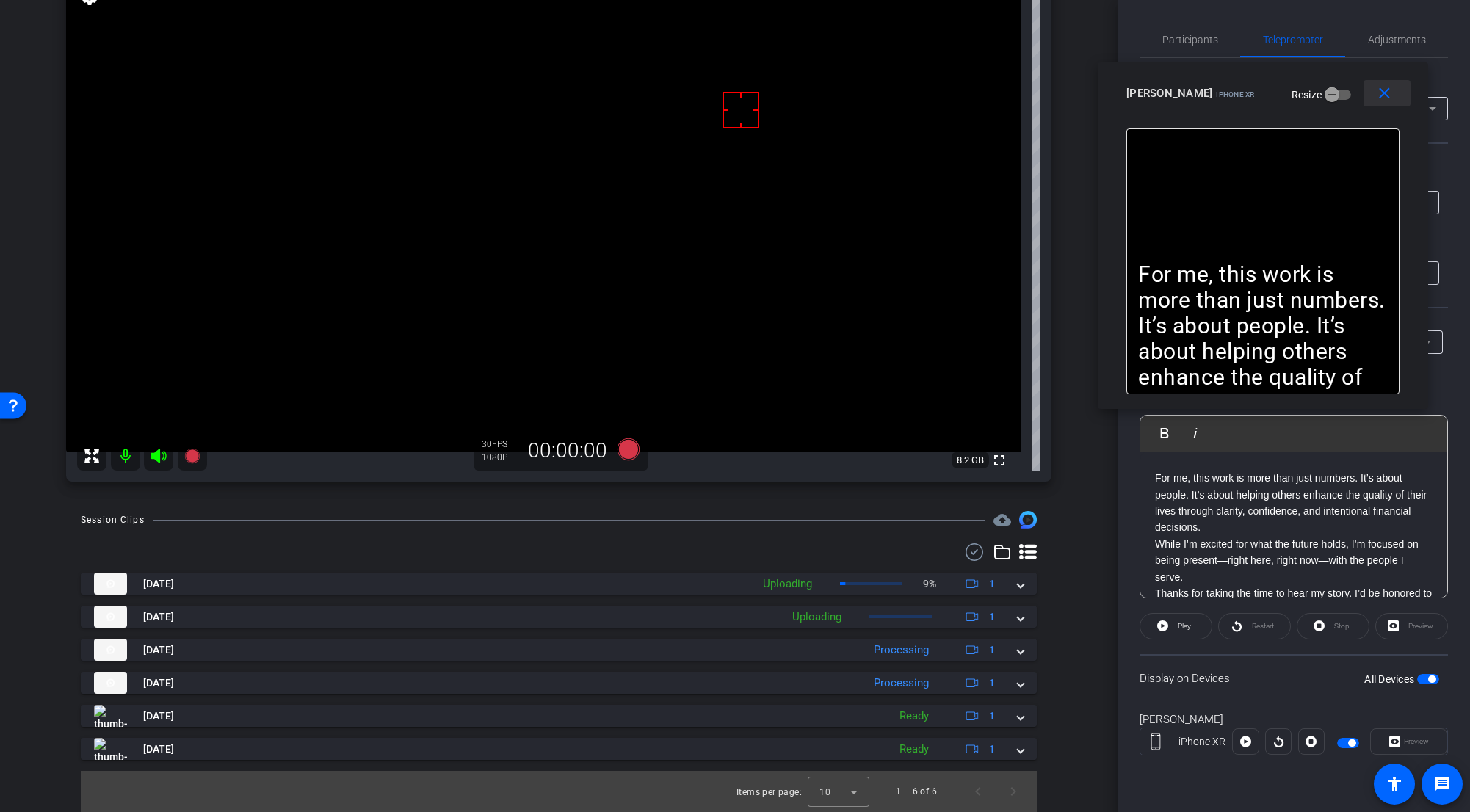
click at [914, 96] on mat-icon "close" at bounding box center [1384, 94] width 18 height 18
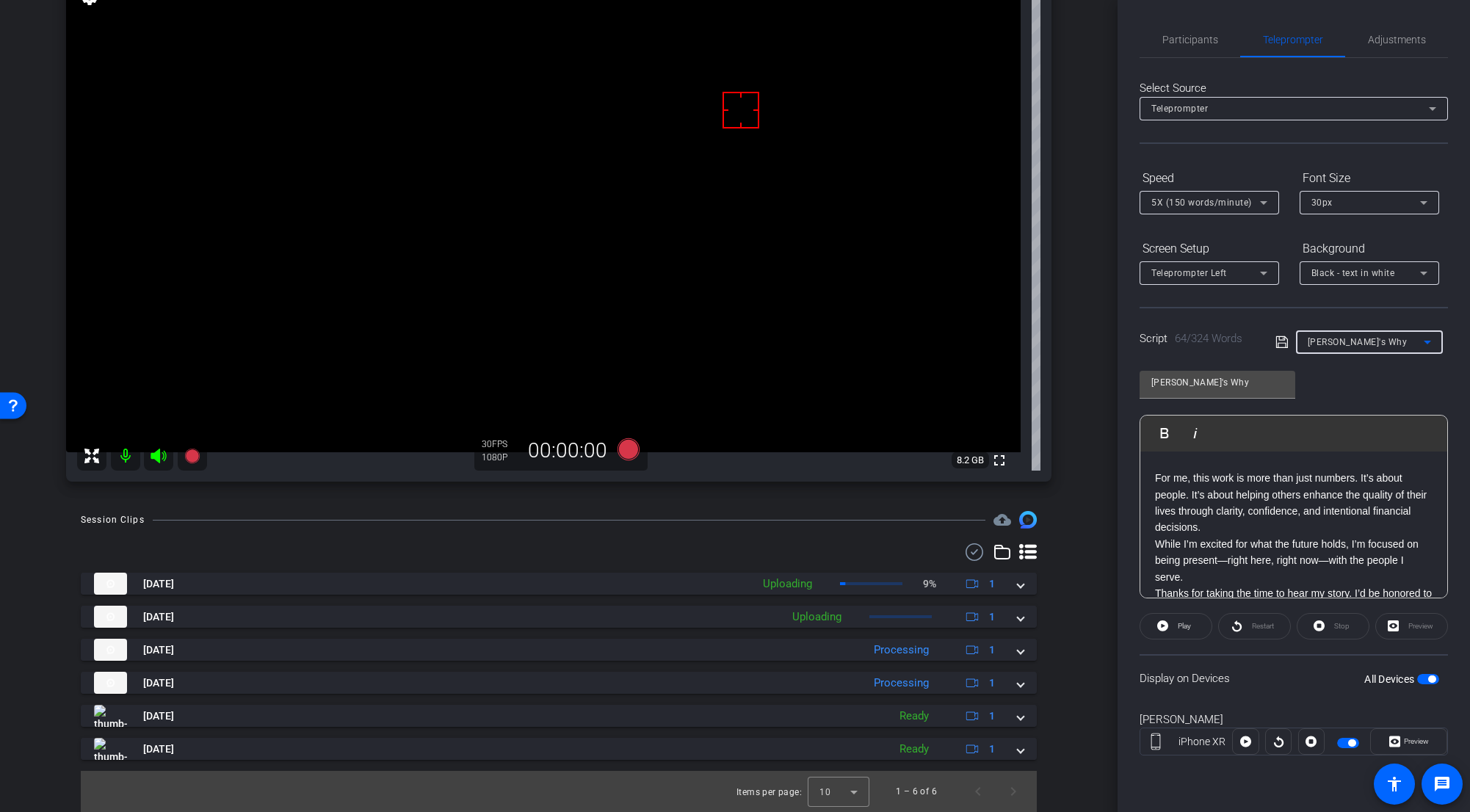
click at [914, 342] on span "Jacob's Why" at bounding box center [1358, 342] width 99 height 10
click at [914, 422] on span "Estate Planning" at bounding box center [1342, 418] width 69 height 17
type input "Estate Planning"
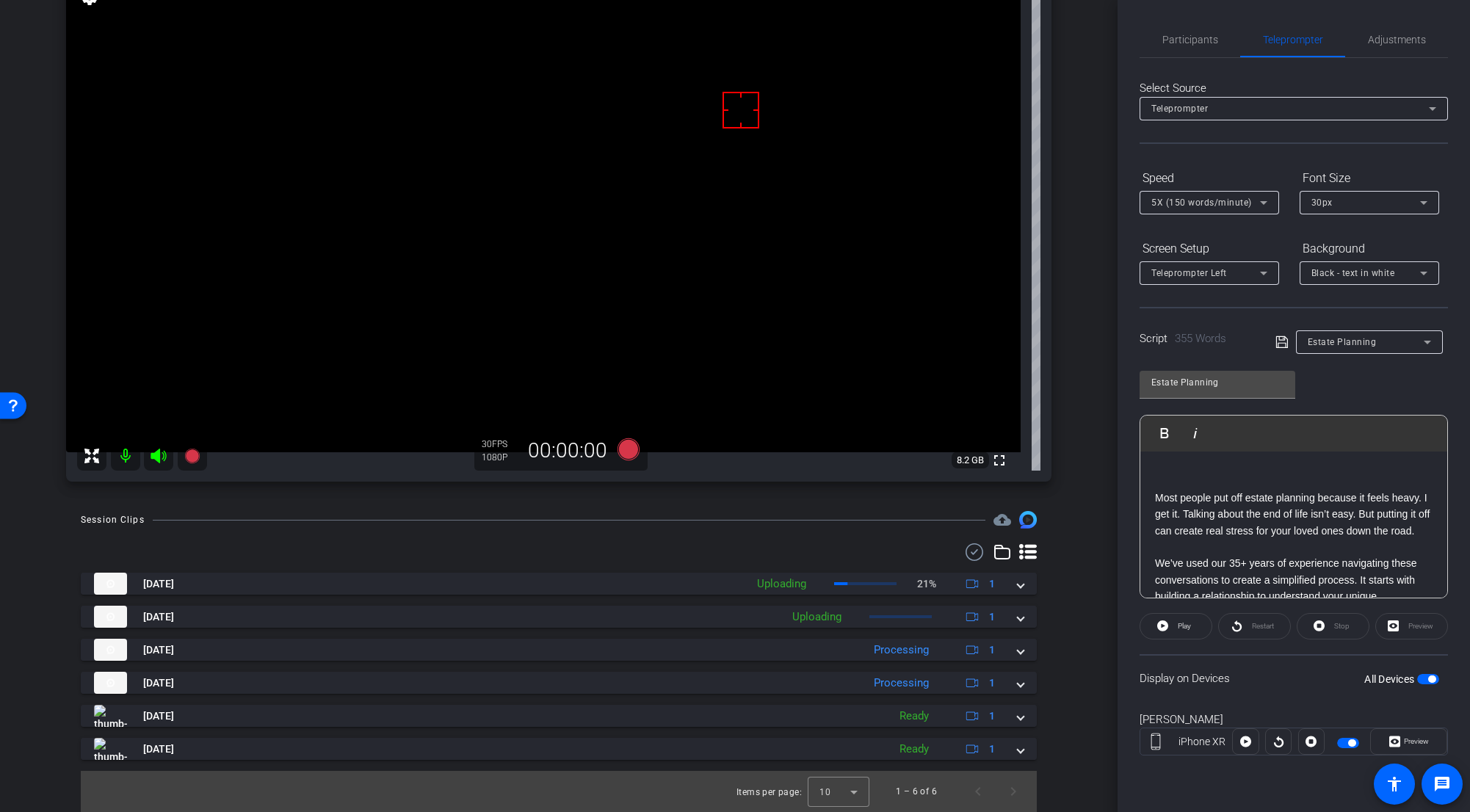
scroll to position [74, 0]
click at [914, 39] on div "Adjustments" at bounding box center [1397, 40] width 103 height 35
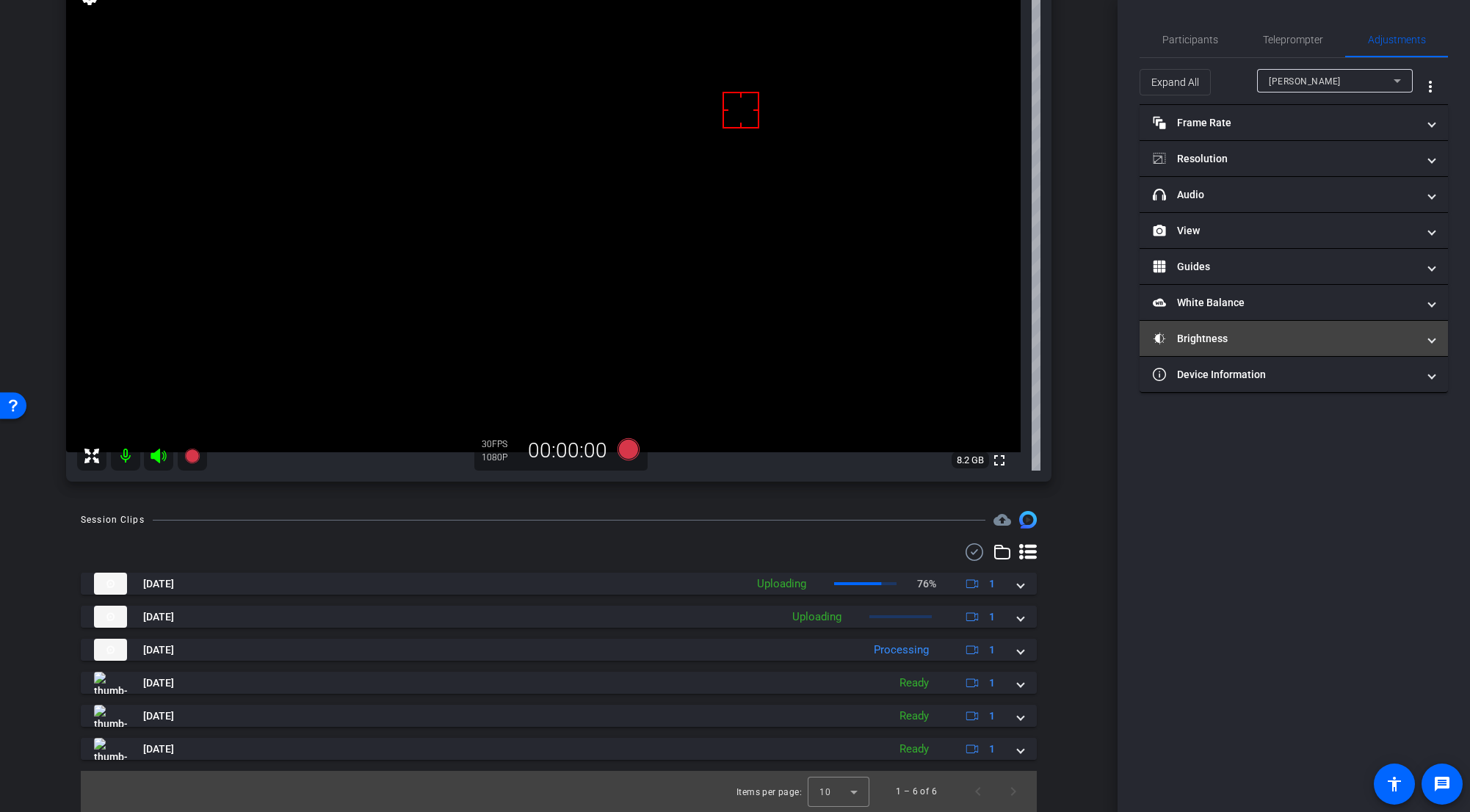
click at [914, 335] on mat-panel-title "Brightness" at bounding box center [1285, 339] width 264 height 16
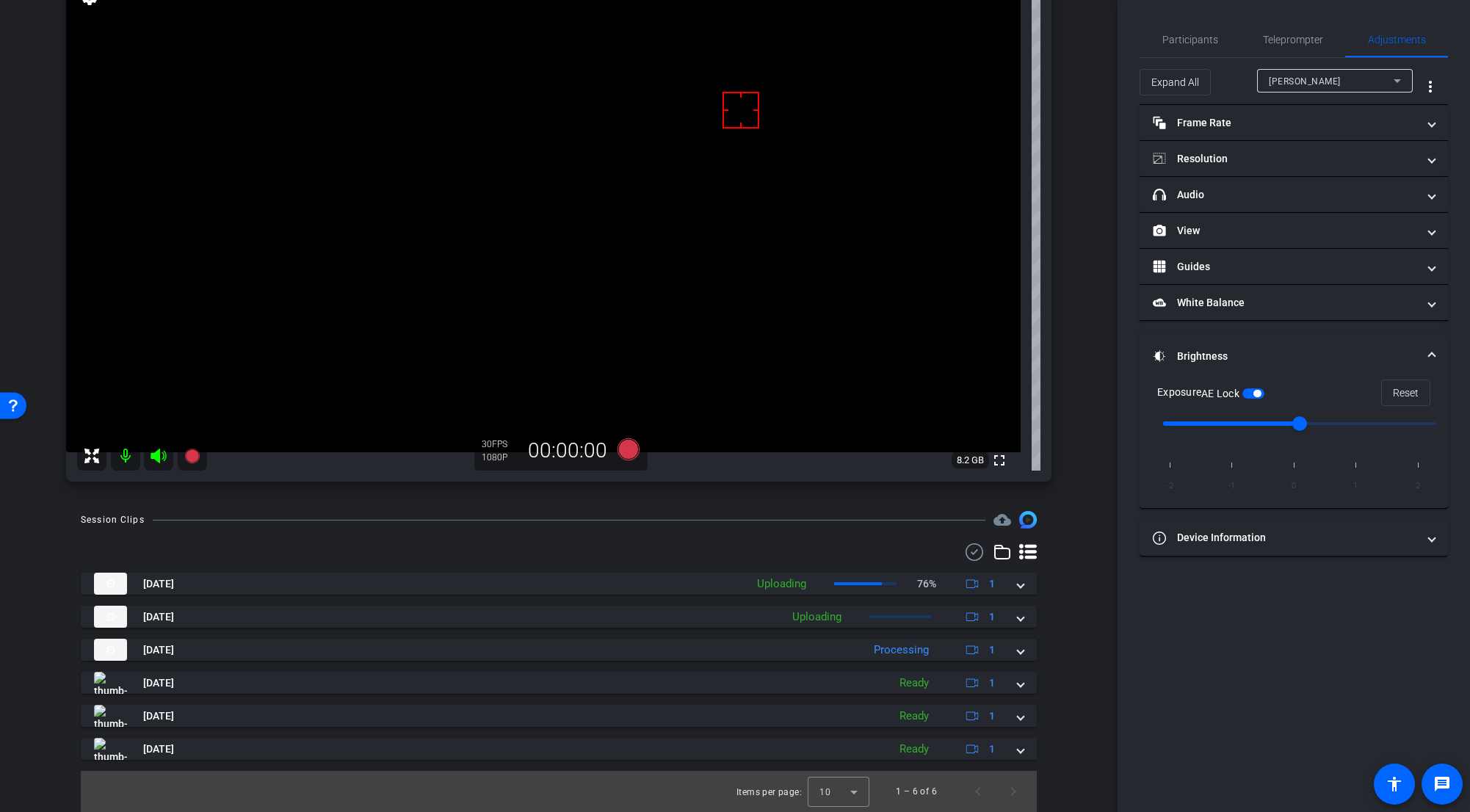
click at [914, 387] on div "AE Lock" at bounding box center [1232, 393] width 64 height 15
click at [914, 394] on div "Exposure AE Lock Reset" at bounding box center [1294, 392] width 274 height 27
click at [914, 396] on span "button" at bounding box center [1257, 393] width 7 height 7
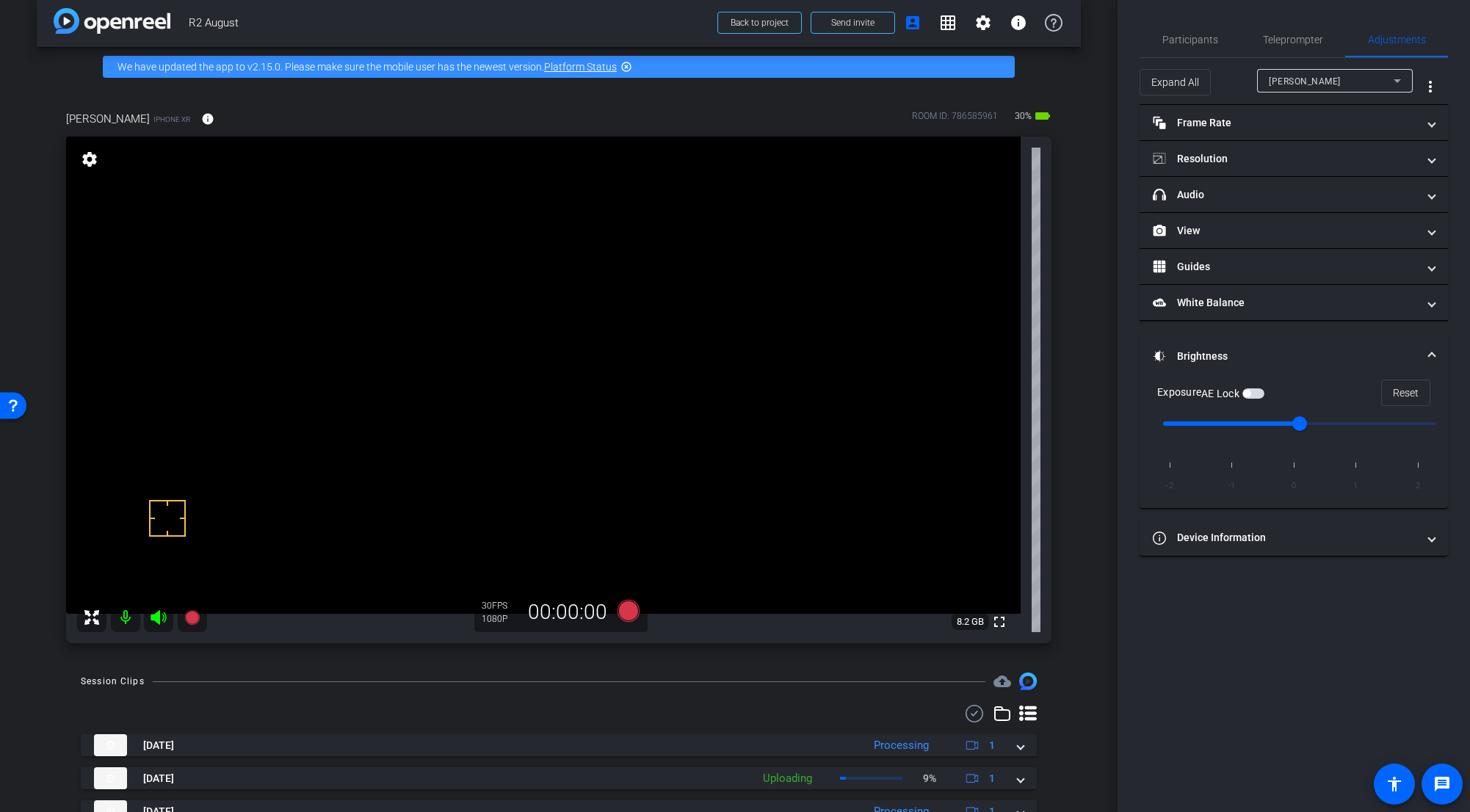
scroll to position [0, 0]
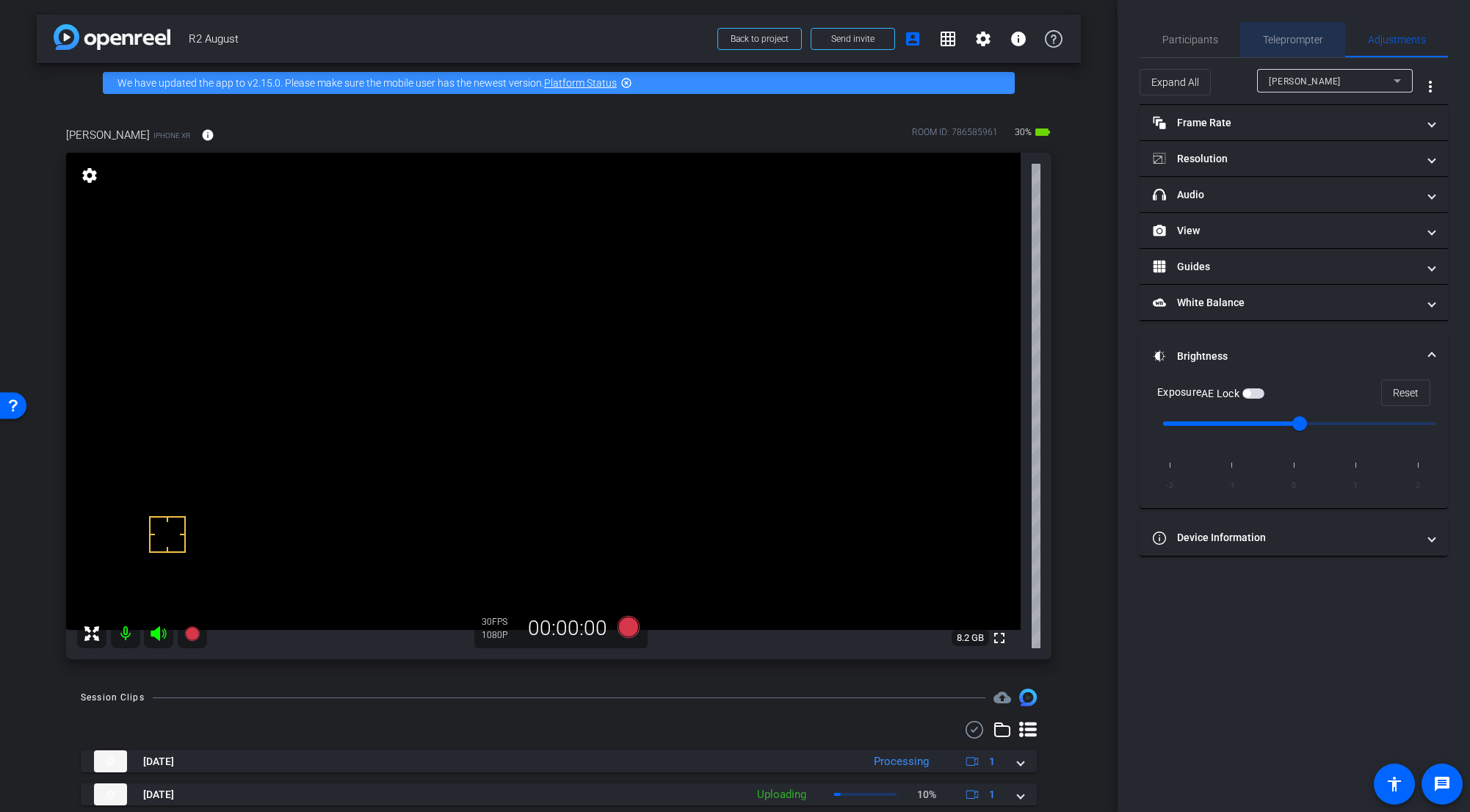
click at [914, 32] on span "Teleprompter" at bounding box center [1292, 40] width 60 height 35
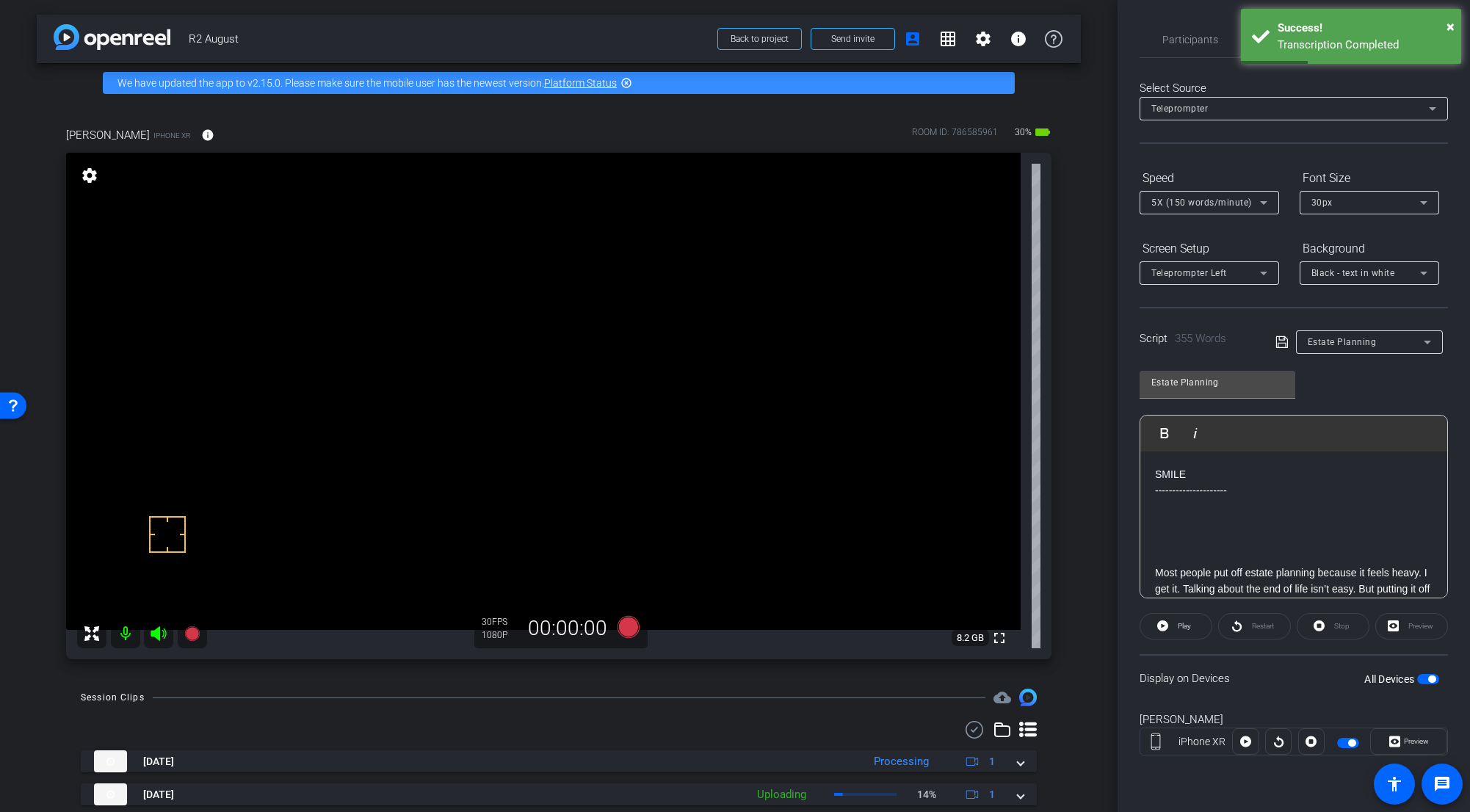
click at [914, 530] on p at bounding box center [1293, 524] width 277 height 17
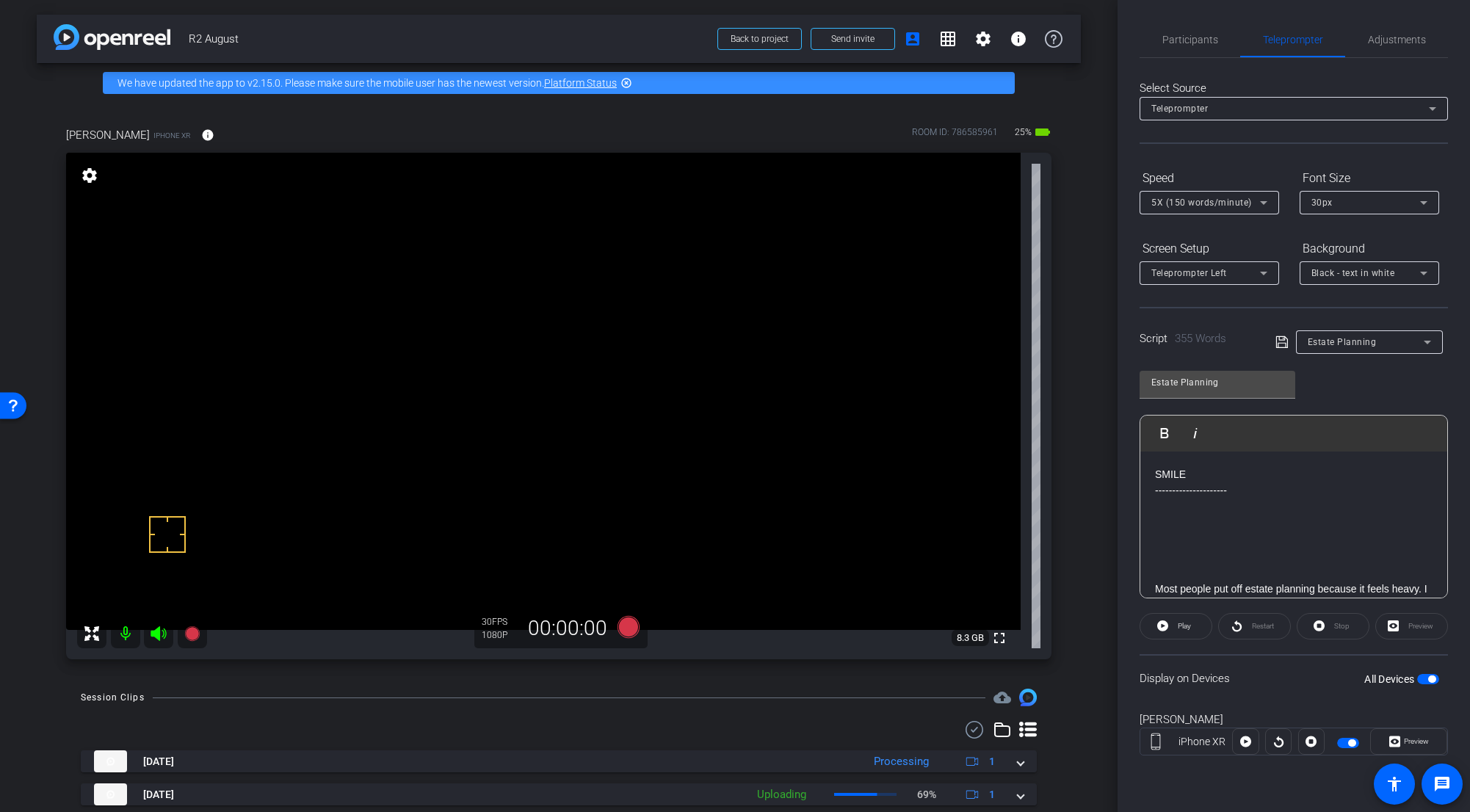
click at [914, 629] on span "button" at bounding box center [1432, 679] width 7 height 7
click at [914, 629] on span "button" at bounding box center [1422, 679] width 7 height 7
click at [914, 629] on span "Preview" at bounding box center [1417, 741] width 25 height 8
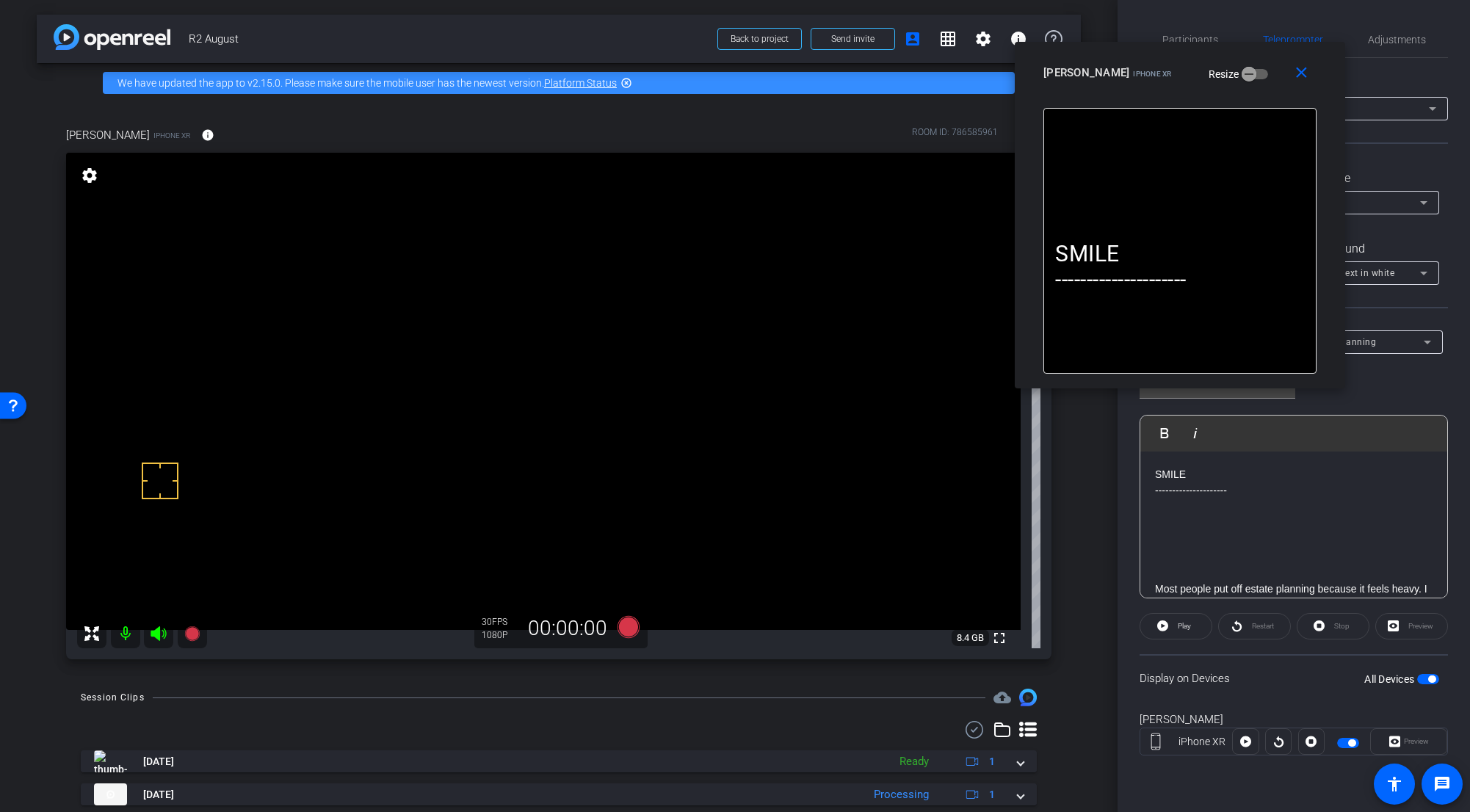
drag, startPoint x: 675, startPoint y: 253, endPoint x: 1120, endPoint y: 63, distance: 483.9
click at [914, 63] on div "Jacob Y iPhone XR" at bounding box center [1108, 71] width 129 height 17
click at [625, 622] on icon at bounding box center [629, 627] width 22 height 22
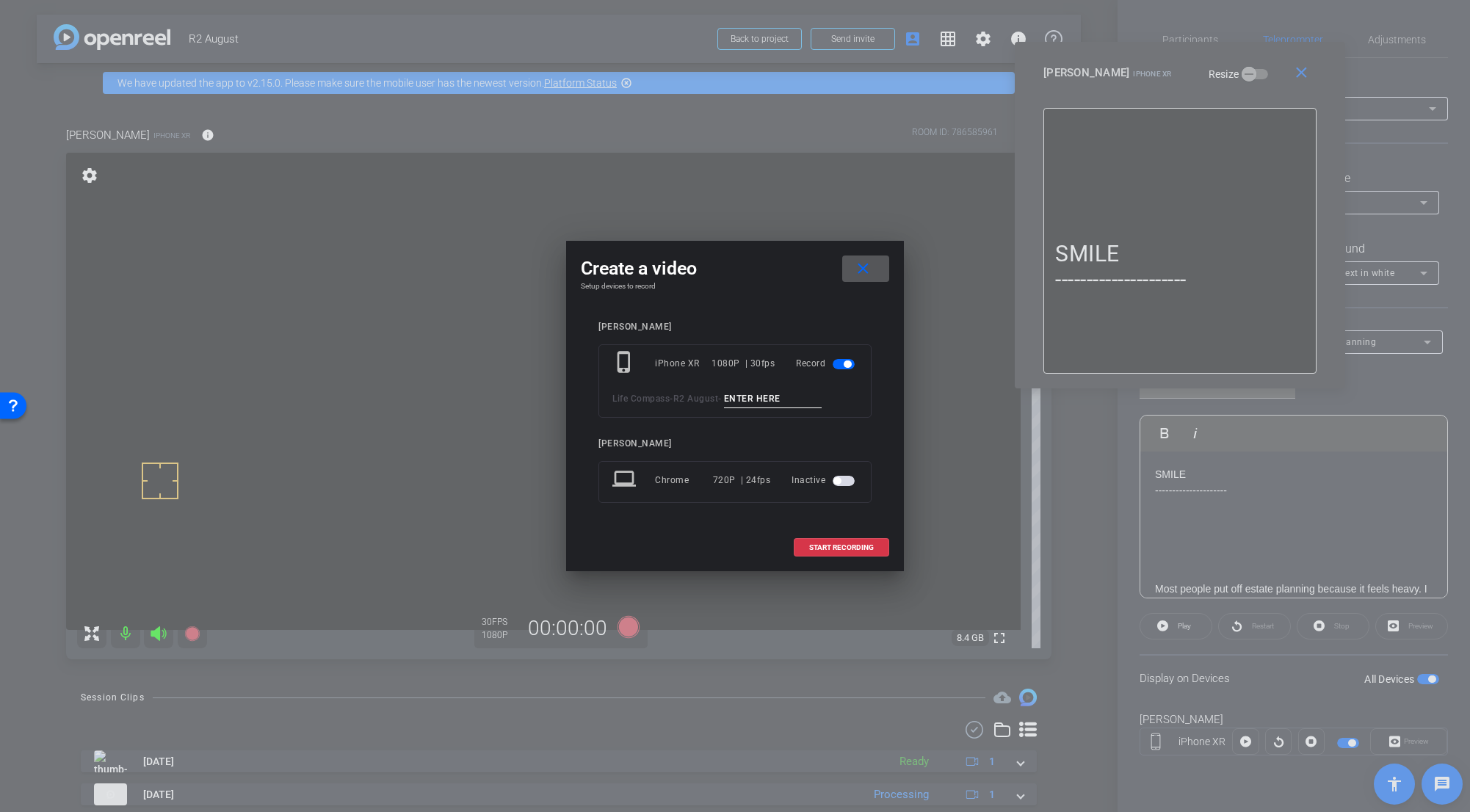
click at [767, 399] on input at bounding box center [773, 399] width 99 height 18
click at [756, 397] on input "Estate_Tk_1" at bounding box center [773, 399] width 99 height 18
type input "Estate_Tk_1"
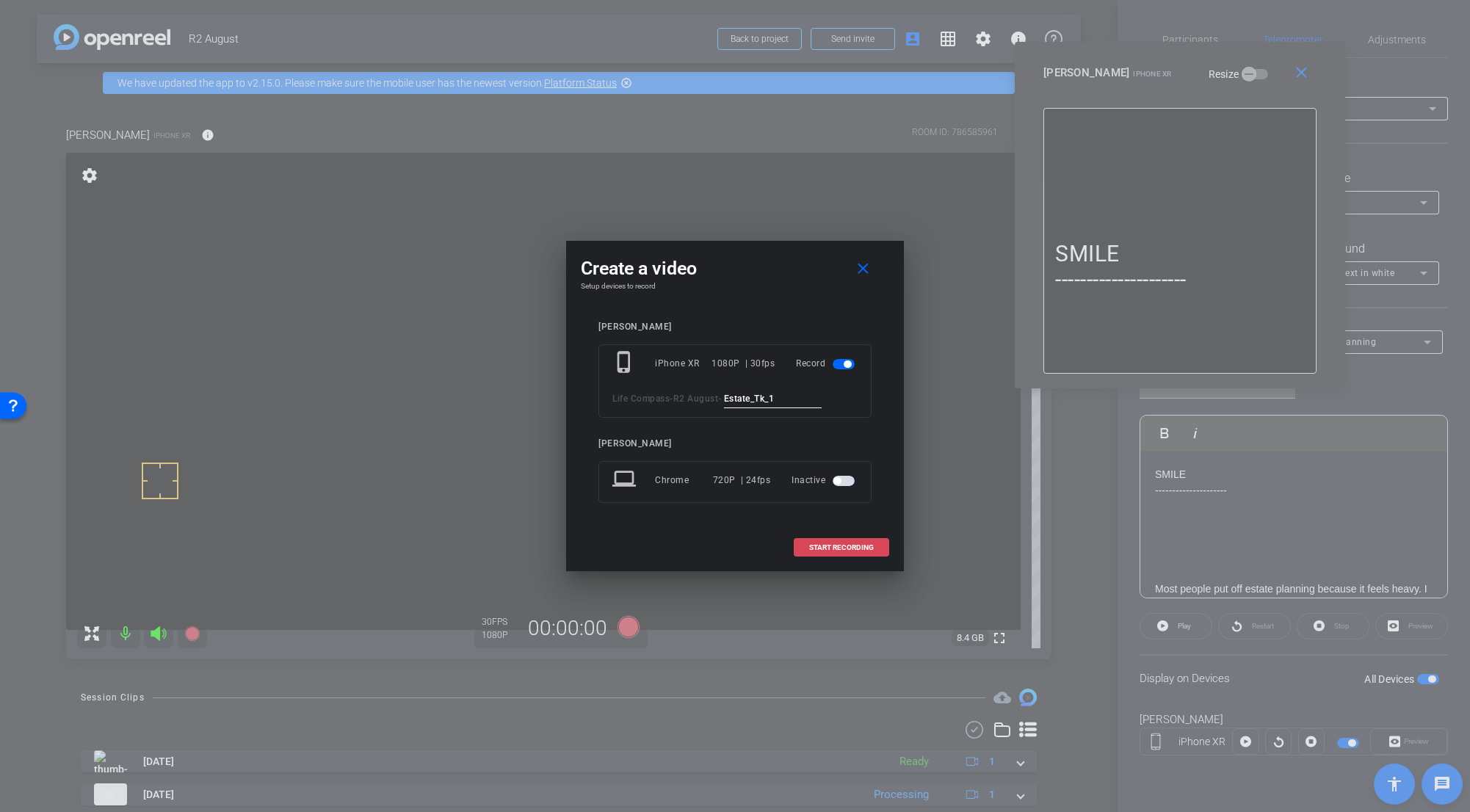
click at [861, 545] on span "START RECORDING" at bounding box center [842, 548] width 64 height 7
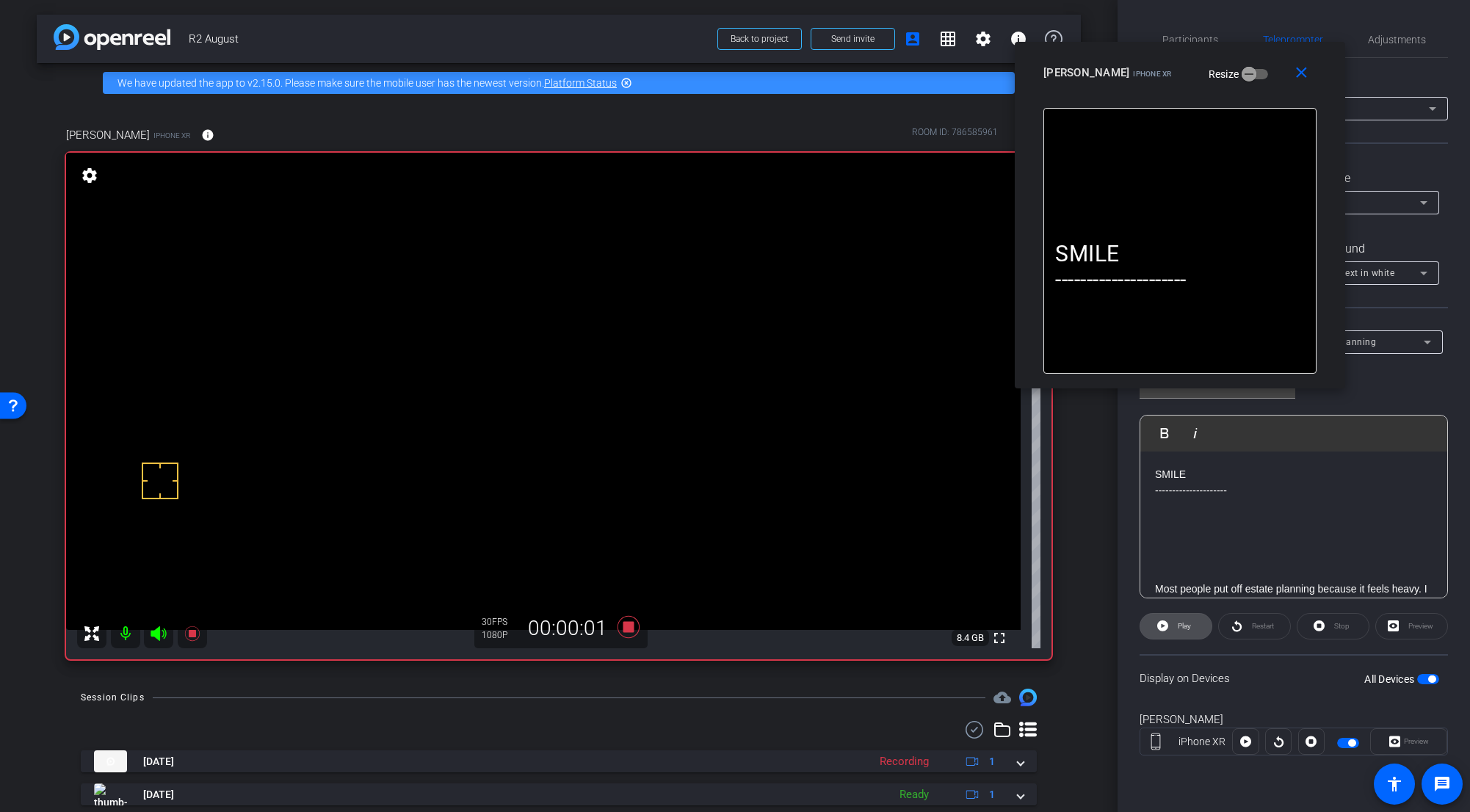
click at [914, 627] on span at bounding box center [1175, 626] width 71 height 35
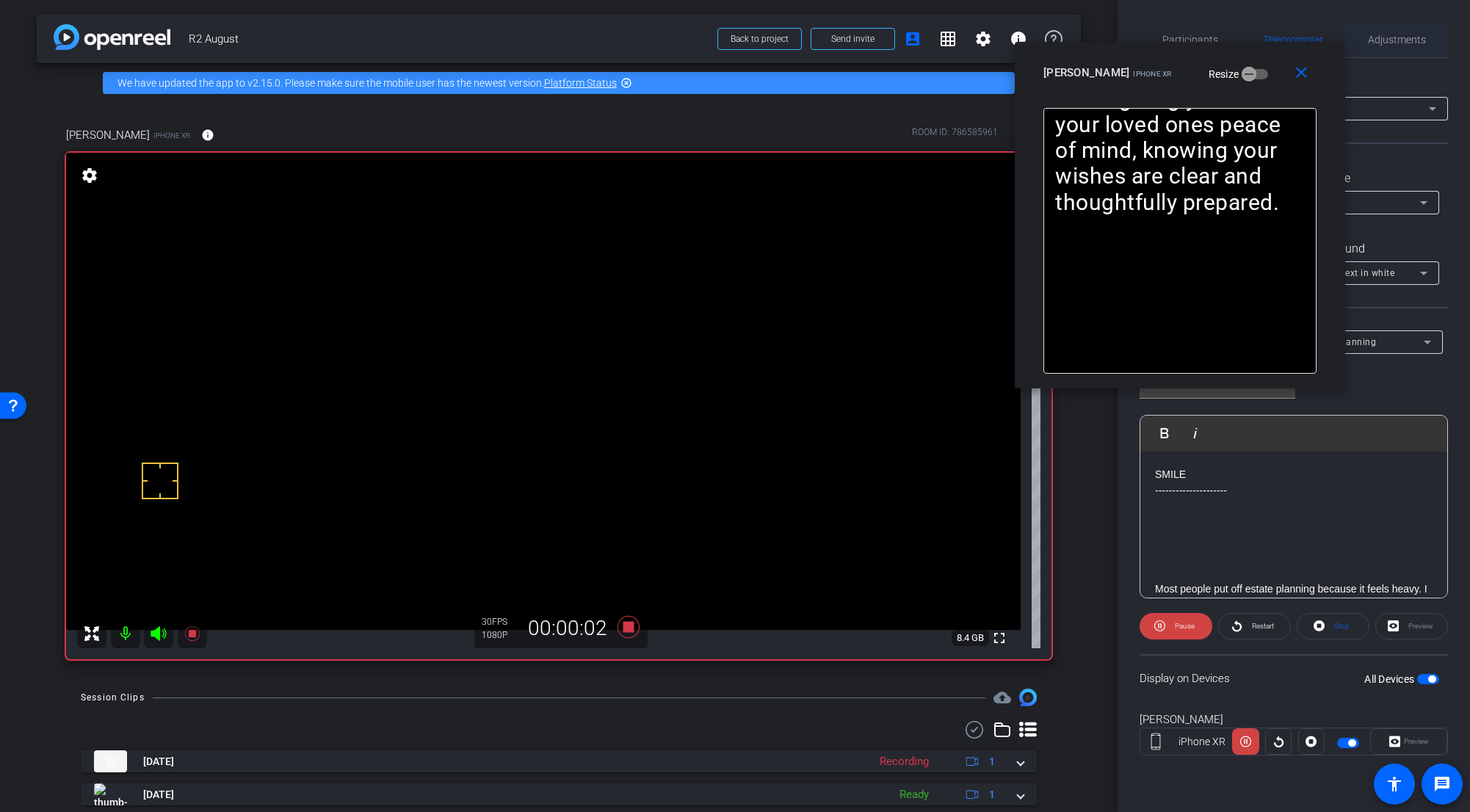
click at [914, 46] on span "Adjustments" at bounding box center [1396, 40] width 58 height 35
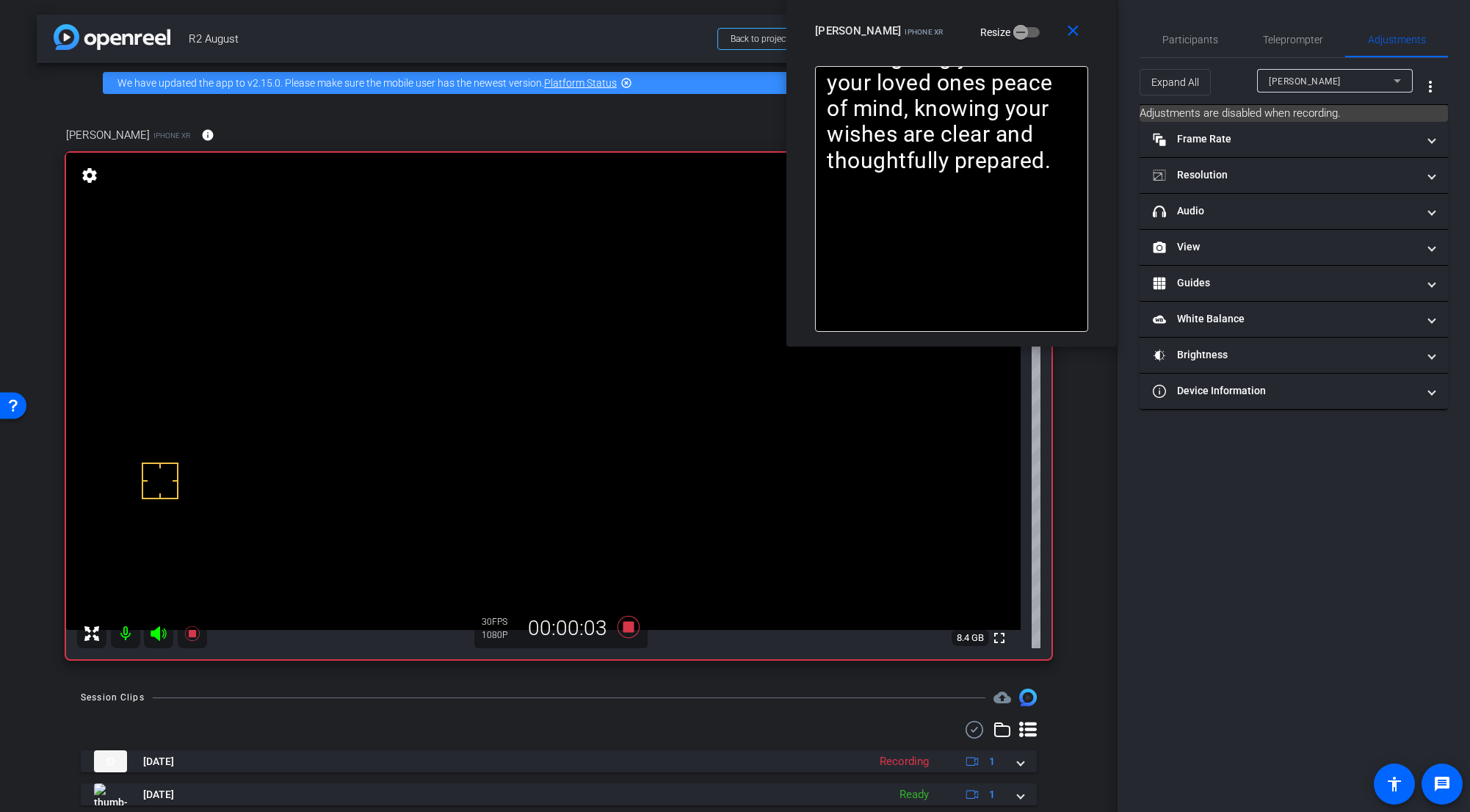
drag, startPoint x: 1240, startPoint y: 60, endPoint x: 1011, endPoint y: 15, distance: 233.4
click at [914, 15] on div "close Jacob Y iPhone XR Resize" at bounding box center [951, 33] width 331 height 66
click at [914, 212] on mat-panel-title "headphone icon Audio" at bounding box center [1285, 211] width 264 height 16
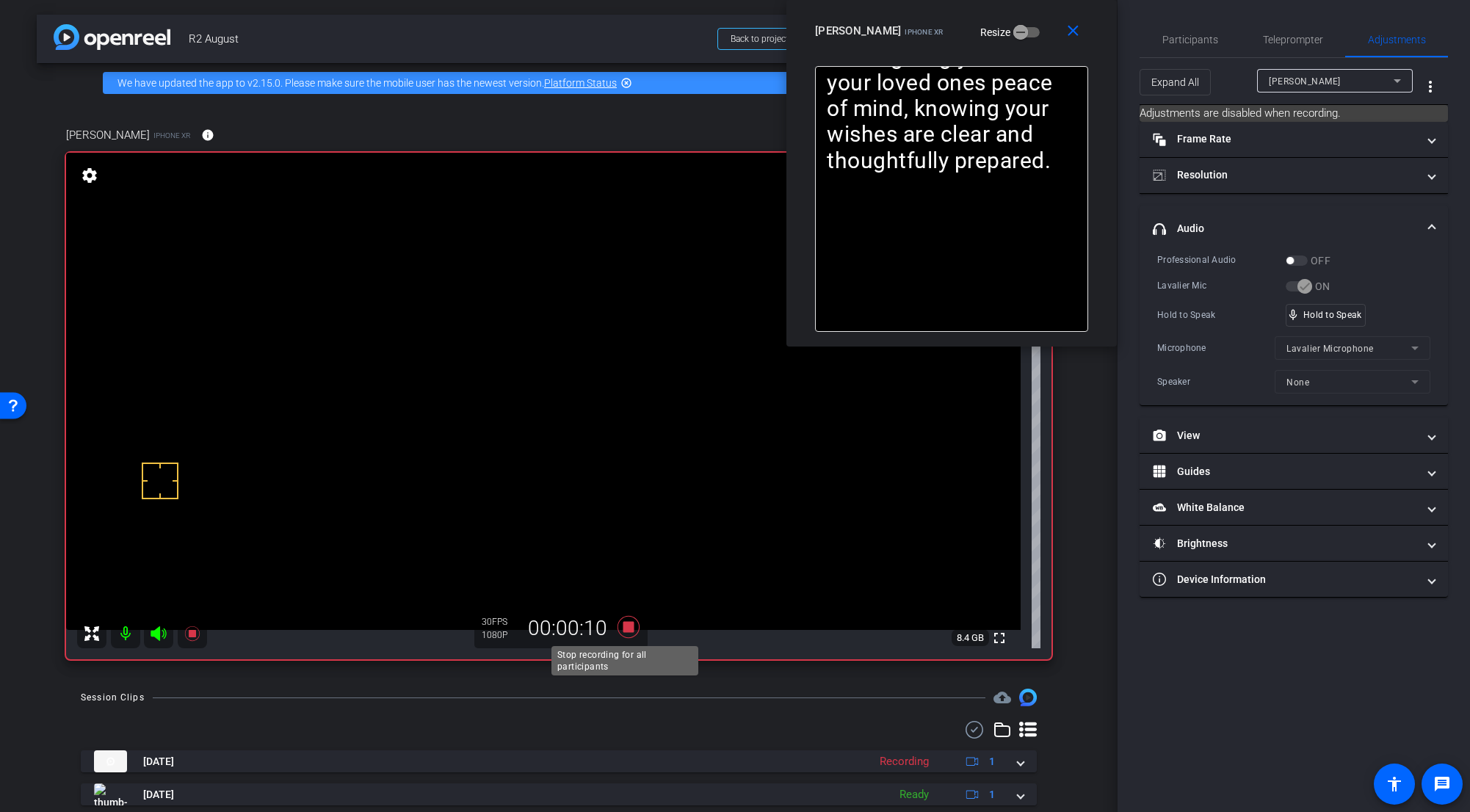
click at [632, 628] on icon at bounding box center [628, 627] width 35 height 27
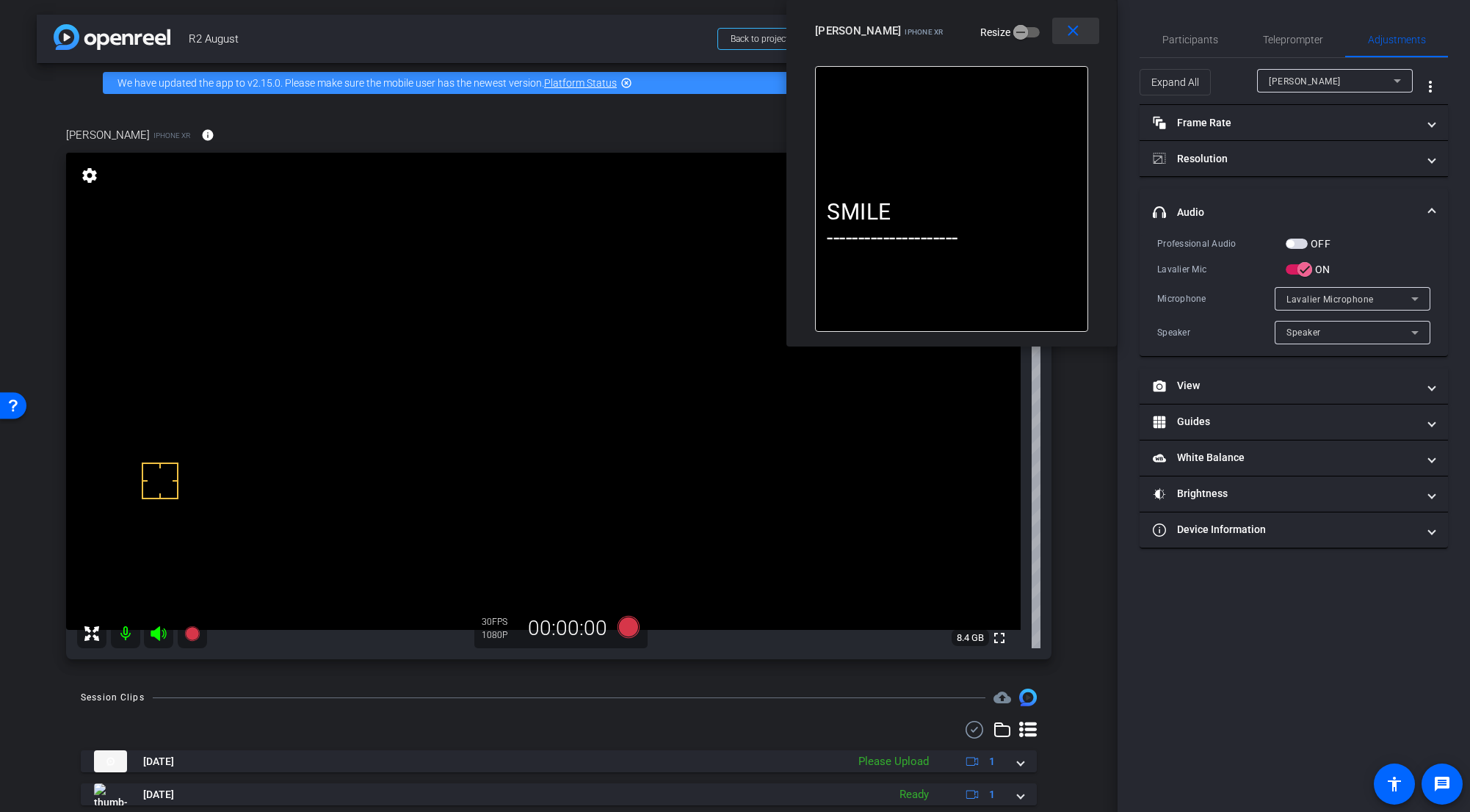
drag, startPoint x: 1075, startPoint y: 38, endPoint x: 1064, endPoint y: 53, distance: 18.6
click at [914, 38] on mat-icon "close" at bounding box center [1073, 31] width 18 height 18
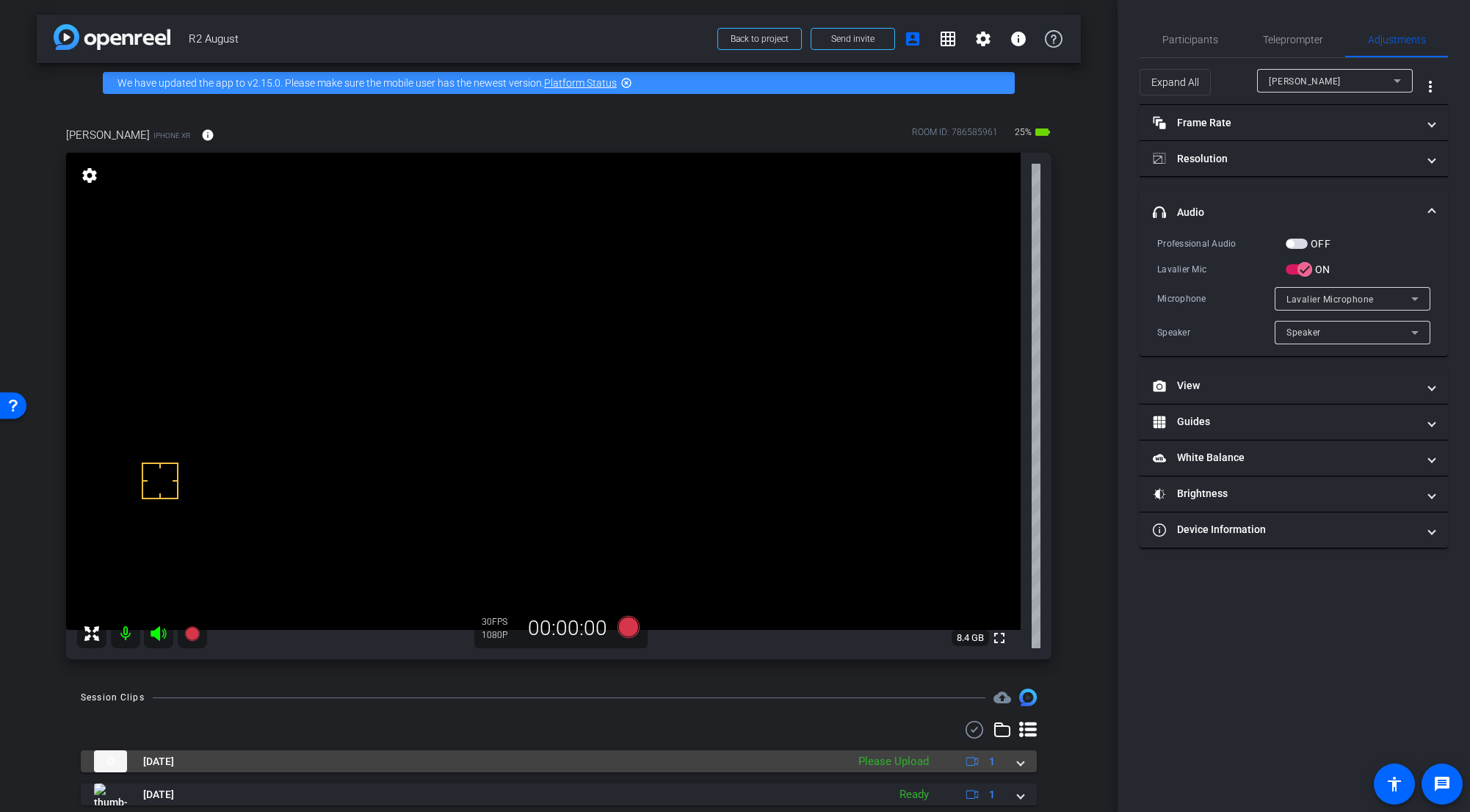
click at [914, 629] on mat-expansion-panel-header "Oct 7, 2025 Please Upload 1" at bounding box center [559, 761] width 956 height 22
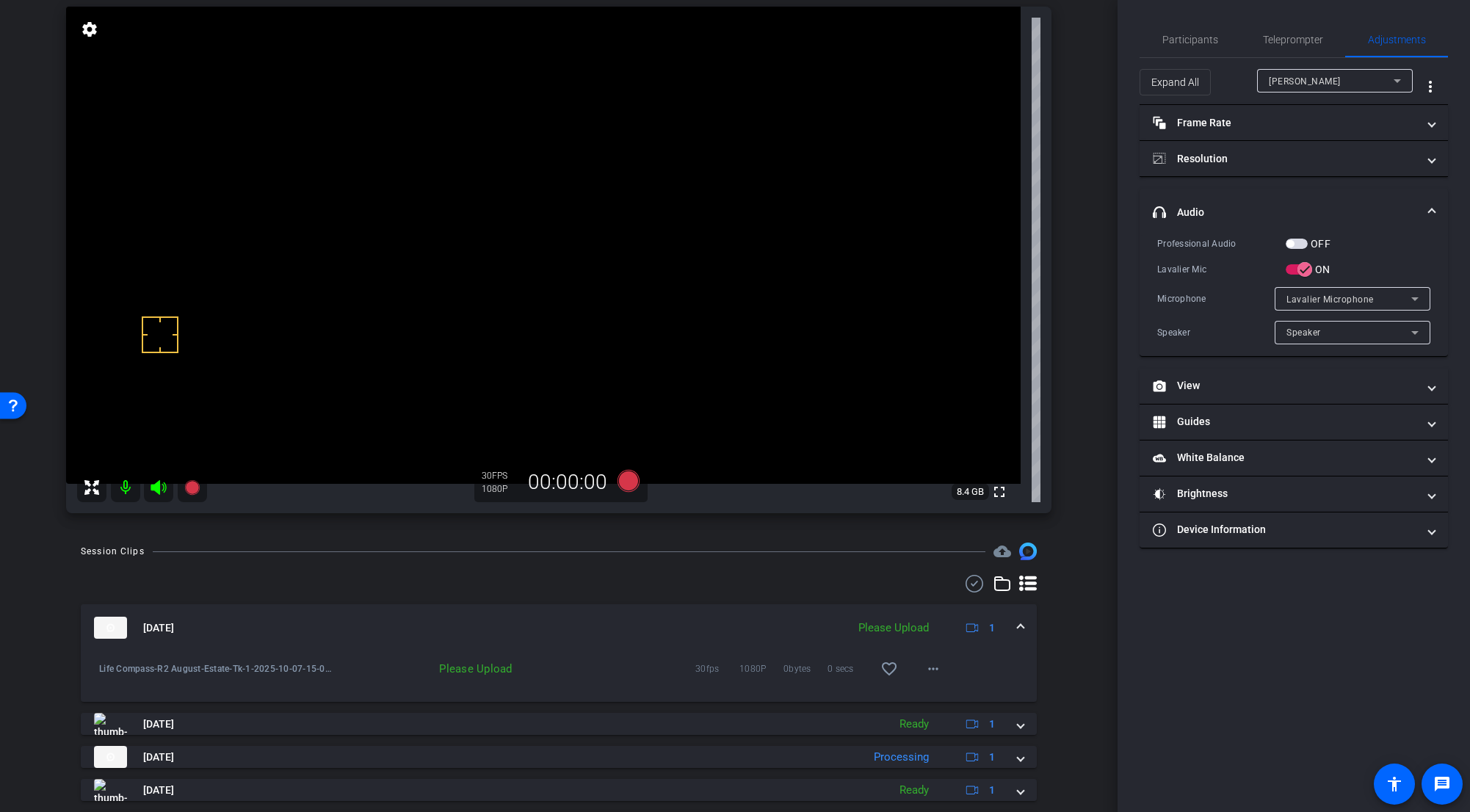
scroll to position [146, 0]
click at [914, 629] on span at bounding box center [933, 667] width 35 height 35
click at [914, 629] on span "Delete clip" at bounding box center [951, 735] width 59 height 17
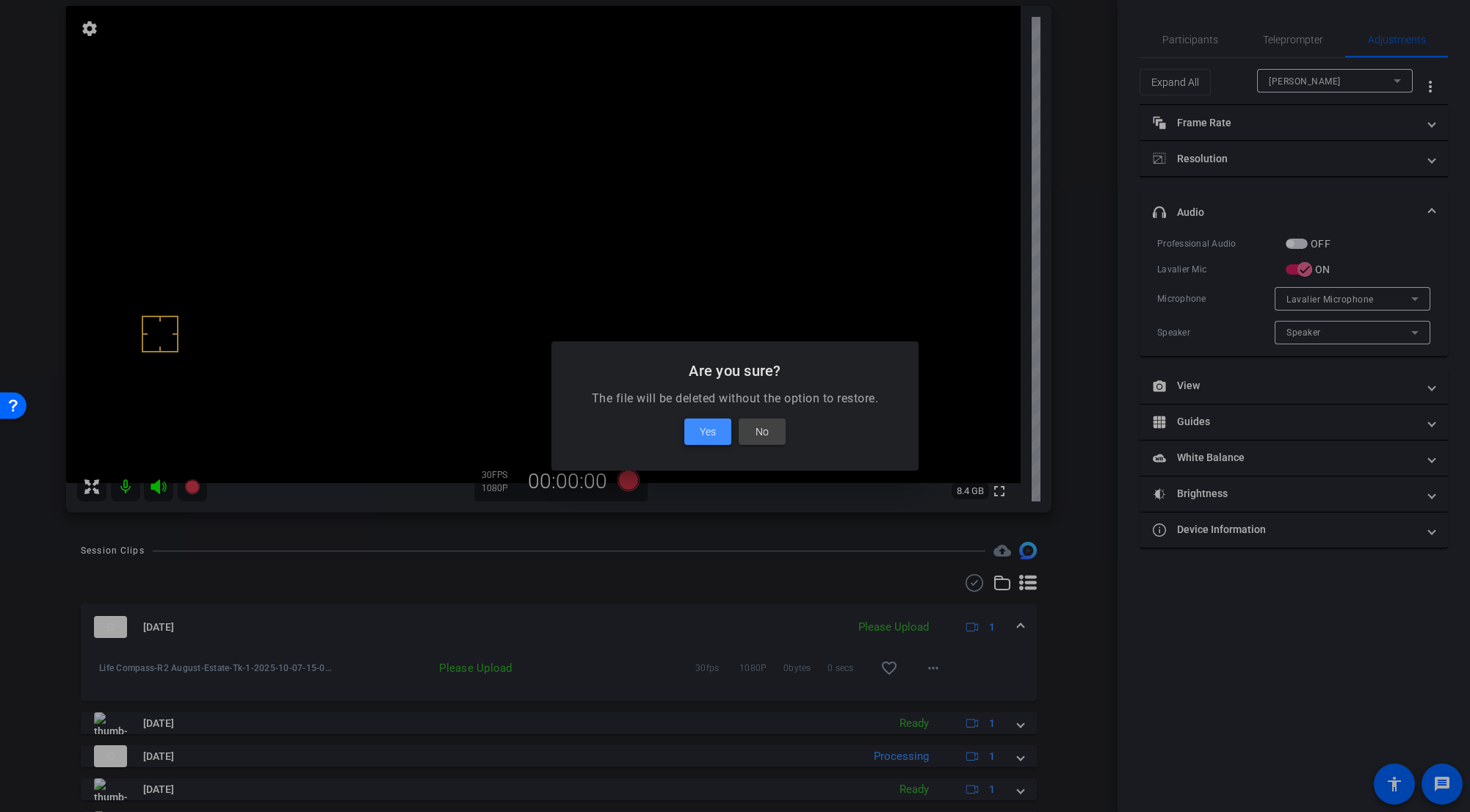
click at [717, 435] on span at bounding box center [707, 432] width 47 height 35
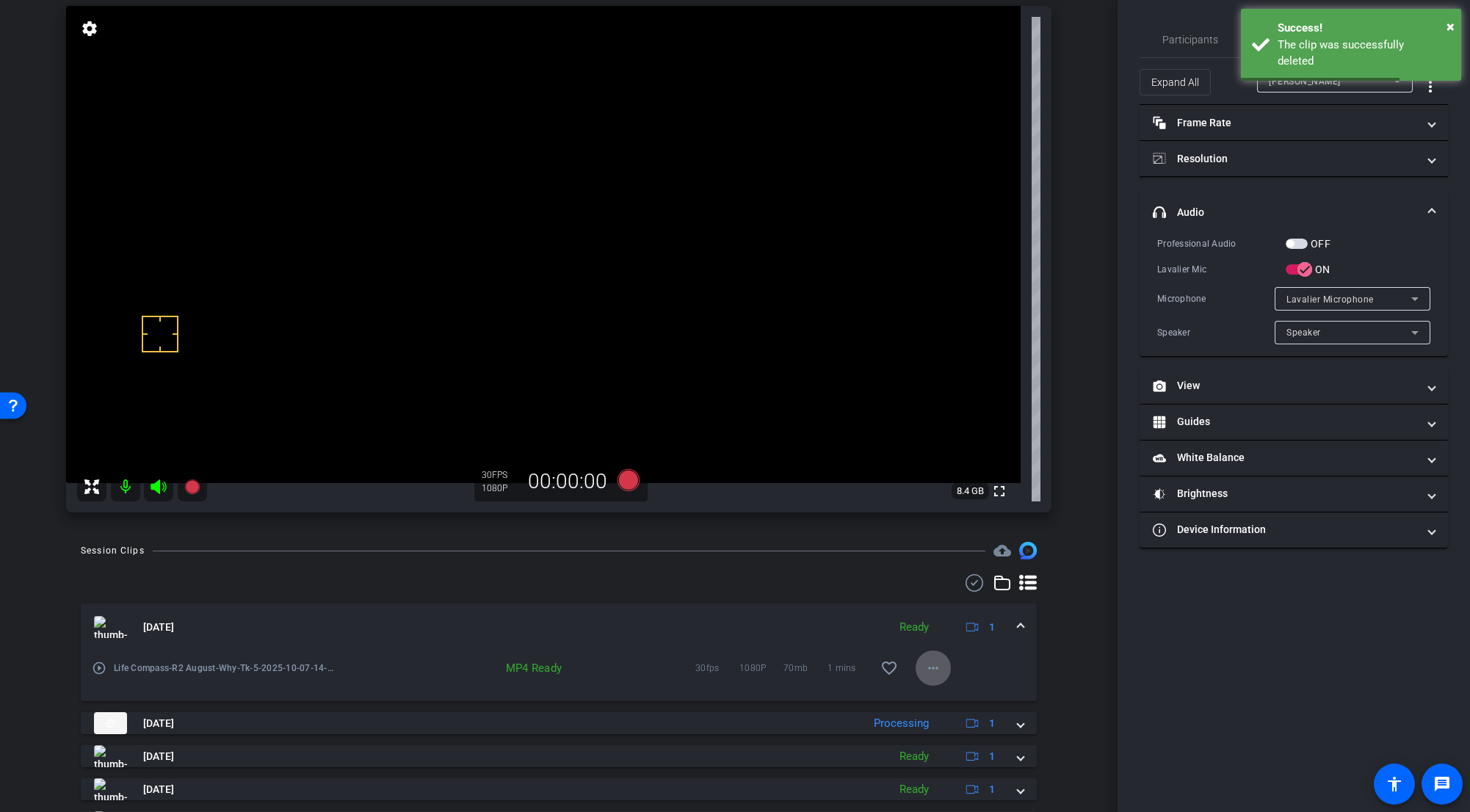
click at [914, 627] on span at bounding box center [1021, 627] width 6 height 16
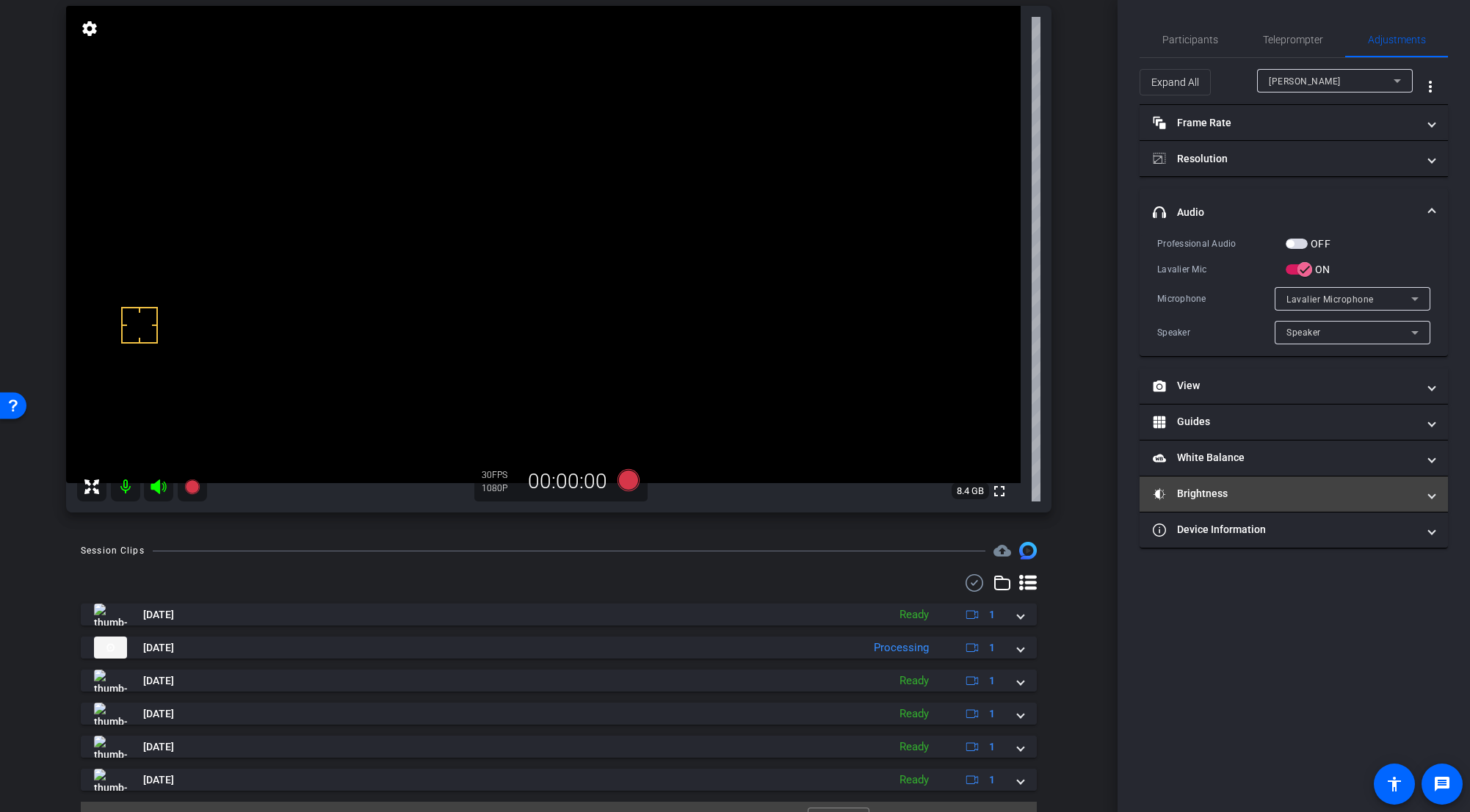
click at [914, 490] on mat-panel-title "Brightness" at bounding box center [1285, 493] width 264 height 16
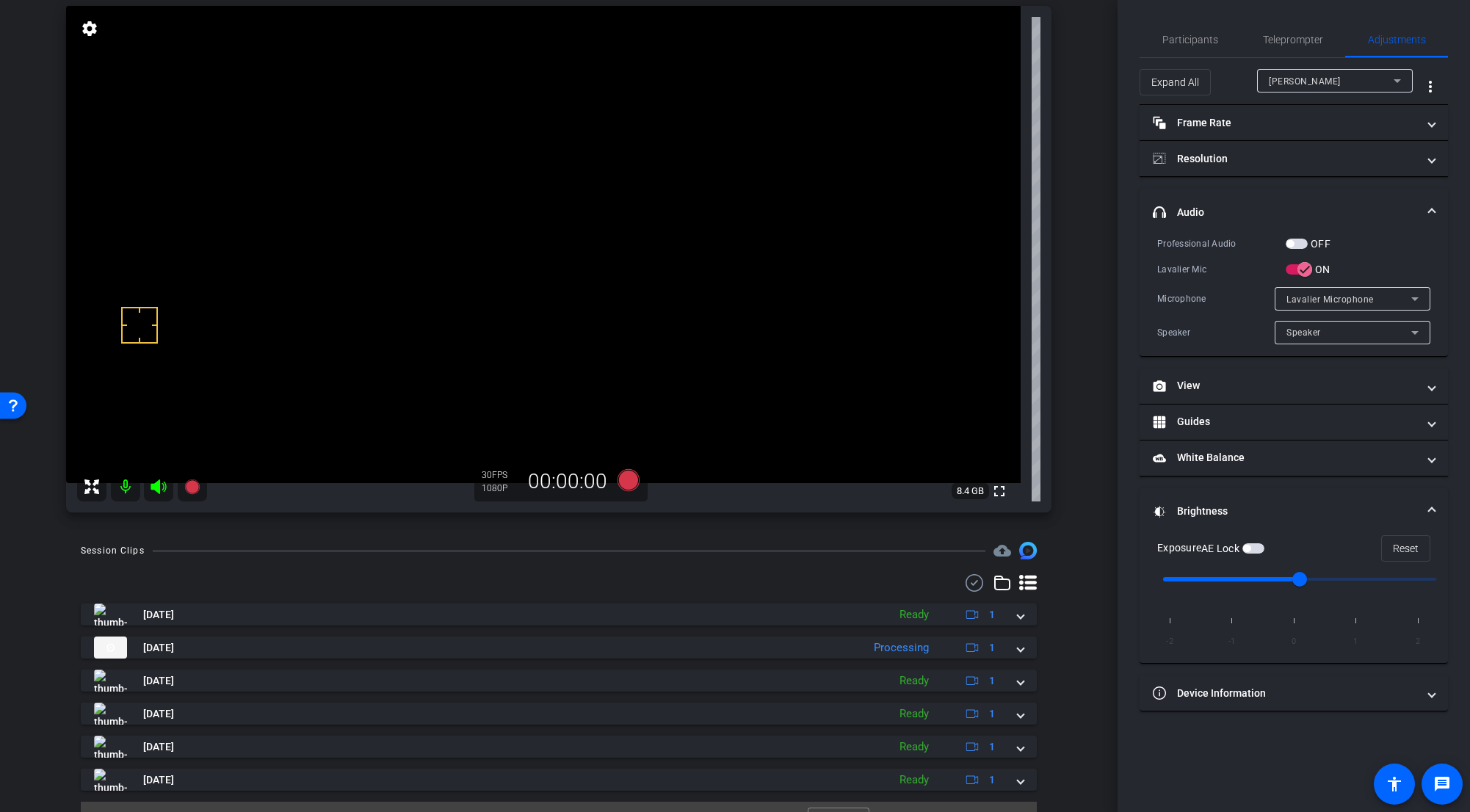
click at [914, 550] on span "button" at bounding box center [1247, 549] width 7 height 7
click at [914, 41] on span "Teleprompter" at bounding box center [1292, 39] width 60 height 10
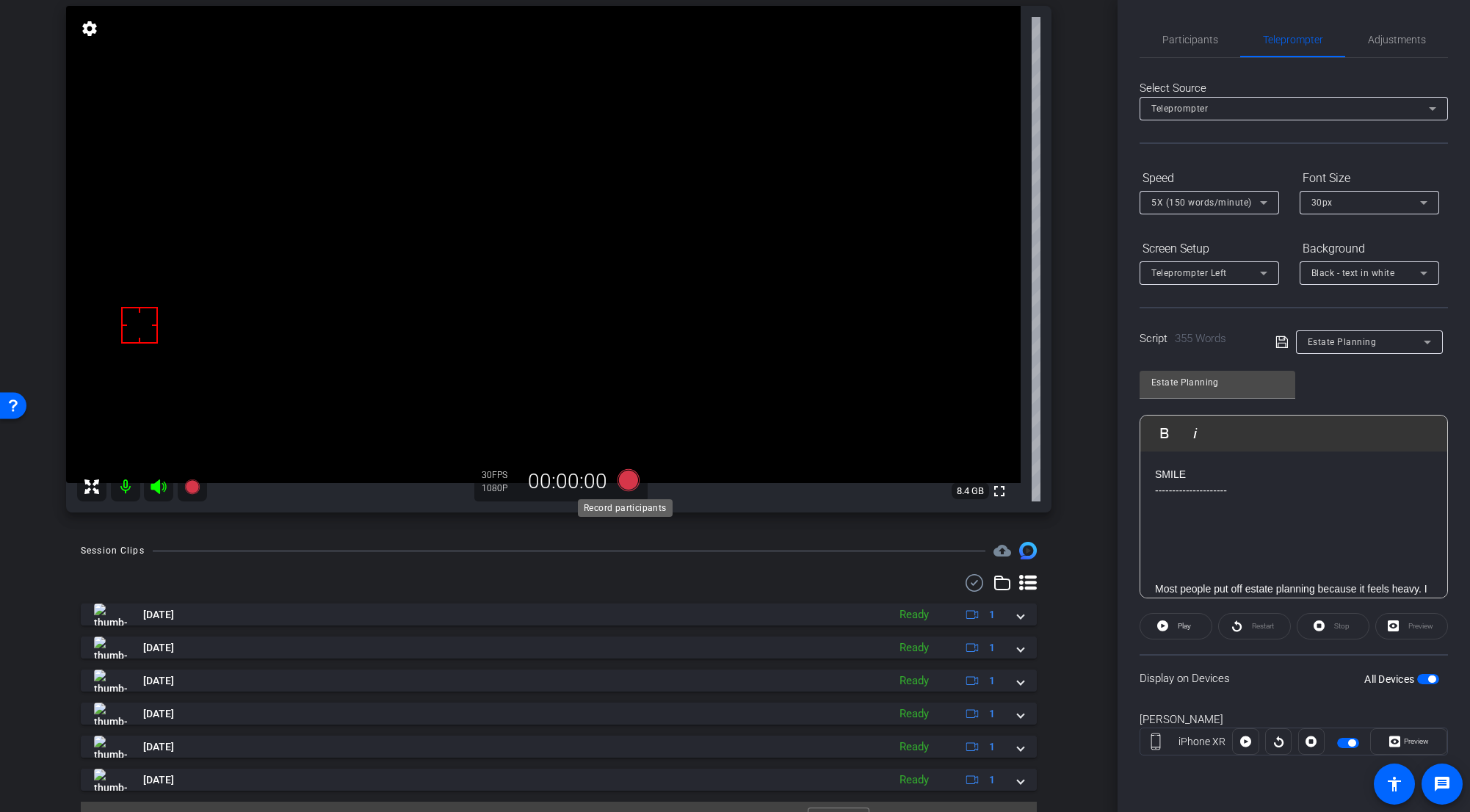
click at [631, 472] on icon at bounding box center [629, 481] width 22 height 22
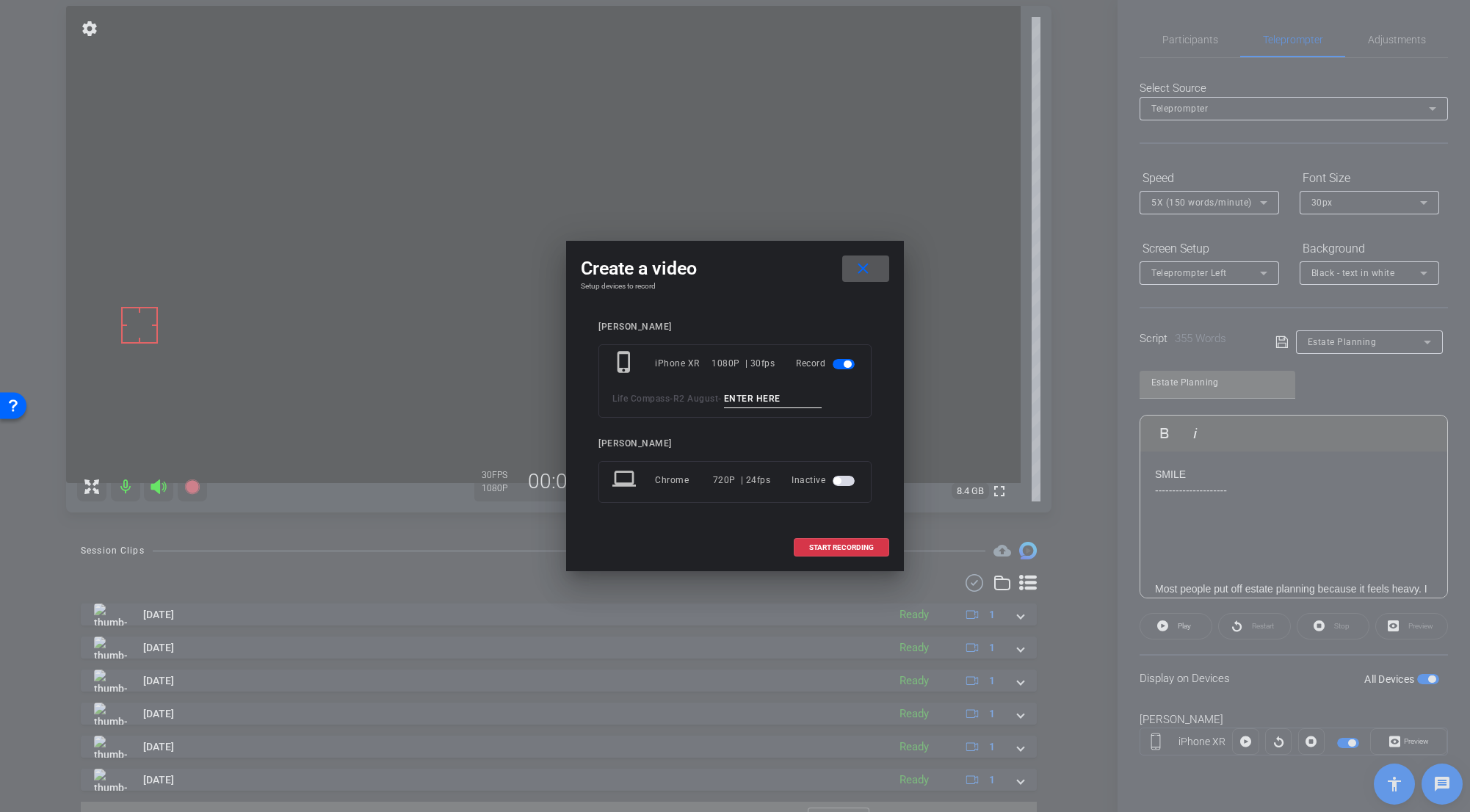
click at [758, 399] on input at bounding box center [773, 399] width 99 height 18
type input "Mic Test 2"
click at [839, 541] on button "START RECORDING" at bounding box center [842, 547] width 96 height 18
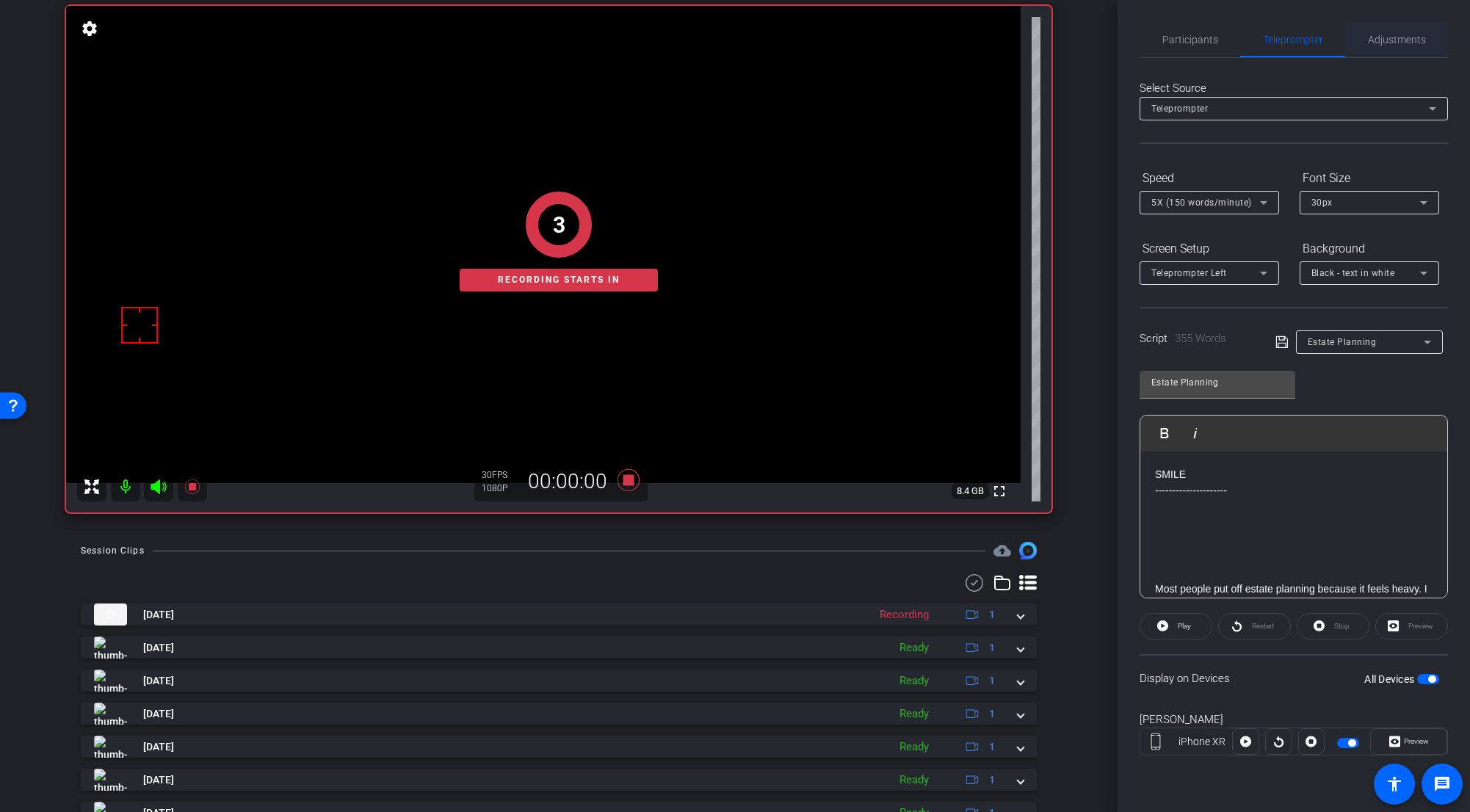
click at [914, 38] on span "Adjustments" at bounding box center [1396, 39] width 58 height 10
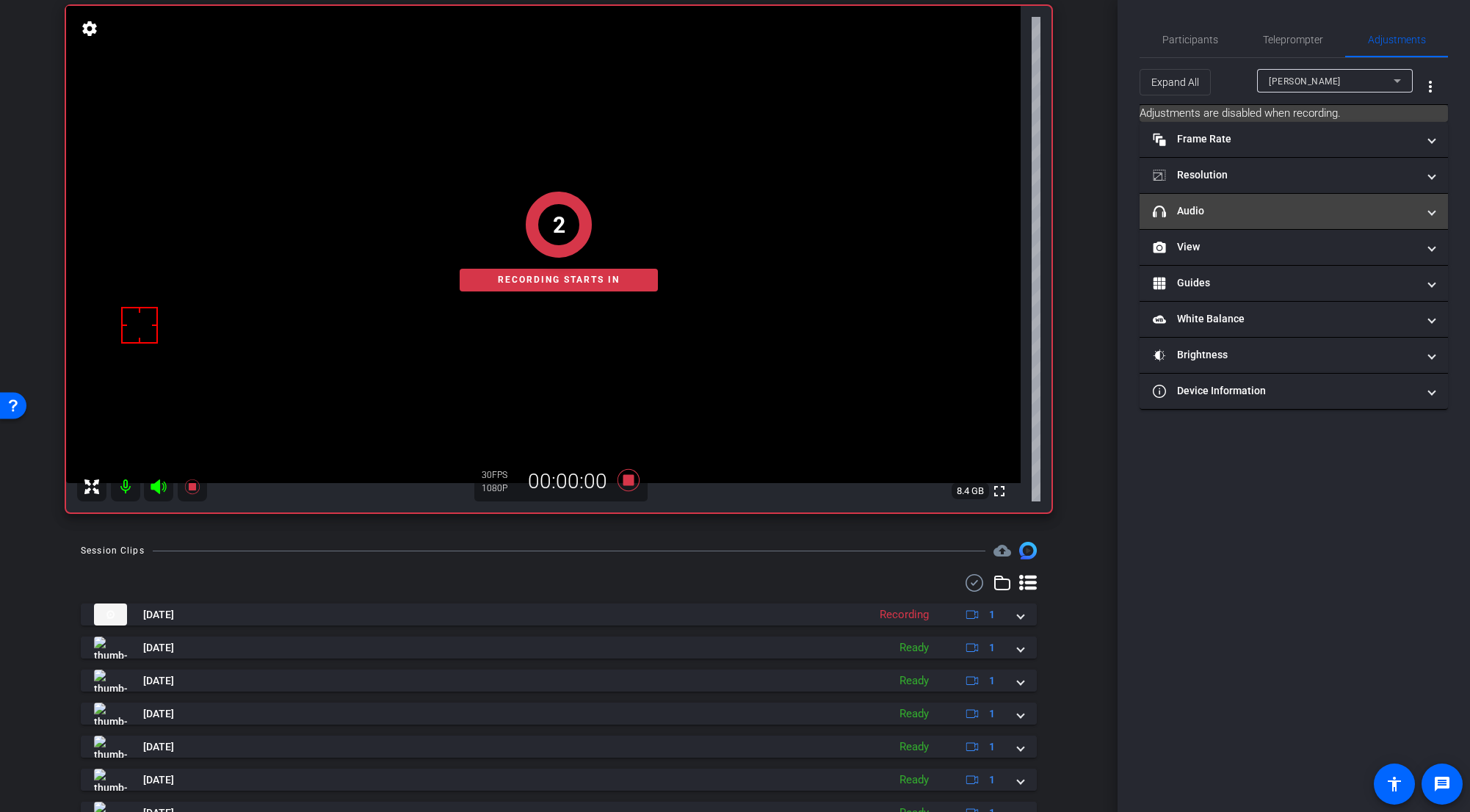
click at [914, 207] on mat-panel-title "headphone icon Audio" at bounding box center [1285, 211] width 264 height 16
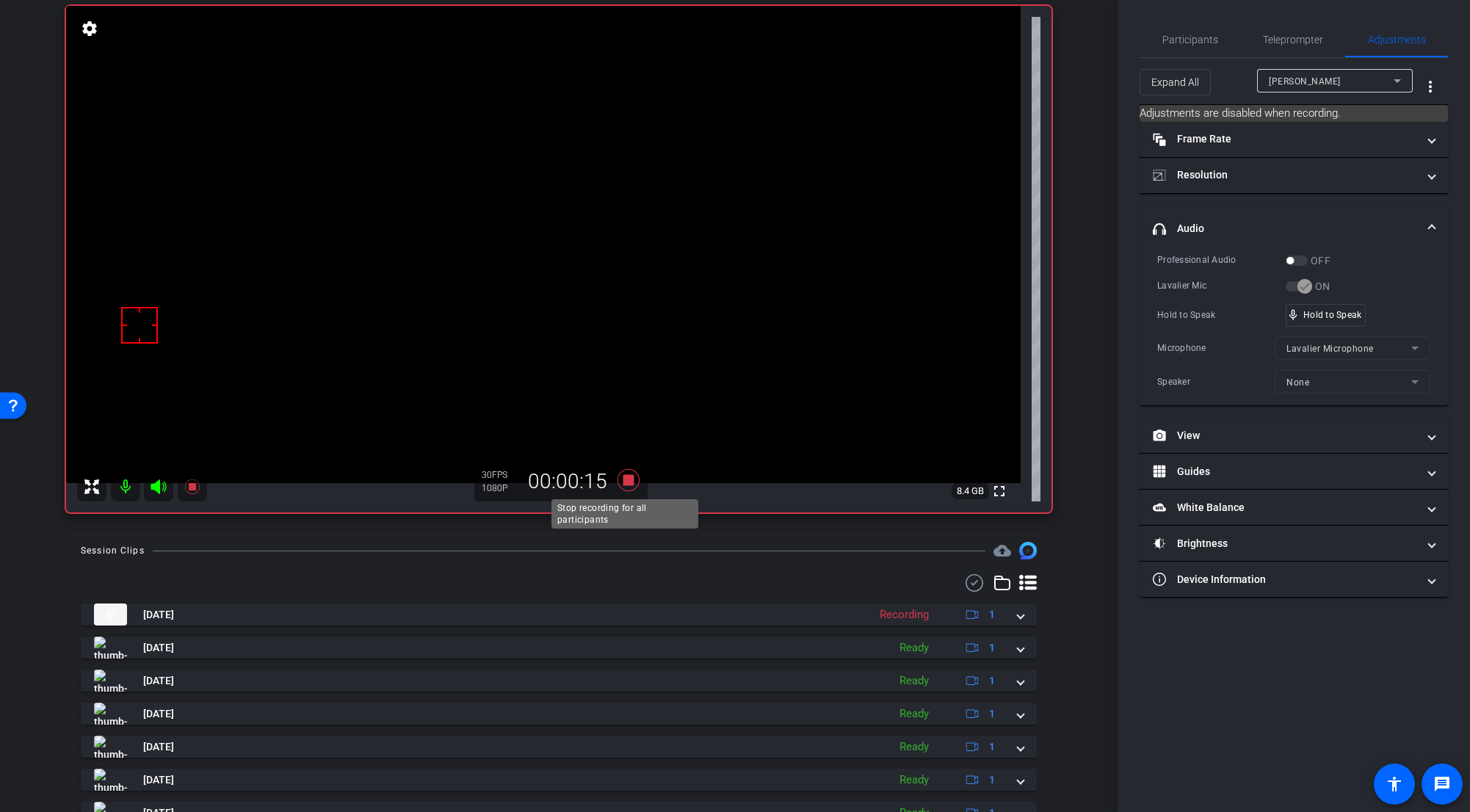
click at [626, 482] on icon at bounding box center [629, 481] width 22 height 22
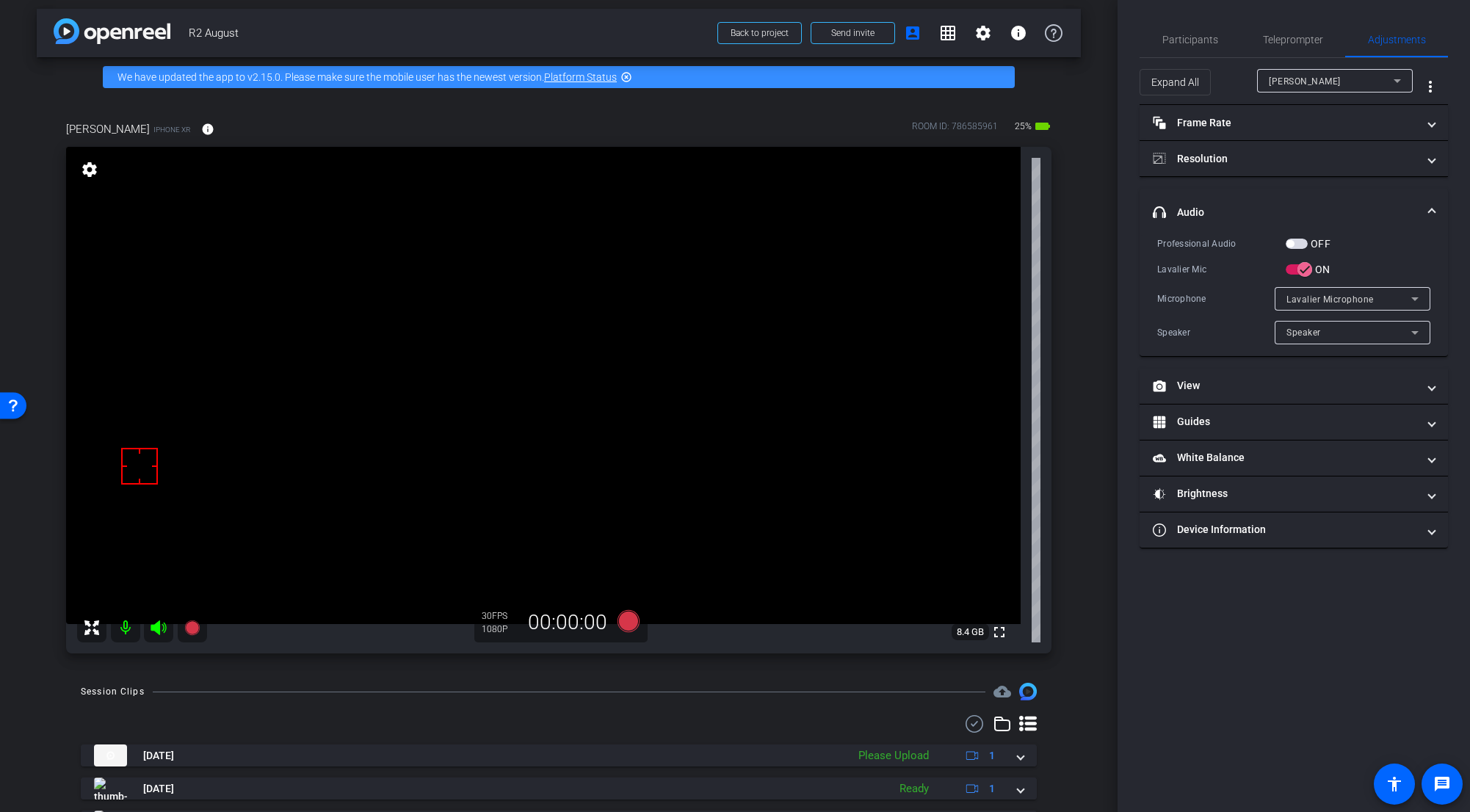
scroll to position [0, 0]
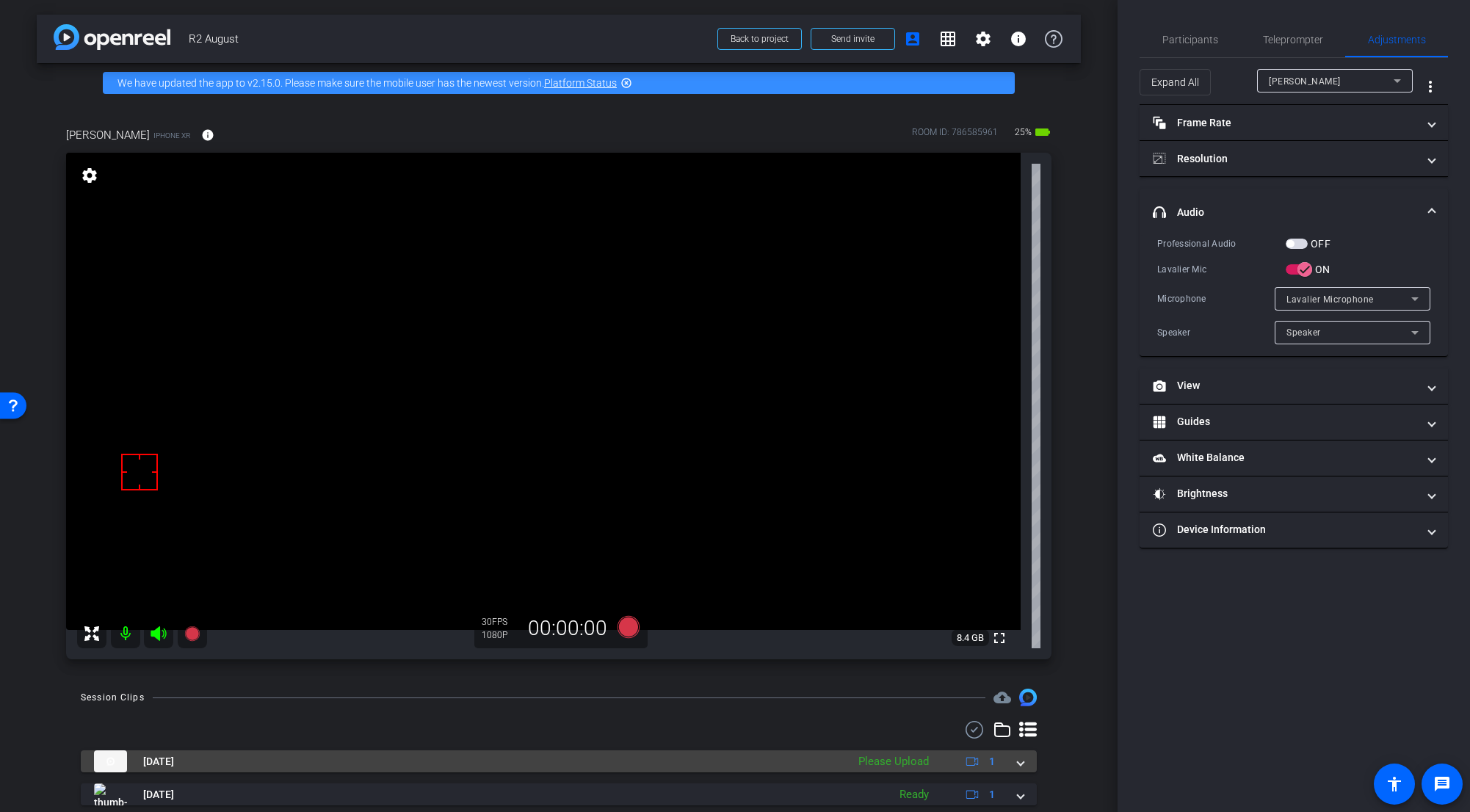
click at [914, 629] on span at bounding box center [1021, 761] width 6 height 16
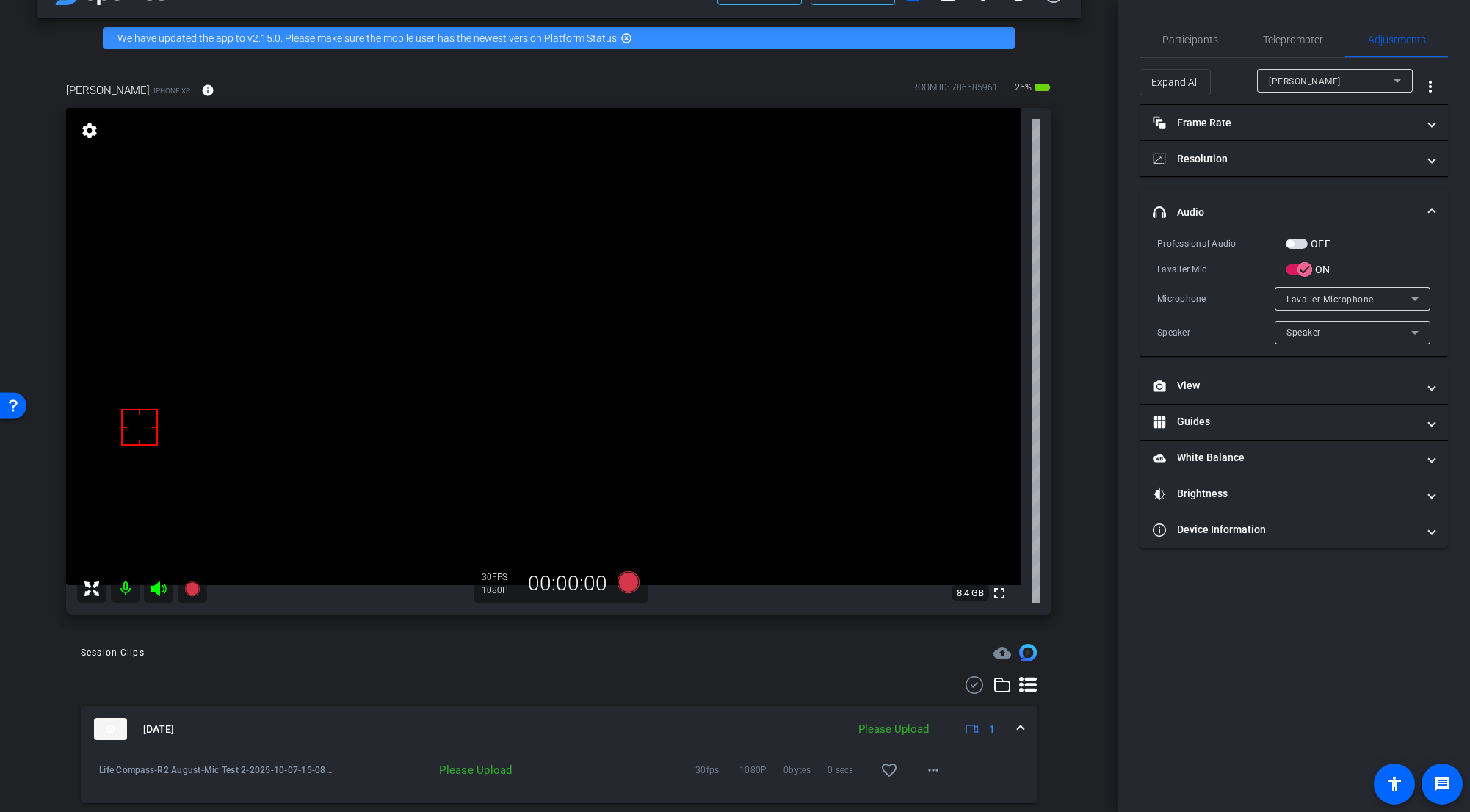
scroll to position [146, 0]
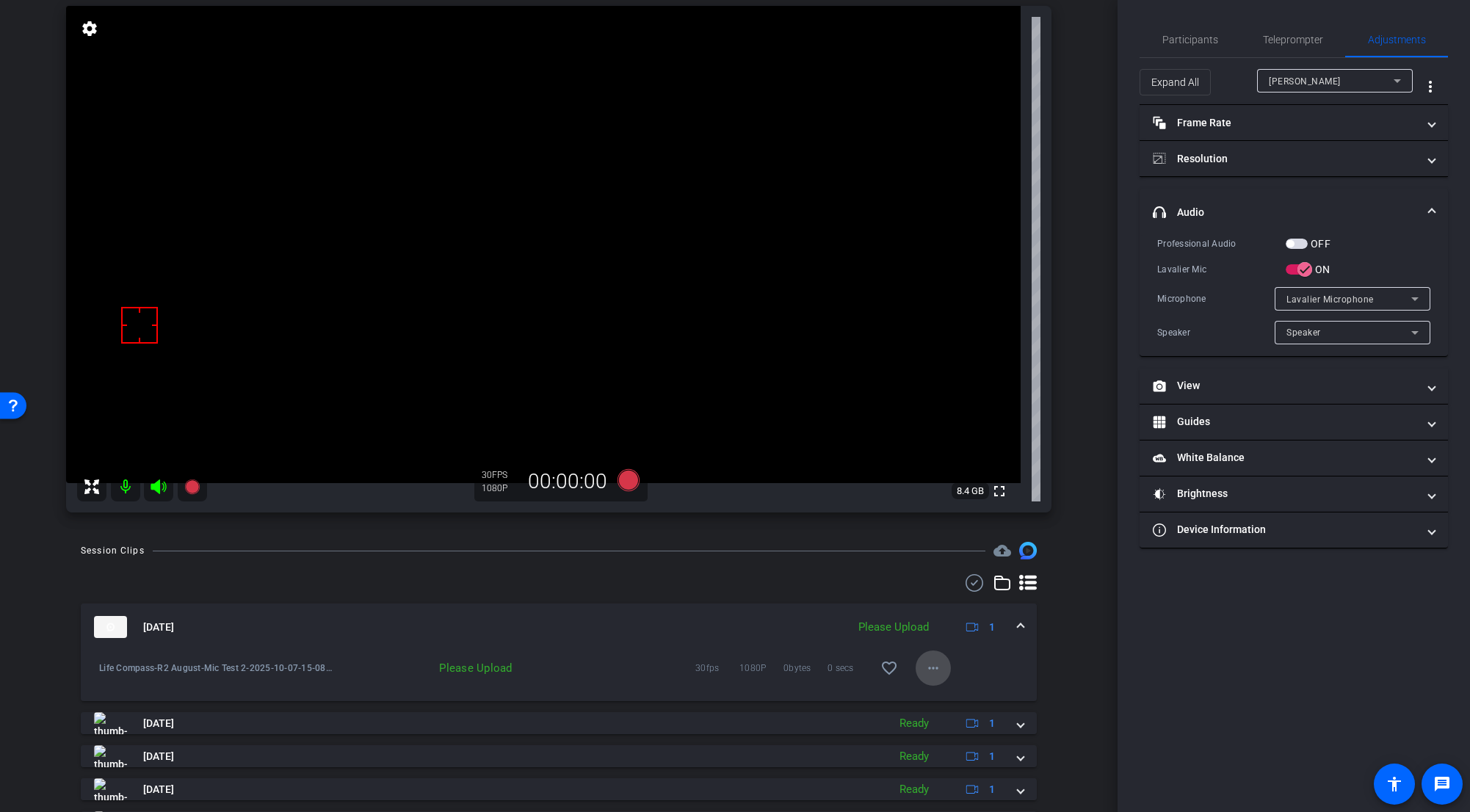
click at [914, 629] on mat-icon "more_horiz" at bounding box center [933, 667] width 18 height 17
click at [914, 629] on span "Upload" at bounding box center [951, 699] width 59 height 17
click at [914, 629] on span at bounding box center [1021, 627] width 6 height 16
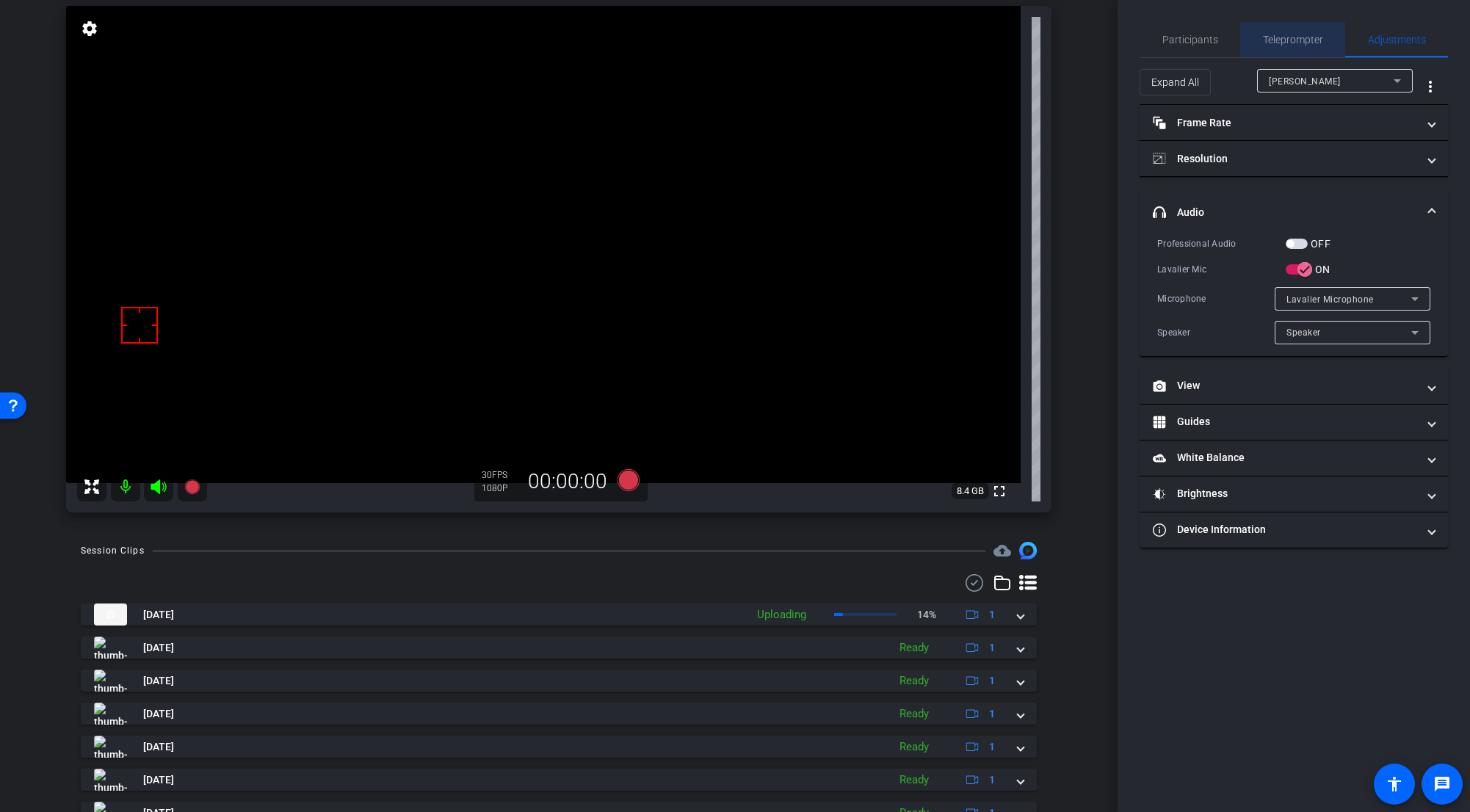
click at [914, 46] on span "Teleprompter" at bounding box center [1292, 40] width 60 height 35
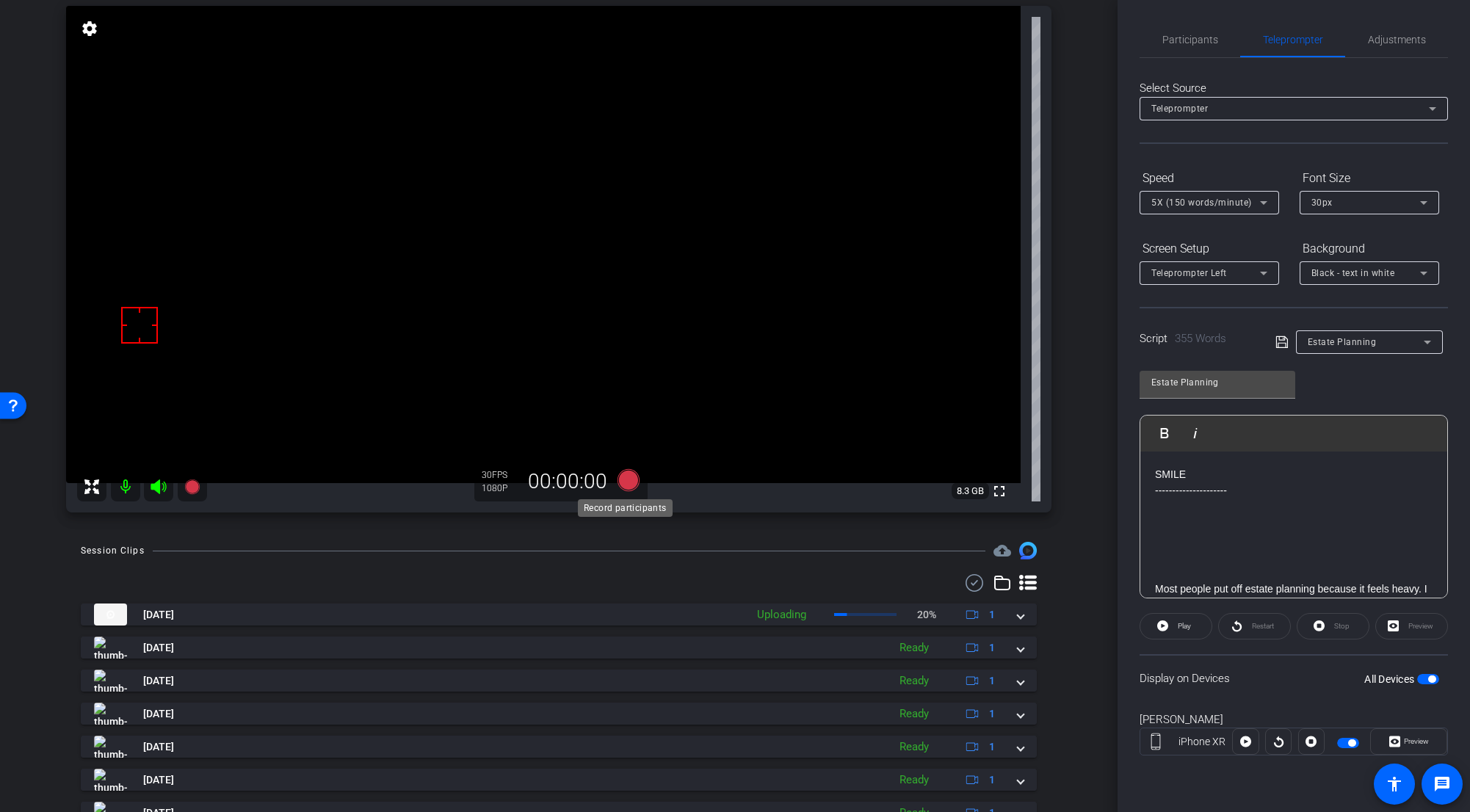
click at [631, 478] on icon at bounding box center [629, 481] width 22 height 22
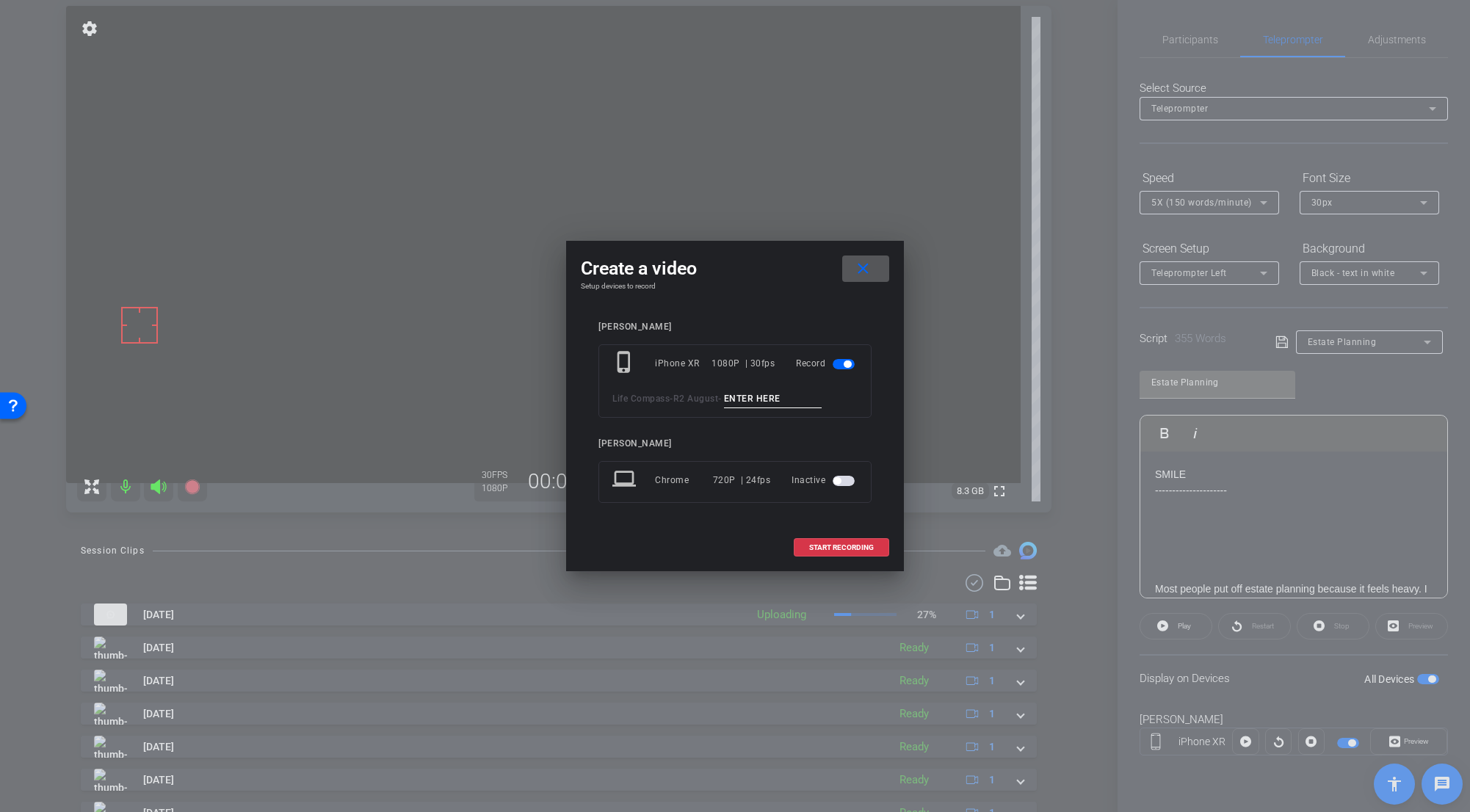
click at [752, 399] on input at bounding box center [773, 399] width 99 height 18
paste input "Estate_Tk_1"
type input "Estate_Tk_1"
click at [844, 545] on span "START RECORDING" at bounding box center [842, 548] width 64 height 7
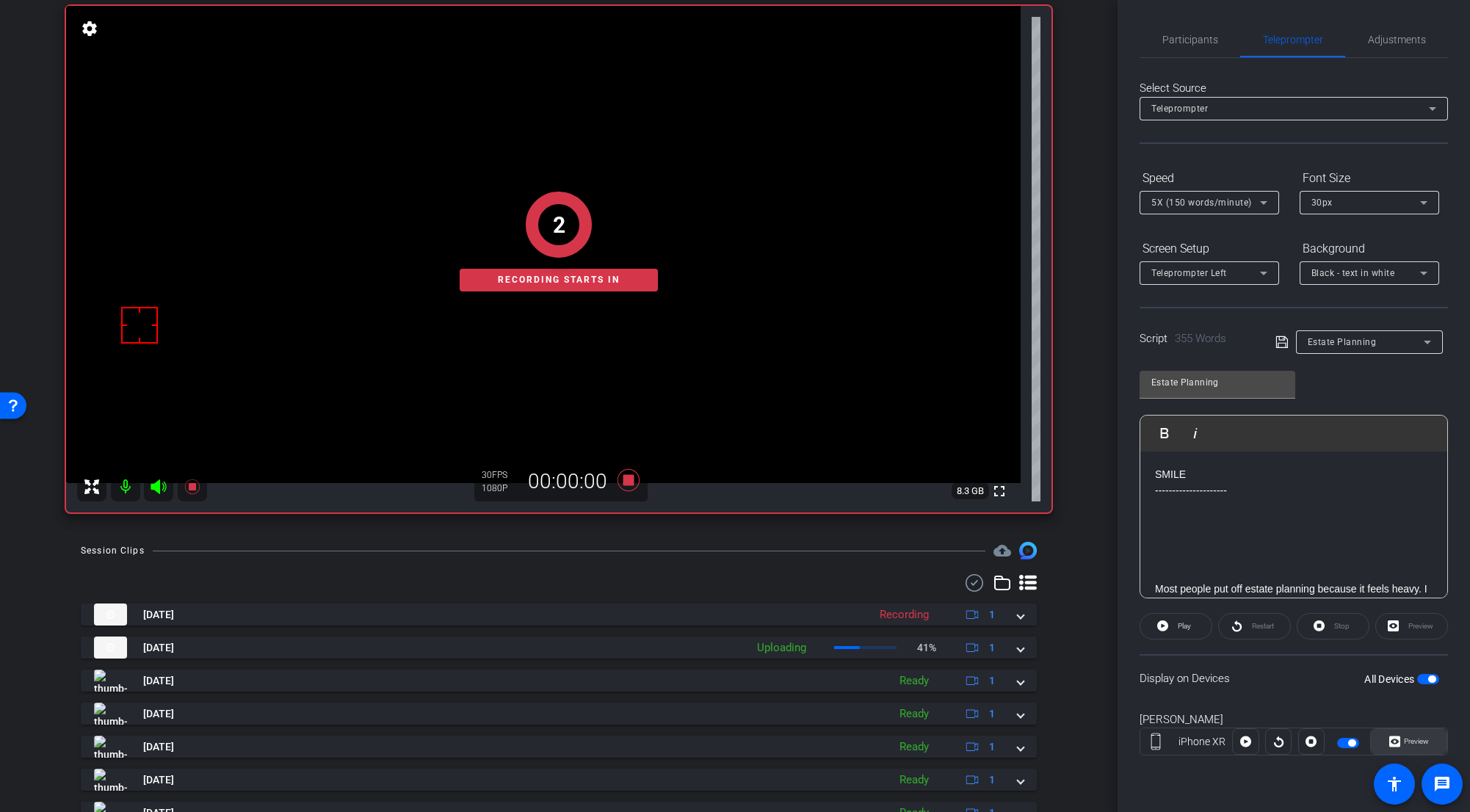
click at [914, 629] on span "Preview" at bounding box center [1415, 741] width 29 height 20
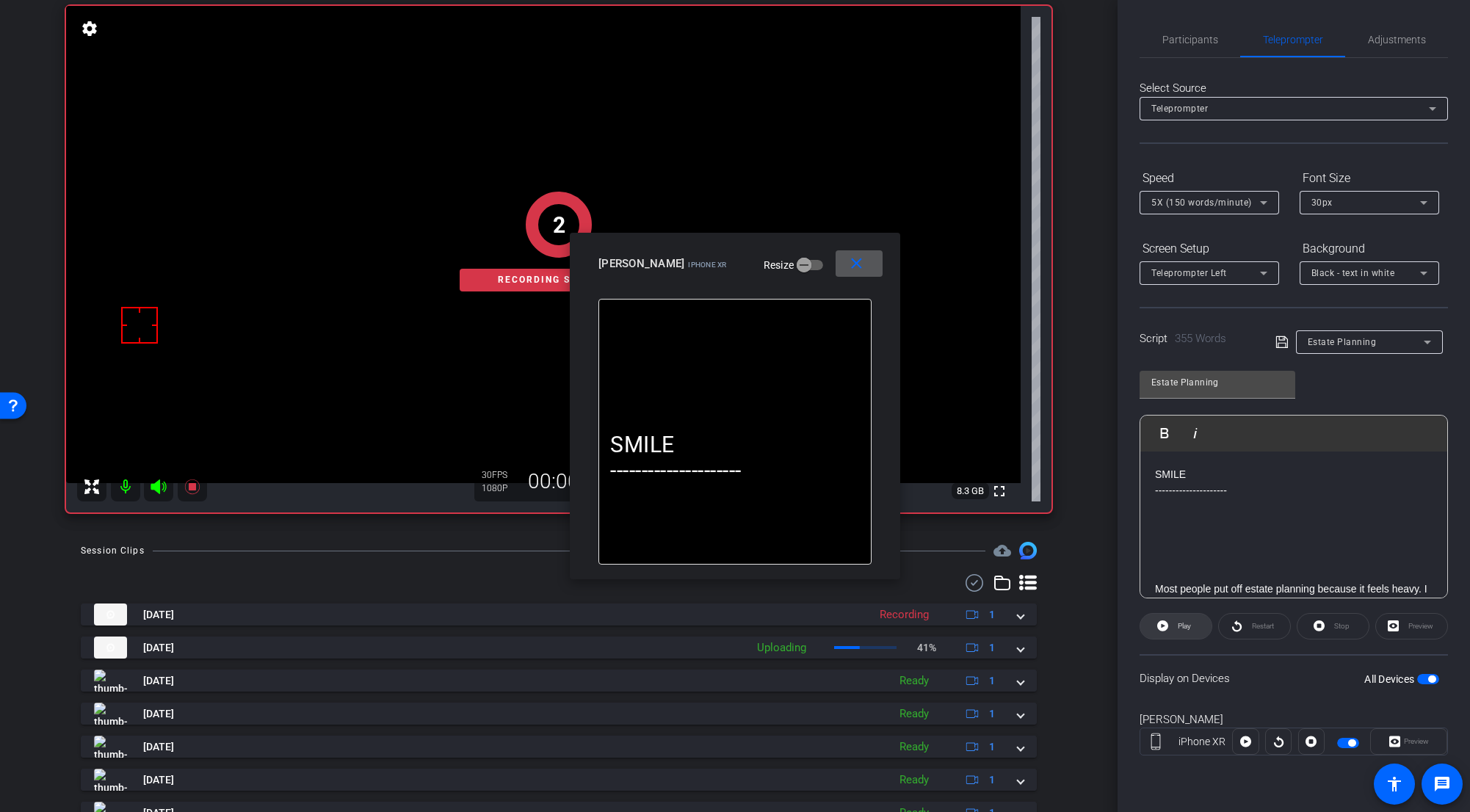
click at [914, 620] on icon at bounding box center [1163, 626] width 11 height 18
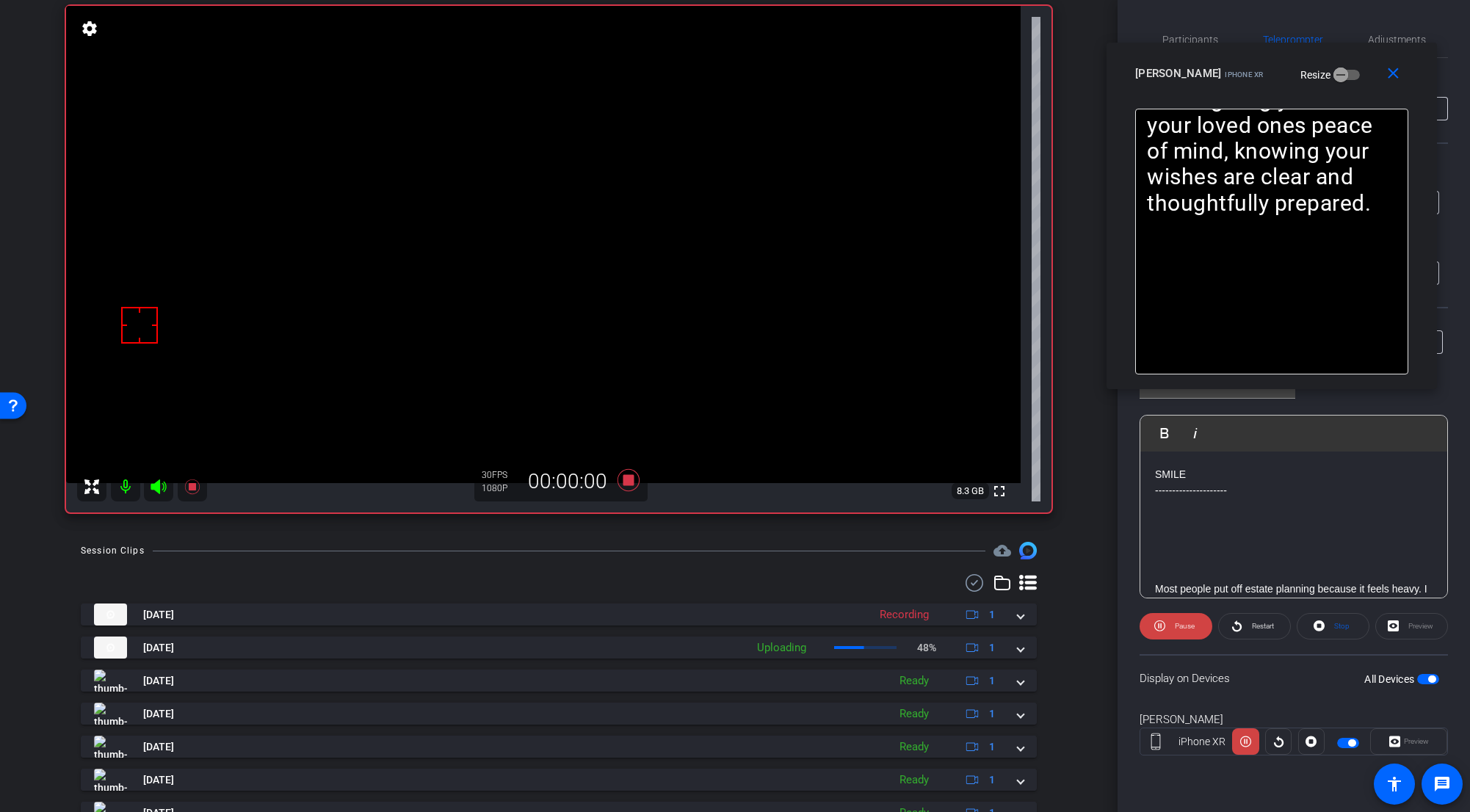
drag, startPoint x: 810, startPoint y: 255, endPoint x: 1346, endPoint y: 65, distance: 568.7
click at [914, 65] on div "Jacob Y iPhone XR Resize" at bounding box center [1278, 73] width 285 height 27
click at [914, 629] on span "Pause" at bounding box center [1185, 625] width 20 height 8
click at [914, 629] on span "Play" at bounding box center [1183, 626] width 17 height 20
click at [914, 629] on icon at bounding box center [1160, 626] width 11 height 18
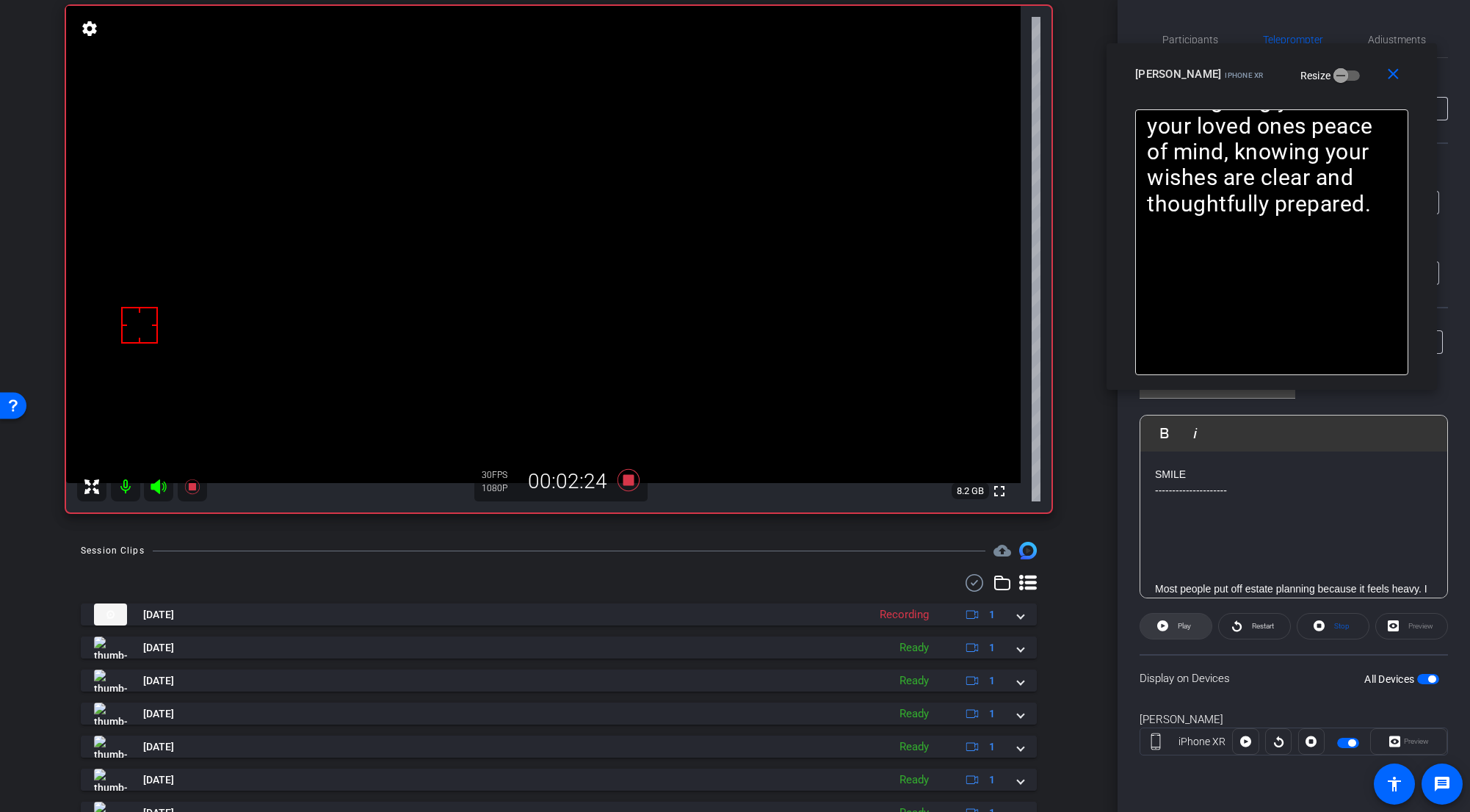
click at [914, 629] on icon at bounding box center [1163, 626] width 11 height 11
click at [628, 482] on icon at bounding box center [629, 481] width 22 height 22
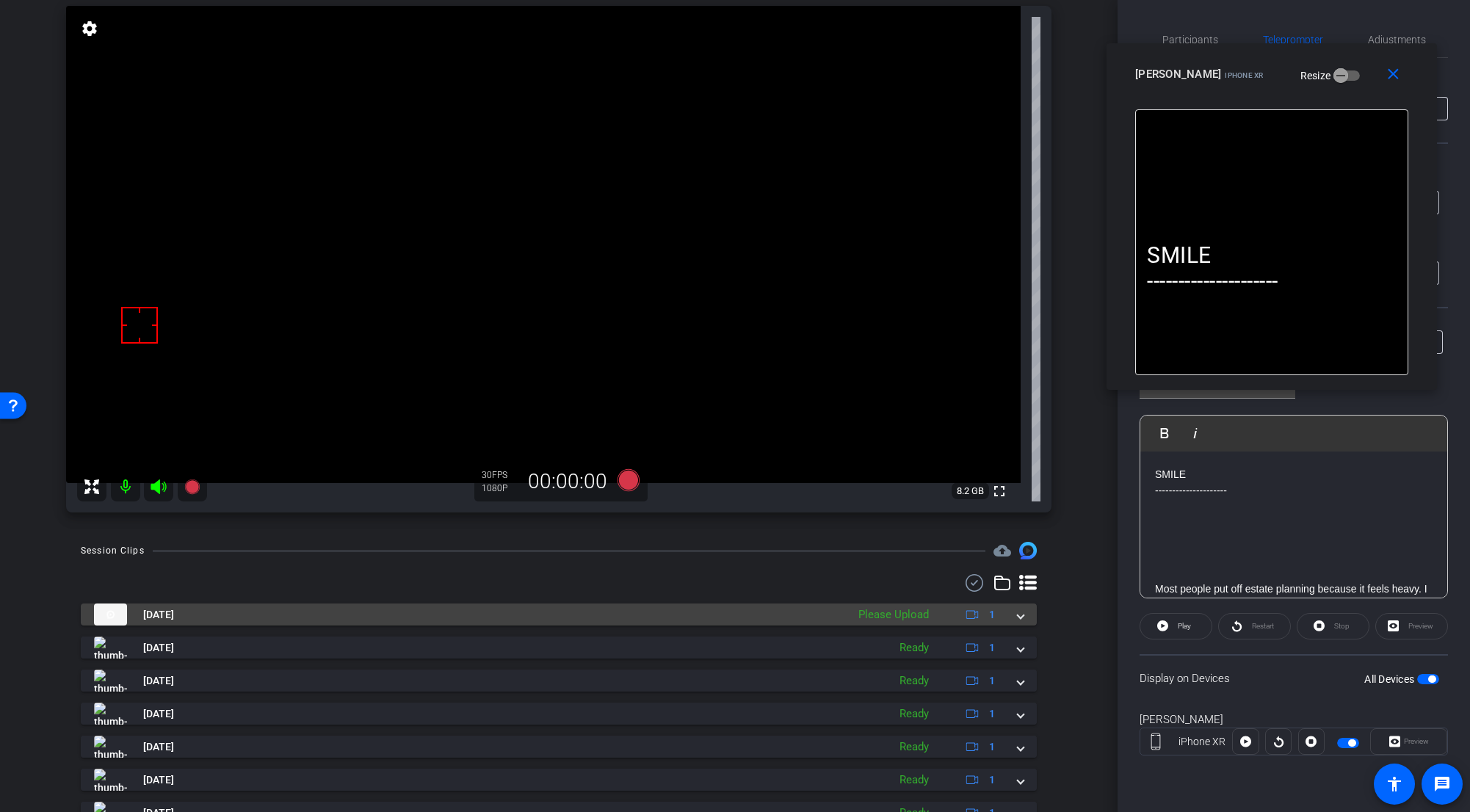
click at [914, 618] on mat-expansion-panel-header "Oct 7, 2025 Please Upload 1" at bounding box center [559, 614] width 956 height 22
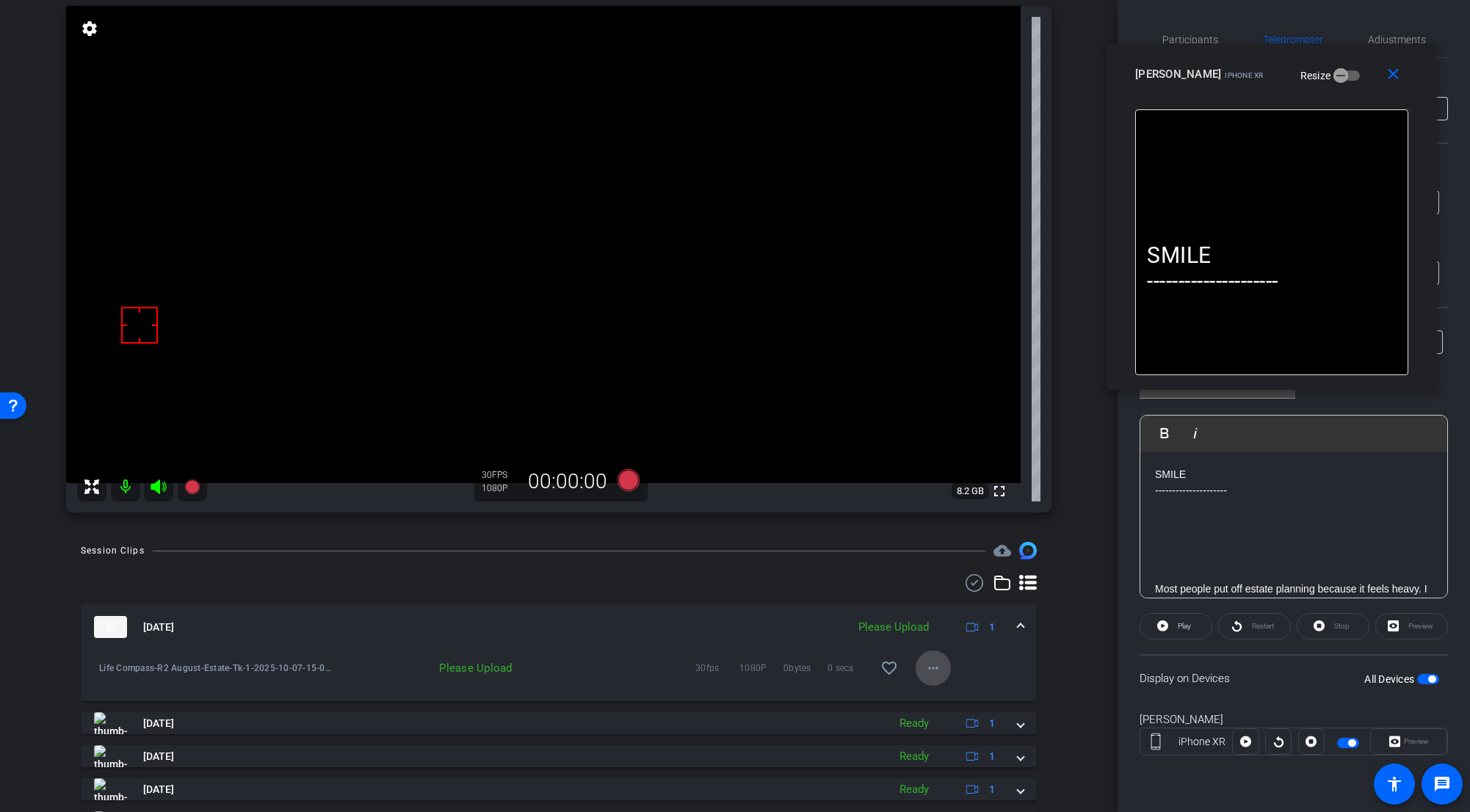
click at [914, 629] on mat-icon "more_horiz" at bounding box center [933, 667] width 18 height 17
click at [914, 629] on span "Upload" at bounding box center [951, 699] width 59 height 17
click at [914, 627] on span at bounding box center [1021, 627] width 6 height 16
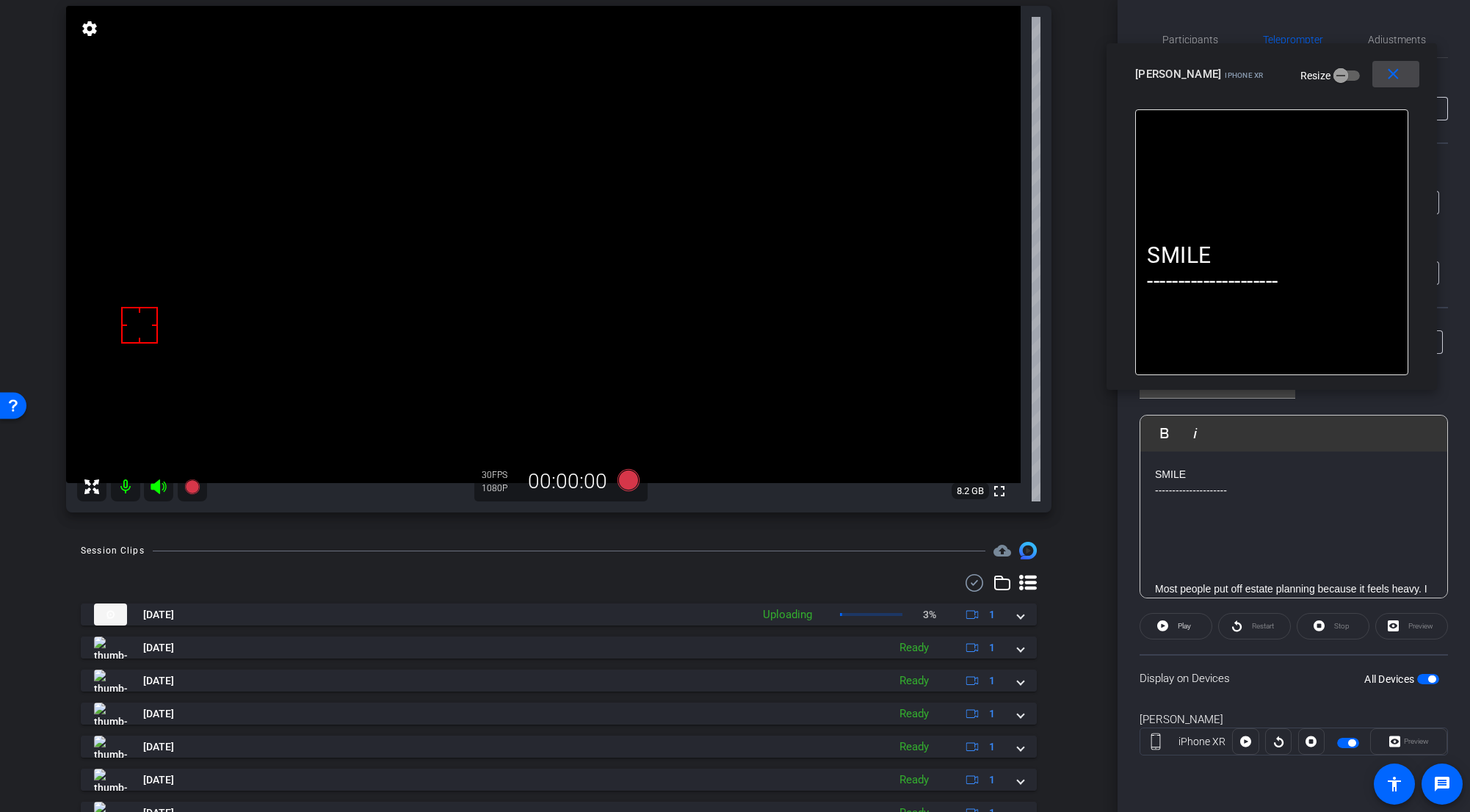
click at [914, 78] on mat-icon "close" at bounding box center [1394, 75] width 18 height 18
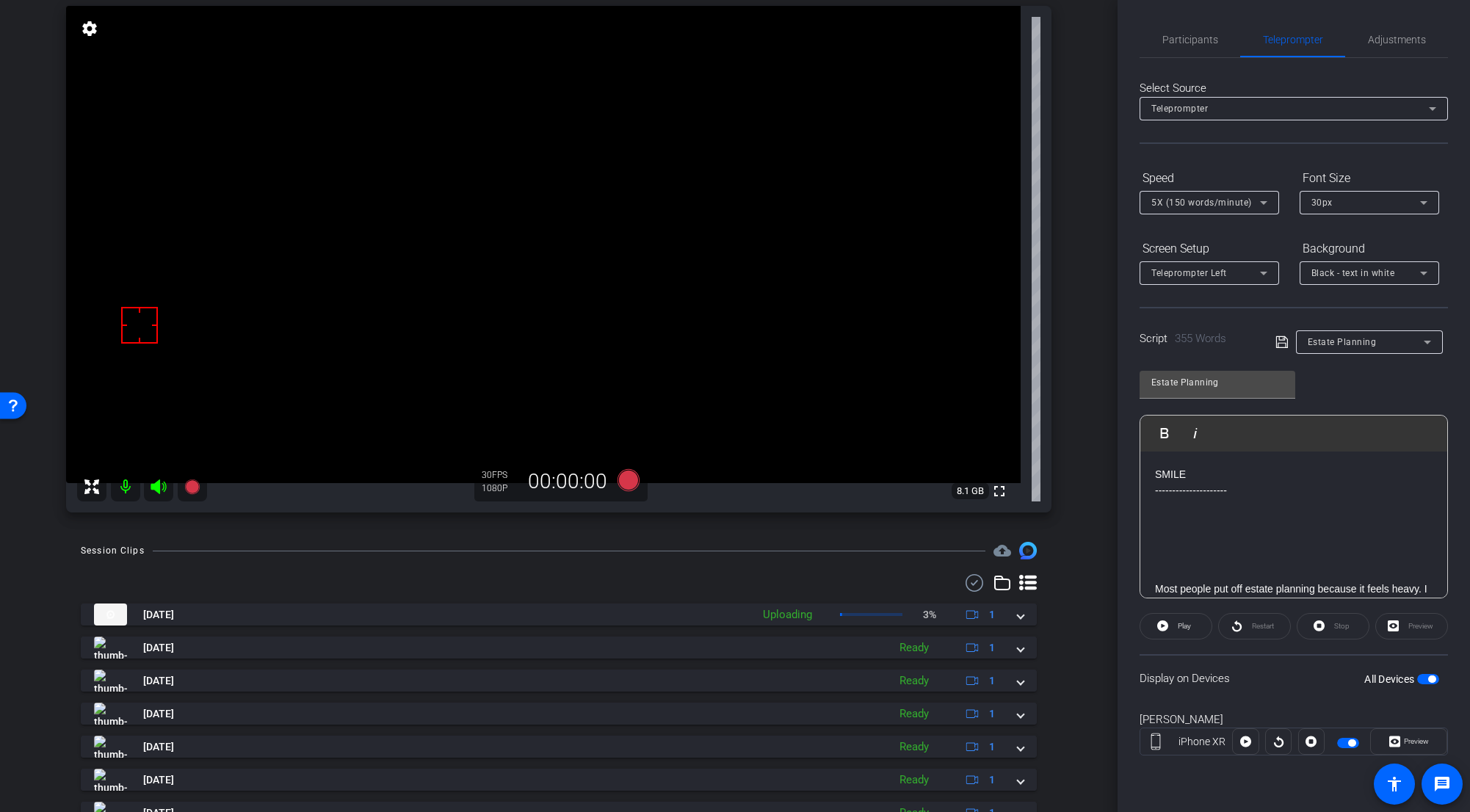
click at [914, 202] on span "5X (150 words/minute)" at bounding box center [1201, 202] width 100 height 10
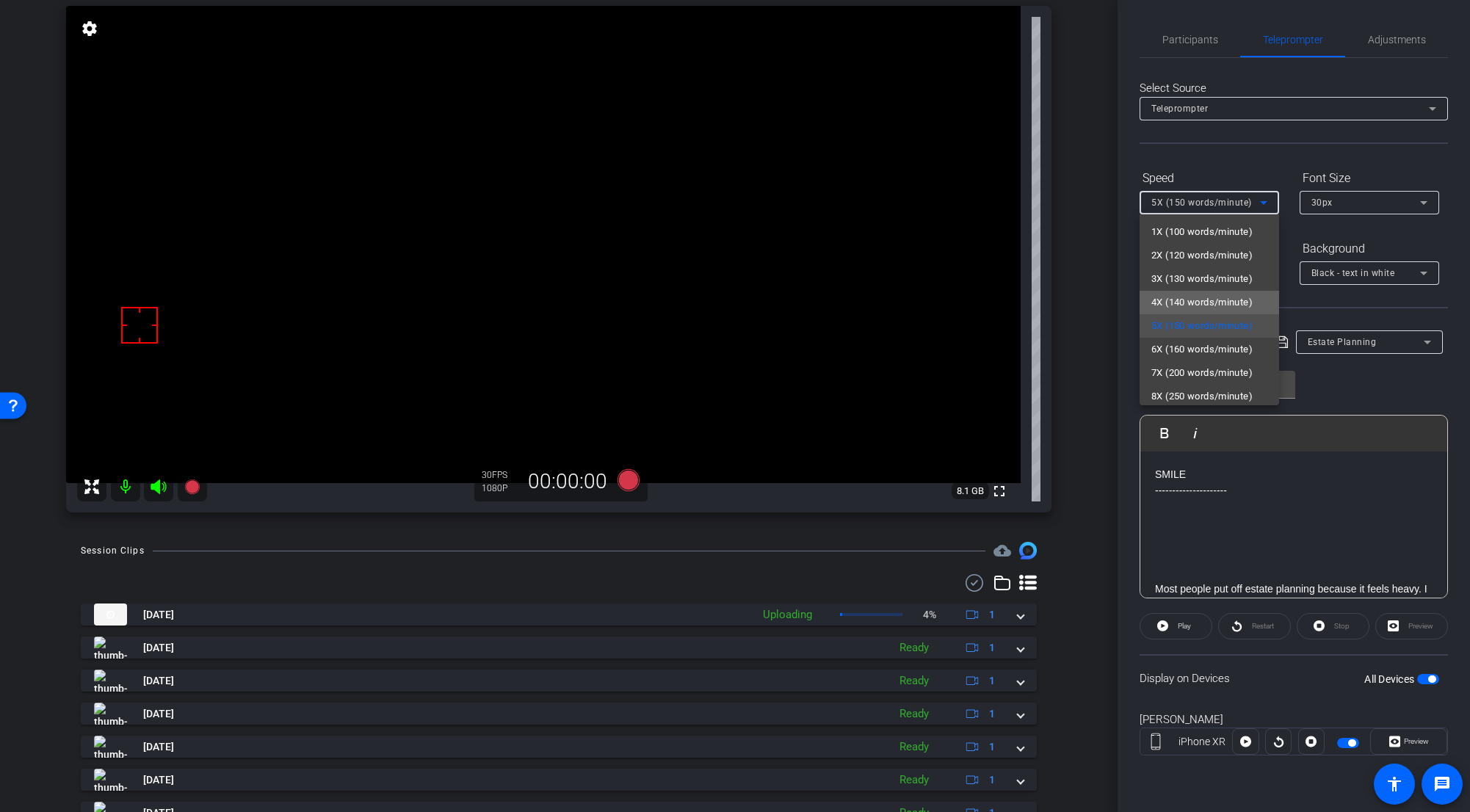
click at [914, 297] on span "4X (140 words/minute)" at bounding box center [1202, 302] width 101 height 17
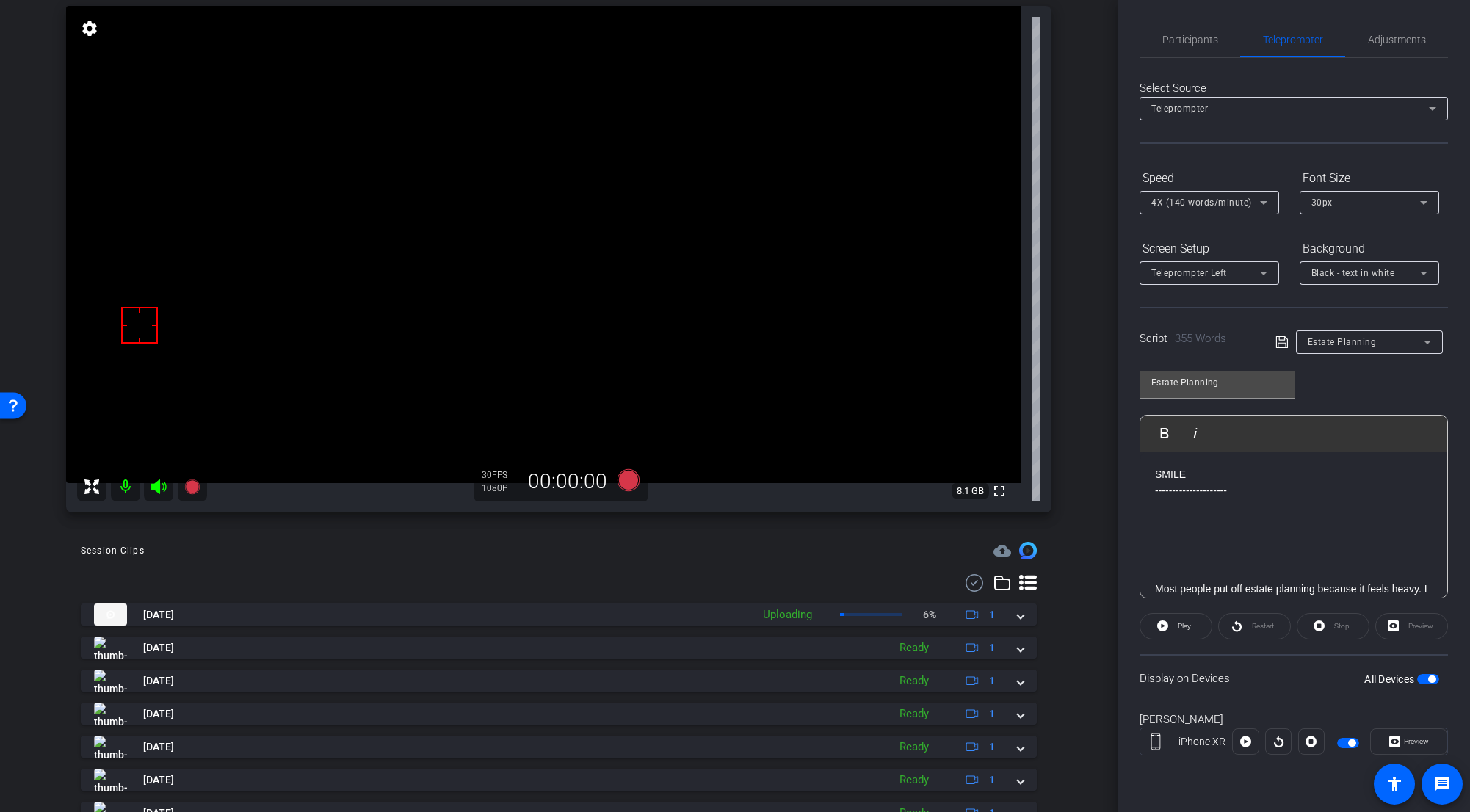
click at [914, 629] on span "button" at bounding box center [1432, 679] width 7 height 7
click at [914, 629] on span "button" at bounding box center [1429, 679] width 22 height 10
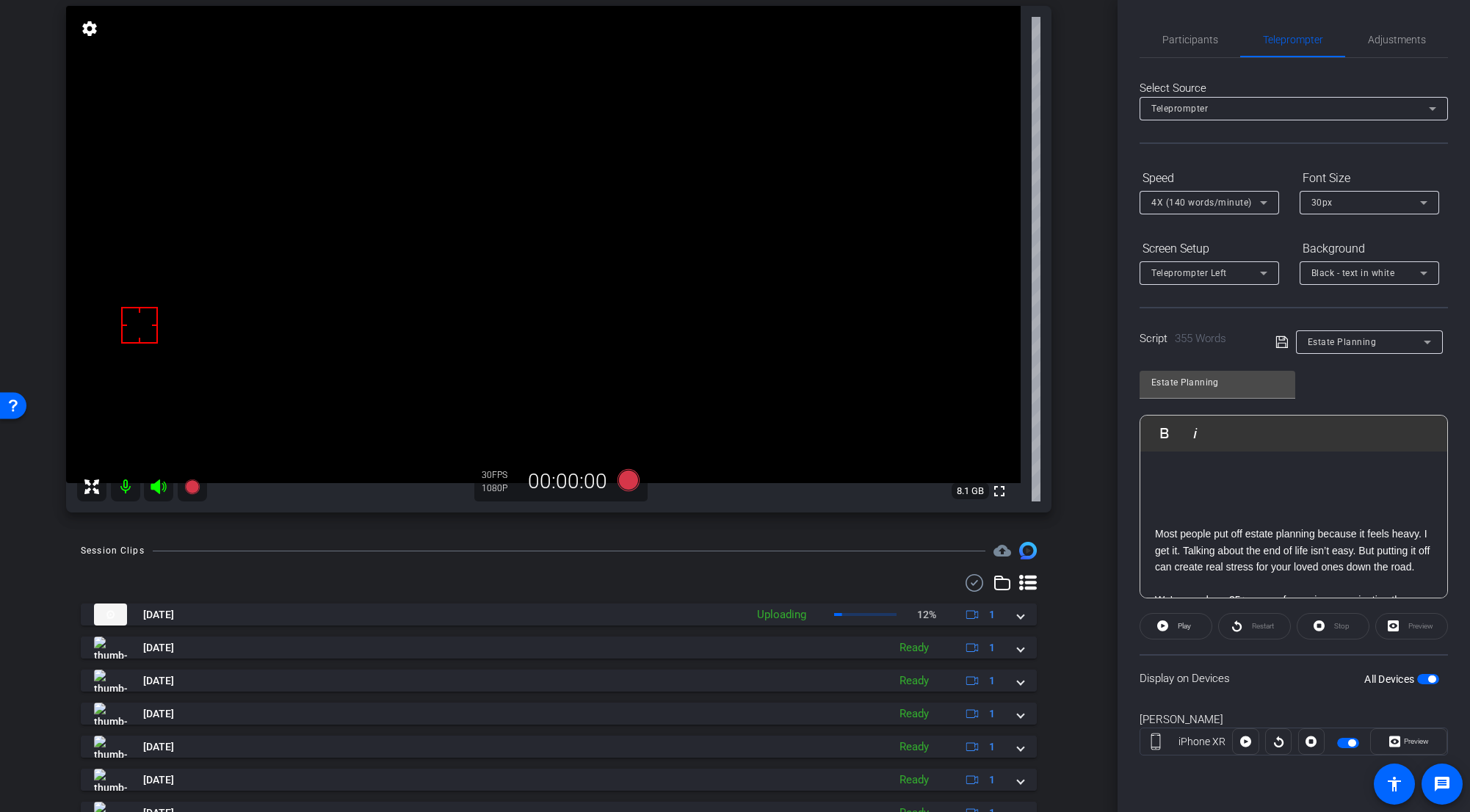
scroll to position [0, 0]
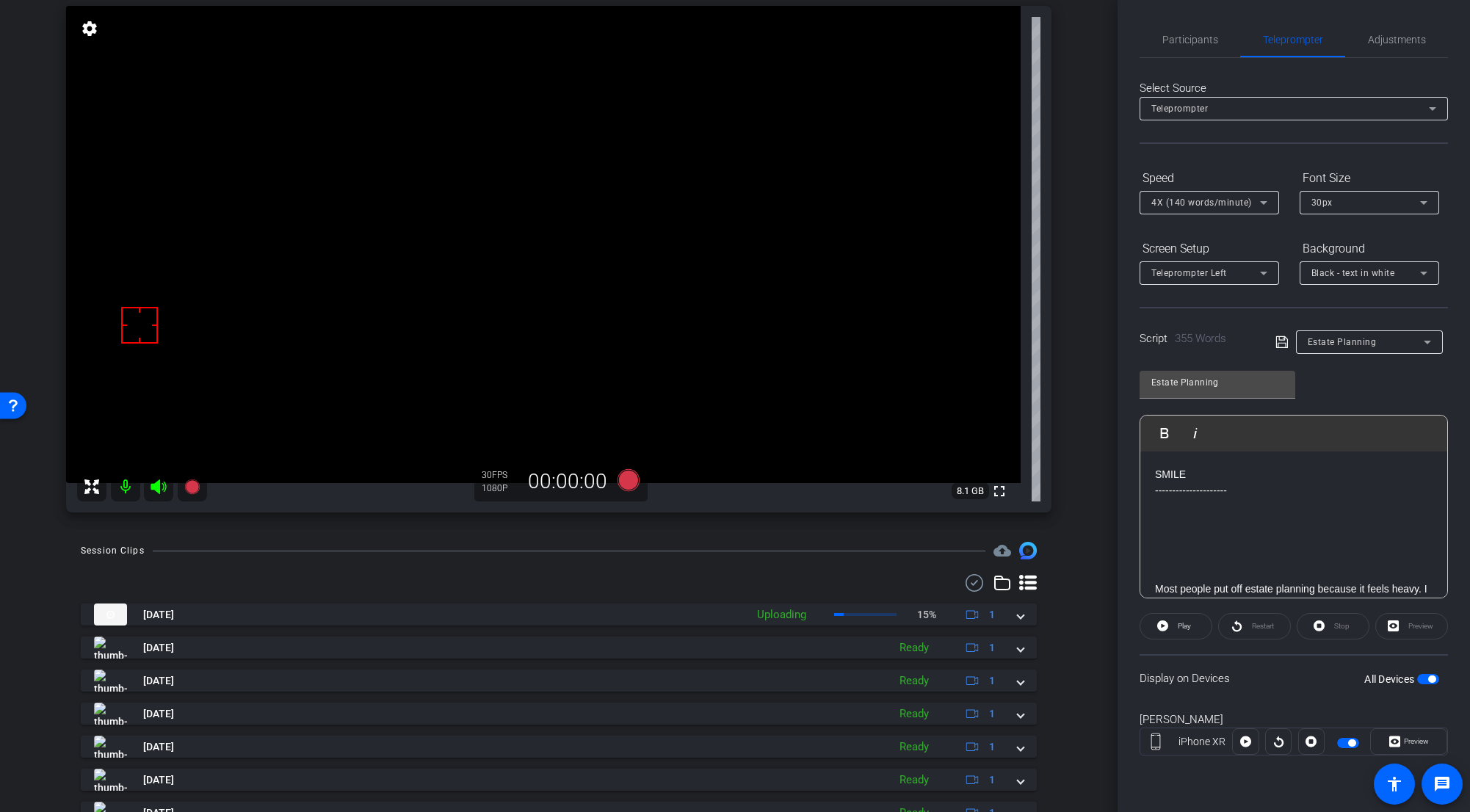
click at [914, 629] on span "button" at bounding box center [1429, 679] width 22 height 10
click at [914, 629] on span "button" at bounding box center [1422, 679] width 7 height 7
click at [914, 49] on span "Adjustments" at bounding box center [1396, 40] width 58 height 35
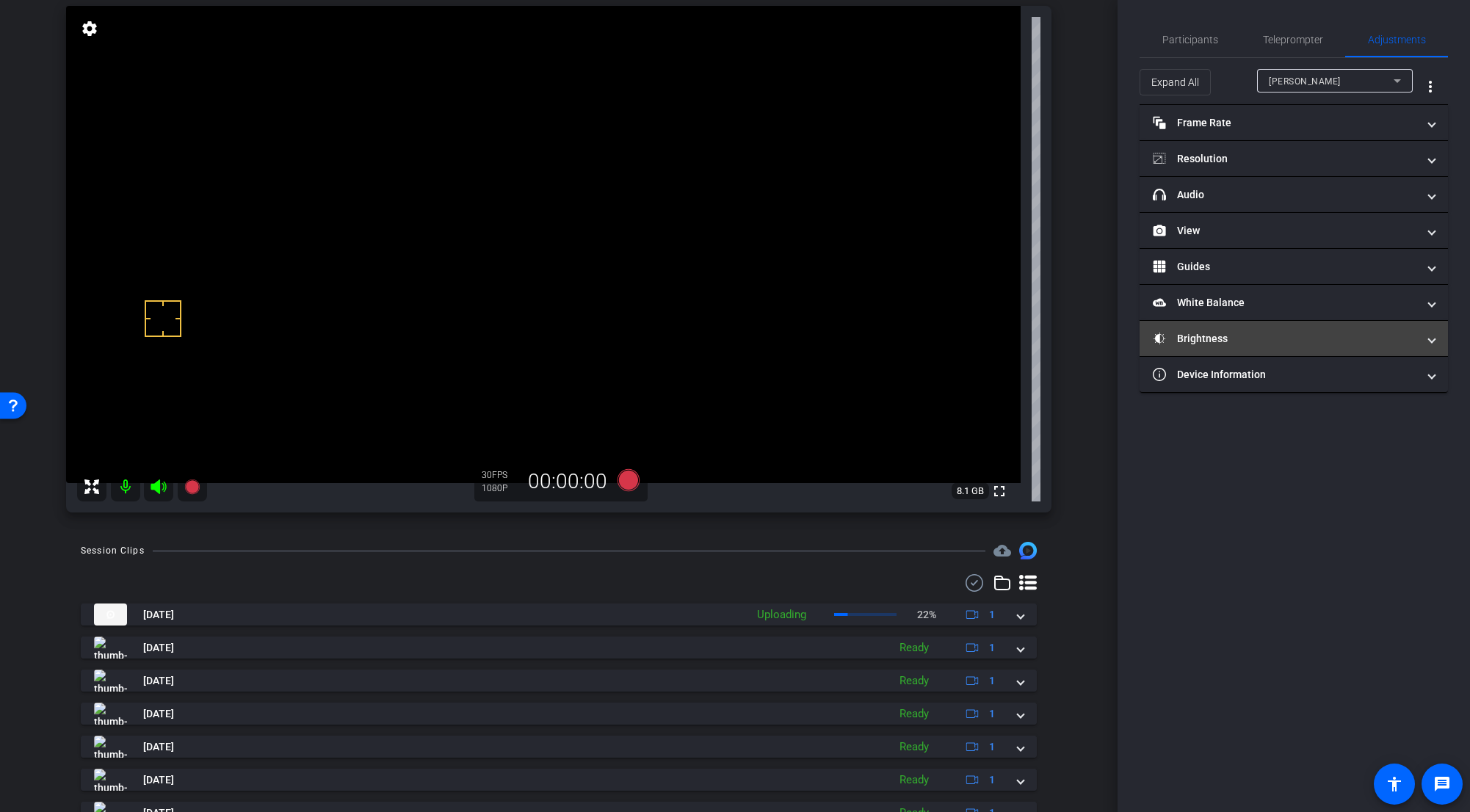
click at [914, 342] on mat-panel-title "Brightness" at bounding box center [1285, 339] width 264 height 16
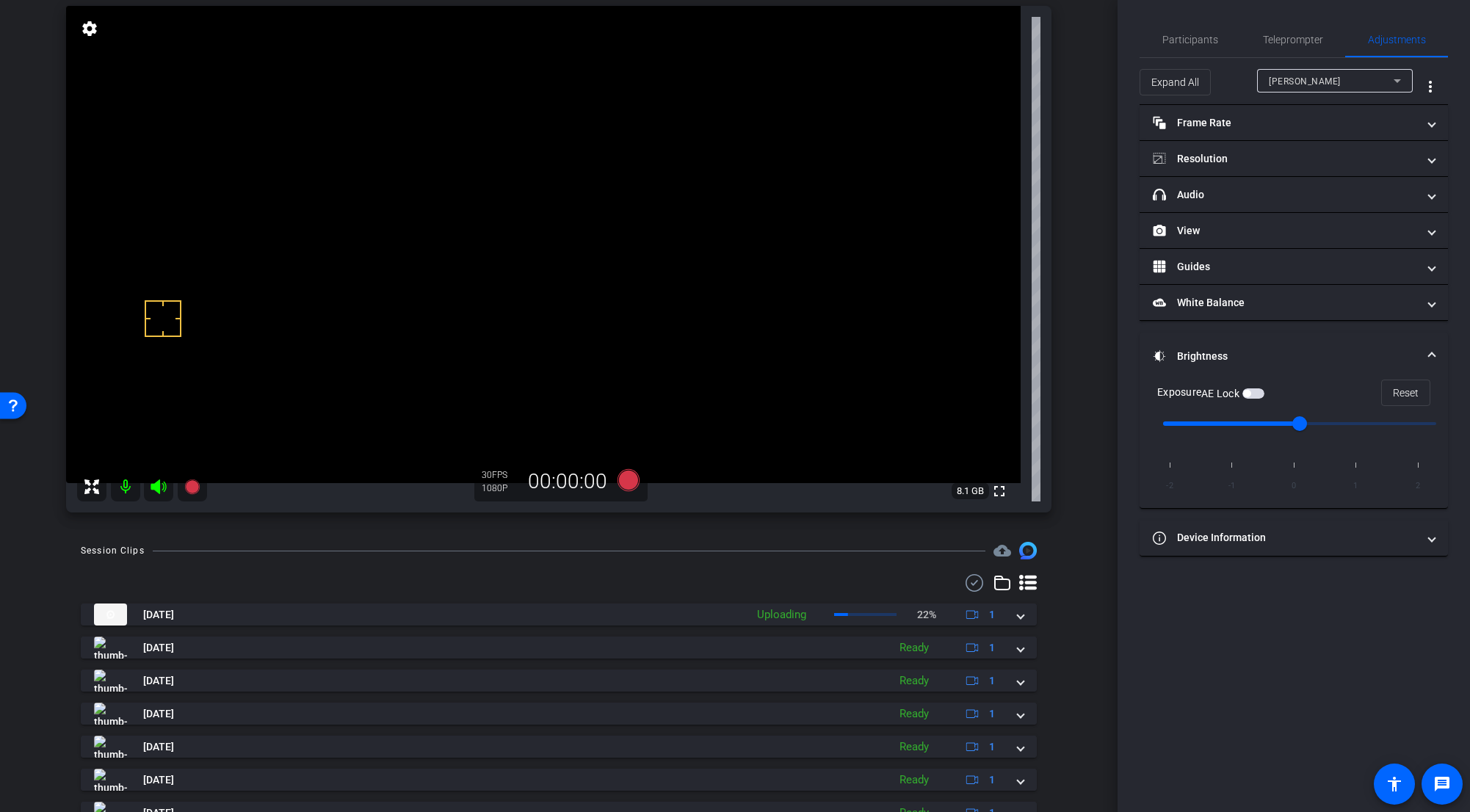
click at [914, 396] on span "button" at bounding box center [1247, 393] width 7 height 7
click at [914, 52] on span "Teleprompter" at bounding box center [1292, 40] width 60 height 35
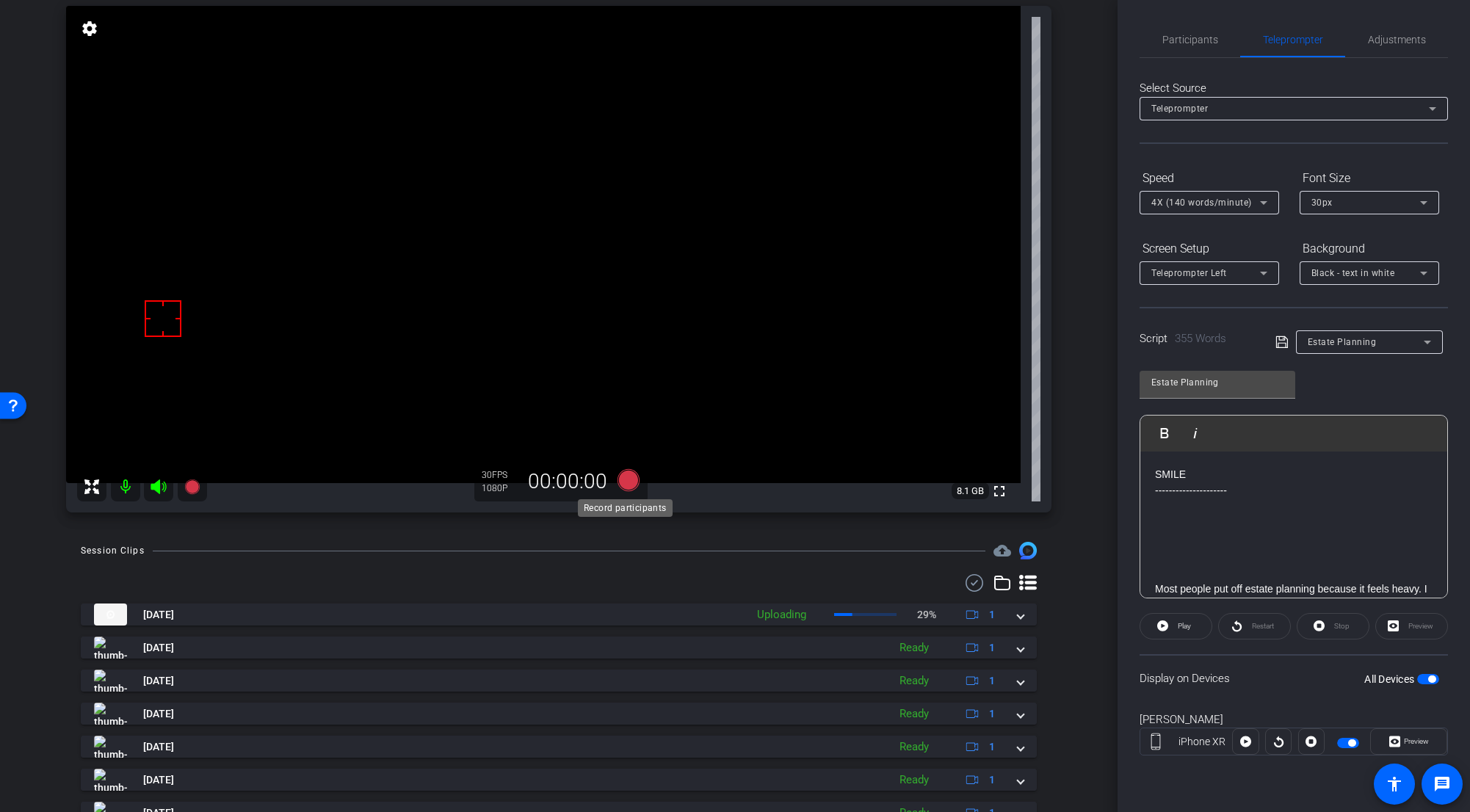
click at [624, 478] on icon at bounding box center [629, 481] width 22 height 22
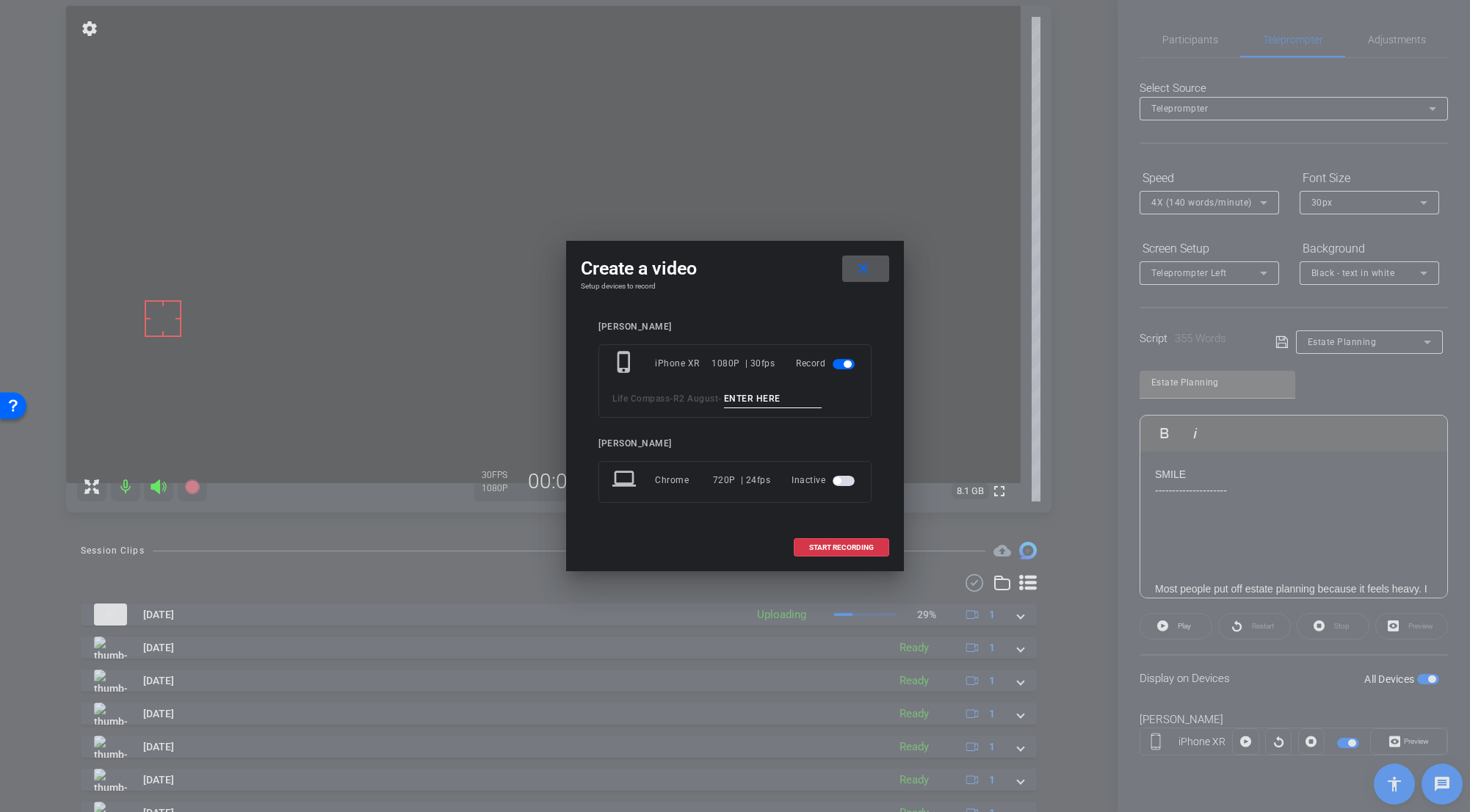
click at [744, 399] on input at bounding box center [773, 399] width 99 height 18
paste input "Estate_Tk_1"
type input "Estate_Tk_2"
click at [881, 551] on span at bounding box center [842, 548] width 94 height 35
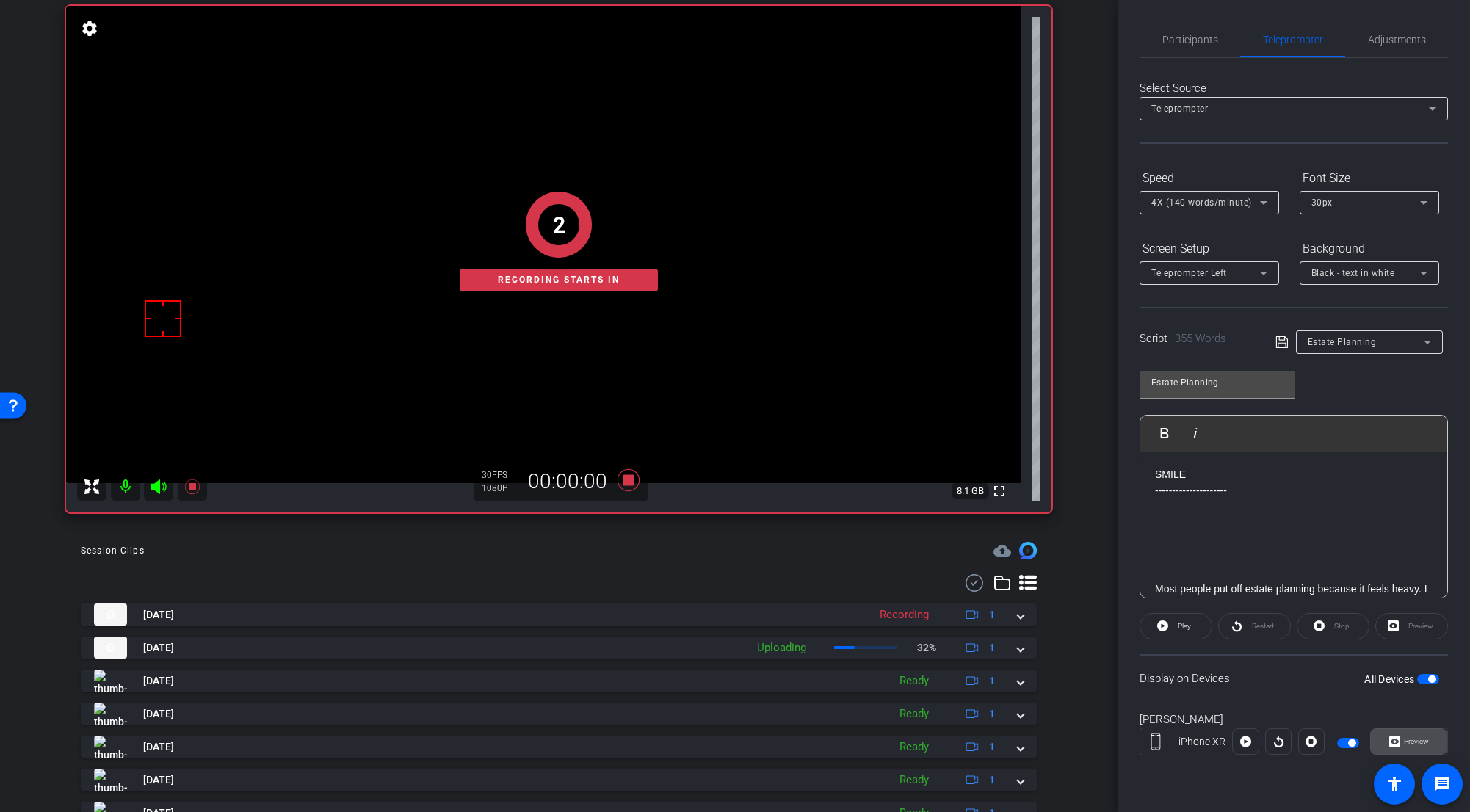
click at [914, 629] on span "Preview" at bounding box center [1415, 741] width 29 height 20
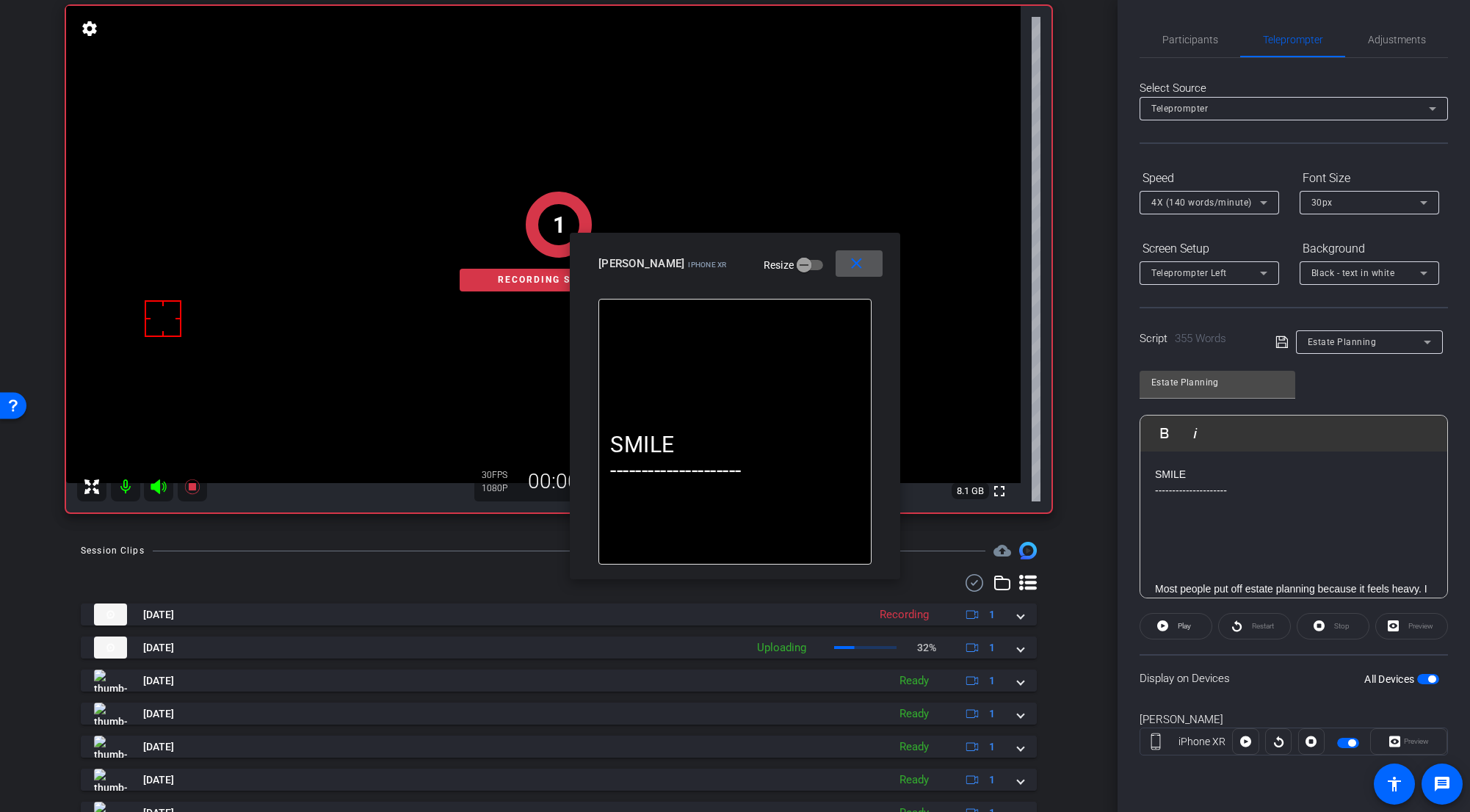
drag, startPoint x: 1177, startPoint y: 631, endPoint x: 1148, endPoint y: 598, distance: 43.9
click at [914, 629] on span "Play" at bounding box center [1183, 626] width 17 height 20
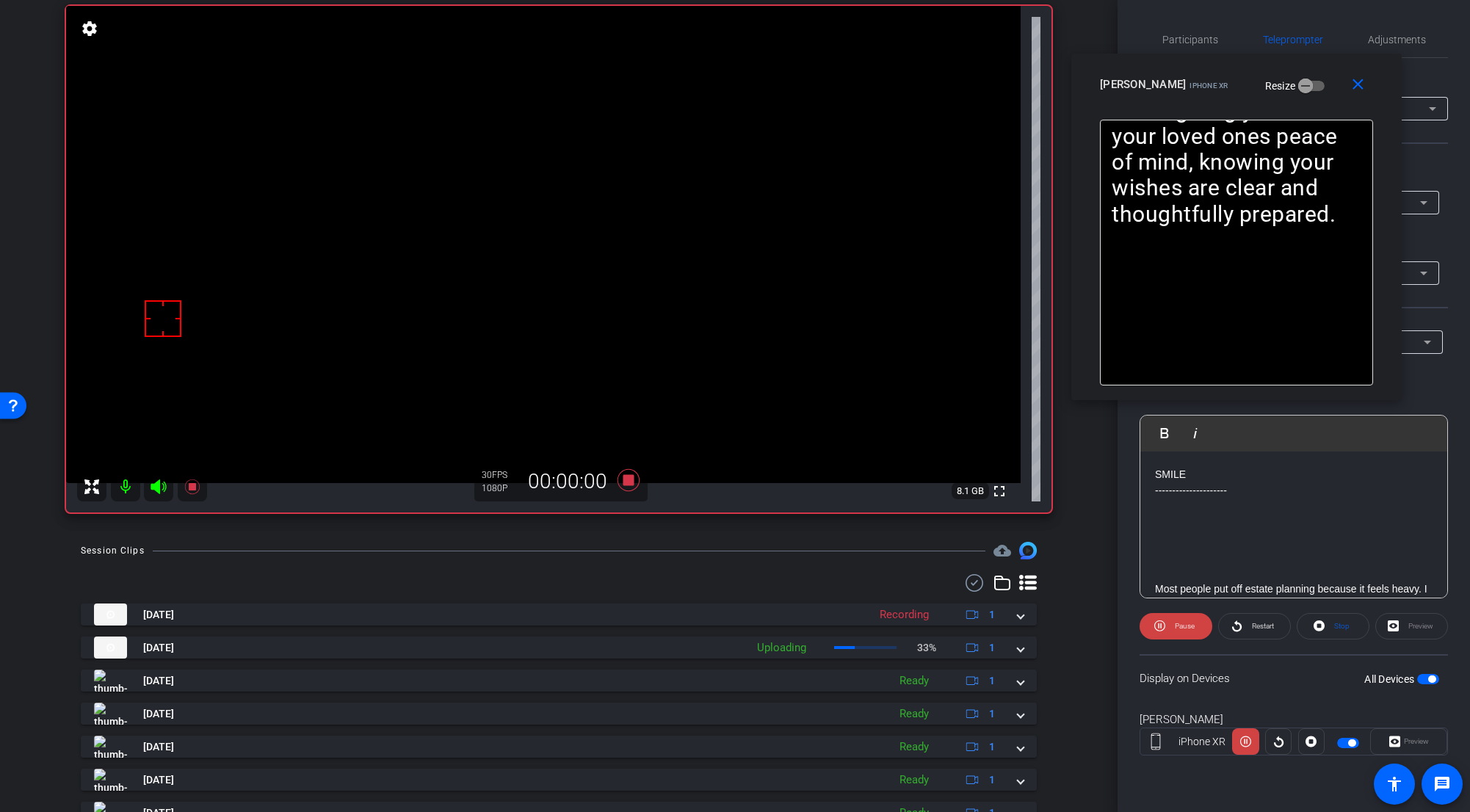
drag, startPoint x: 796, startPoint y: 255, endPoint x: 1300, endPoint y: 71, distance: 536.5
click at [914, 71] on div "Jacob Y iPhone XR Resize" at bounding box center [1242, 84] width 285 height 27
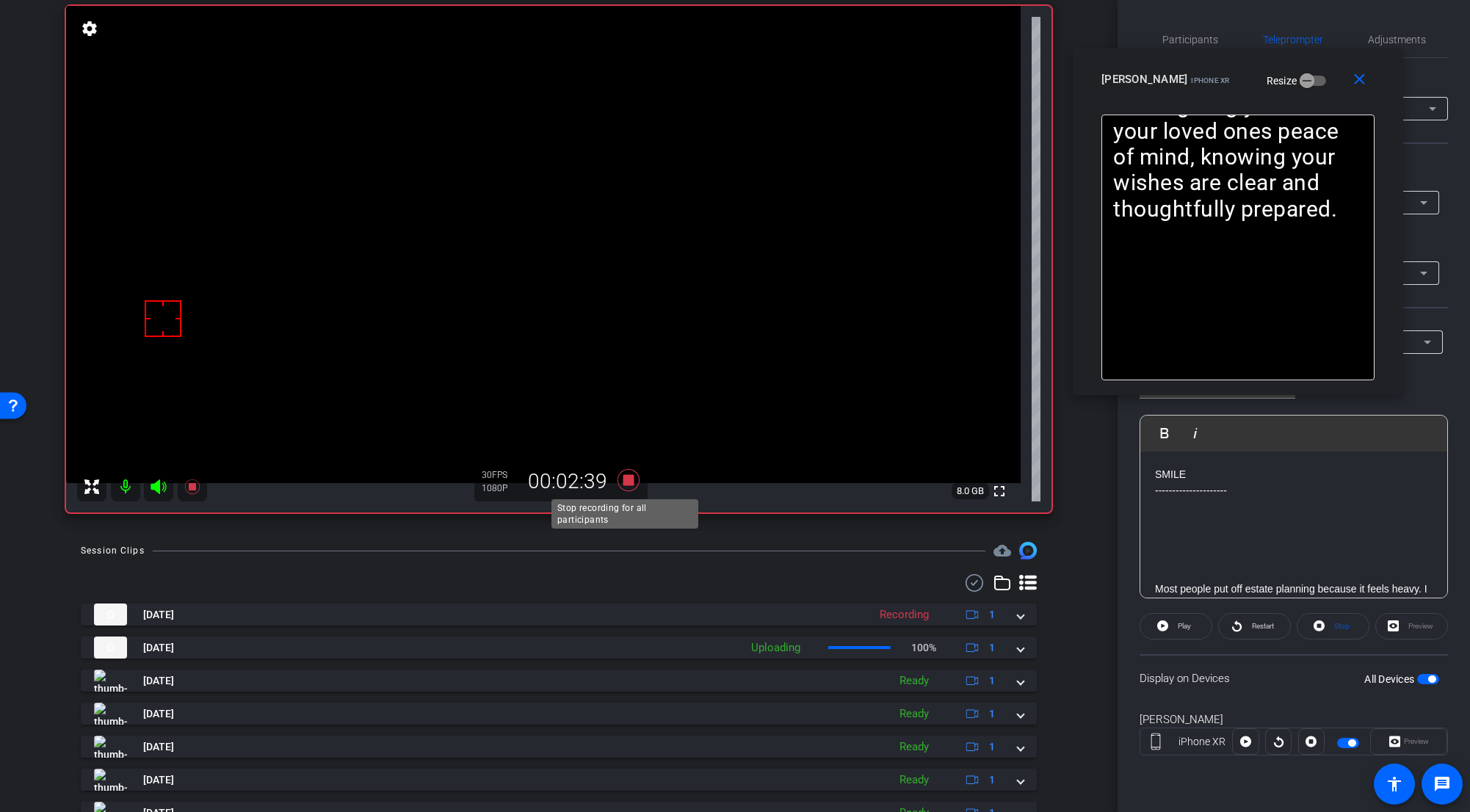
click at [628, 478] on icon at bounding box center [629, 481] width 22 height 22
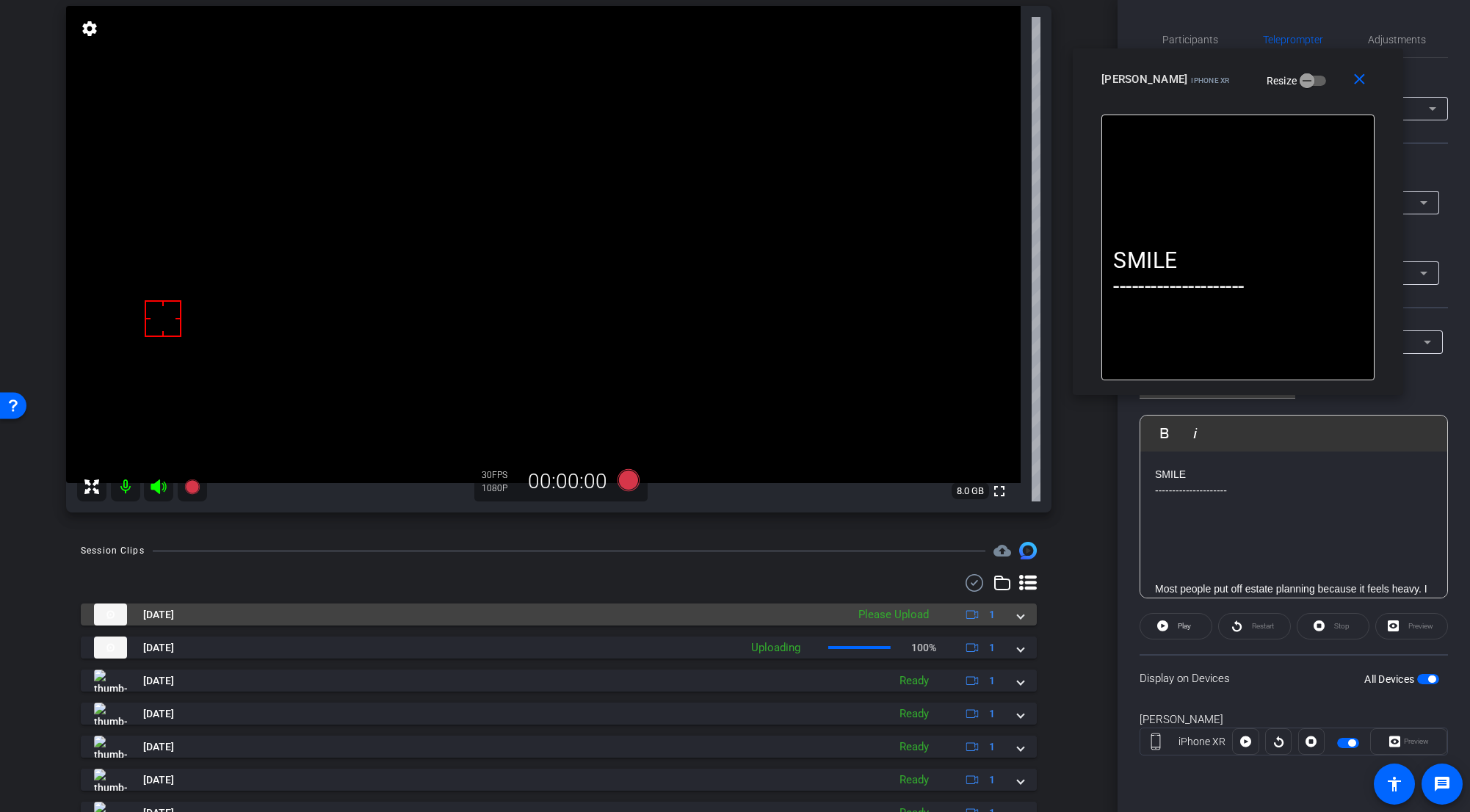
click at [914, 618] on span at bounding box center [1021, 614] width 6 height 16
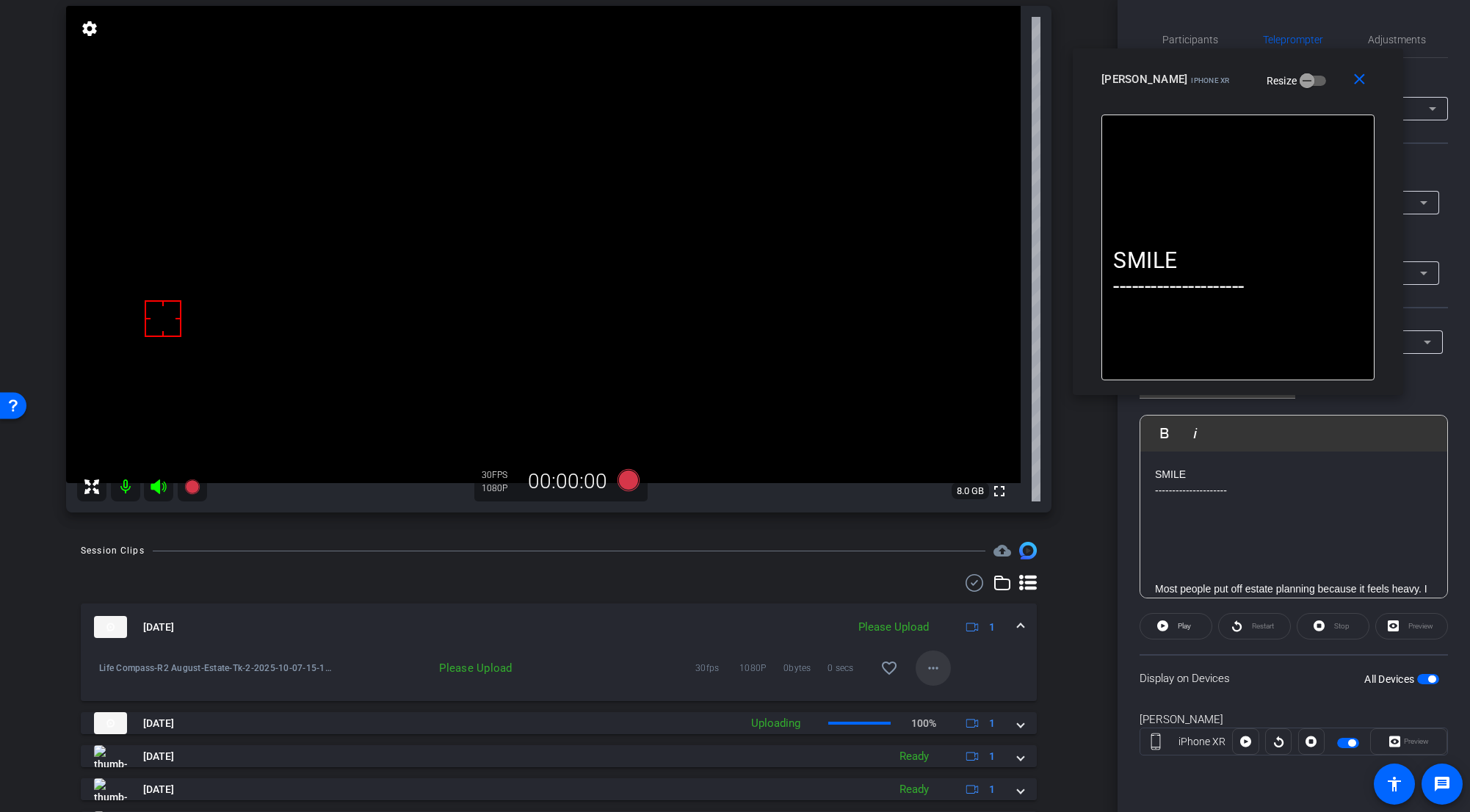
click at [914, 629] on mat-icon "more_horiz" at bounding box center [933, 667] width 18 height 17
drag, startPoint x: 949, startPoint y: 700, endPoint x: 962, endPoint y: 690, distance: 16.4
click at [914, 629] on span "Upload" at bounding box center [951, 699] width 59 height 17
click at [914, 619] on mat-expansion-panel-header "Oct 7, 2025 Uploading 1" at bounding box center [559, 626] width 956 height 47
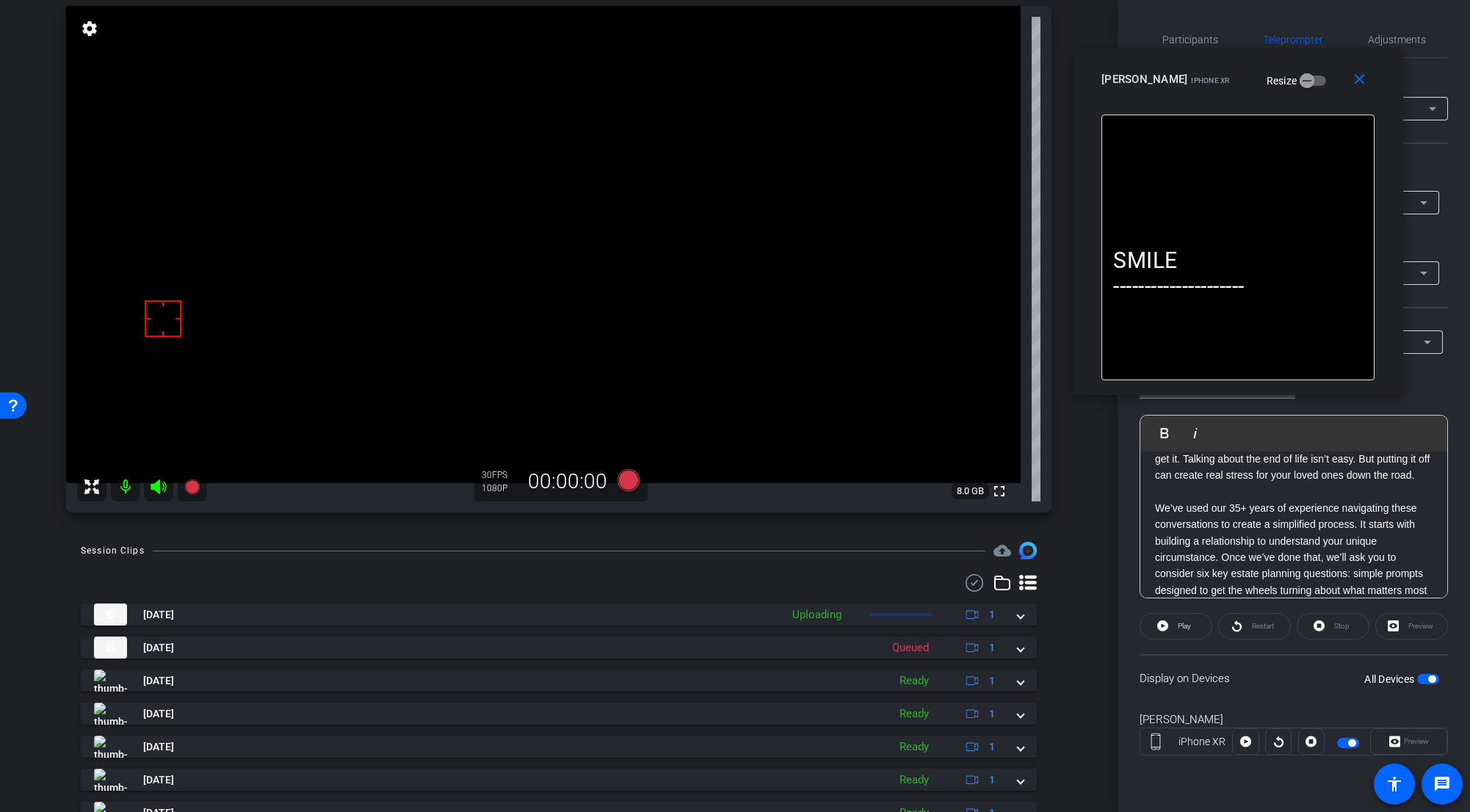
scroll to position [74, 0]
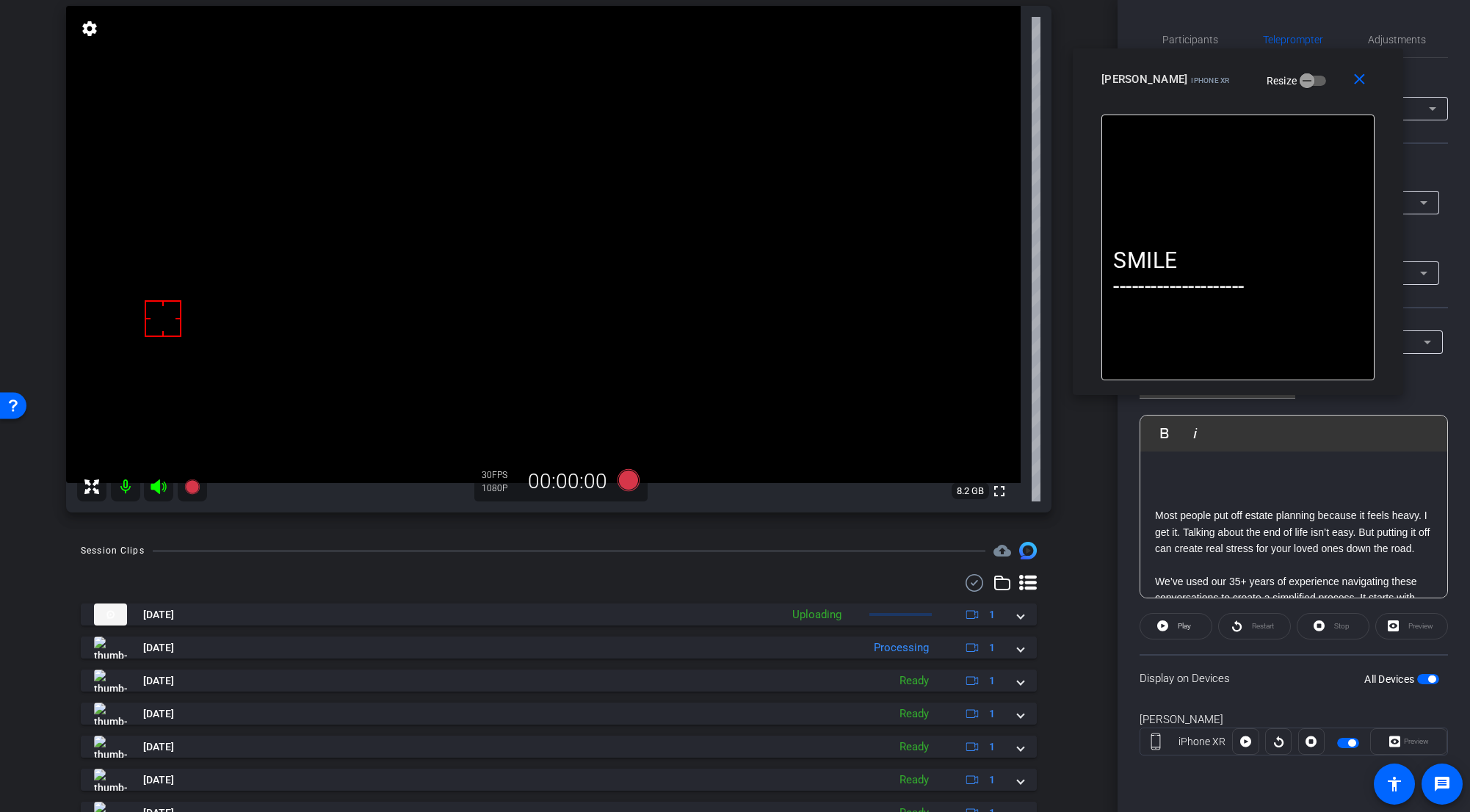
click at [914, 530] on p "Most people put off estate planning because it feels heavy. I get it. Talking a…" at bounding box center [1293, 531] width 277 height 49
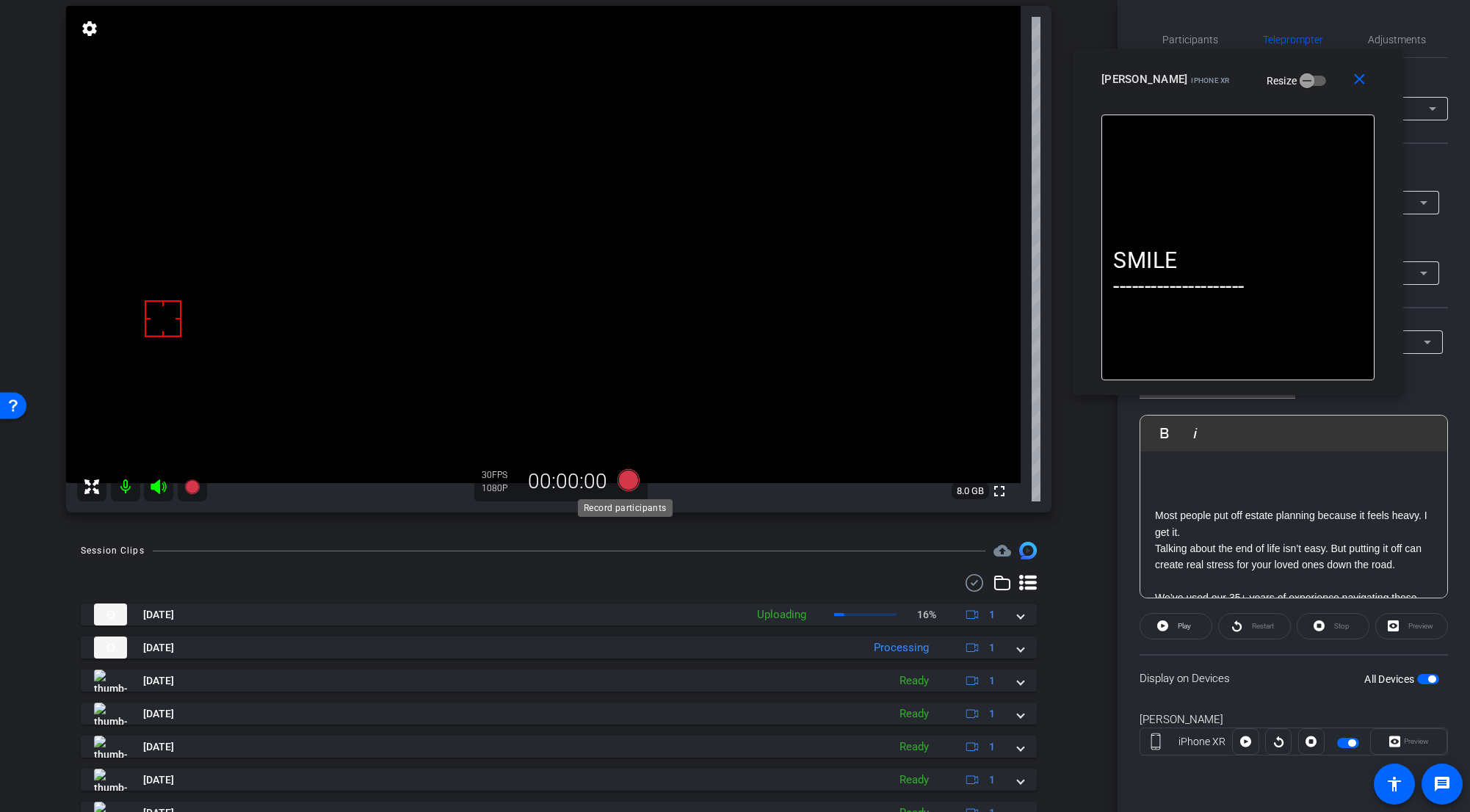
click at [618, 480] on icon at bounding box center [629, 481] width 22 height 22
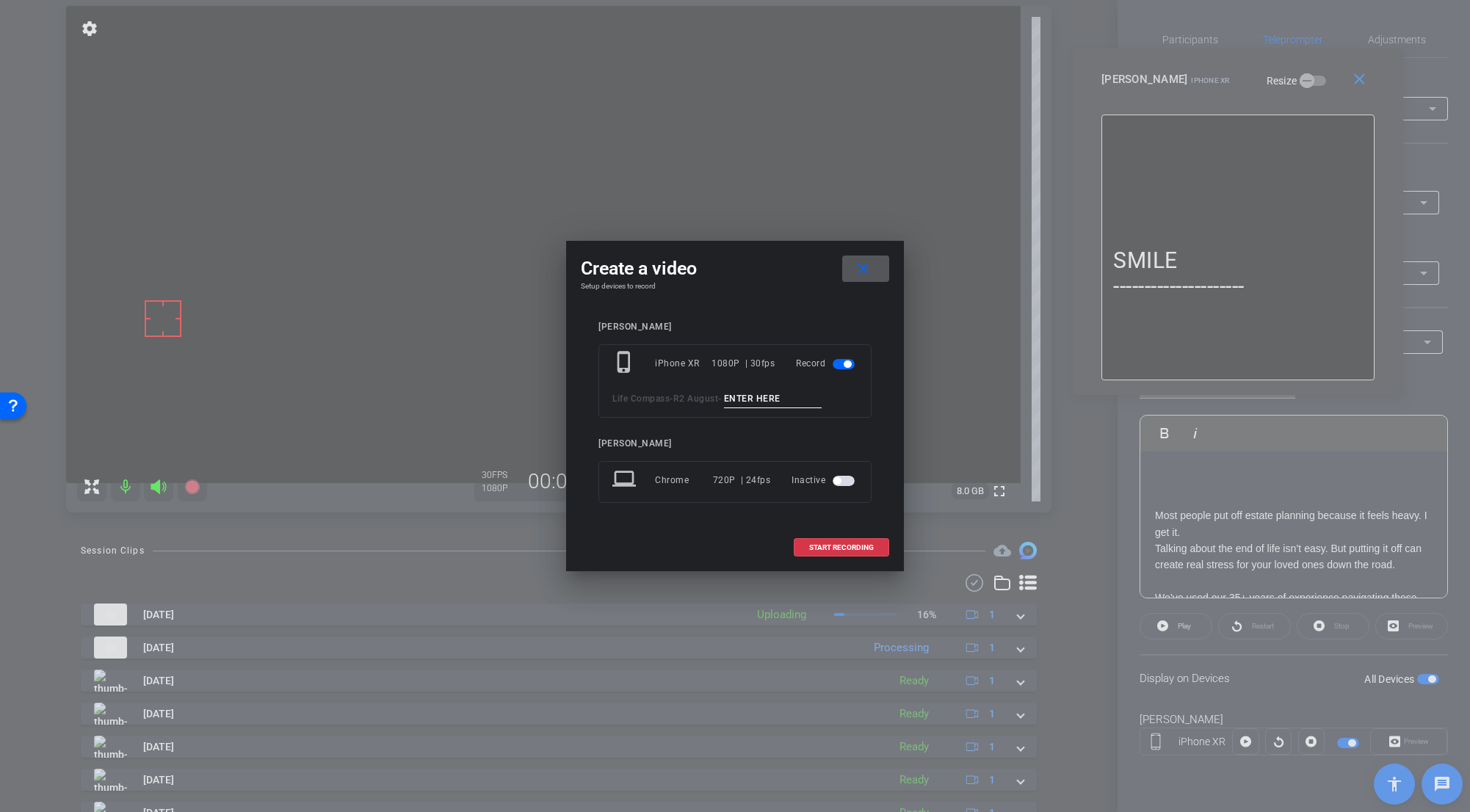
click at [757, 396] on input at bounding box center [773, 399] width 99 height 18
paste input "Estate_Tk_1"
type input "Estate_Tk_3"
click at [828, 549] on span "START RECORDING" at bounding box center [842, 548] width 64 height 7
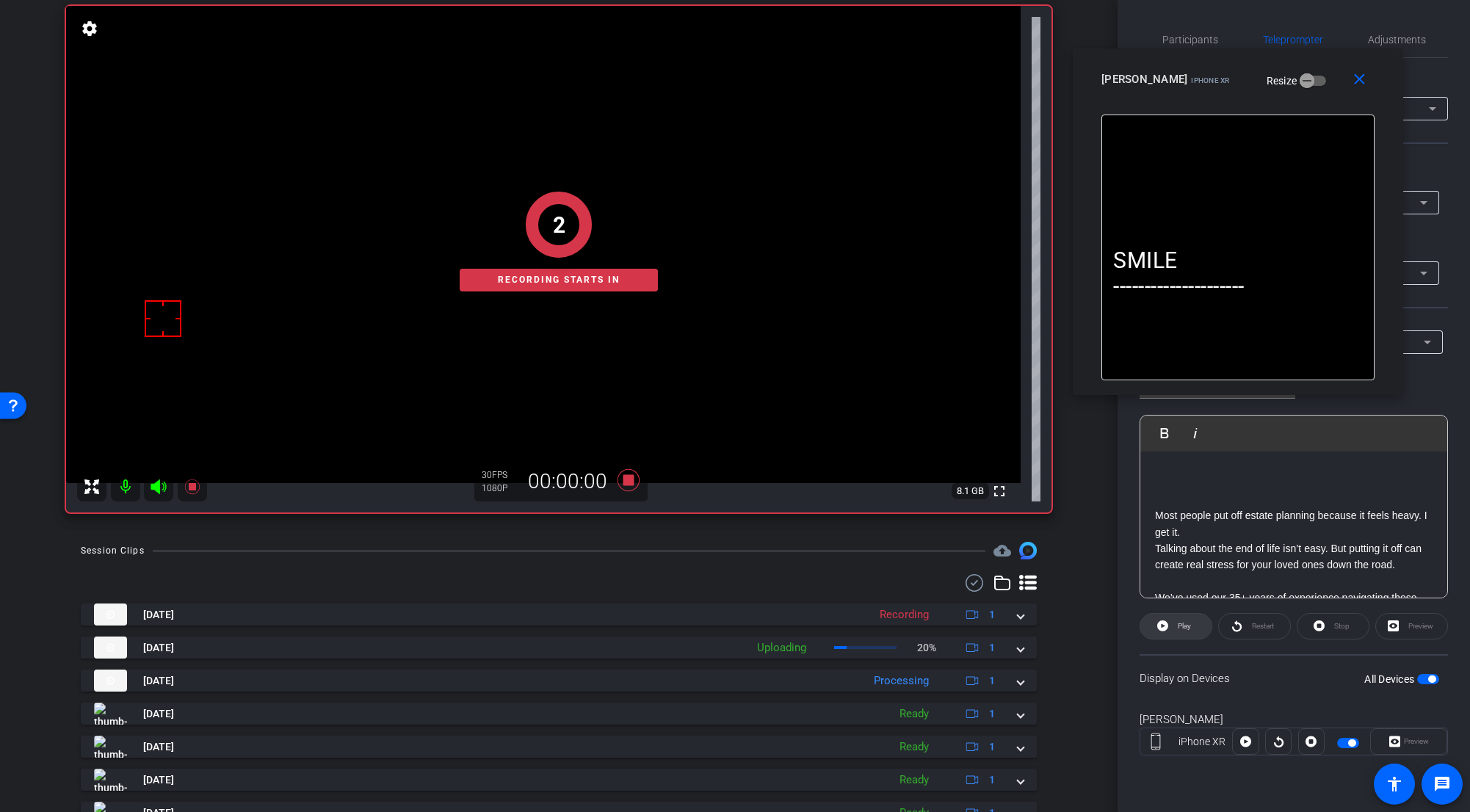
click at [914, 620] on span "Play" at bounding box center [1183, 626] width 17 height 20
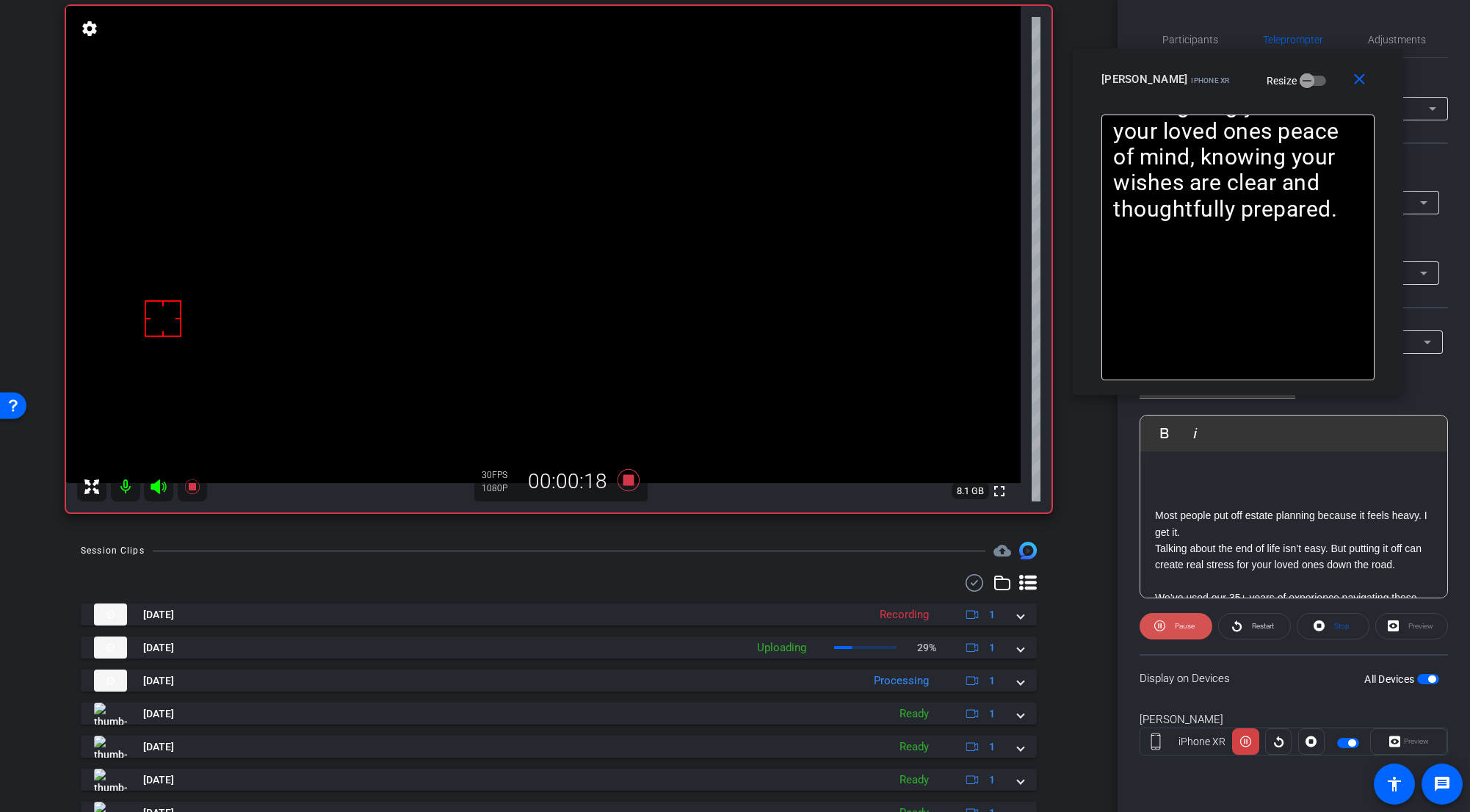
click at [914, 623] on span at bounding box center [1175, 626] width 73 height 35
click at [625, 480] on icon at bounding box center [629, 481] width 22 height 22
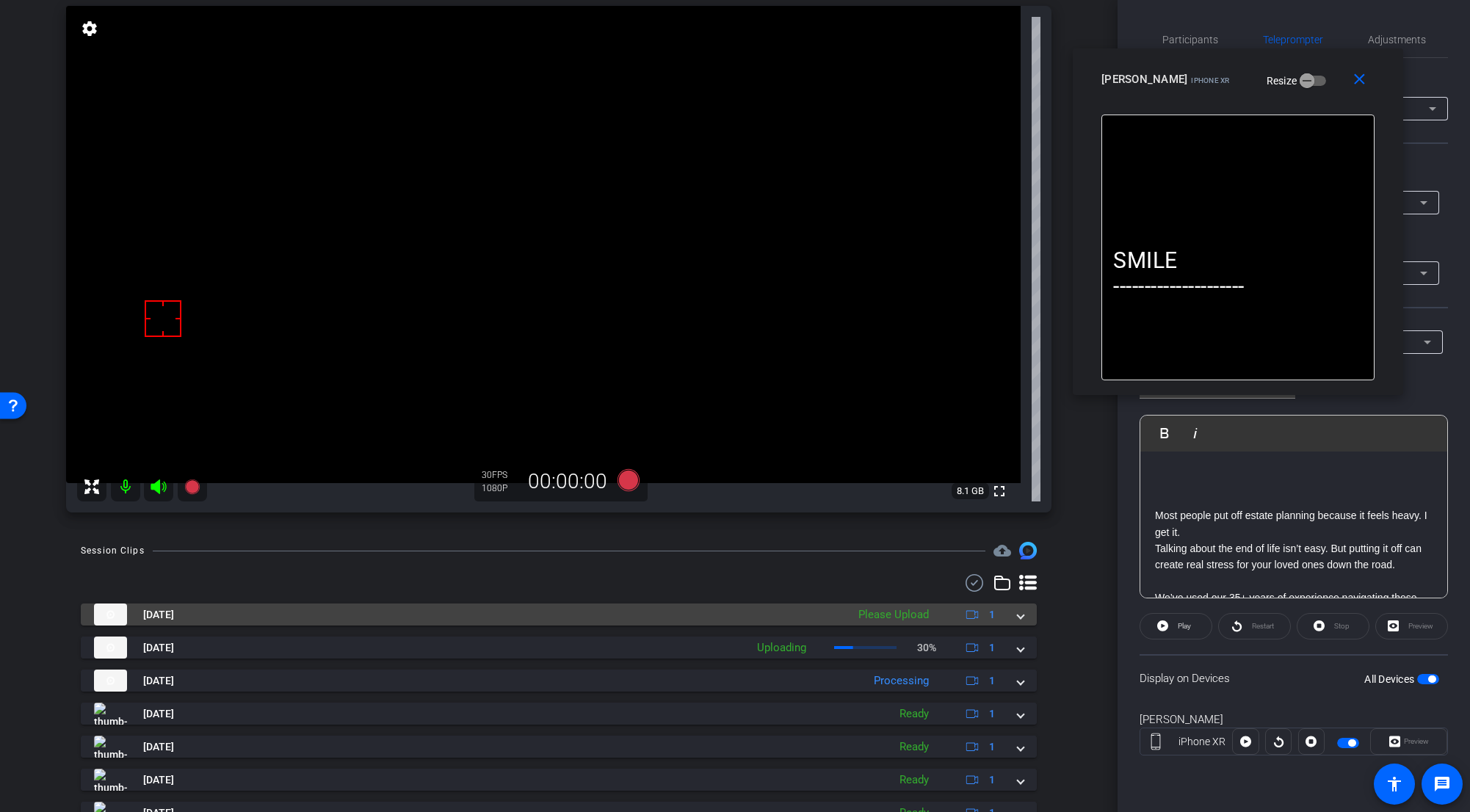
drag, startPoint x: 1024, startPoint y: 619, endPoint x: 1007, endPoint y: 621, distance: 17.1
click at [914, 619] on mat-expansion-panel-header "Oct 7, 2025 Please Upload 1" at bounding box center [559, 614] width 956 height 22
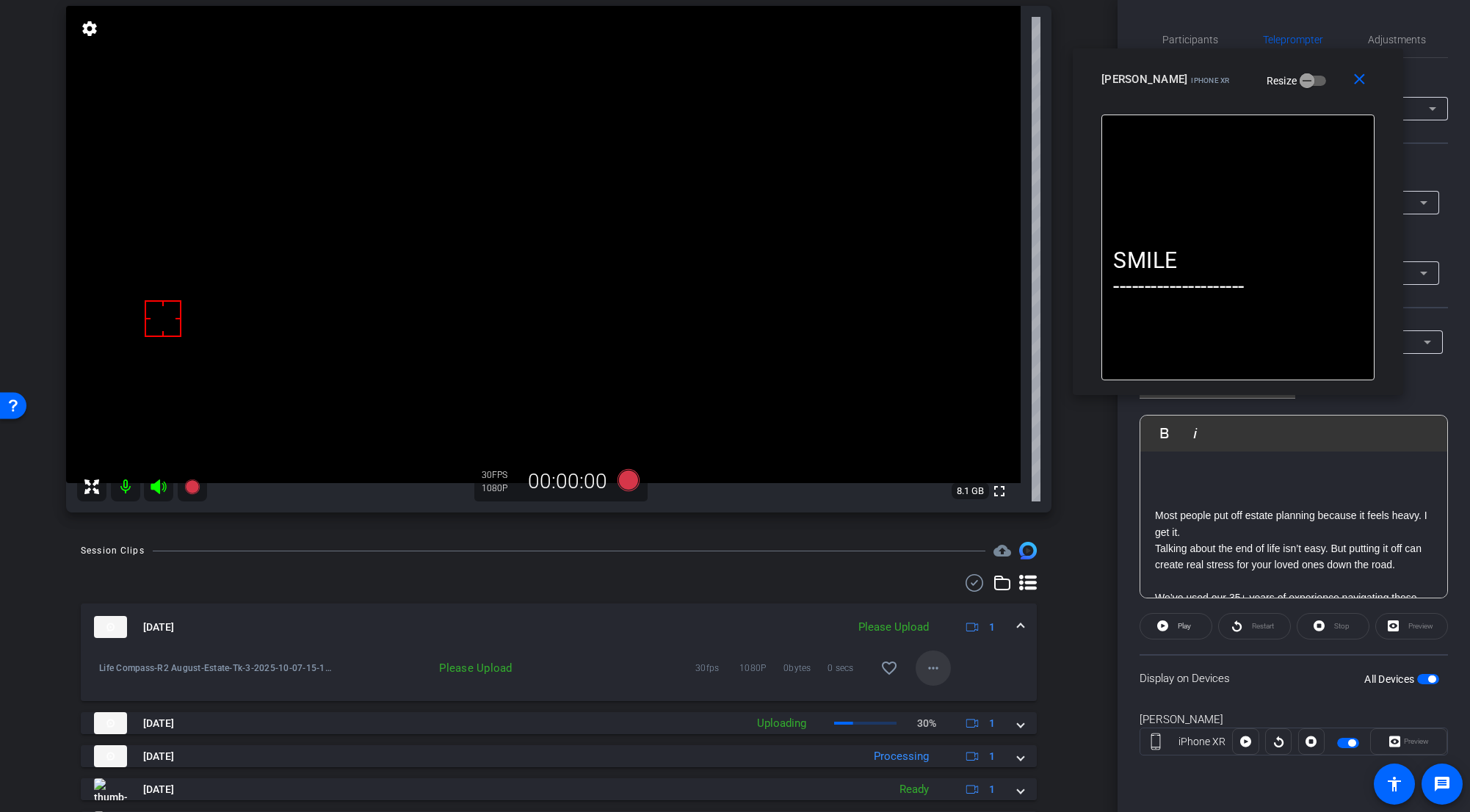
click at [914, 629] on mat-icon "more_horiz" at bounding box center [933, 667] width 18 height 17
click at [914, 629] on span "Upload" at bounding box center [951, 699] width 59 height 17
click at [914, 621] on span at bounding box center [1021, 627] width 6 height 16
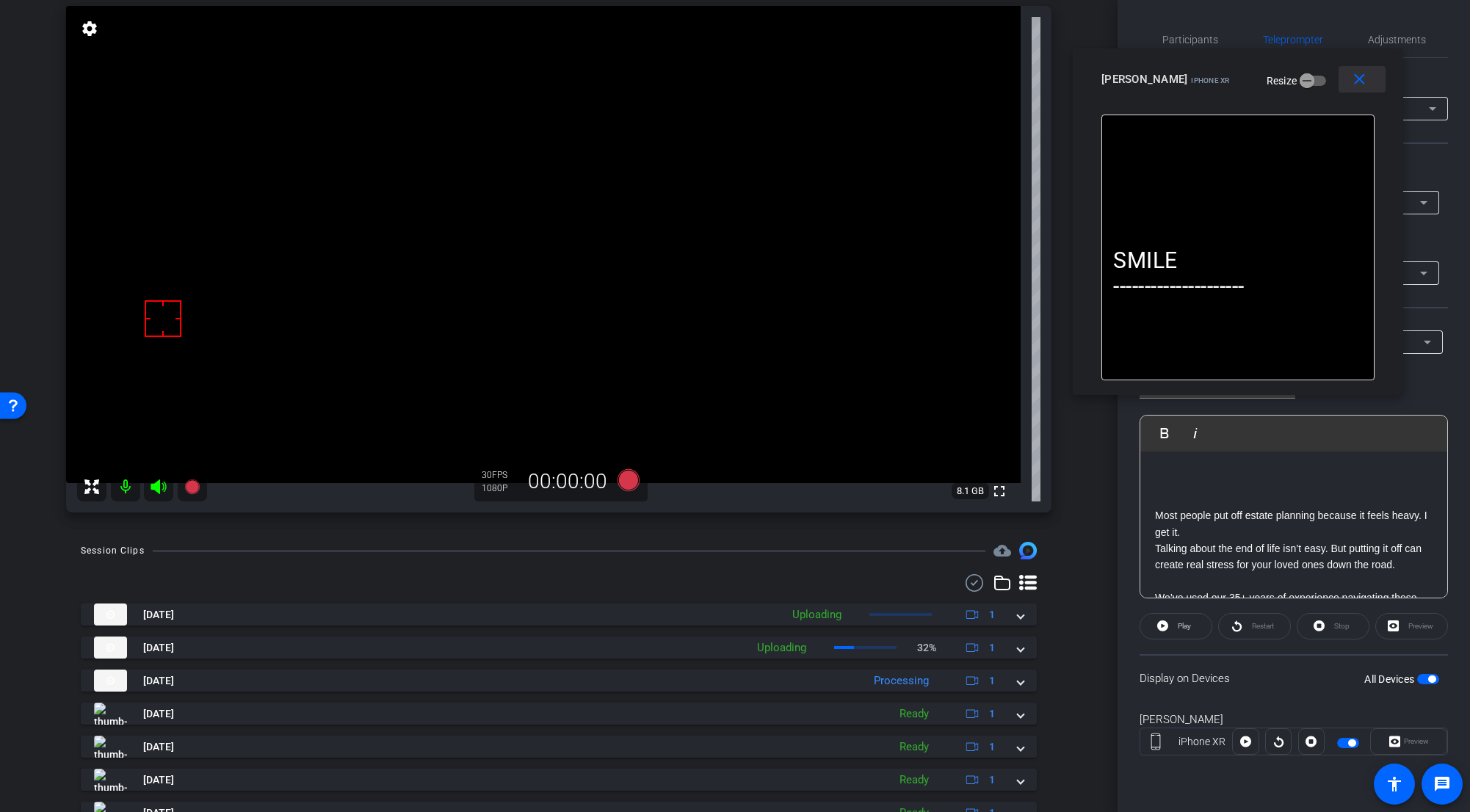
click at [914, 77] on mat-icon "close" at bounding box center [1359, 80] width 18 height 18
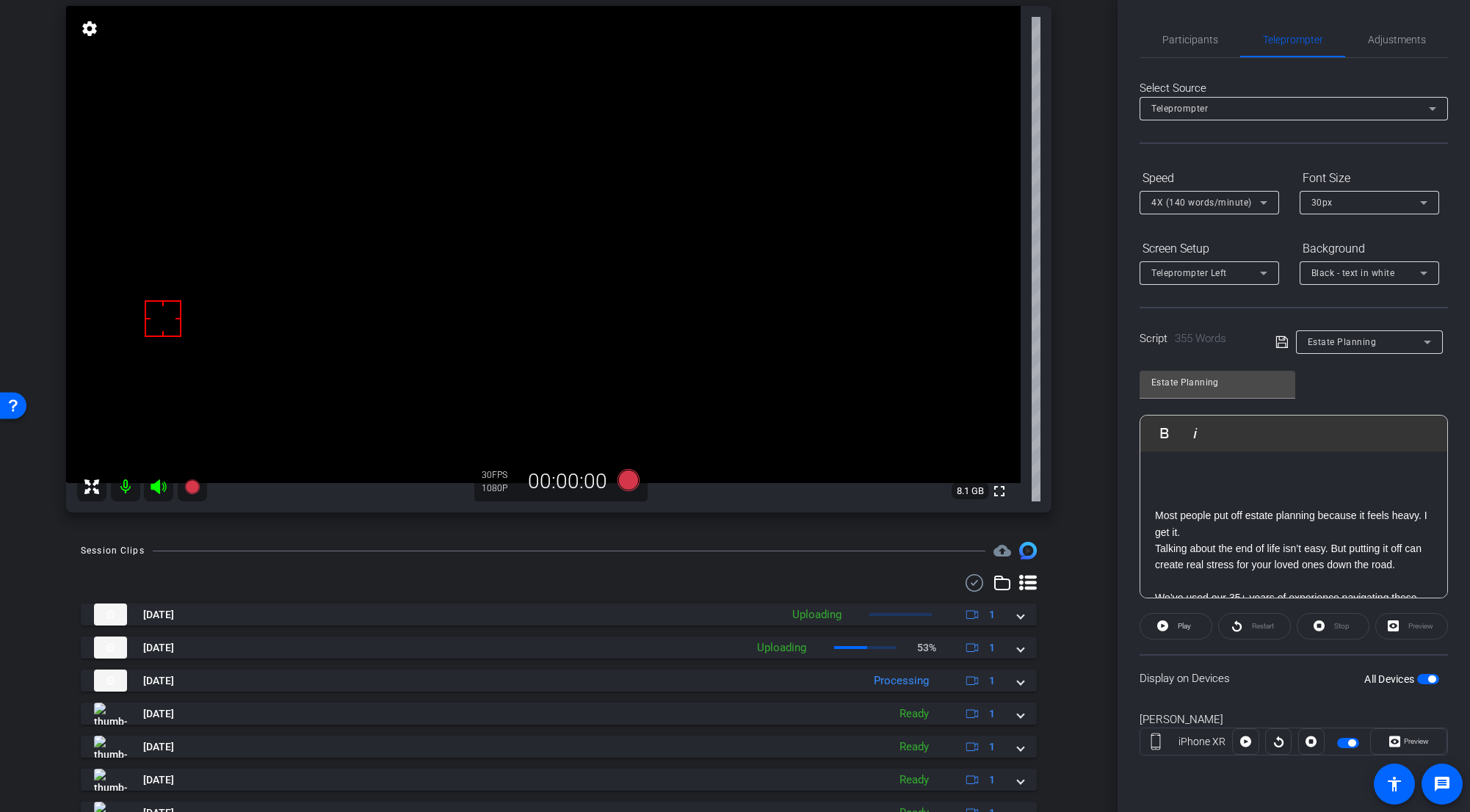
click at [914, 342] on span "Estate Planning" at bounding box center [1342, 342] width 69 height 10
click at [914, 398] on mat-option "Jacob's Why" at bounding box center [1369, 395] width 146 height 24
type input "Jacob's Why"
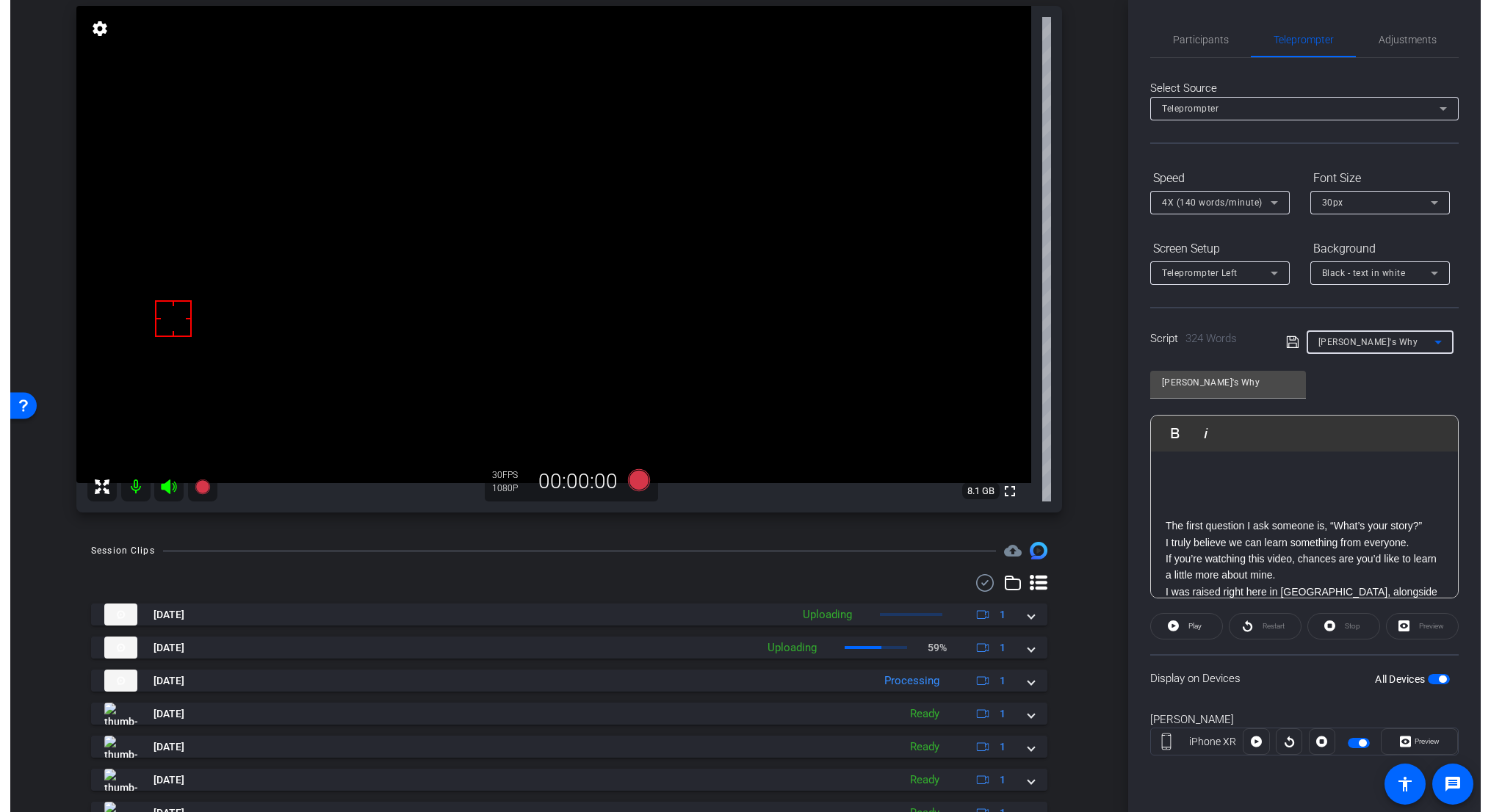
scroll to position [0, 0]
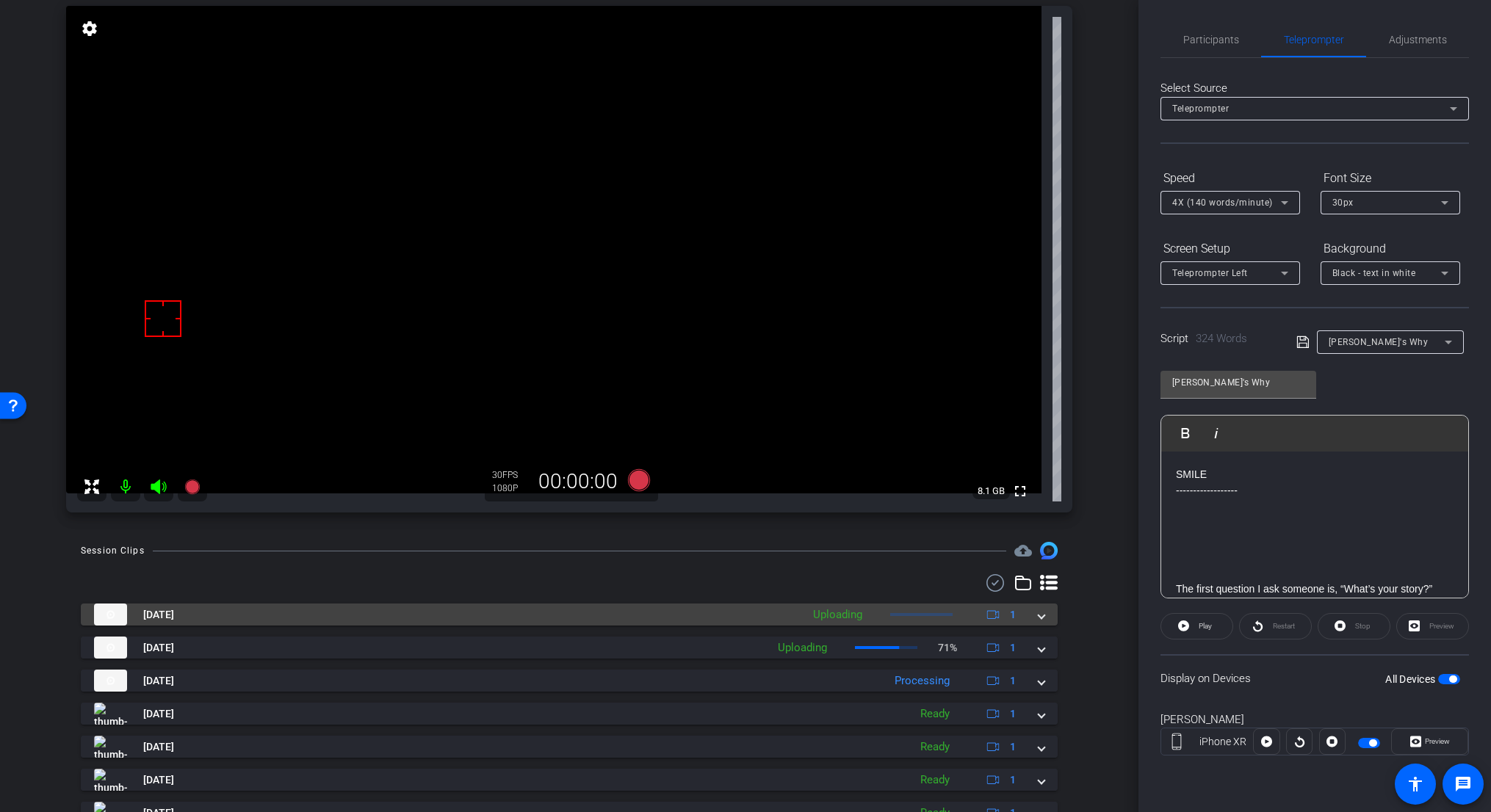
click at [914, 621] on div "Oct 7, 2025 Uploading 1" at bounding box center [565, 614] width 944 height 22
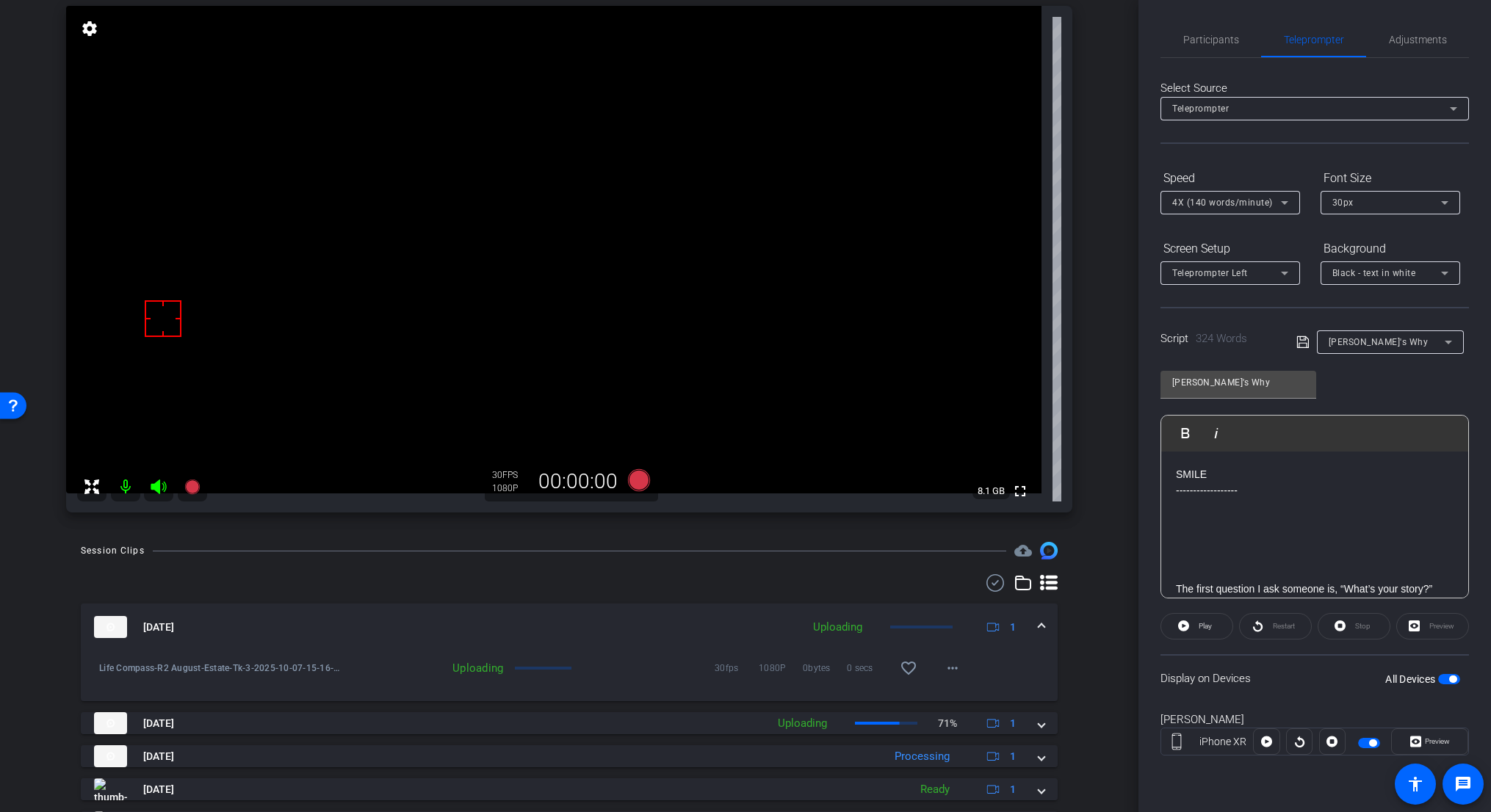
click at [914, 629] on span at bounding box center [1041, 627] width 6 height 16
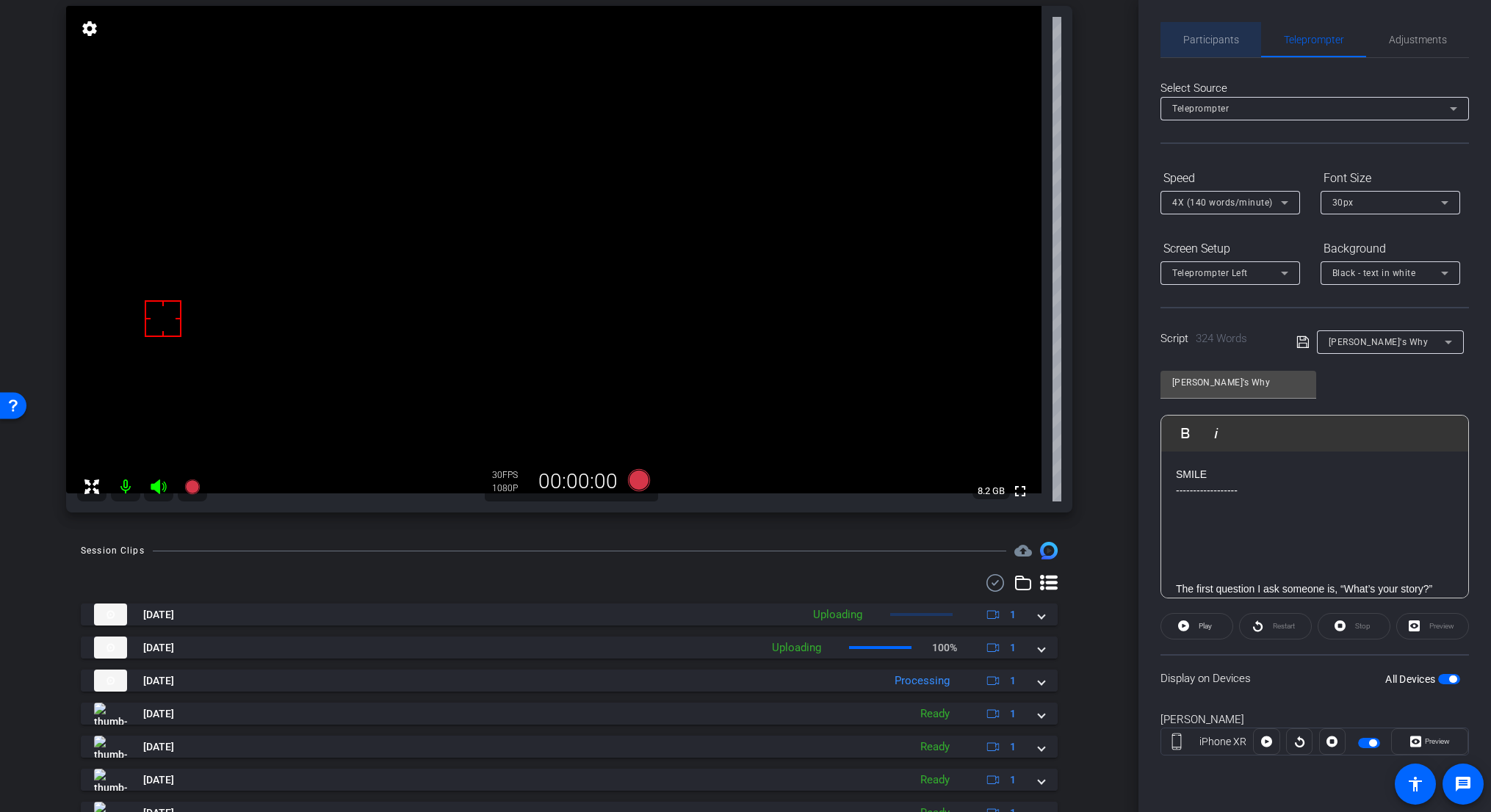
click at [914, 40] on span "Participants" at bounding box center [1211, 39] width 56 height 10
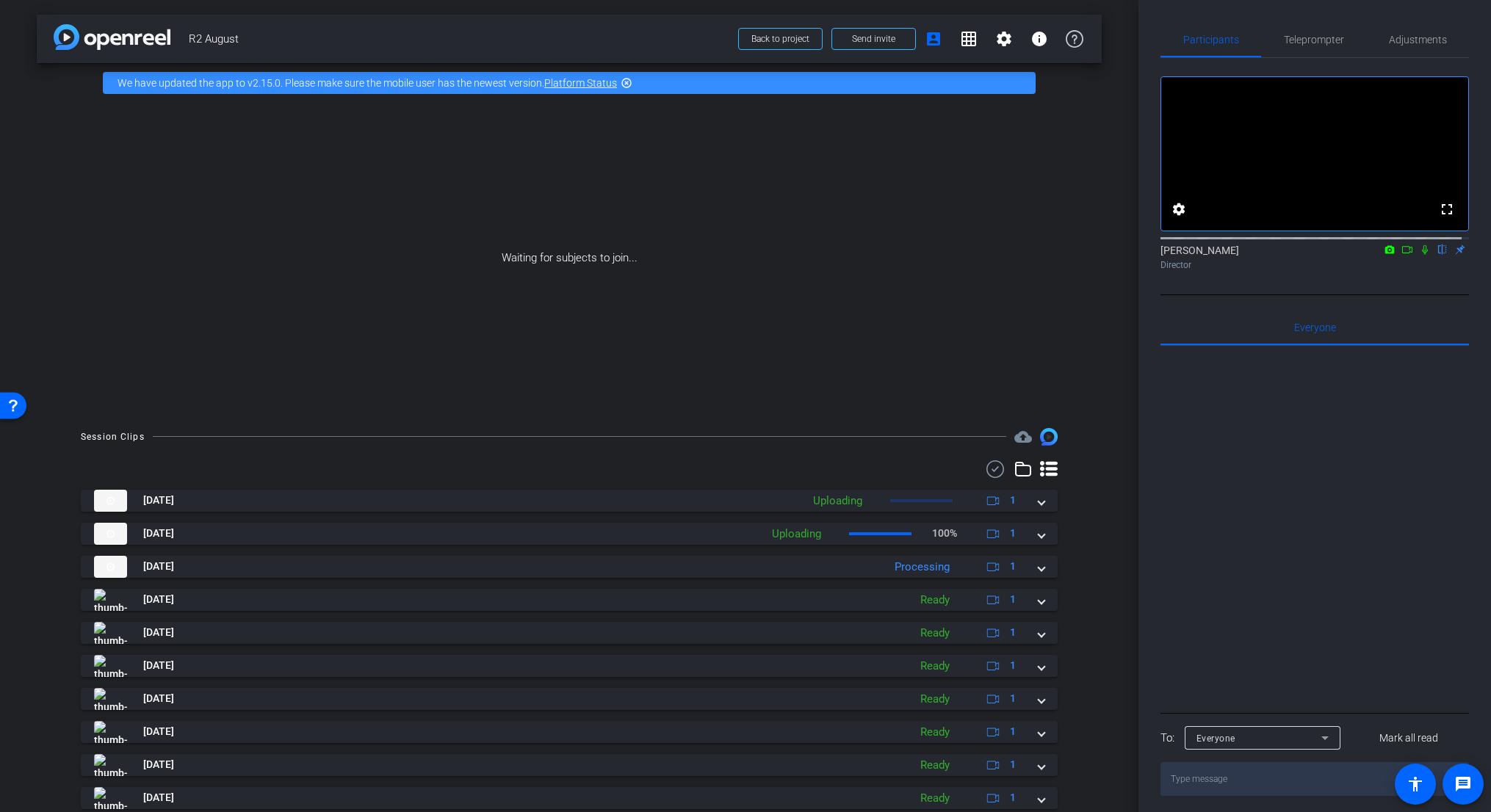
click at [914, 255] on icon at bounding box center [1406, 249] width 12 height 10
click at [914, 255] on icon at bounding box center [1442, 249] width 12 height 10
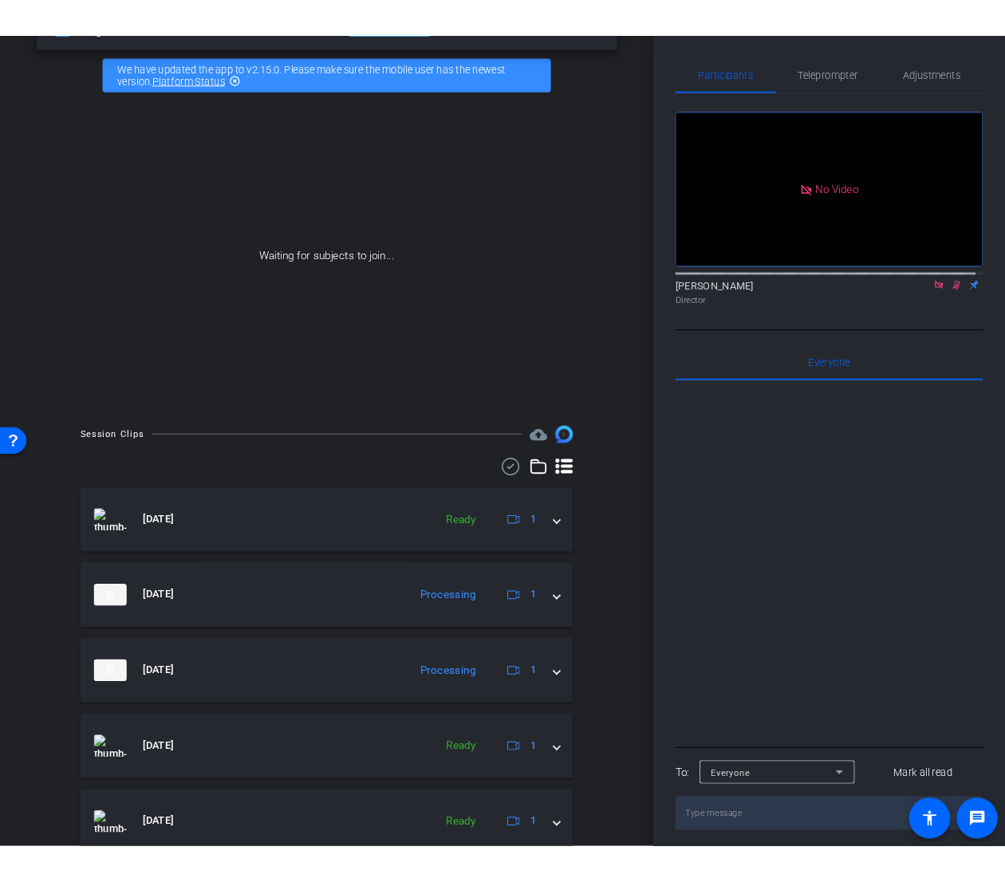
scroll to position [399, 0]
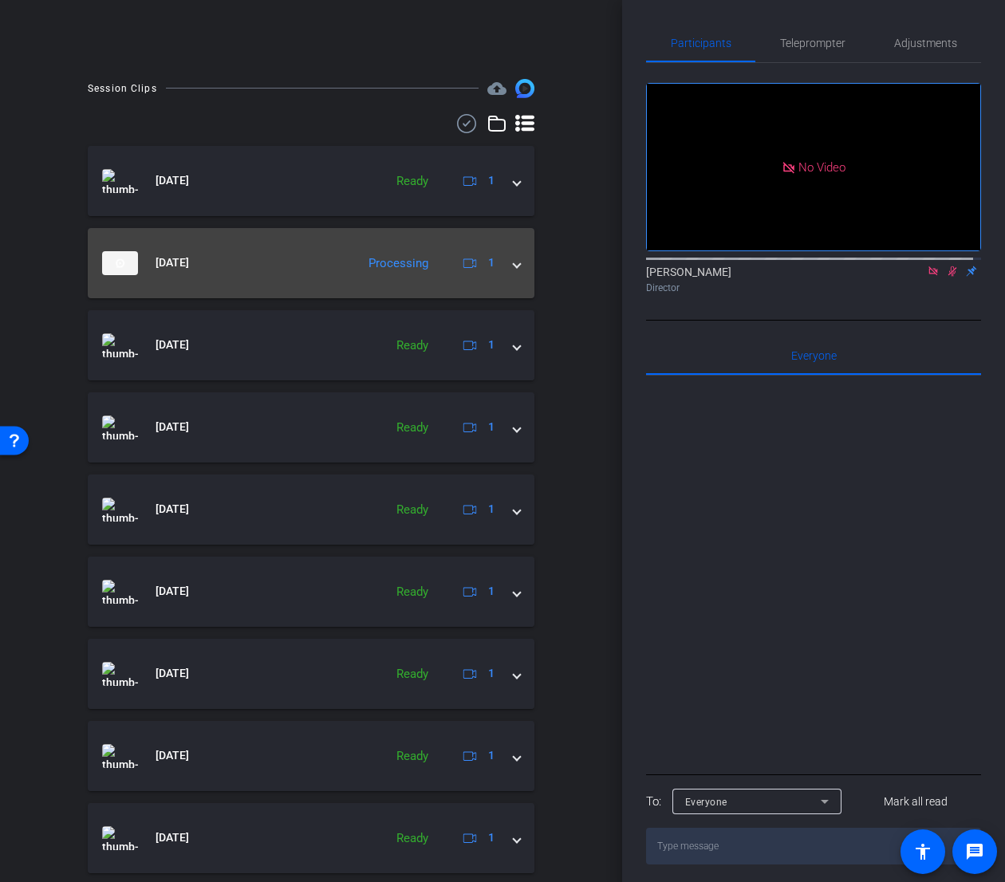
click at [513, 263] on span at bounding box center [516, 262] width 6 height 17
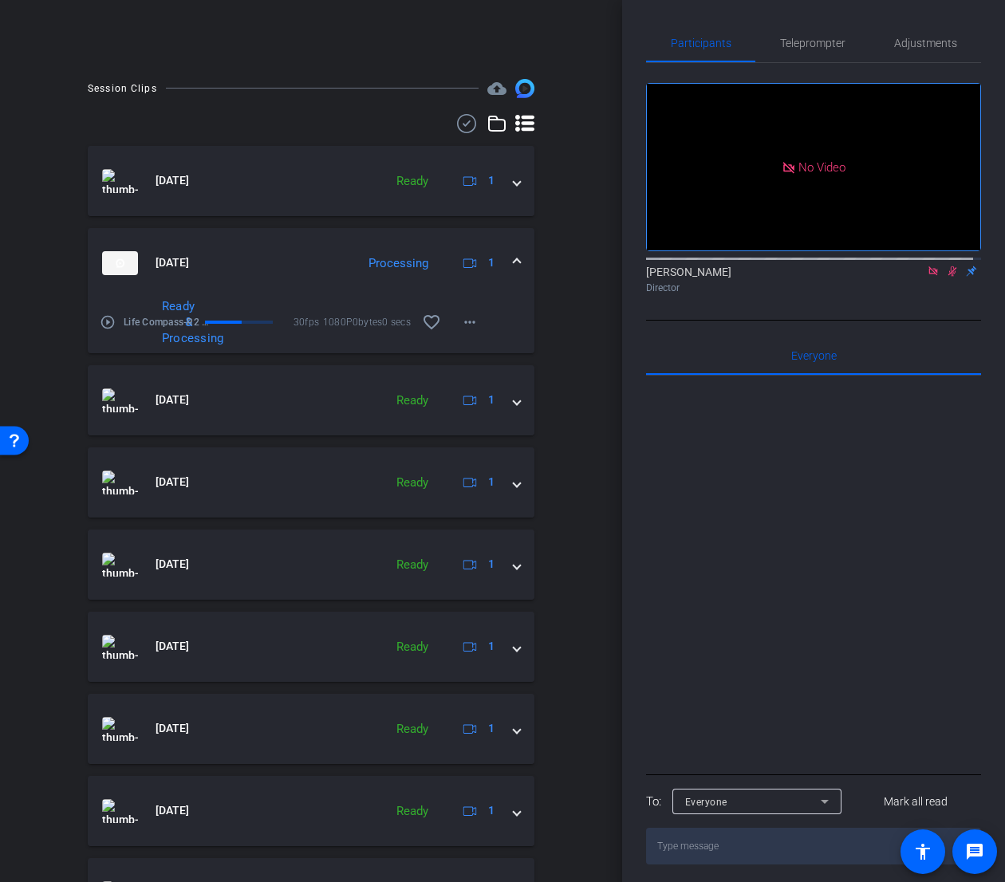
click at [513, 261] on span at bounding box center [516, 262] width 6 height 17
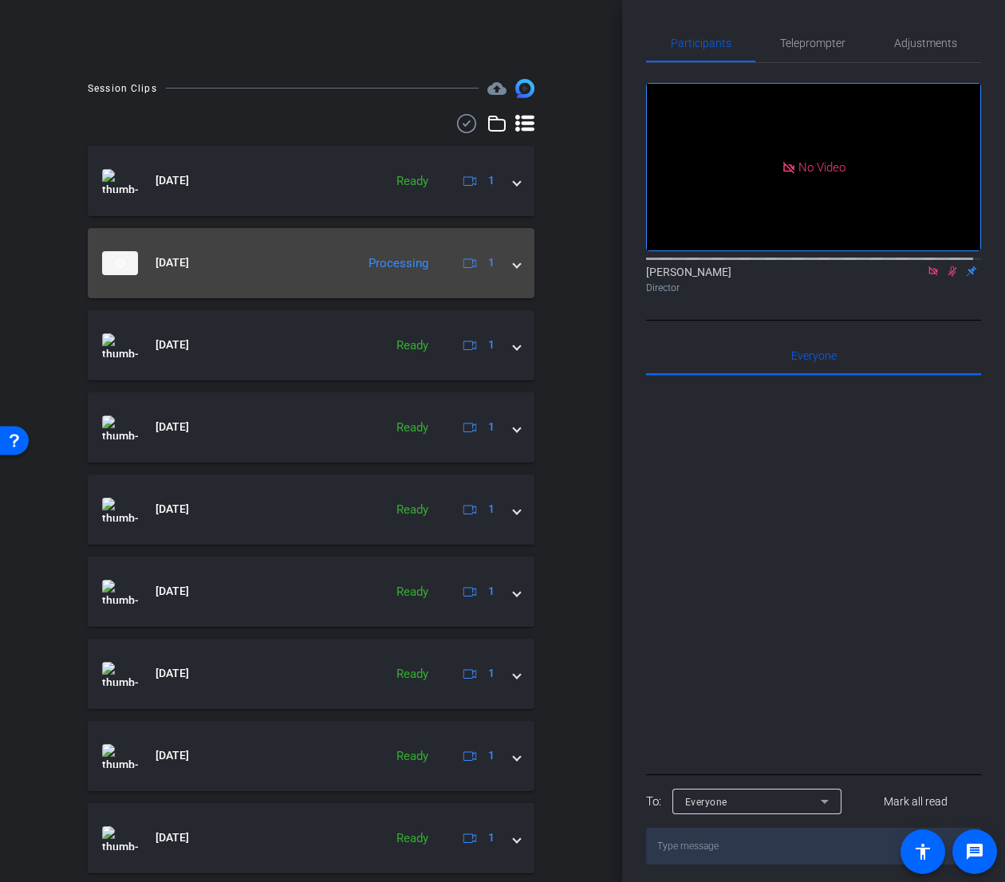
click at [513, 268] on span at bounding box center [516, 262] width 6 height 17
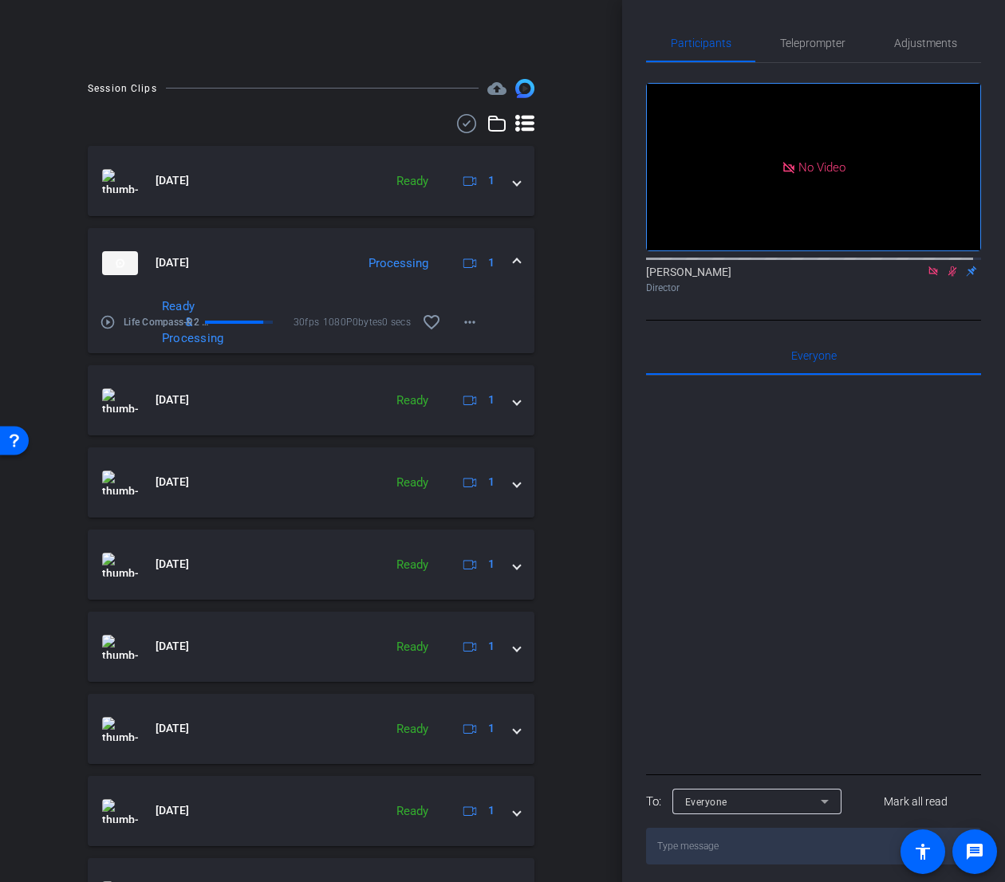
click at [513, 268] on span at bounding box center [516, 262] width 6 height 17
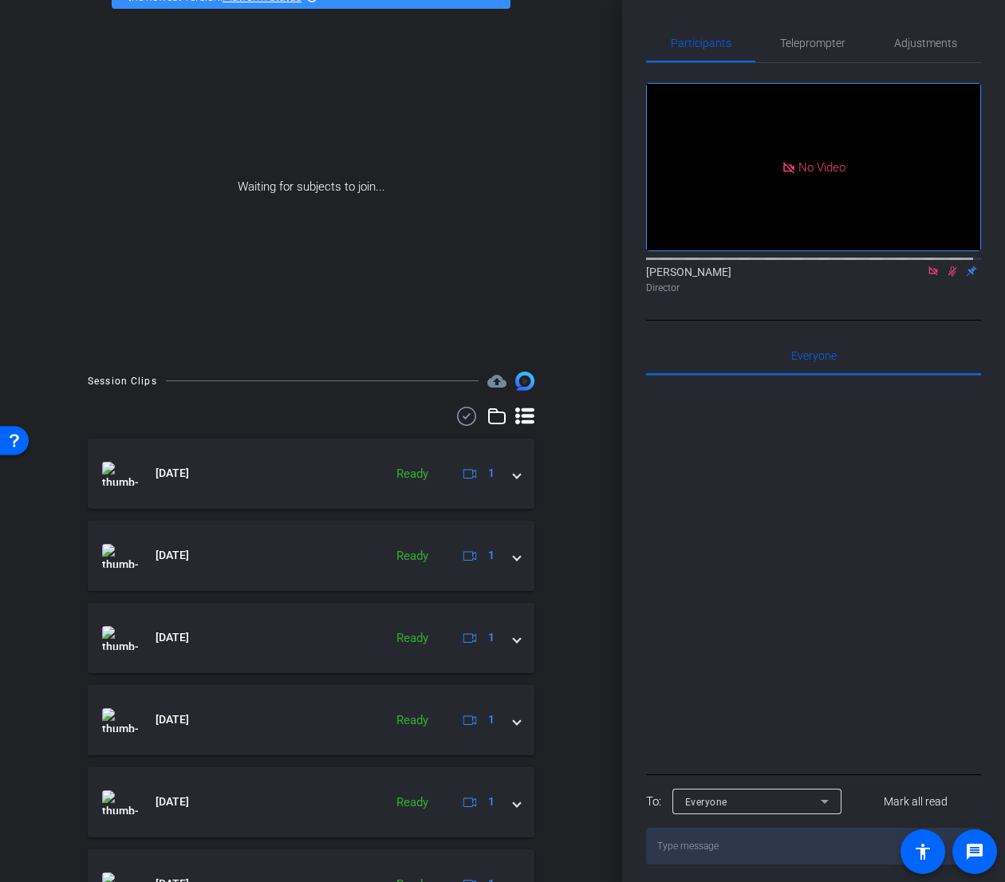
scroll to position [0, 0]
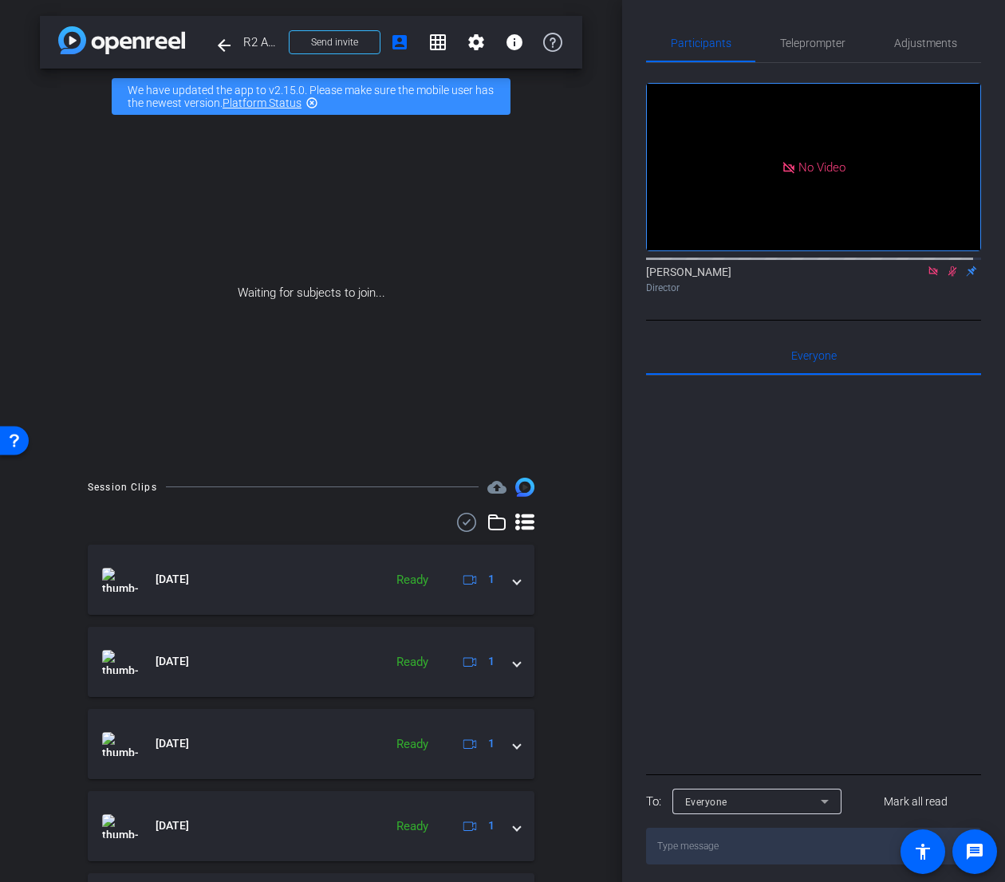
click at [458, 526] on icon at bounding box center [466, 522] width 24 height 19
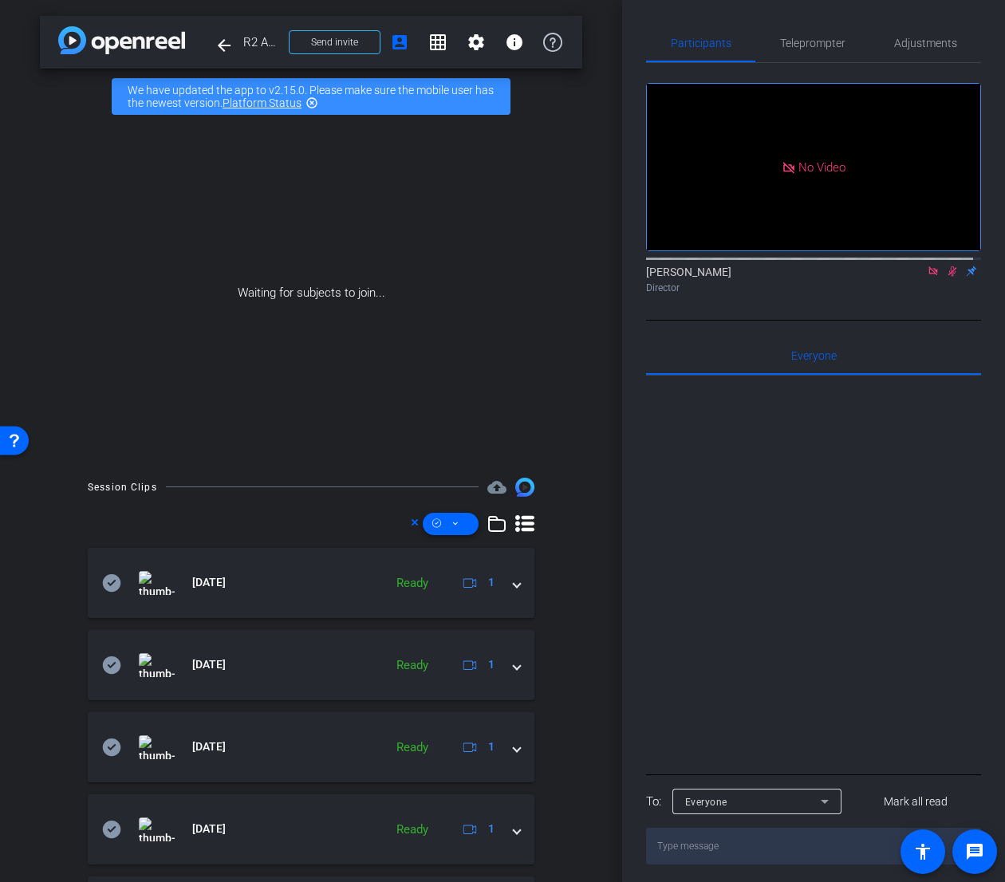
click at [458, 526] on span at bounding box center [451, 524] width 56 height 38
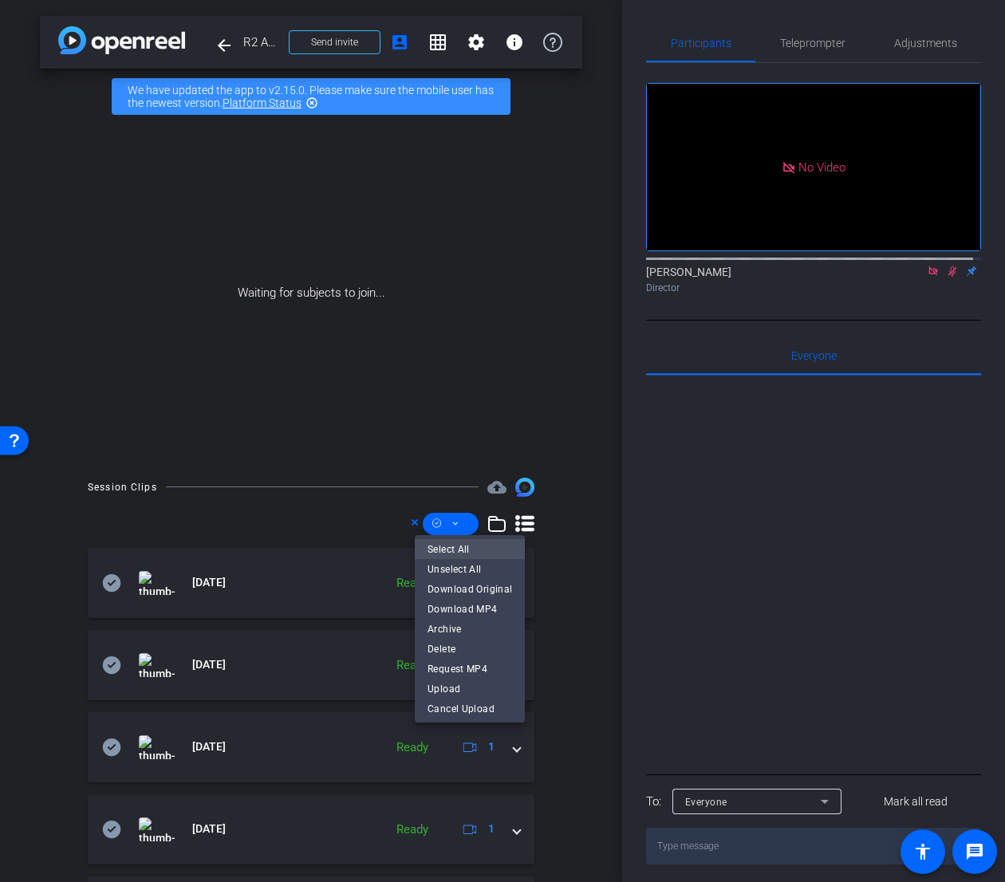
click at [467, 549] on span "Select All" at bounding box center [469, 548] width 85 height 19
click at [477, 612] on span "Download MP4" at bounding box center [469, 608] width 85 height 19
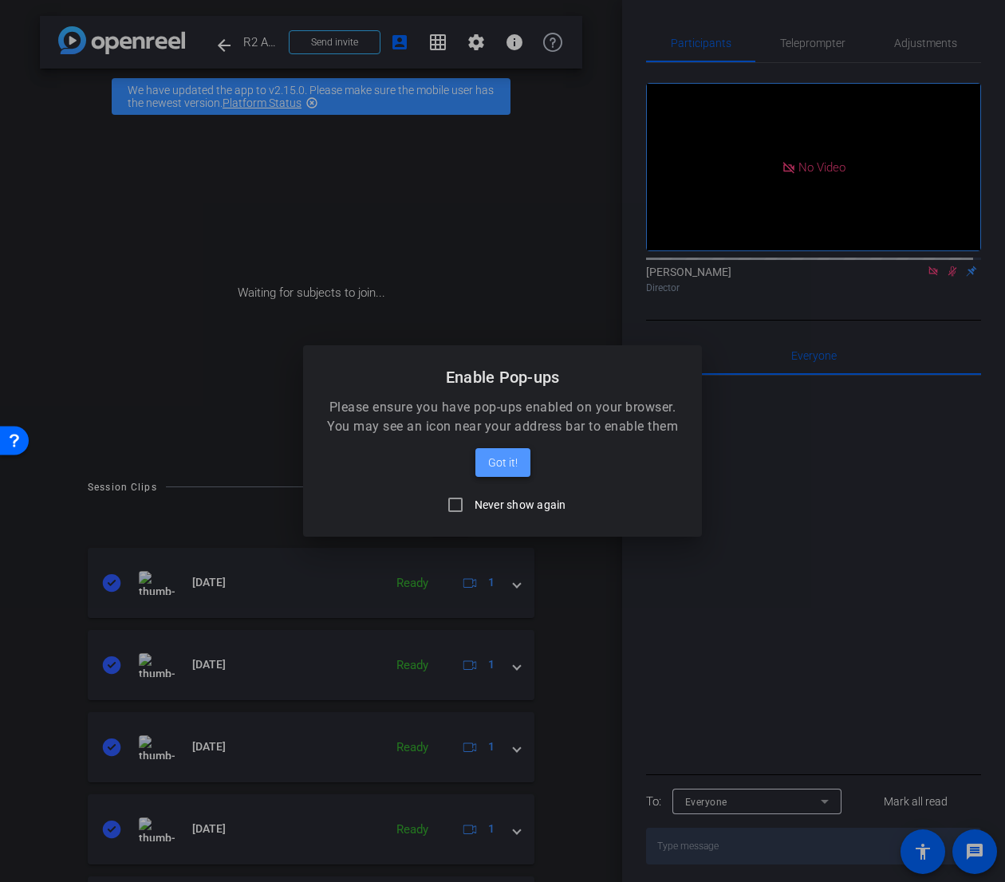
click at [507, 460] on span "Got it!" at bounding box center [503, 462] width 30 height 19
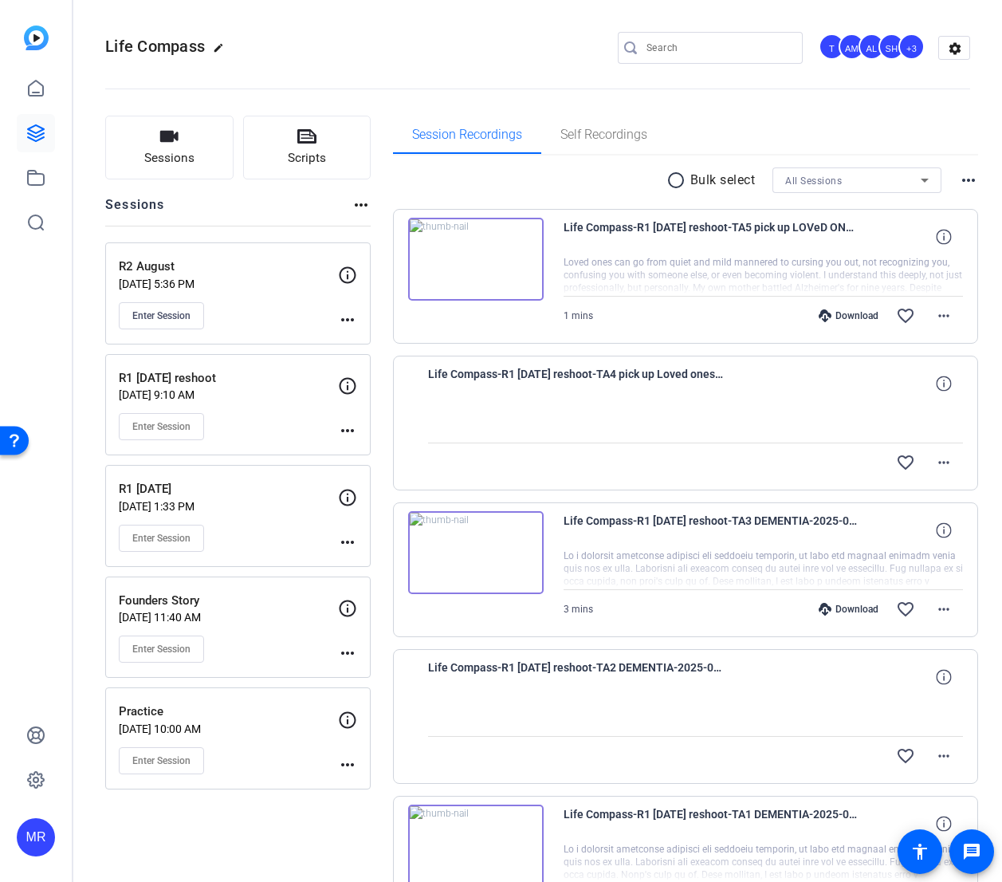
scroll to position [80, 0]
